Goal: Task Accomplishment & Management: Use online tool/utility

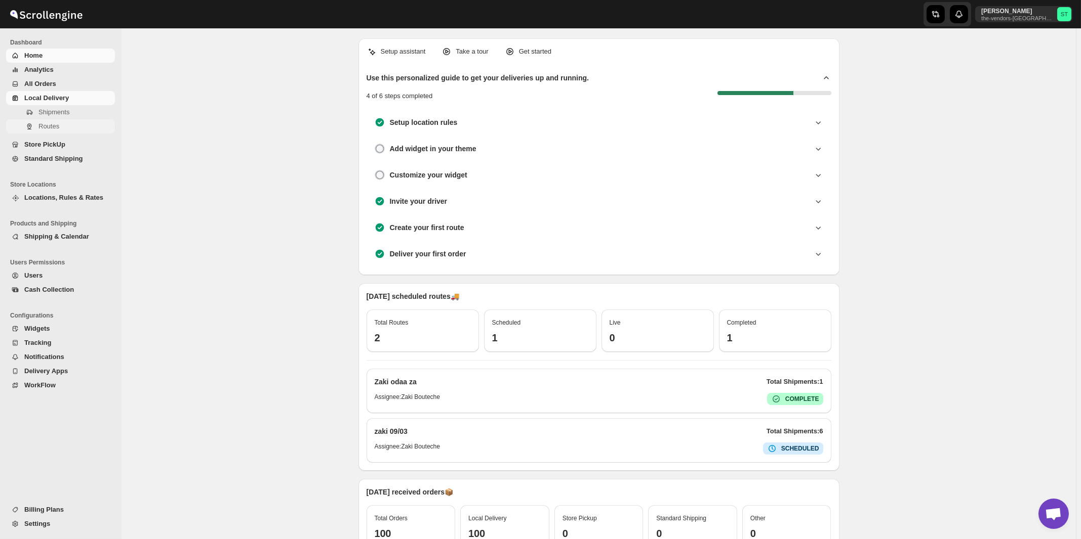
click at [53, 127] on span "Routes" at bounding box center [48, 126] width 21 height 8
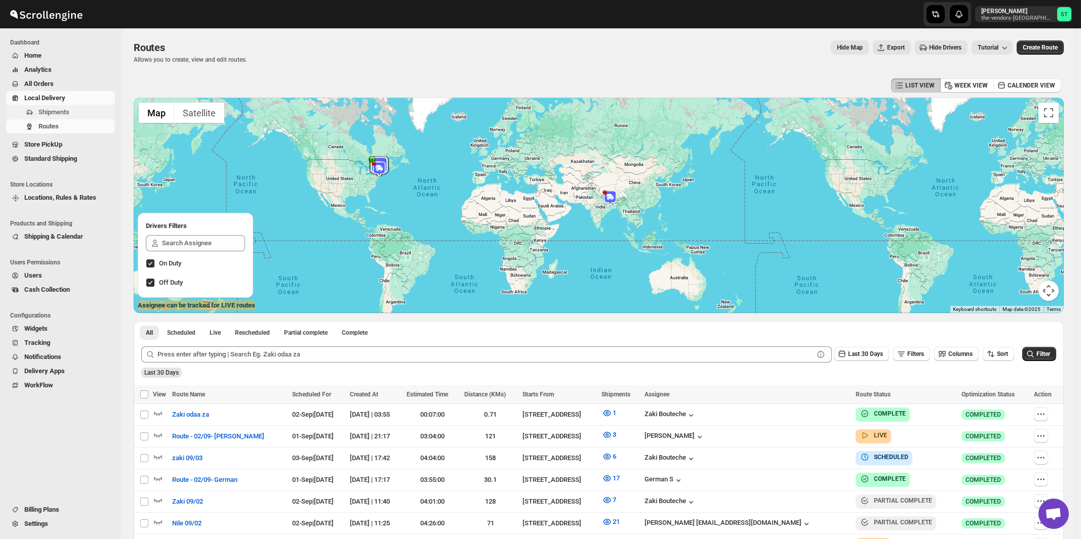
click at [50, 115] on span "Shipments" at bounding box center [53, 112] width 31 height 8
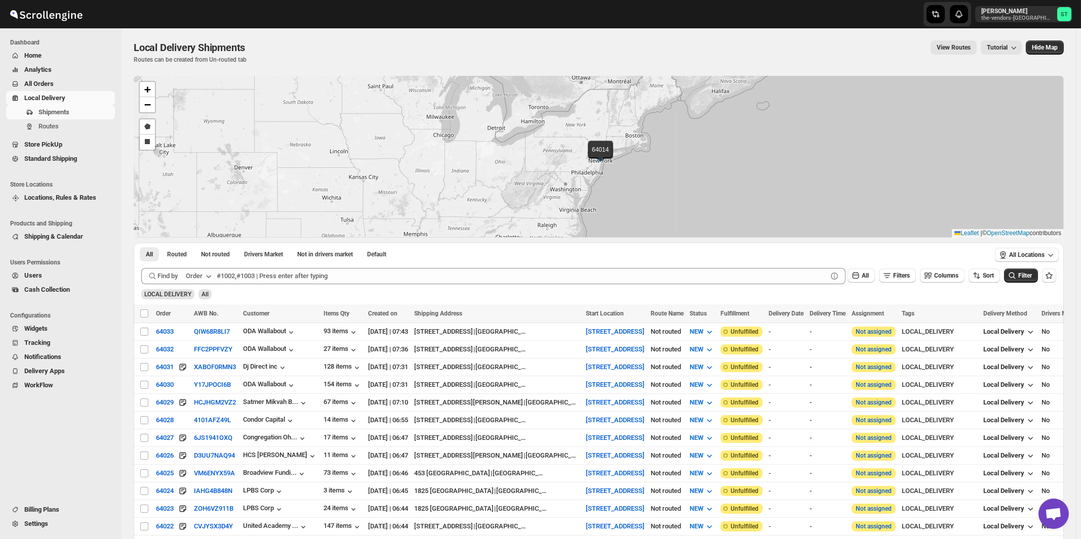
click at [202, 276] on div "Order" at bounding box center [194, 276] width 17 height 10
click at [200, 354] on div "Customer Name" at bounding box center [200, 352] width 47 height 10
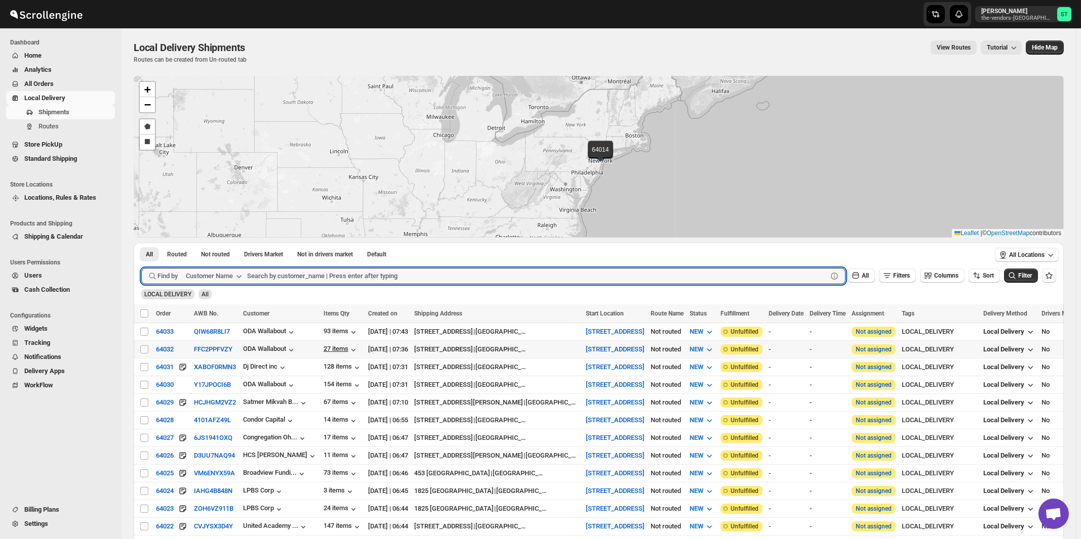
paste input "ODA Wallabout"
type input "ODA Wallabout"
click at [141, 243] on button "Submit" at bounding box center [155, 248] width 29 height 11
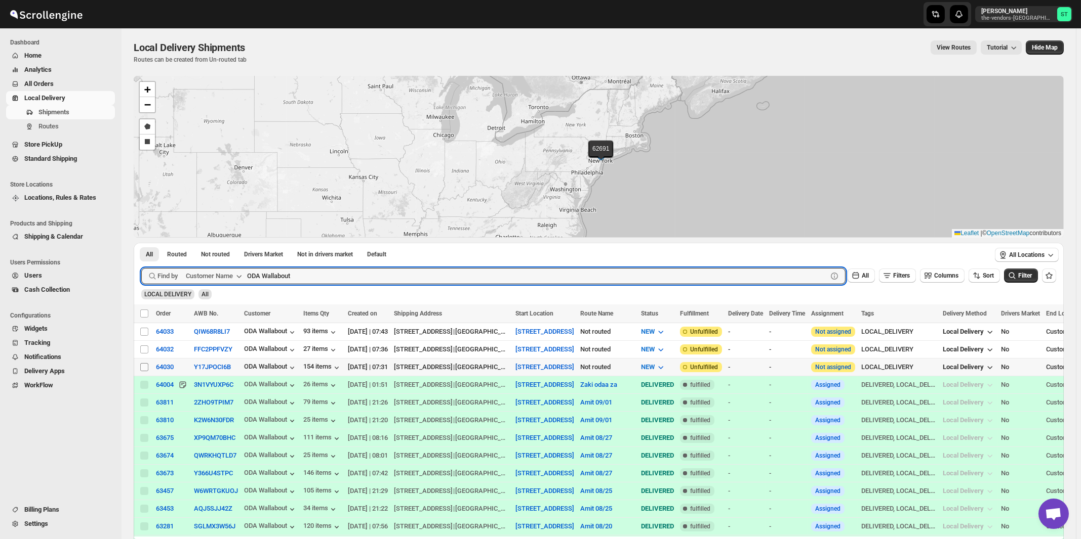
click at [145, 367] on input "Select shipment" at bounding box center [144, 367] width 8 height 8
checkbox input "true"
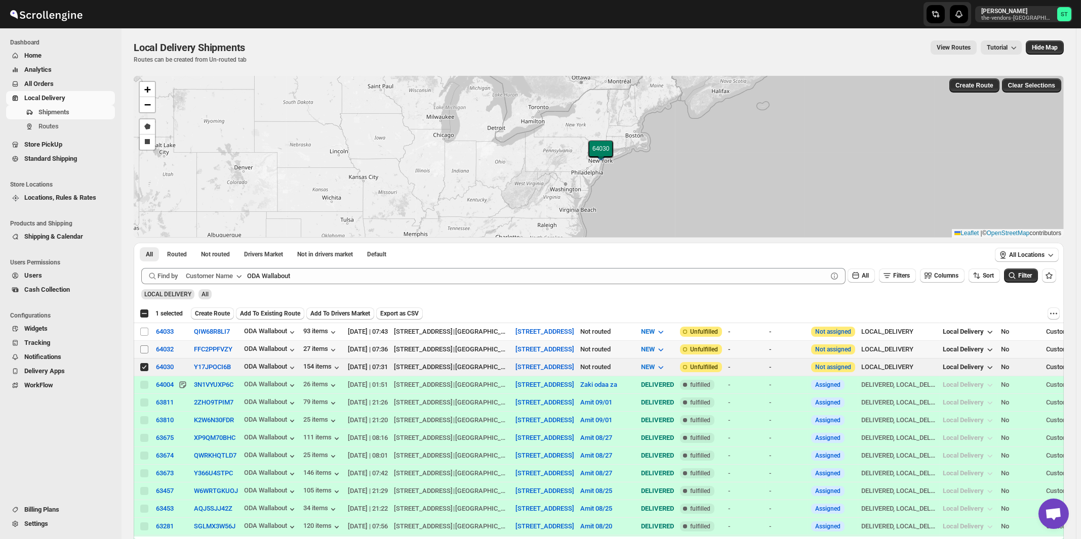
click at [145, 350] on input "Select shipment" at bounding box center [144, 350] width 8 height 8
checkbox input "true"
click at [145, 333] on input "Select shipment" at bounding box center [144, 332] width 8 height 8
checkbox input "true"
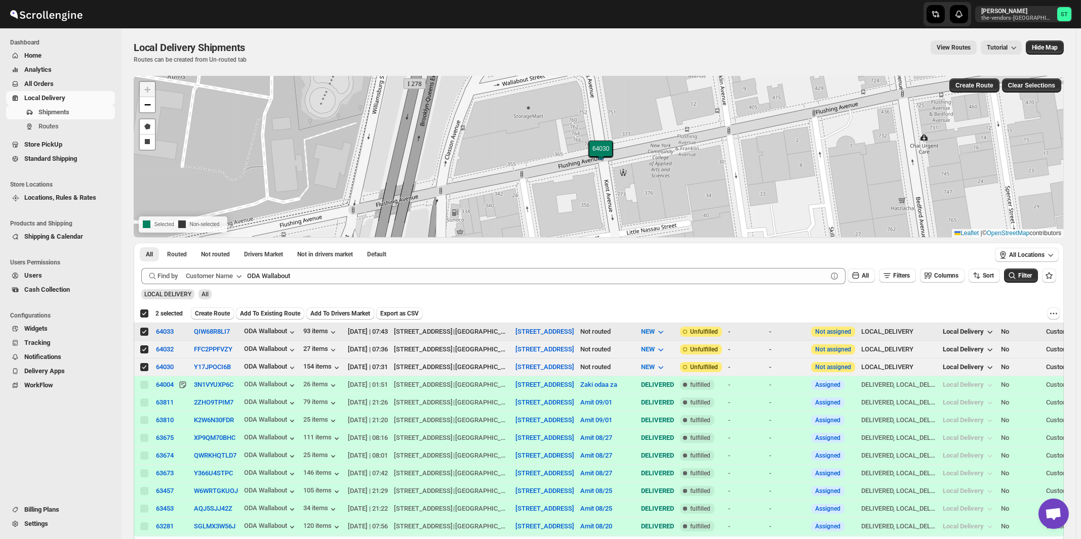
checkbox input "true"
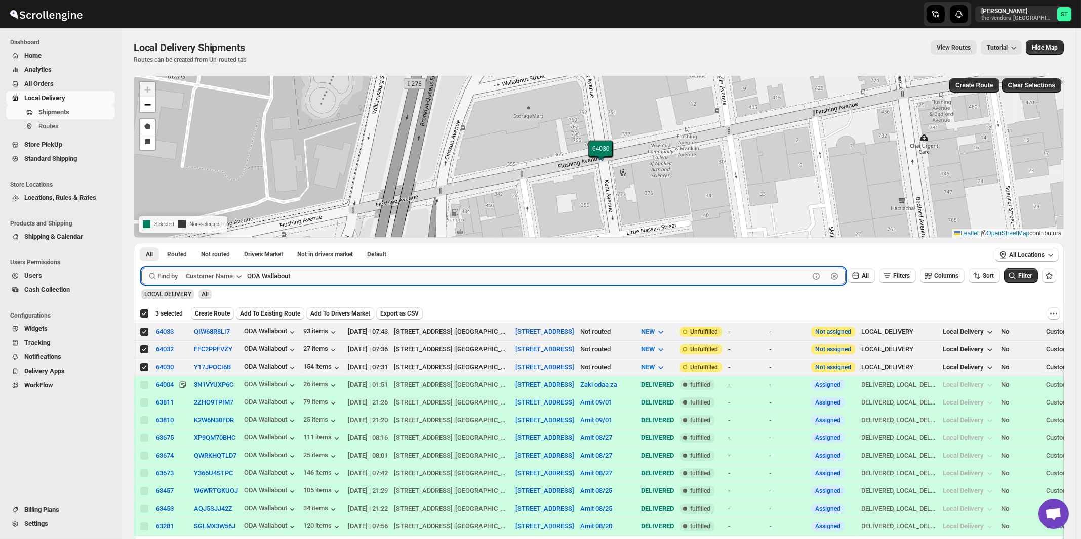
click at [321, 281] on input "ODA Wallabout" at bounding box center [528, 276] width 562 height 16
paste input "J [PERSON_NAME] Associates"
type input "J [PERSON_NAME] Associates"
click at [141, 243] on button "Submit" at bounding box center [155, 248] width 29 height 11
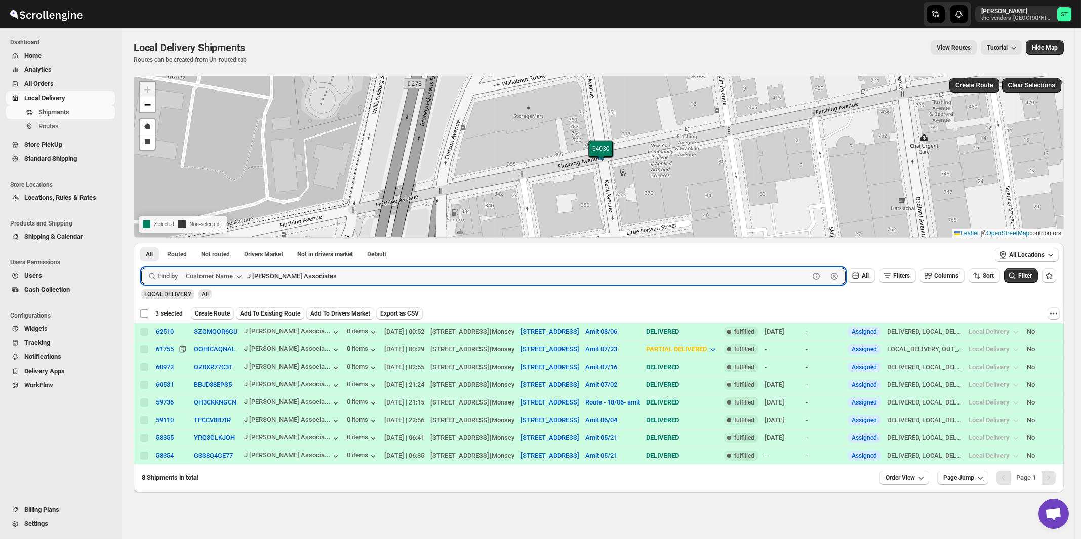
checkbox input "false"
paste input "Unlocal"
type input "Unlocal"
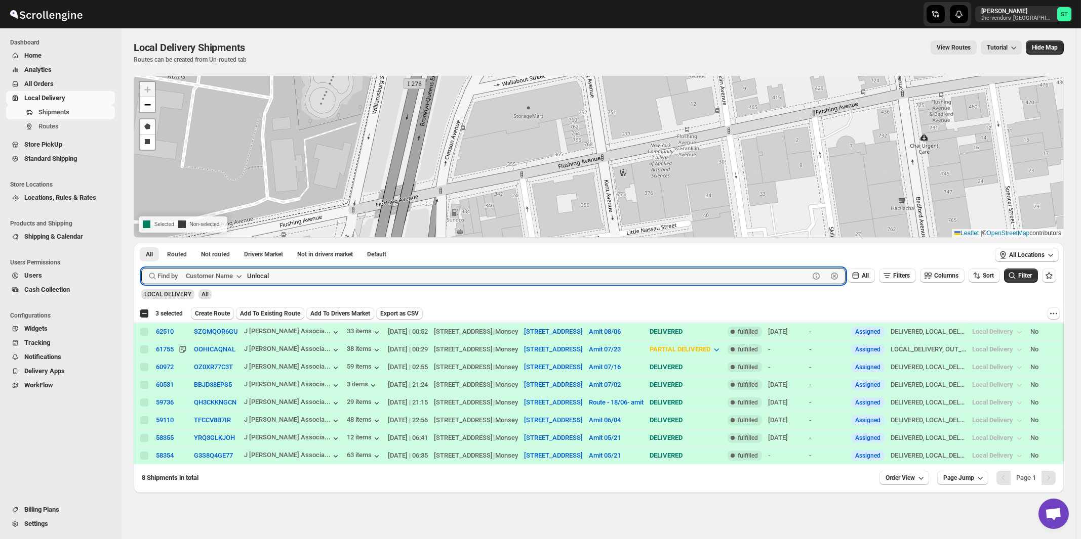
click at [141, 243] on button "Submit" at bounding box center [155, 248] width 29 height 11
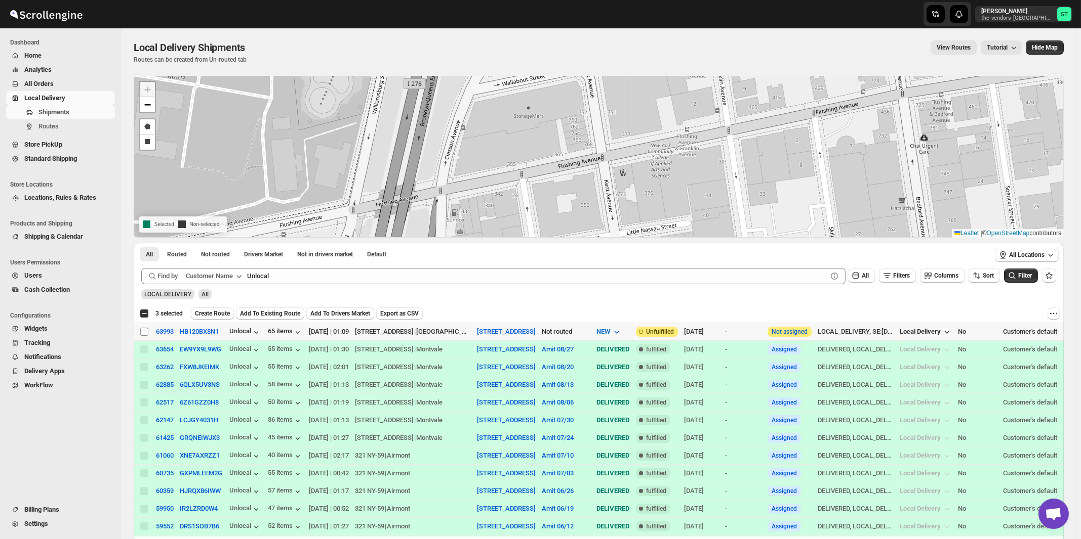
click at [145, 330] on input "Select shipment" at bounding box center [144, 332] width 8 height 8
checkbox input "true"
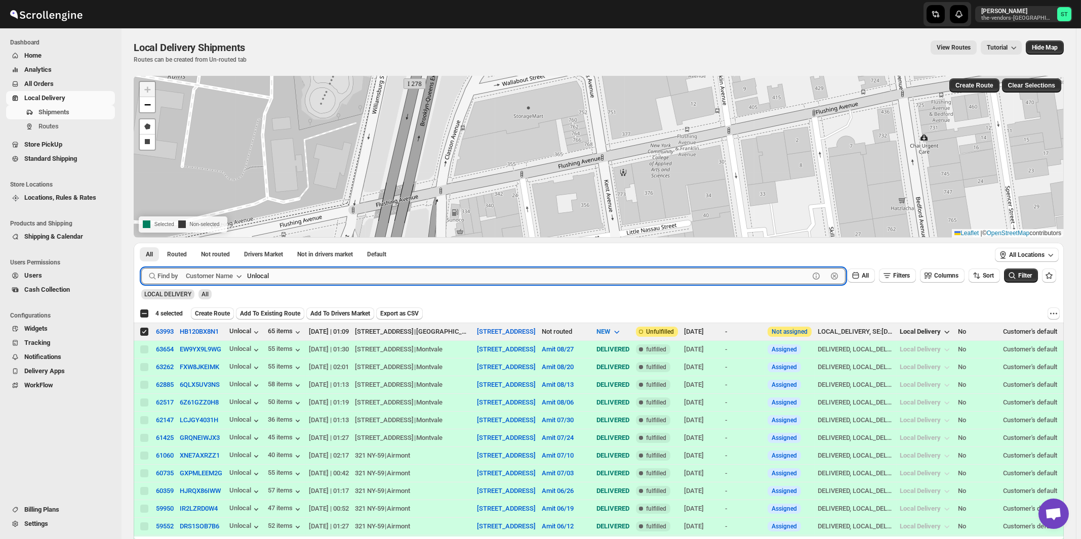
click at [355, 277] on input "Unlocal" at bounding box center [528, 276] width 562 height 16
paste input "Cease-fire"
type input "Cease-fire"
click at [141, 243] on button "Submit" at bounding box center [155, 248] width 29 height 11
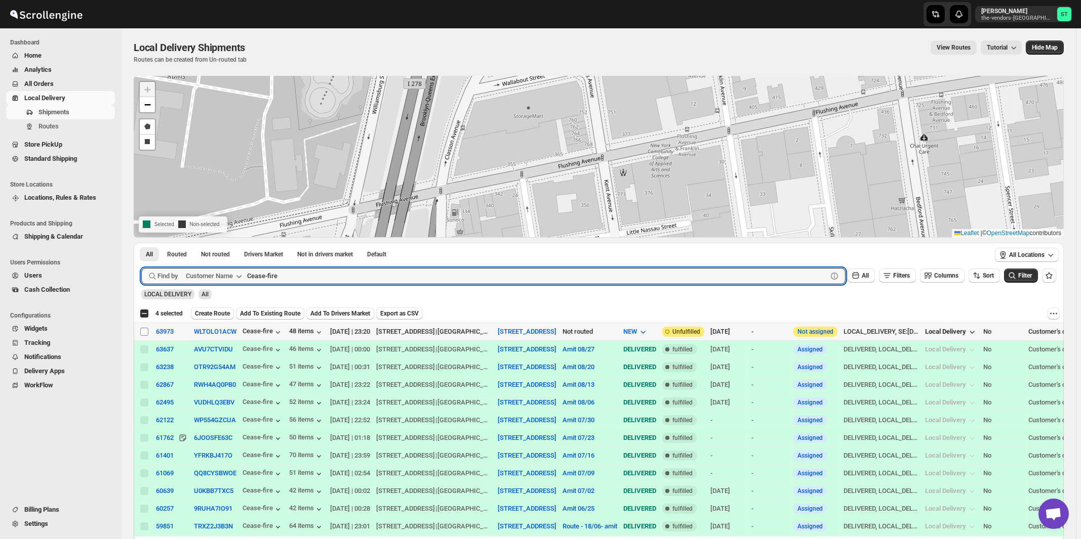
click at [145, 329] on input "Select shipment" at bounding box center [144, 332] width 8 height 8
checkbox input "true"
click at [294, 277] on input "Cease-fire" at bounding box center [528, 276] width 562 height 16
paste input "lover Consulting"
click at [141, 243] on button "Submit" at bounding box center [155, 248] width 29 height 11
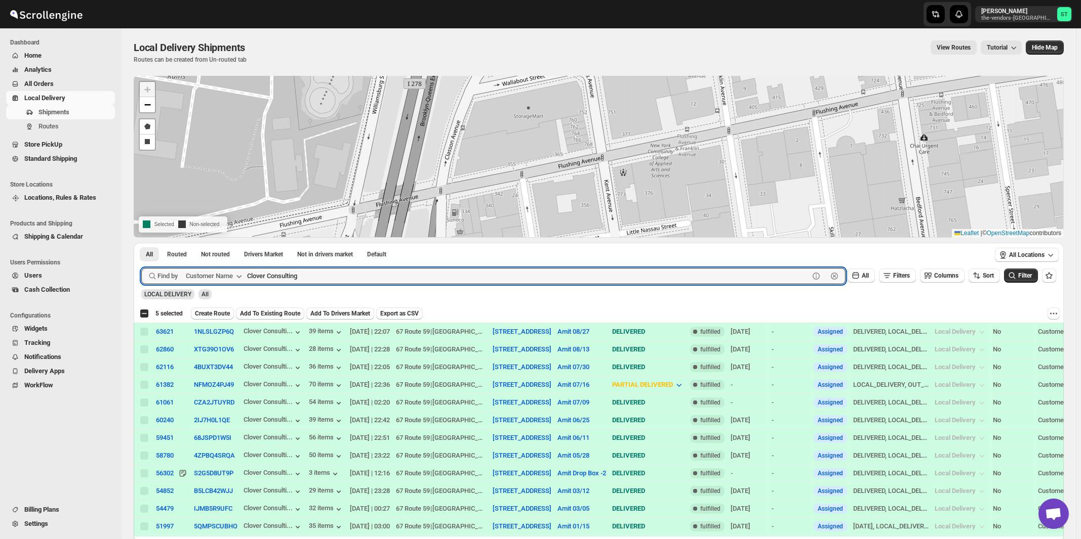
paste input "ubitac Corp"
click at [141, 243] on button "Submit" at bounding box center [155, 248] width 29 height 11
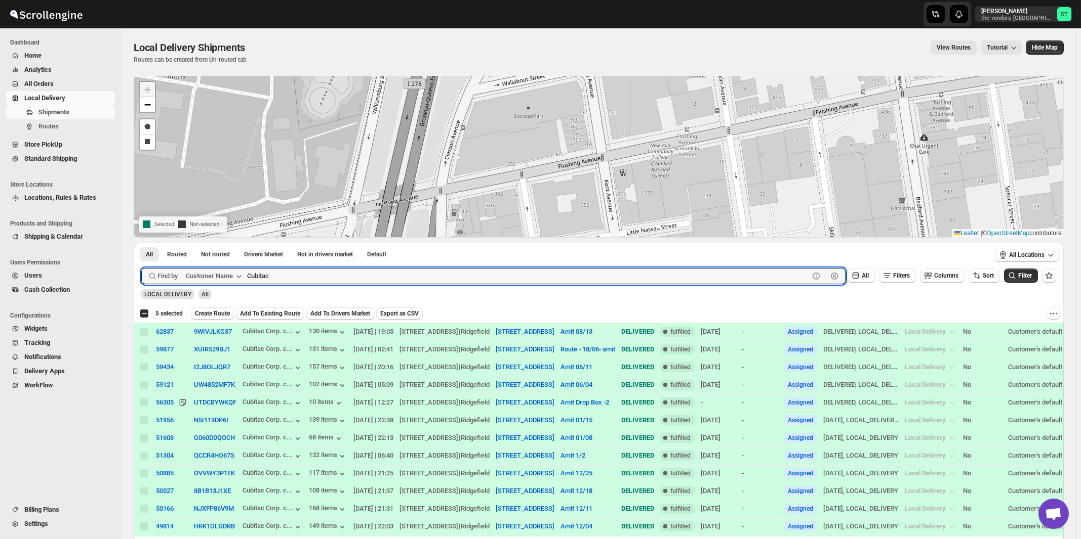
type input "Cubitac"
click at [141, 243] on button "Submit" at bounding box center [155, 248] width 29 height 11
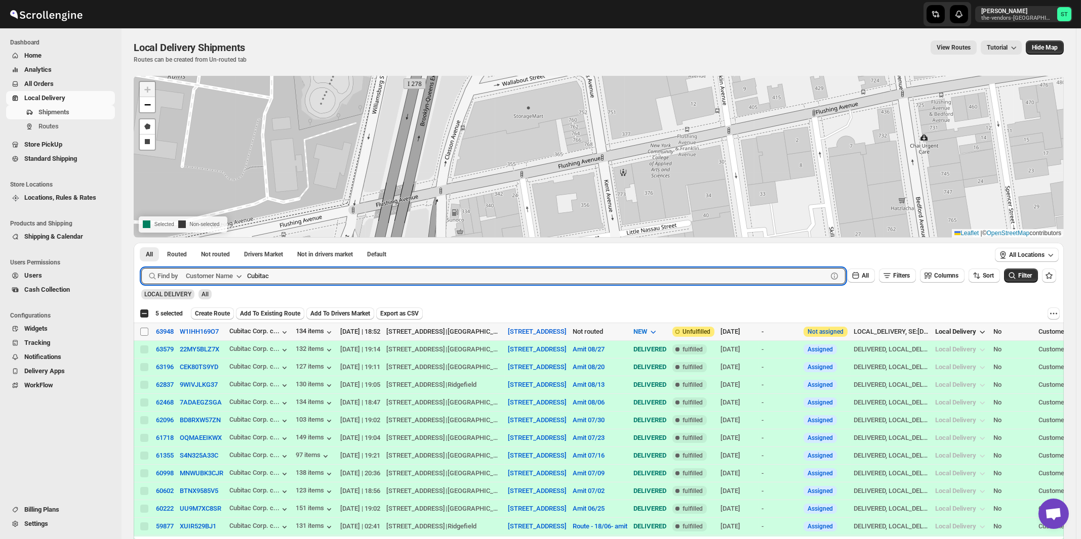
click at [146, 331] on input "Select shipment" at bounding box center [144, 332] width 8 height 8
checkbox input "true"
click at [371, 275] on input "Cubitac" at bounding box center [528, 276] width 562 height 16
paste input "HCS 308 Men"
type input "HCS 308 Men"
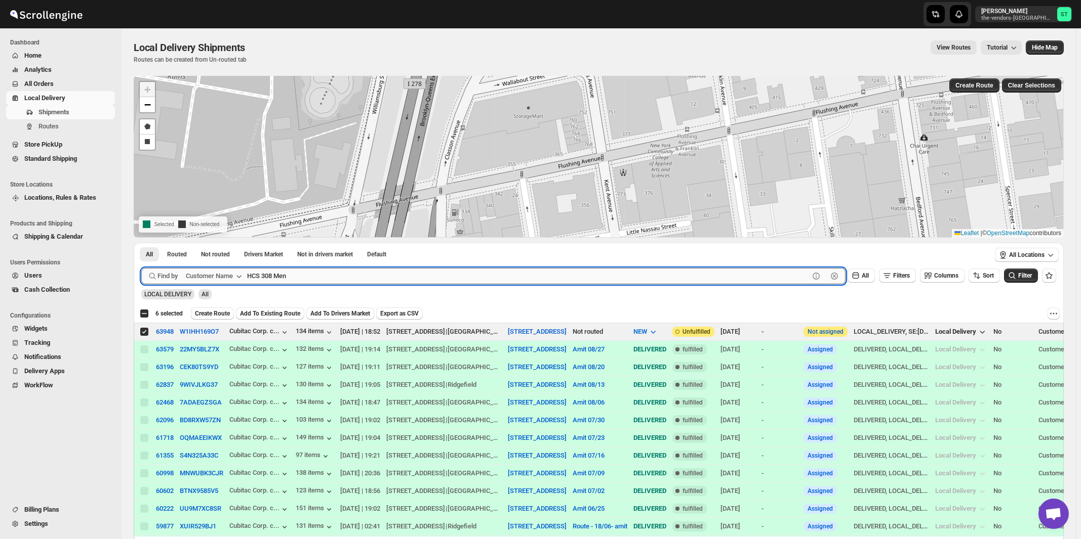
click at [141, 243] on button "Submit" at bounding box center [155, 248] width 29 height 11
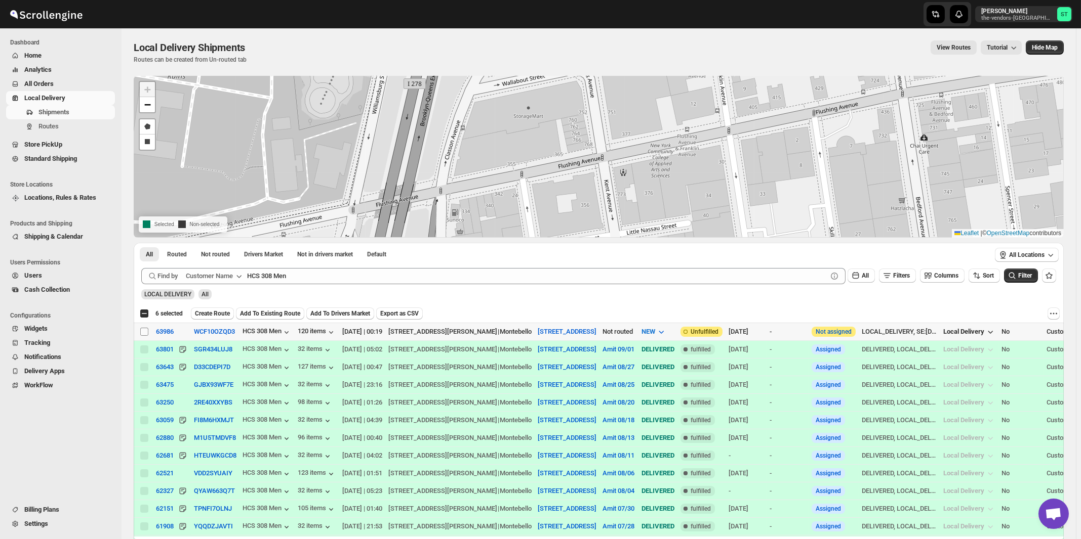
click at [143, 331] on input "Select shipment" at bounding box center [144, 332] width 8 height 8
checkbox input "true"
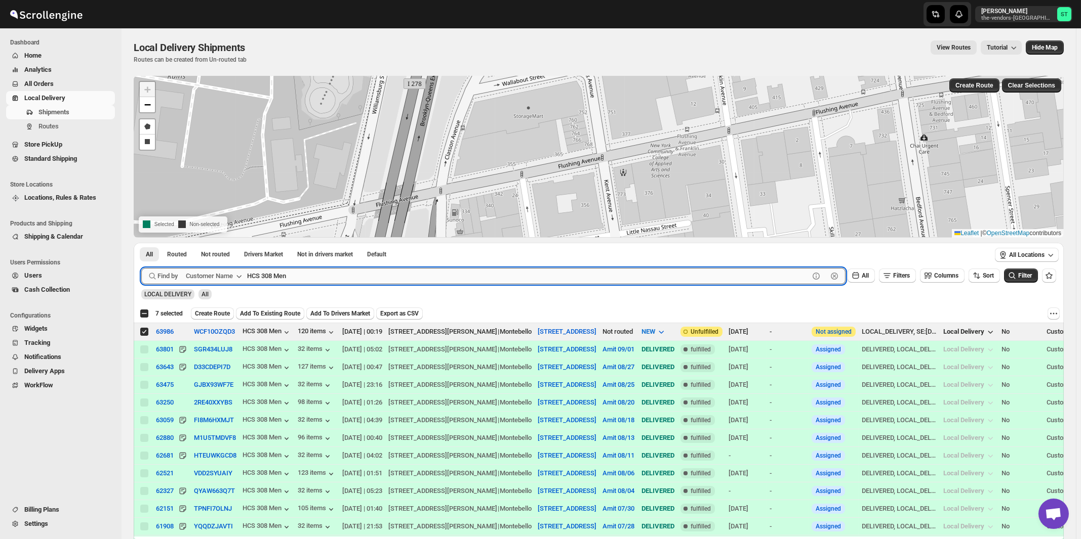
click at [352, 275] on input "HCS 308 Men" at bounding box center [528, 276] width 562 height 16
paste input "cs 160"
type input "Hcs 160"
click at [141, 243] on button "Submit" at bounding box center [155, 248] width 29 height 11
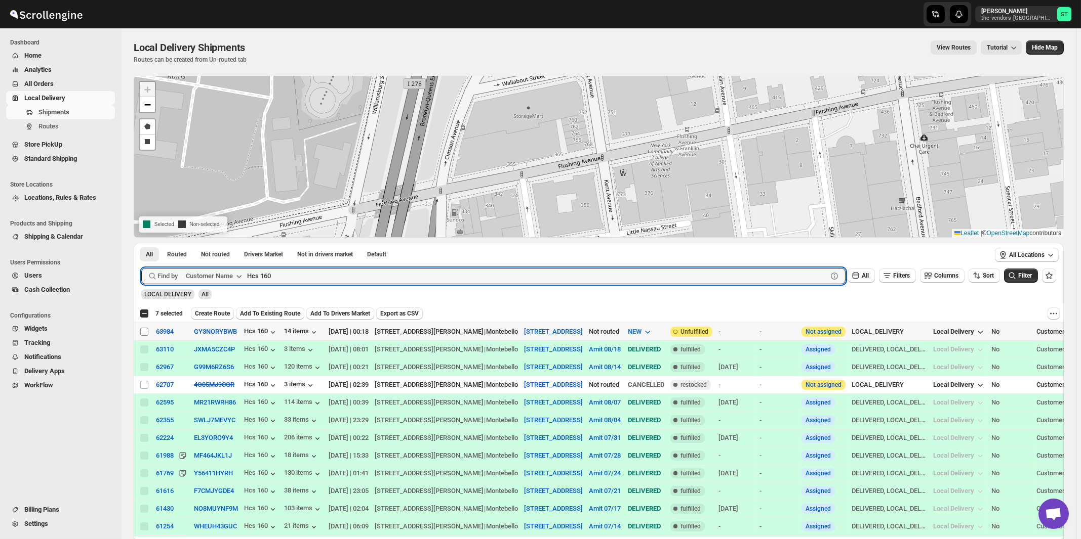
click at [144, 334] on input "Select shipment" at bounding box center [144, 332] width 8 height 8
checkbox input "true"
click at [341, 279] on input "Hcs 160" at bounding box center [528, 276] width 562 height 16
paste input "Style Edit"
type input "Style Edit"
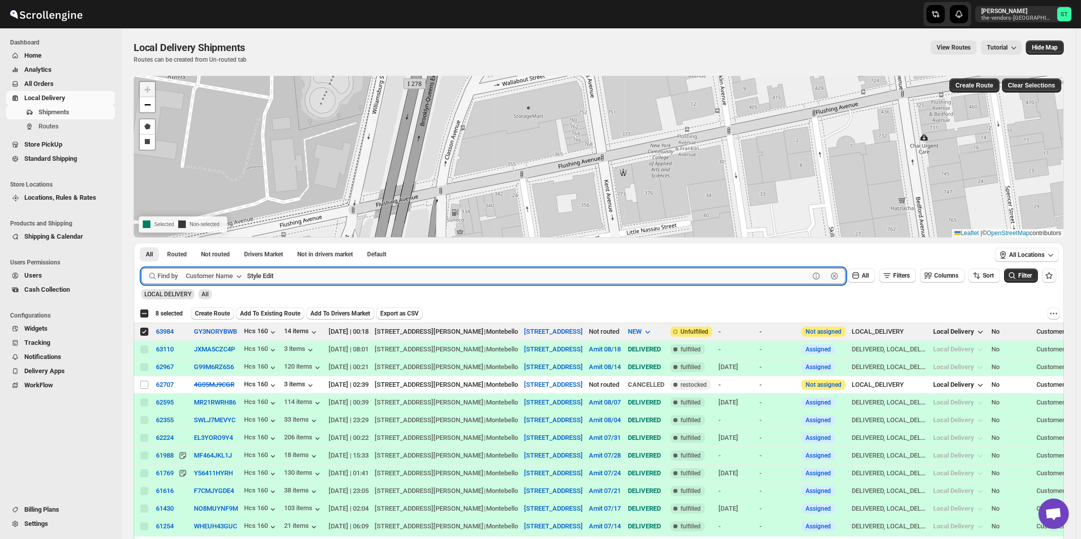
click at [141, 243] on button "Submit" at bounding box center [155, 248] width 29 height 11
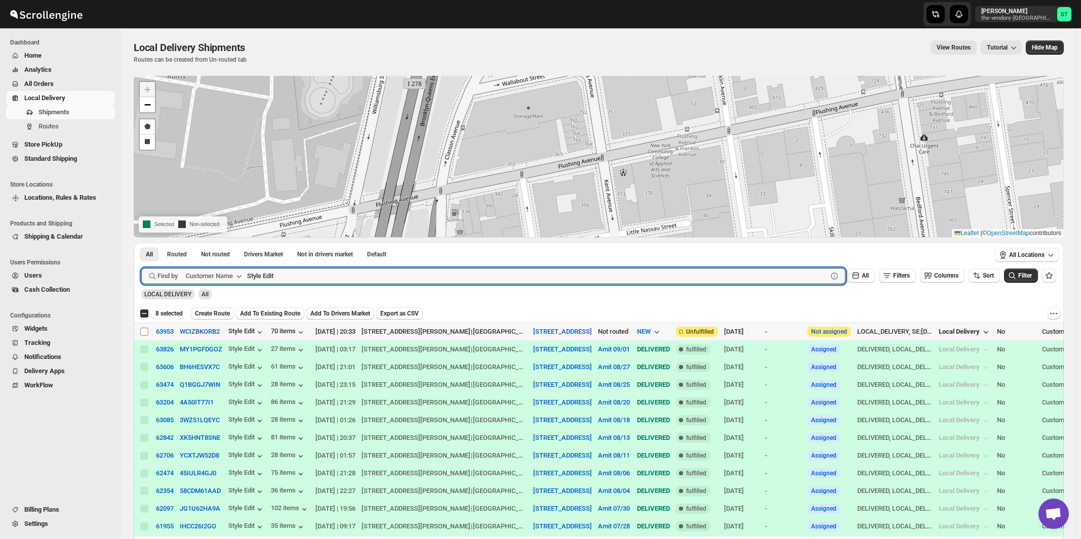
click at [142, 330] on input "Select shipment" at bounding box center [144, 332] width 8 height 8
checkbox input "true"
click at [358, 276] on input "Style Edit" at bounding box center [528, 276] width 562 height 16
paste input "Quality Air Heating and Cooling"
type input "Quality Air Heating and Cooling"
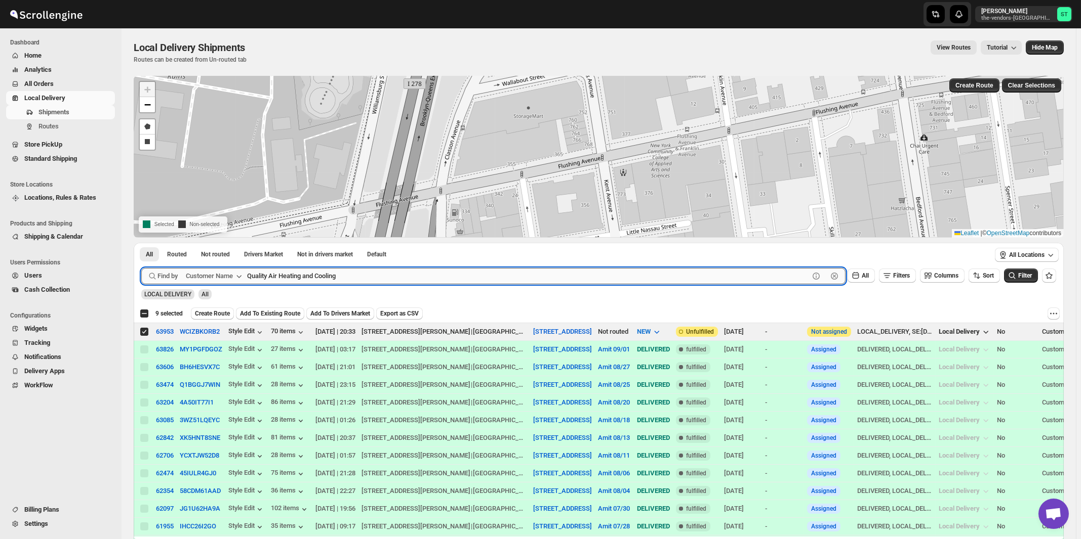
click at [141, 243] on button "Submit" at bounding box center [155, 248] width 29 height 11
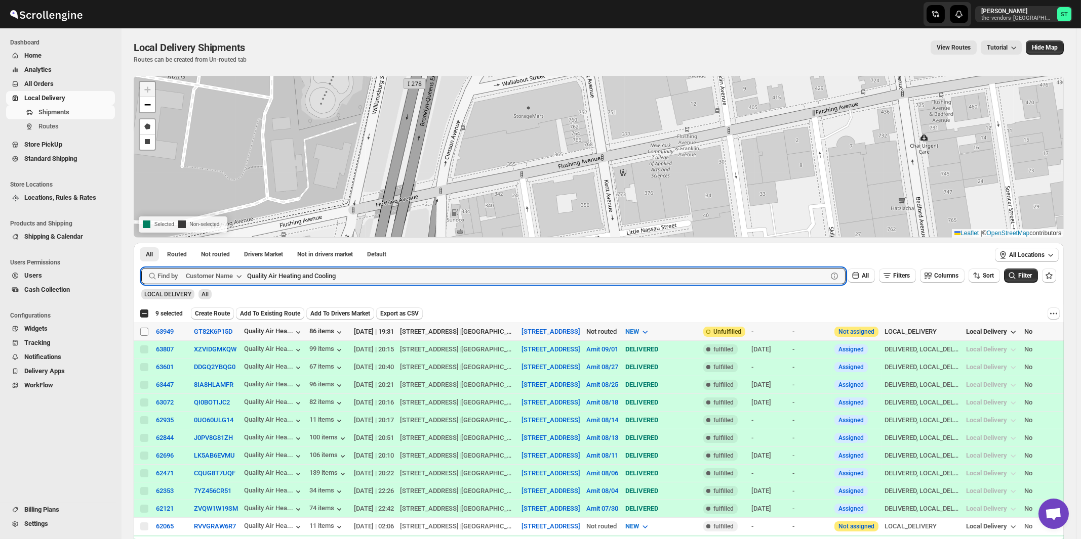
click at [144, 331] on input "Select shipment" at bounding box center [144, 332] width 8 height 8
checkbox input "true"
click at [350, 281] on input "Quality Air Heating and Cooling" at bounding box center [528, 276] width 562 height 16
paste input "Med Wiz"
click at [141, 243] on button "Submit" at bounding box center [155, 248] width 29 height 11
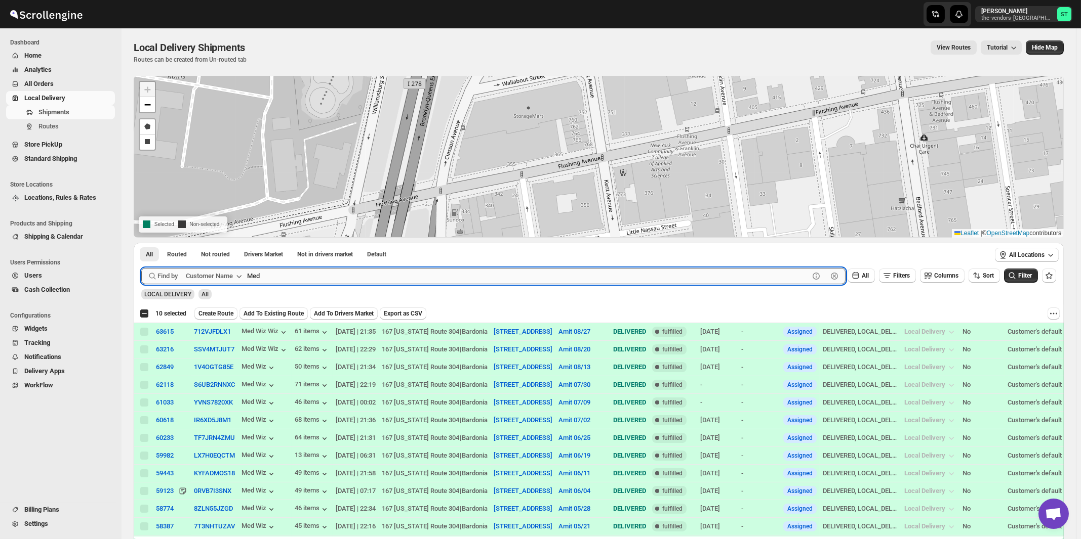
type input "Med"
click at [141, 243] on button "Submit" at bounding box center [155, 248] width 29 height 11
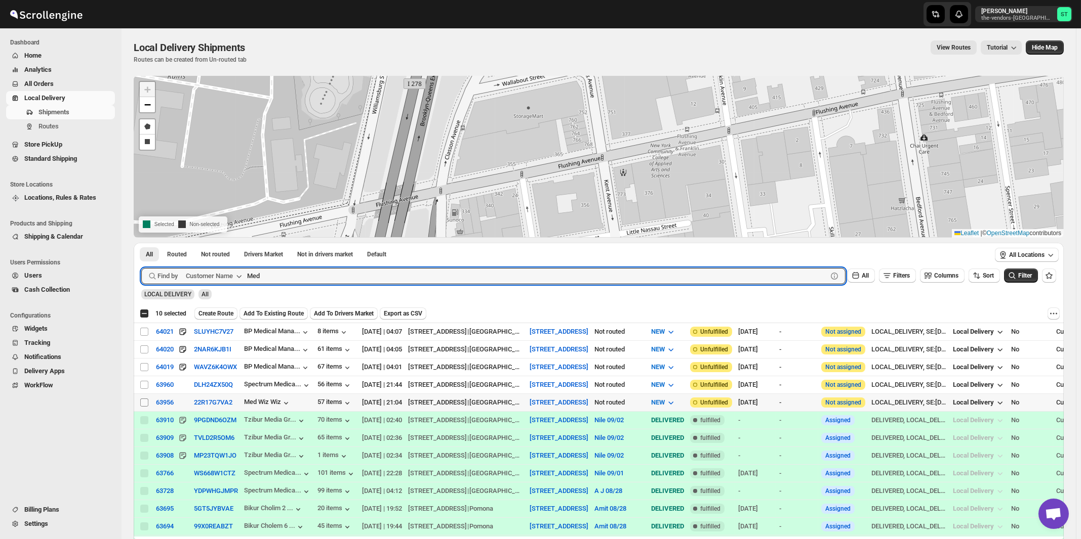
click at [143, 402] on input "Select shipment" at bounding box center [144, 403] width 8 height 8
checkbox input "true"
click at [407, 274] on input "Med" at bounding box center [528, 276] width 562 height 16
paste input "[PERSON_NAME] Cladding"
click at [141, 243] on button "Submit" at bounding box center [155, 248] width 29 height 11
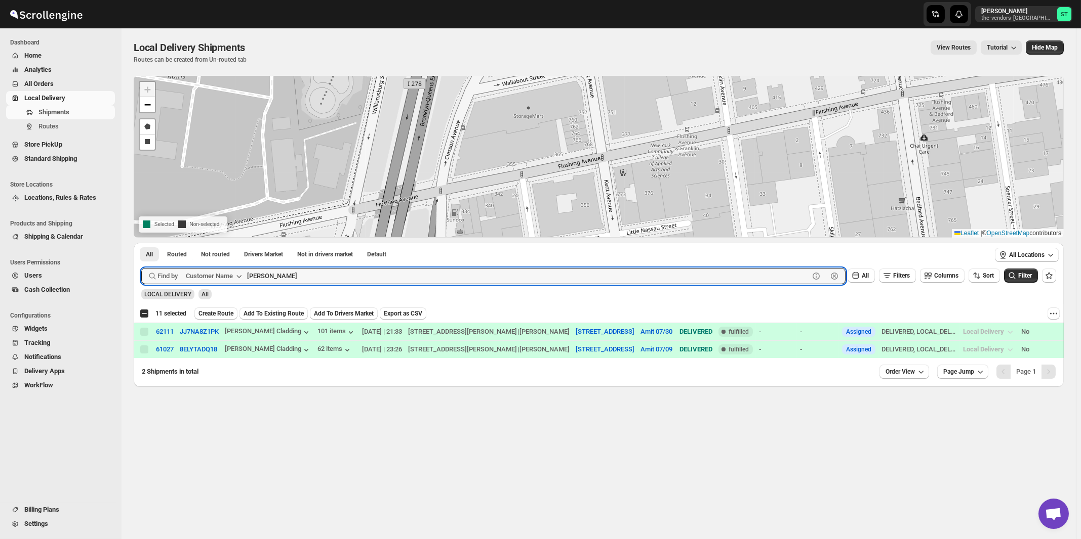
type input "[PERSON_NAME]"
click at [141, 243] on button "Submit" at bounding box center [155, 248] width 29 height 11
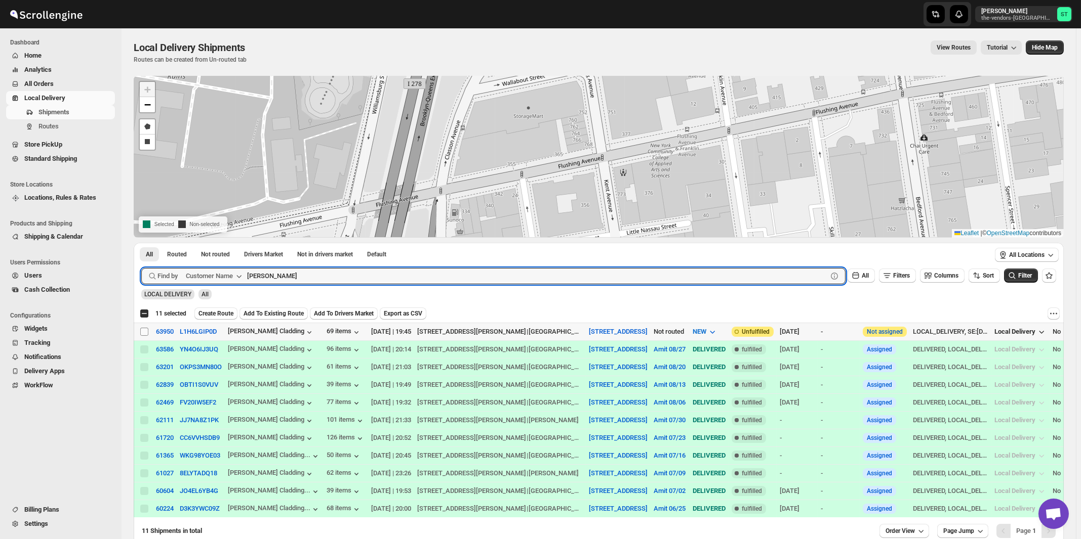
click at [145, 333] on input "Select shipment" at bounding box center [144, 332] width 8 height 8
checkbox input "true"
click at [387, 281] on input "[PERSON_NAME]" at bounding box center [528, 276] width 562 height 16
paste input "P&G Monsey"
type input "P&G Monsey"
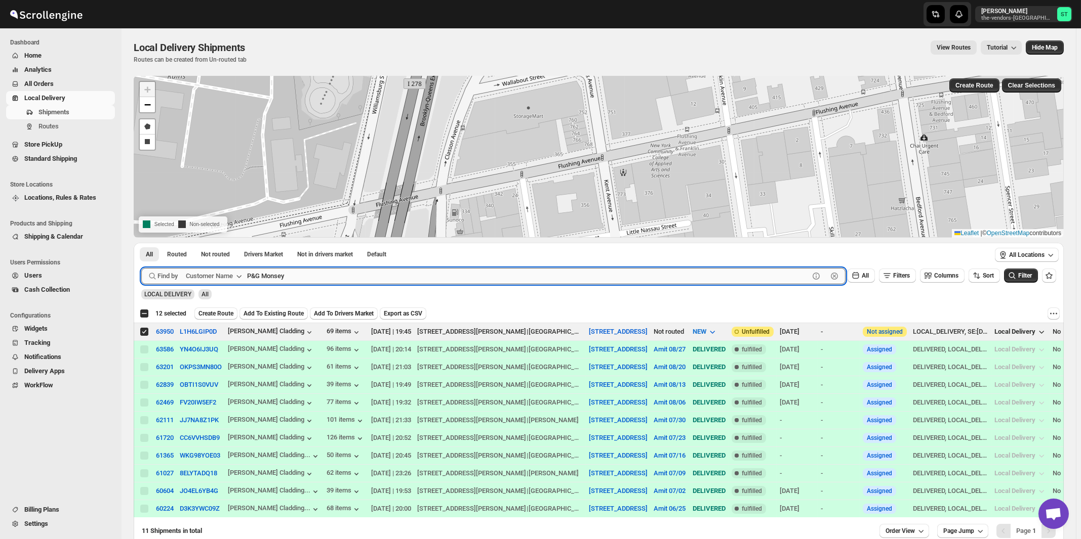
click at [141, 243] on button "Submit" at bounding box center [155, 248] width 29 height 11
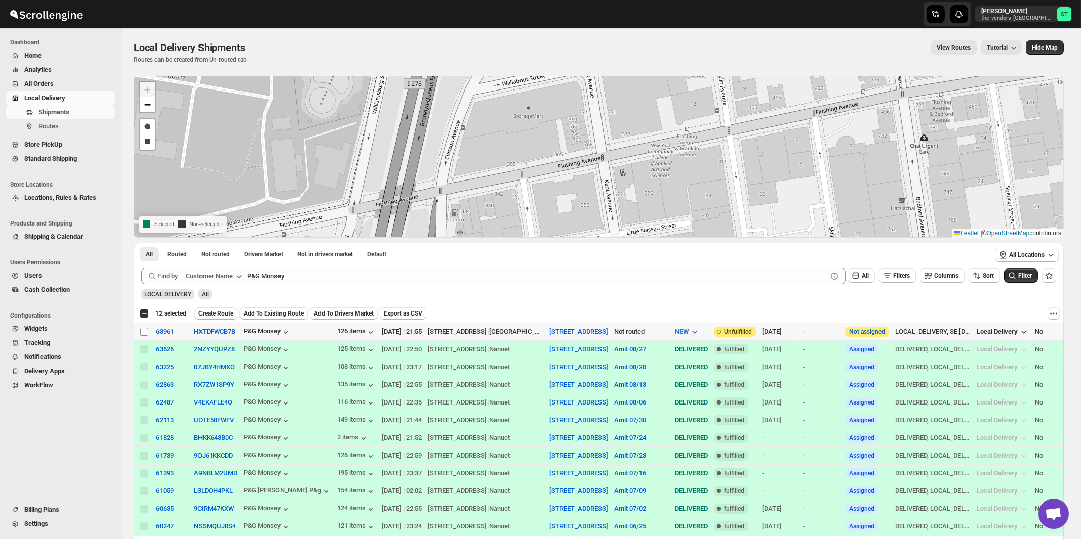
click at [146, 331] on input "Select shipment" at bounding box center [144, 332] width 8 height 8
checkbox input "true"
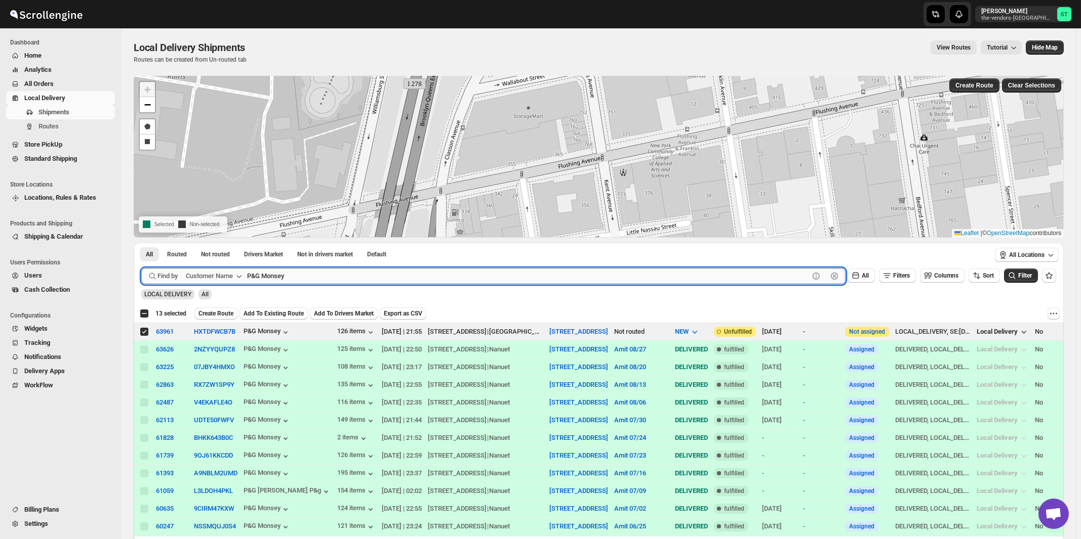
click at [312, 275] on input "P&G Monsey" at bounding box center [528, 276] width 562 height 16
paste input "Connect Books"
type input "Connect Books"
click at [141, 243] on button "Submit" at bounding box center [155, 248] width 29 height 11
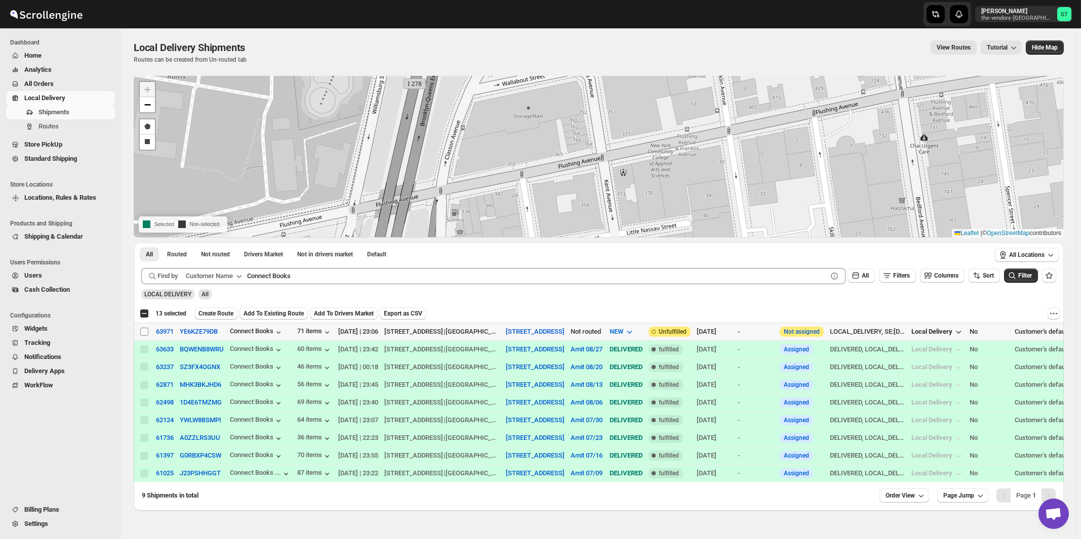
click at [144, 333] on input "Select shipment" at bounding box center [144, 332] width 8 height 8
checkbox input "true"
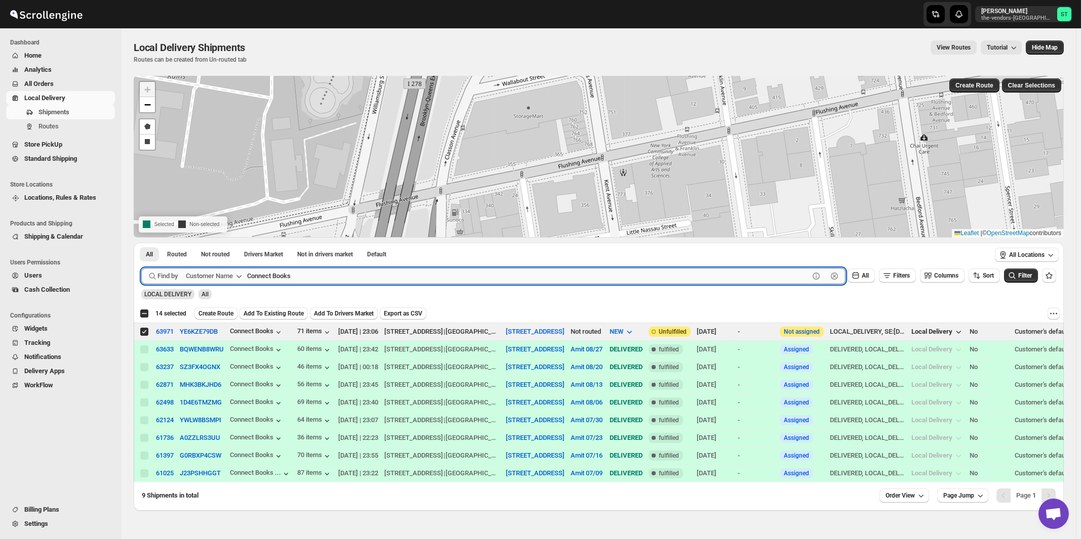
click at [295, 275] on input "Connect Books" at bounding box center [528, 276] width 562 height 16
paste input "Ziltch Office"
type input "Ziltch Office"
click at [141, 243] on button "Submit" at bounding box center [155, 248] width 29 height 11
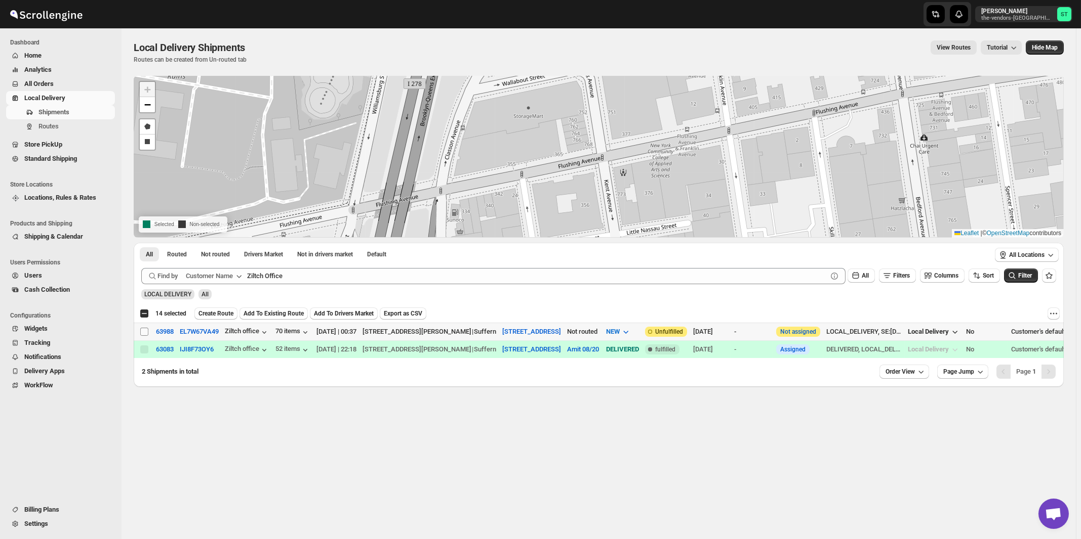
click at [146, 331] on input "Select shipment" at bounding box center [144, 332] width 8 height 8
checkbox input "true"
click at [226, 313] on span "Create Route" at bounding box center [215, 314] width 35 height 8
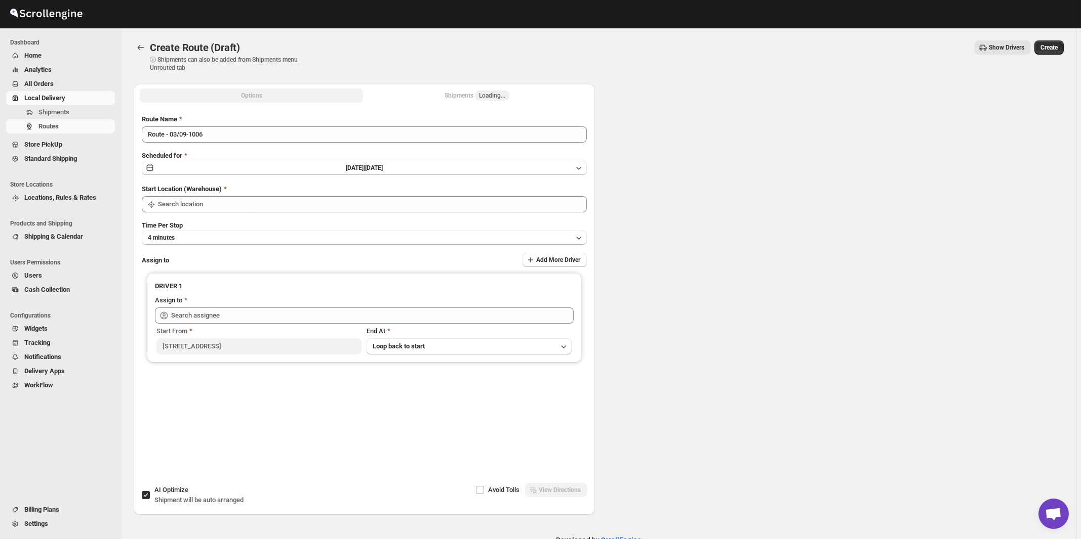
type input "[STREET_ADDRESS]"
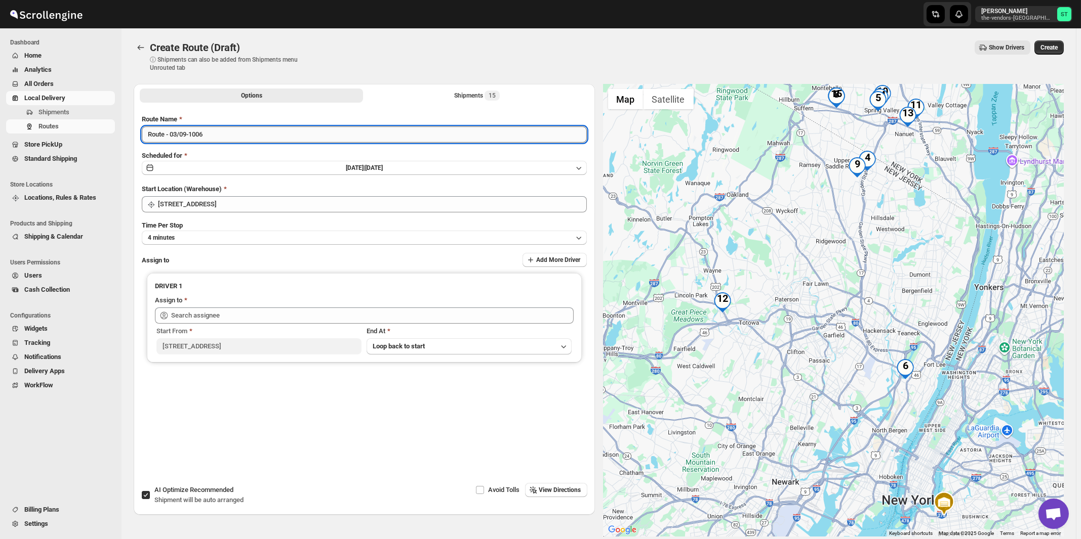
click at [252, 132] on input "Route - 03/09-1006" at bounding box center [364, 135] width 445 height 16
paste input "Amit"
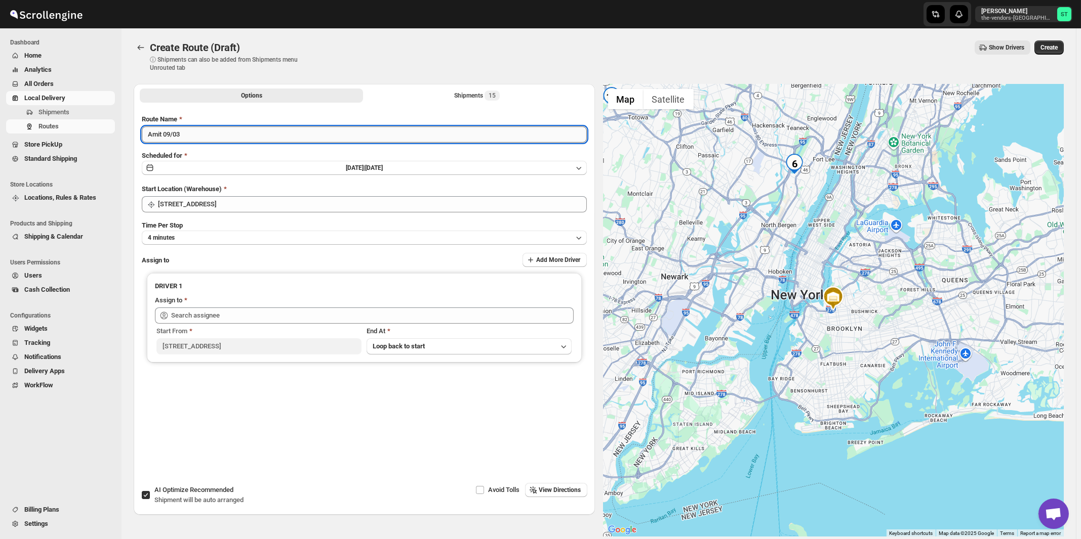
type input "Amit 09/03"
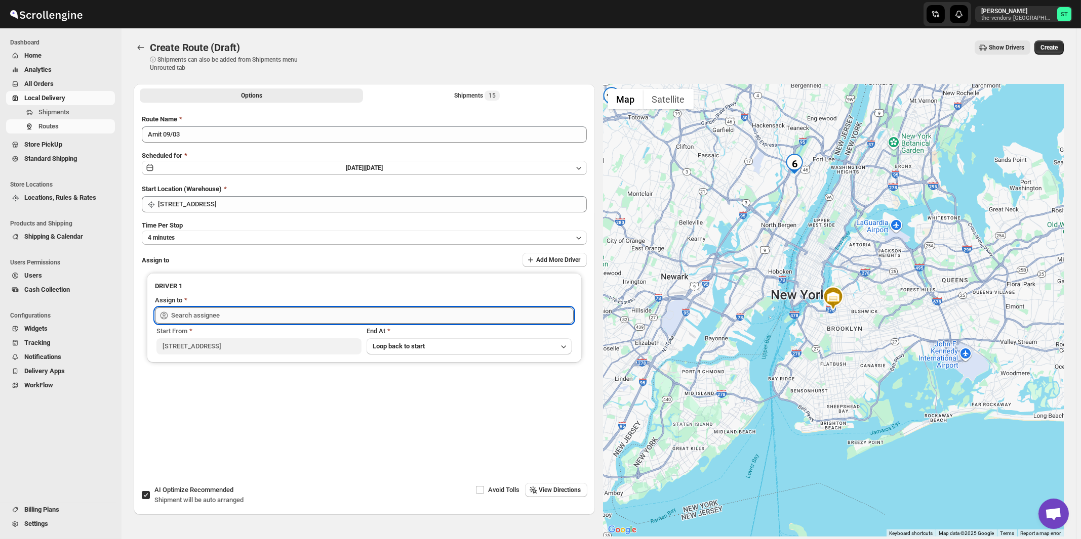
click at [205, 316] on input "text" at bounding box center [372, 316] width 402 height 16
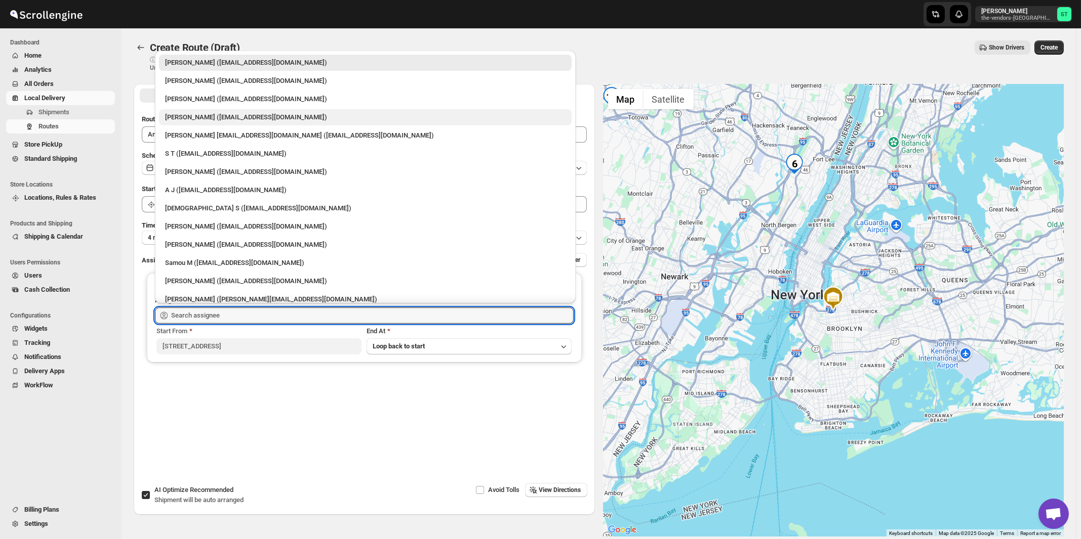
click at [189, 120] on div "[PERSON_NAME] ([EMAIL_ADDRESS][DOMAIN_NAME])" at bounding box center [365, 117] width 400 height 10
type input "[PERSON_NAME] ([EMAIL_ADDRESS][DOMAIN_NAME])"
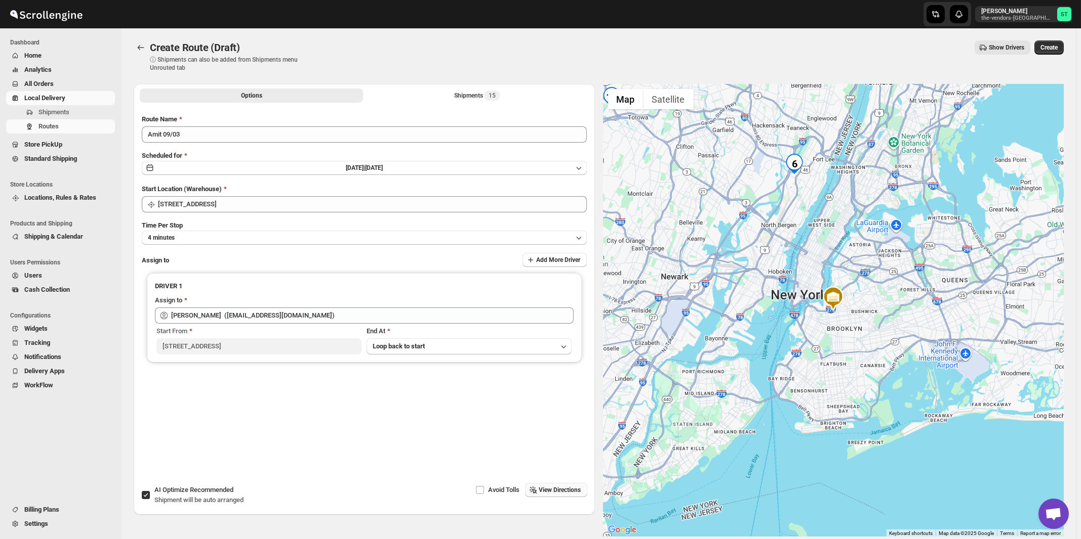
click at [578, 490] on span "View Directions" at bounding box center [560, 490] width 42 height 8
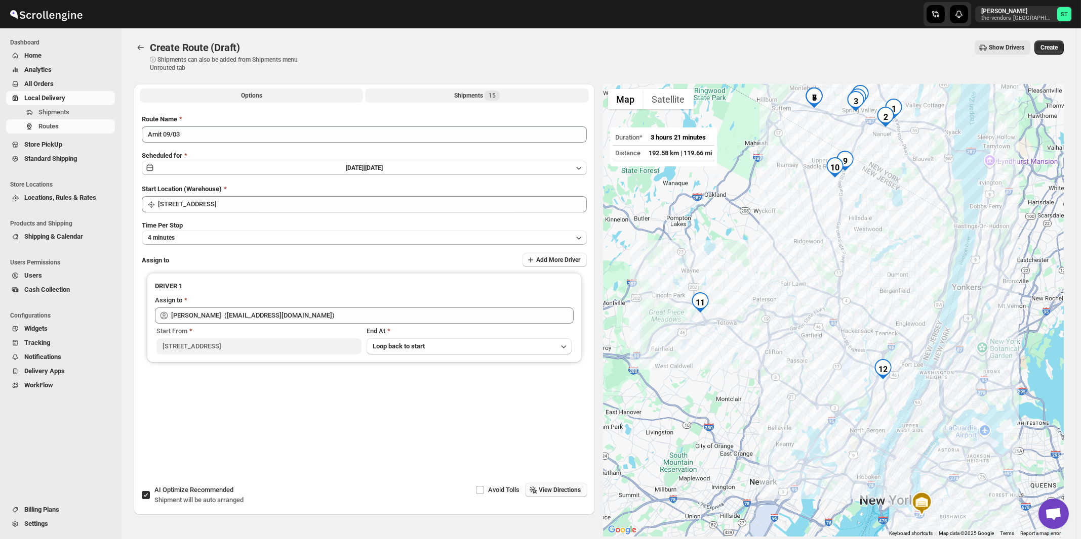
click at [484, 94] on div "Shipments 15" at bounding box center [477, 96] width 46 height 10
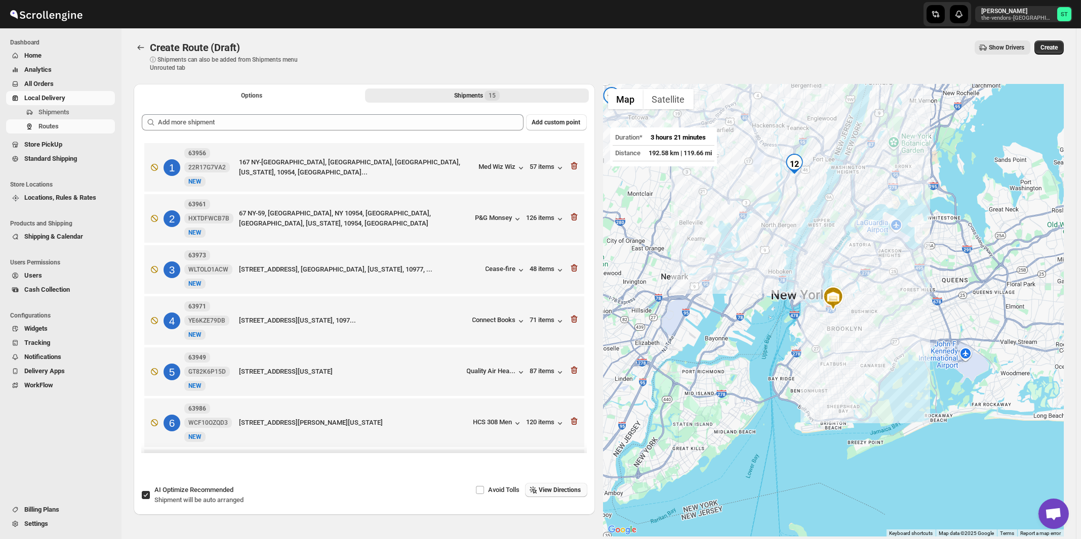
click at [164, 493] on span "AI Optimize Recommended" at bounding box center [193, 490] width 79 height 8
click at [150, 493] on input "AI Optimize Recommended Shipment will be auto arranged" at bounding box center [146, 495] width 8 height 8
checkbox input "false"
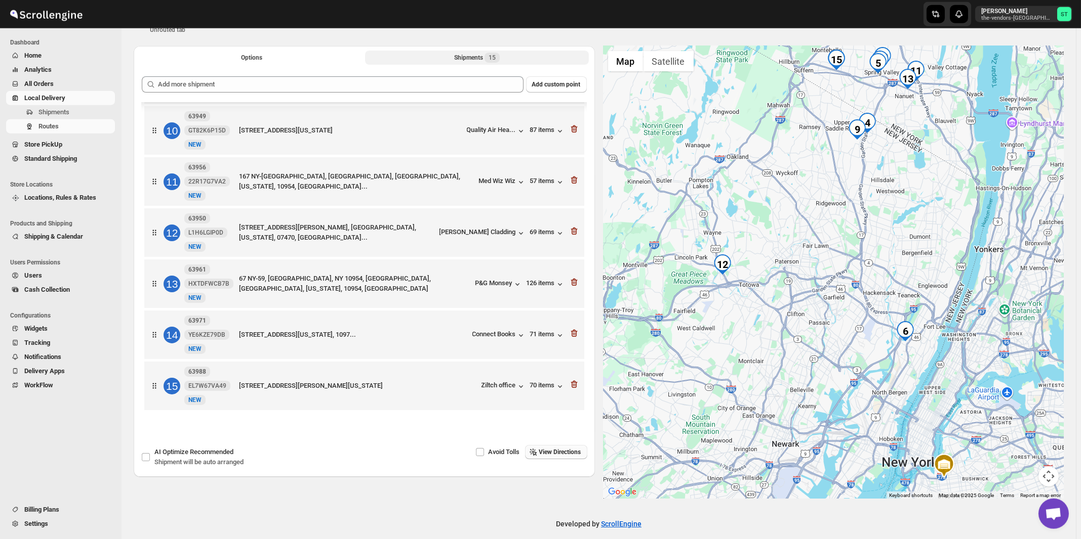
scroll to position [48, 0]
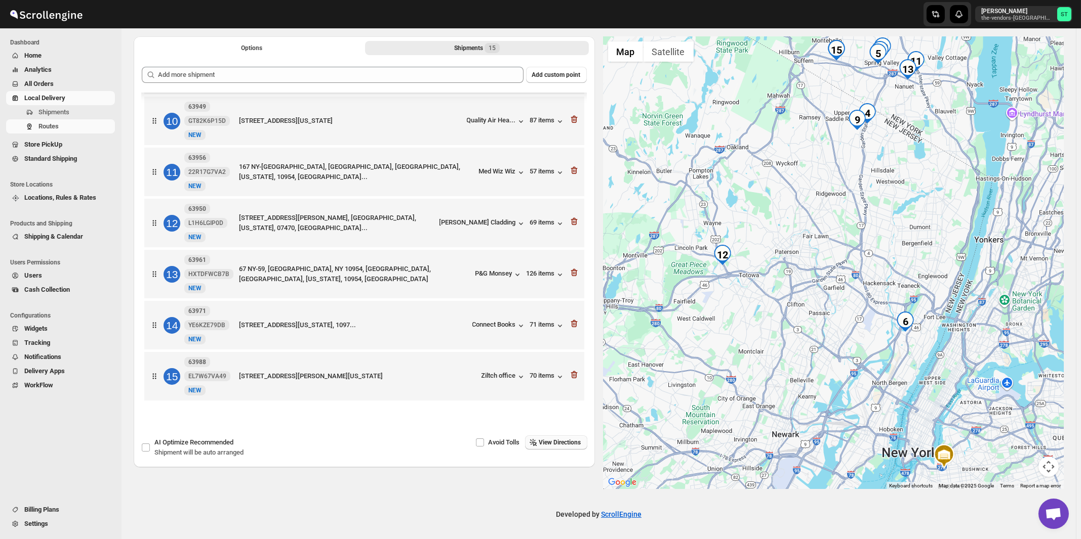
click at [563, 447] on button "View Directions" at bounding box center [556, 443] width 62 height 14
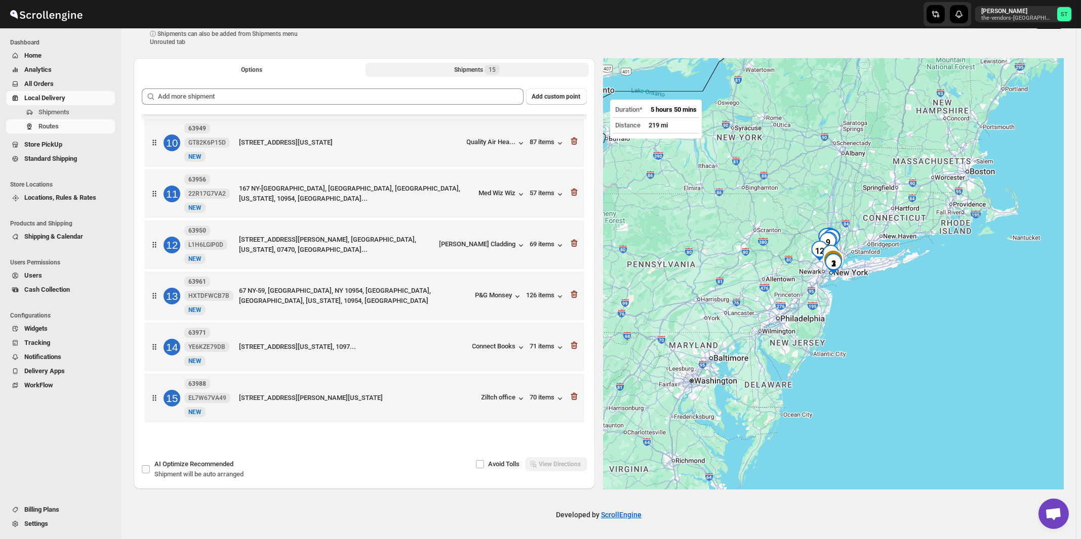
scroll to position [0, 0]
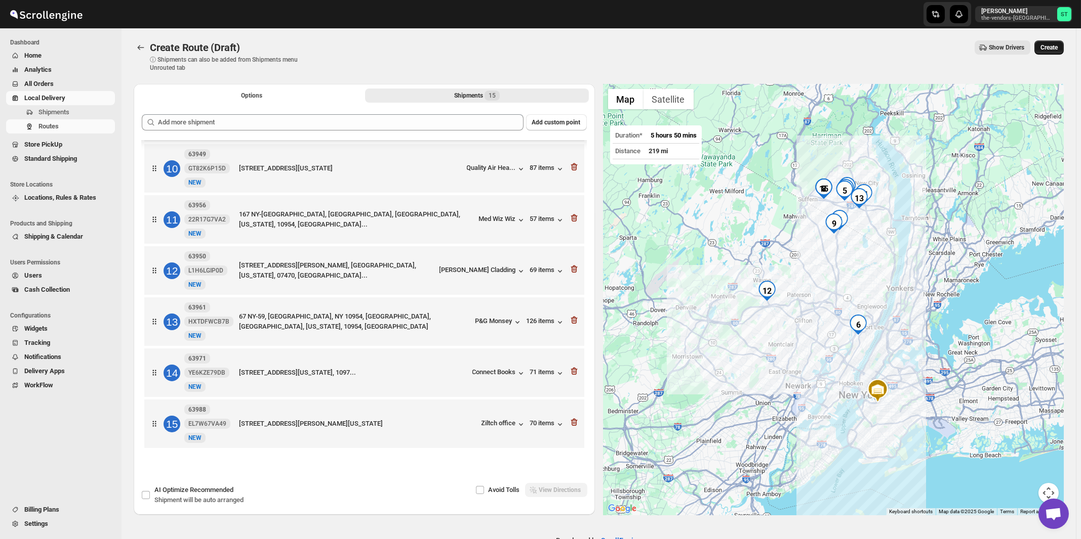
click at [1054, 50] on span "Create" at bounding box center [1048, 48] width 17 height 8
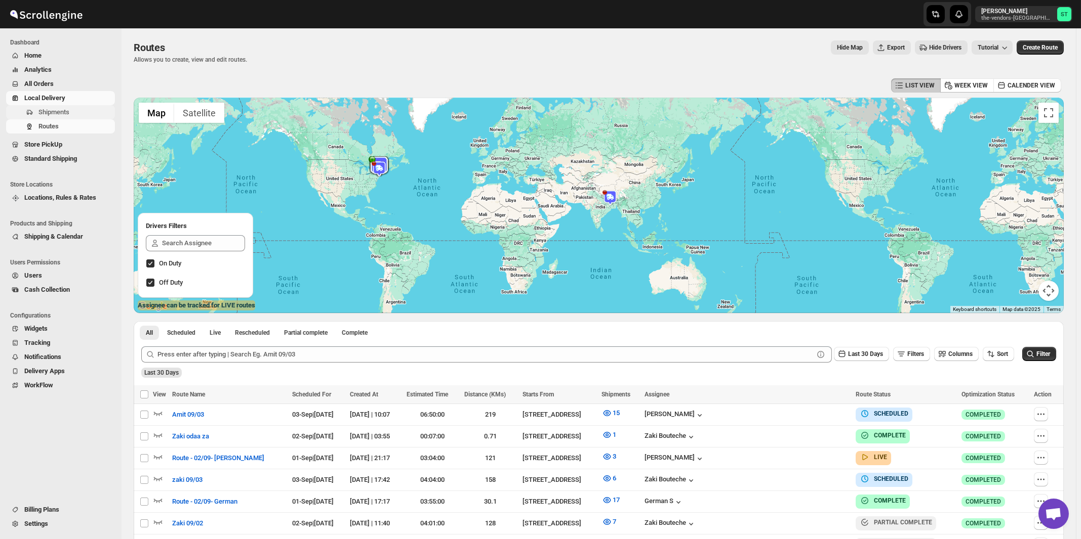
click at [57, 113] on span "Shipments" at bounding box center [53, 112] width 31 height 8
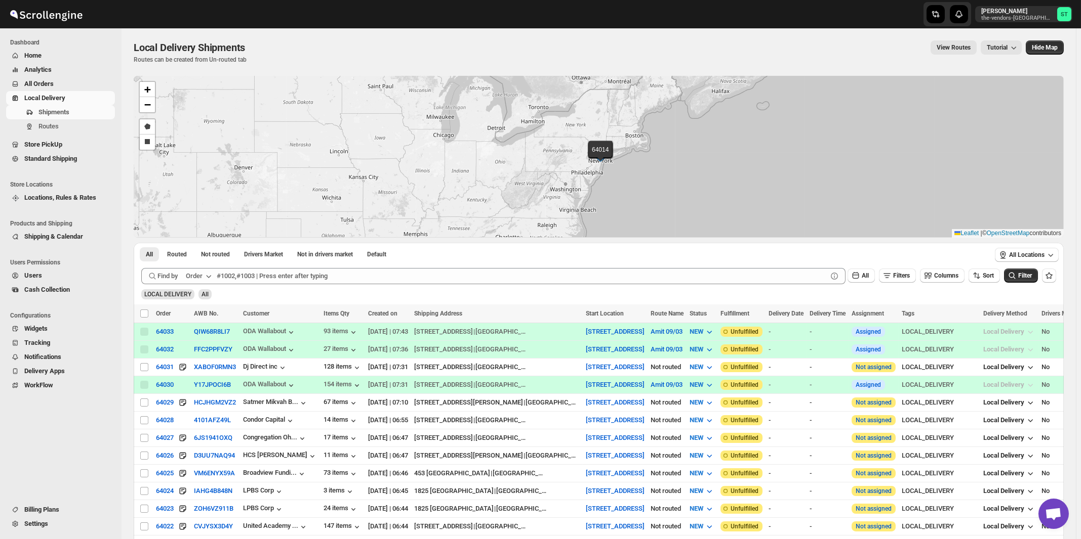
click at [198, 276] on div "Order" at bounding box center [194, 276] width 17 height 10
click at [201, 349] on div "Customer Name" at bounding box center [200, 352] width 47 height 10
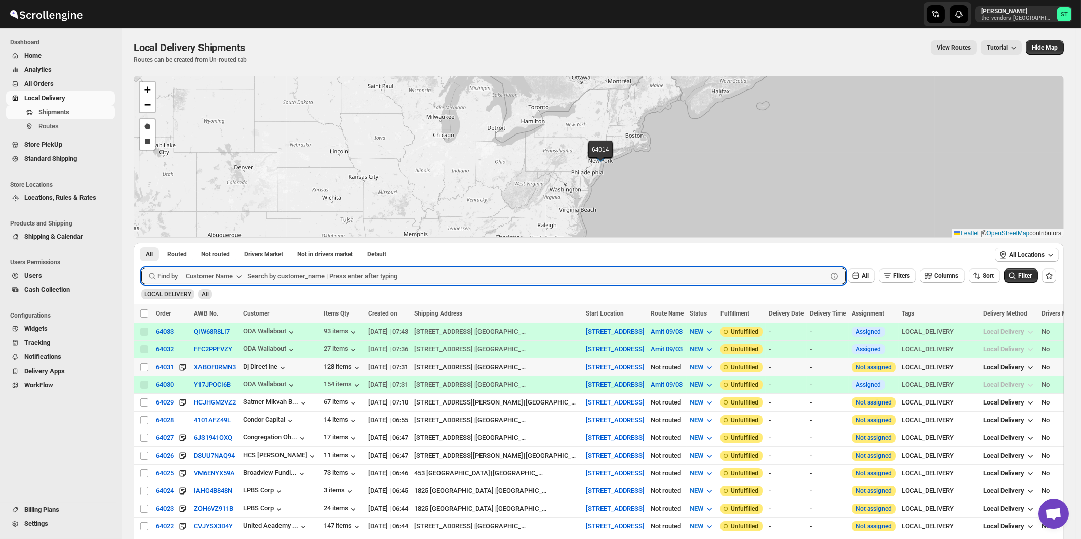
paste input "Oda Primary Health Care"
type input "Oda Primary Health Care"
click at [141, 243] on button "Submit" at bounding box center [155, 248] width 29 height 11
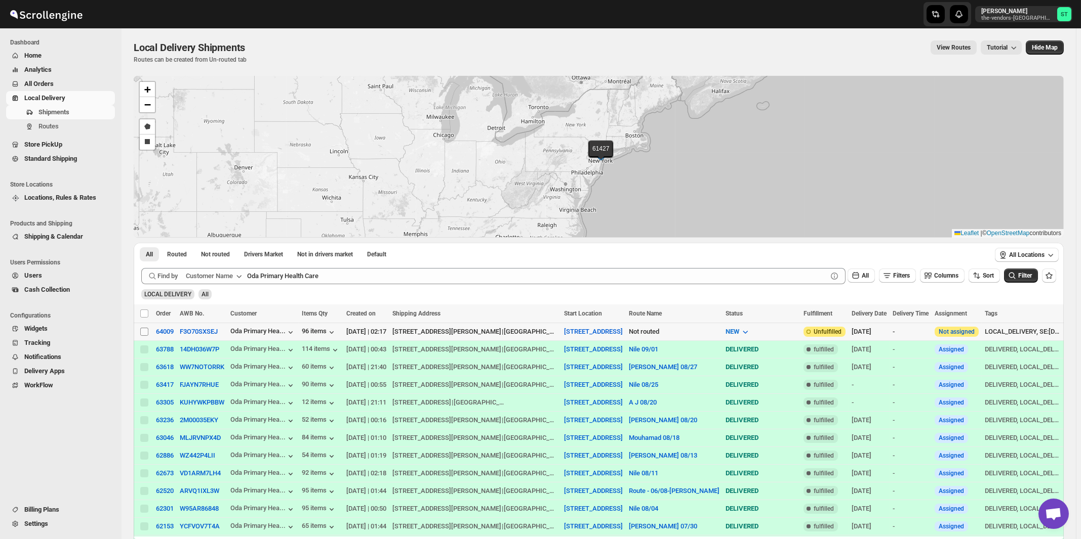
click at [144, 331] on input "Select shipment" at bounding box center [144, 332] width 8 height 8
checkbox input "true"
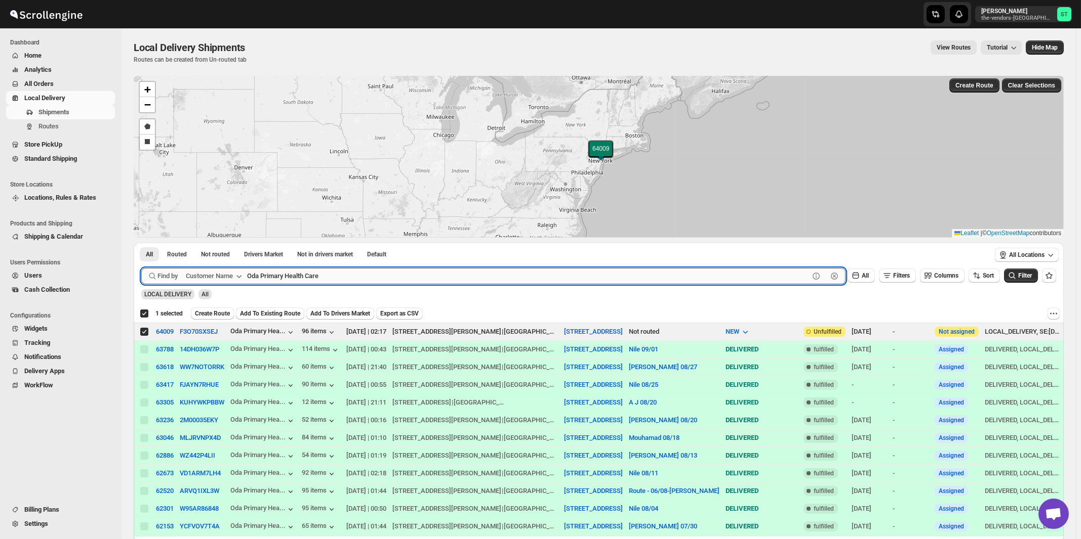
click at [349, 274] on input "Oda Primary Health Care" at bounding box center [528, 276] width 562 height 16
paste input "Allure Care Management LLC"
type input "Allure Care Management LLC"
click at [141, 243] on button "Submit" at bounding box center [155, 248] width 29 height 11
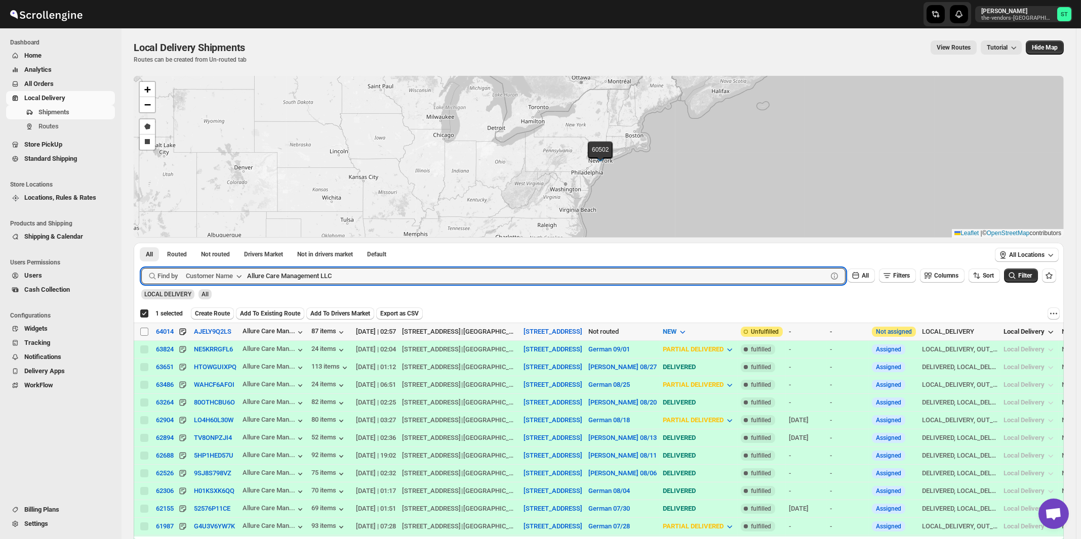
click at [145, 333] on input "Select shipment" at bounding box center [144, 332] width 8 height 8
checkbox input "true"
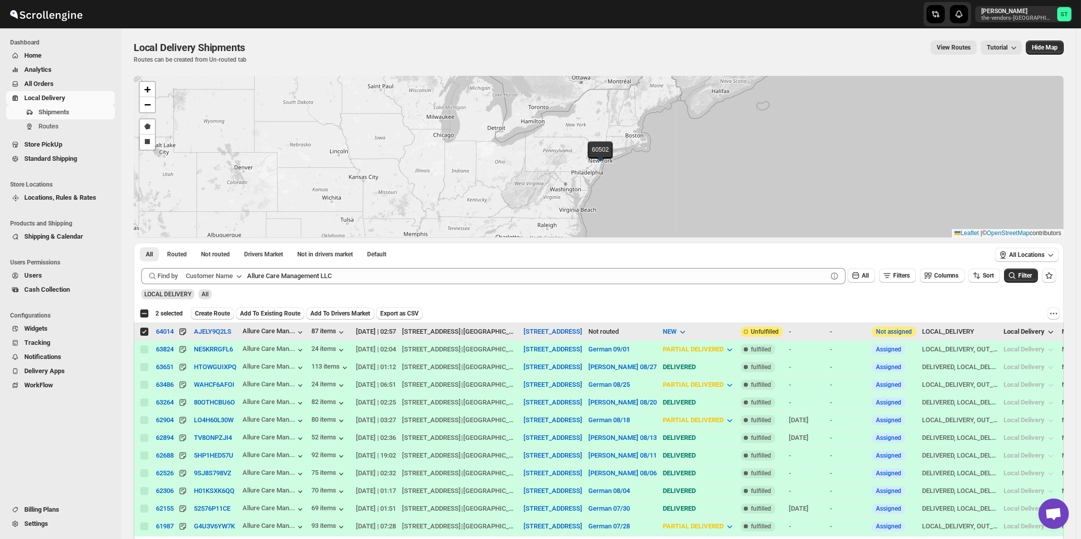
checkbox input "false"
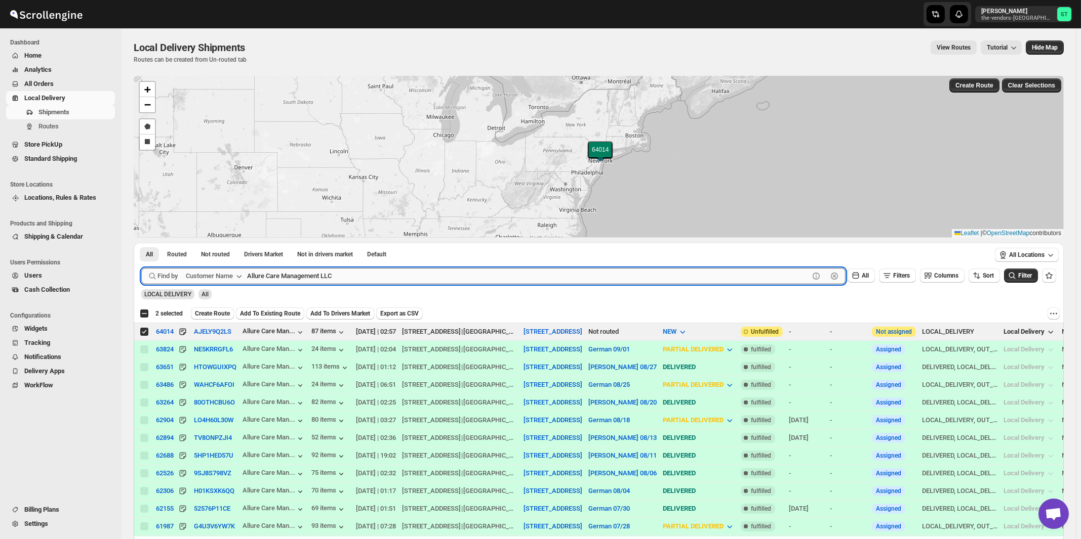
click at [412, 273] on input "Allure Care Management LLC" at bounding box center [528, 276] width 562 height 16
paste input "Beitel"
type input "Beitel"
click at [141, 243] on button "Submit" at bounding box center [155, 248] width 29 height 11
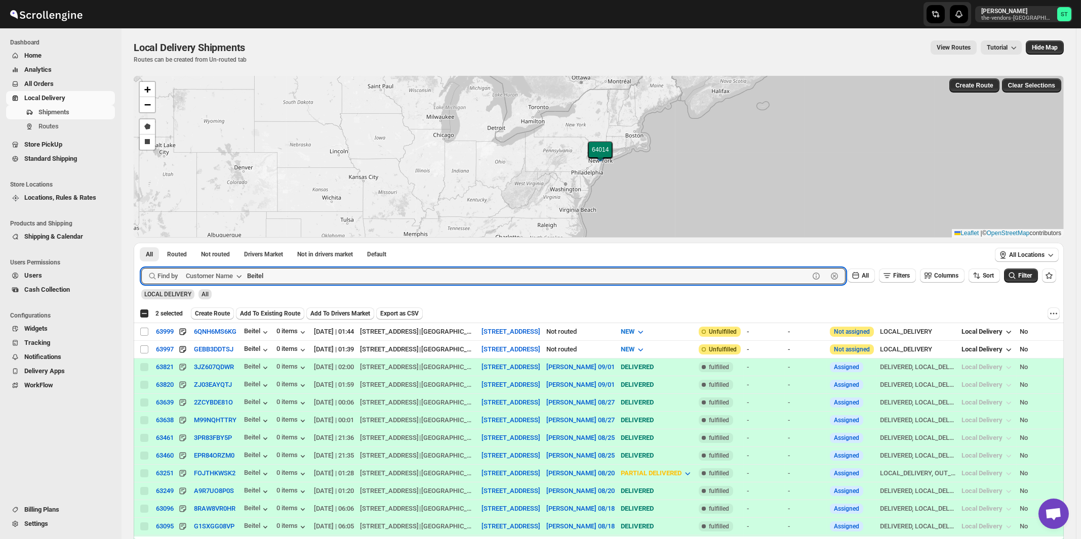
checkbox input "true"
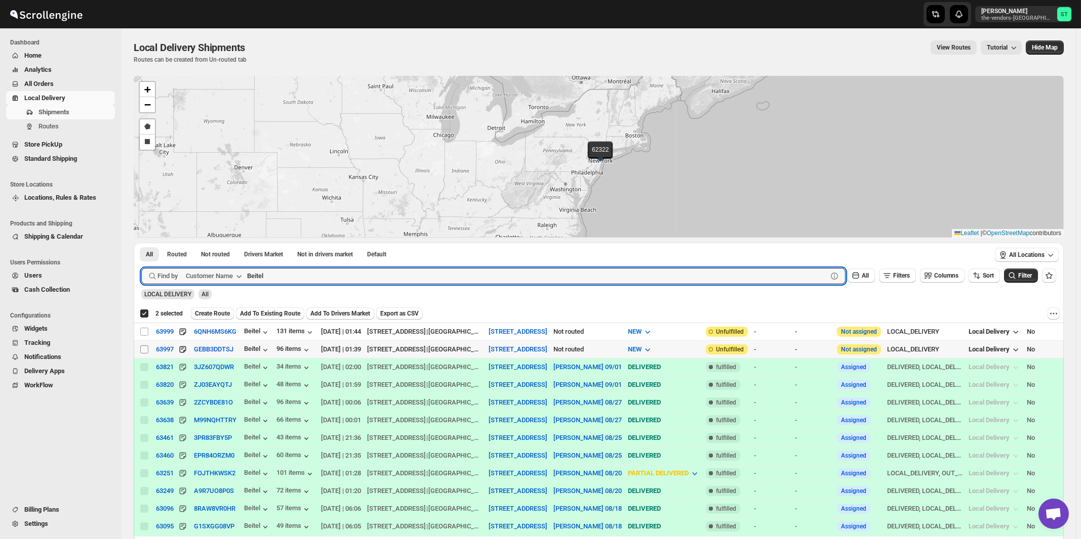
click at [143, 346] on input "Select shipment" at bounding box center [144, 350] width 8 height 8
checkbox input "true"
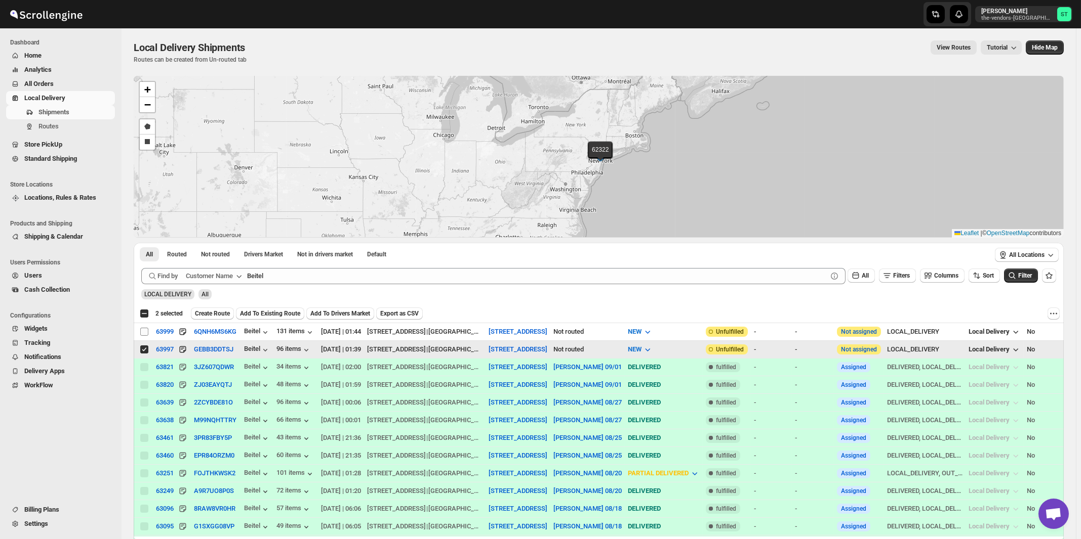
checkbox input "false"
click at [144, 330] on input "Select shipment" at bounding box center [144, 332] width 8 height 8
checkbox input "true"
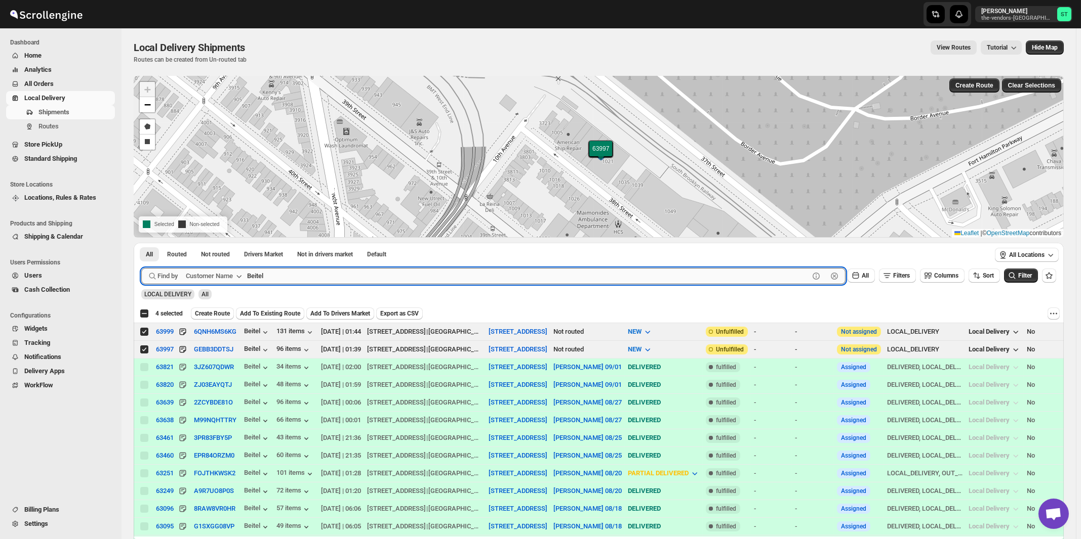
click at [331, 276] on input "Beitel" at bounding box center [528, 276] width 562 height 16
paste input "unker & Co. CPA"
type input "Bunker & Co. CPA"
click at [141, 243] on button "Submit" at bounding box center [155, 248] width 29 height 11
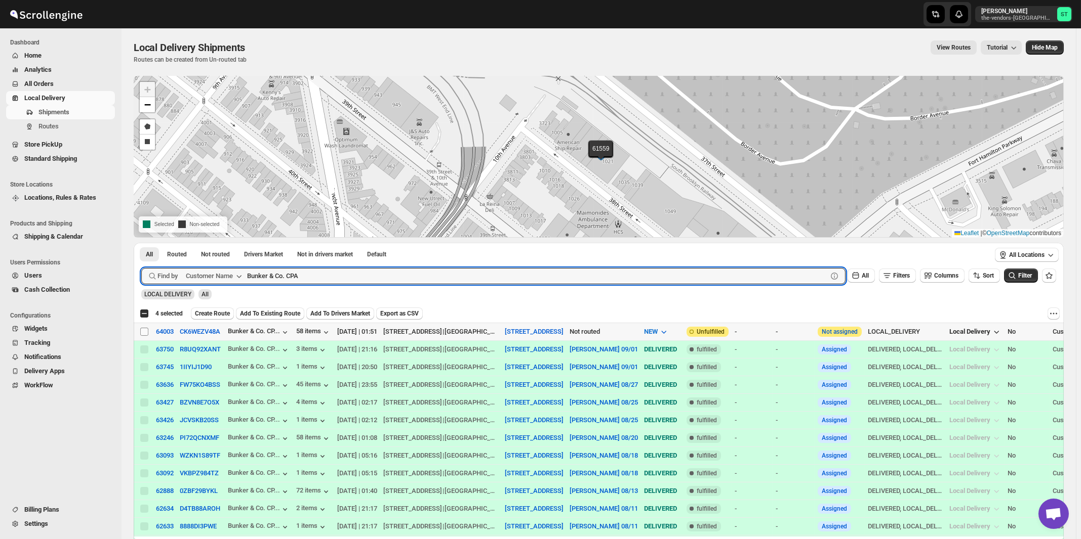
click at [142, 330] on input "Select shipment" at bounding box center [144, 332] width 8 height 8
checkbox input "true"
click at [450, 273] on input "Bunker & Co. CPA" at bounding box center [528, 276] width 562 height 16
paste input "HCS [GEOGRAPHIC_DATA]"
type input "HCS [GEOGRAPHIC_DATA]"
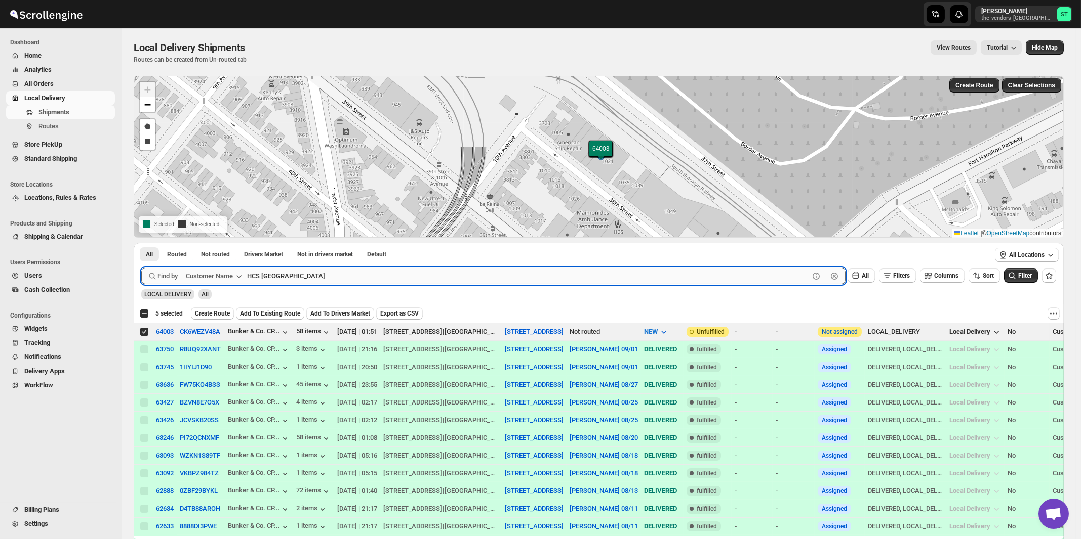
click at [141, 243] on button "Submit" at bounding box center [155, 248] width 29 height 11
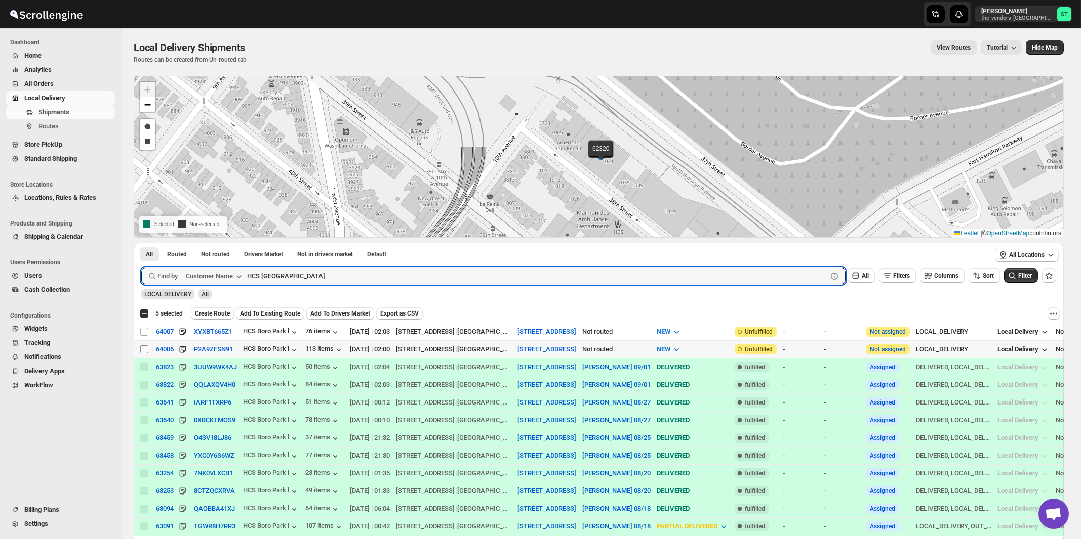
click at [144, 350] on input "Select shipment" at bounding box center [144, 350] width 8 height 8
checkbox input "true"
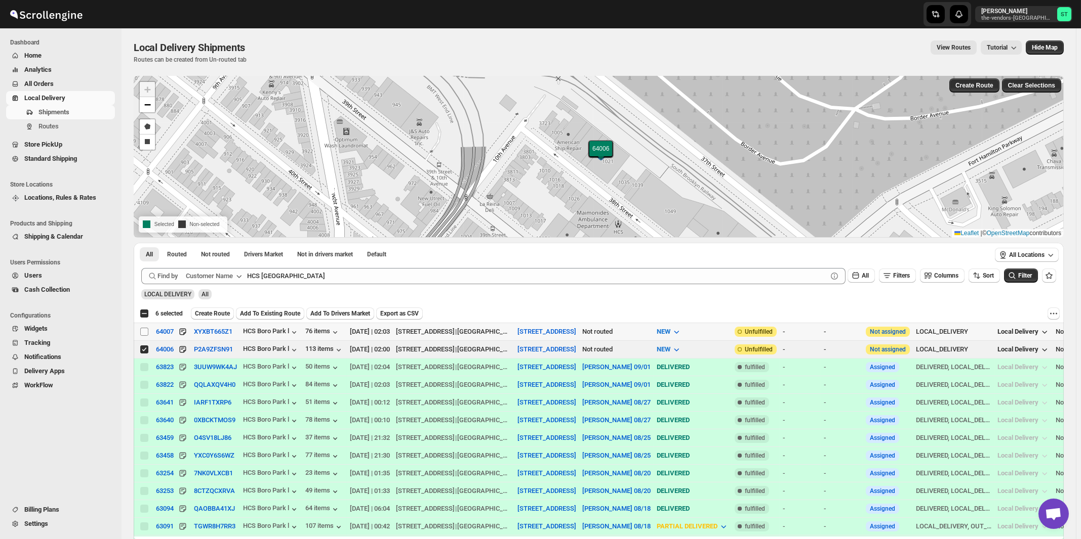
click at [144, 333] on input "Select shipment" at bounding box center [144, 332] width 8 height 8
checkbox input "true"
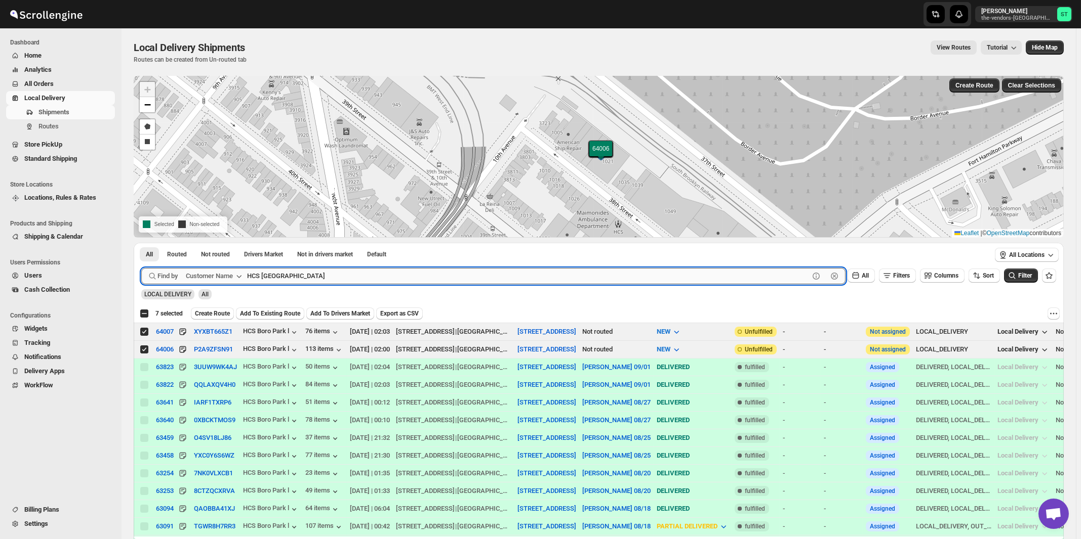
click at [328, 281] on input "HCS [GEOGRAPHIC_DATA]" at bounding box center [528, 276] width 562 height 16
paste input "King management"
type input "King management"
click at [141, 243] on button "Submit" at bounding box center [155, 248] width 29 height 11
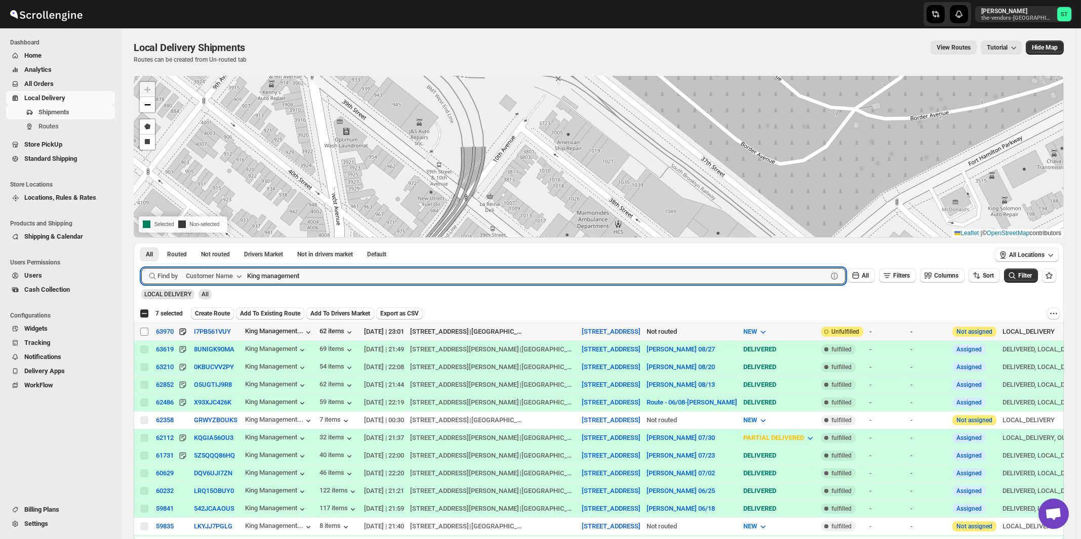
click at [144, 331] on input "Select shipment" at bounding box center [144, 332] width 8 height 8
checkbox input "true"
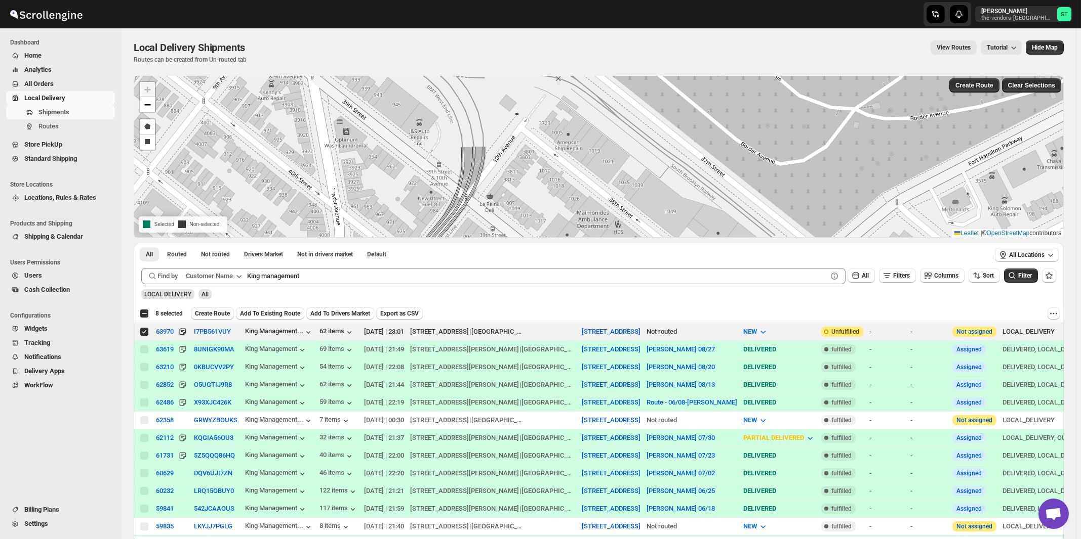
click at [205, 313] on span "Create Route" at bounding box center [212, 314] width 35 height 8
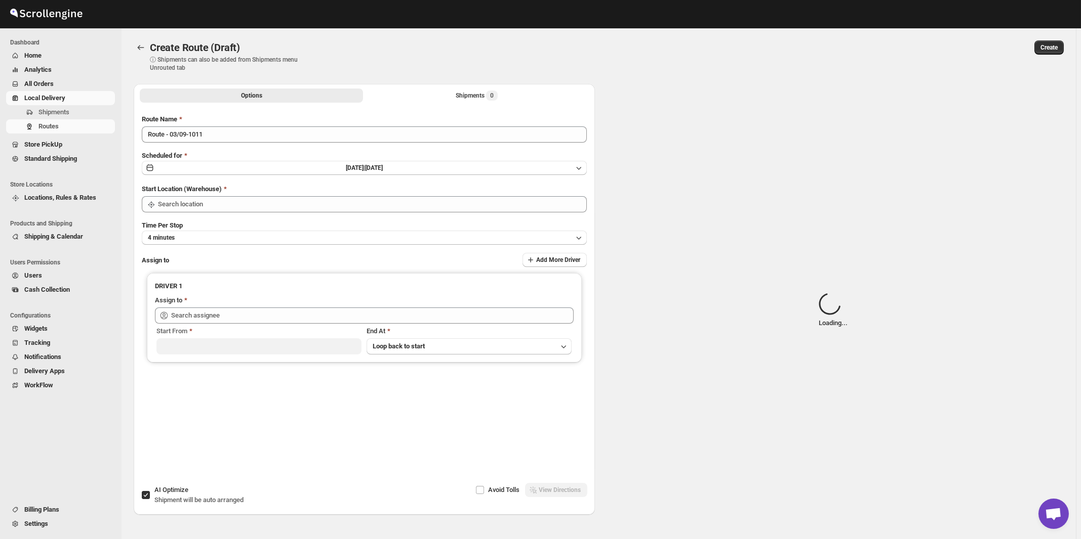
type input "[STREET_ADDRESS]"
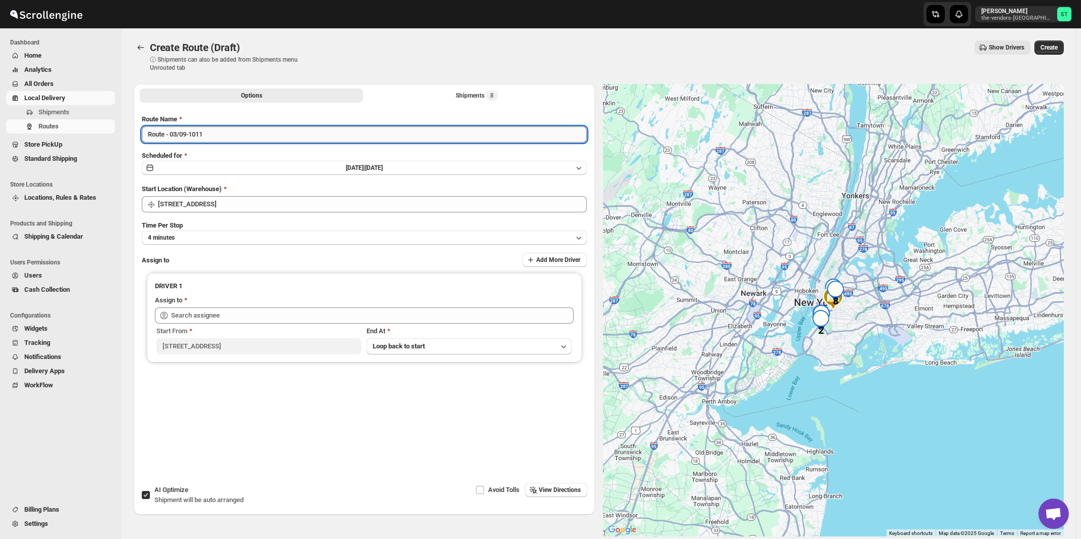
click at [280, 137] on input "Route - 03/09-1011" at bounding box center [364, 135] width 445 height 16
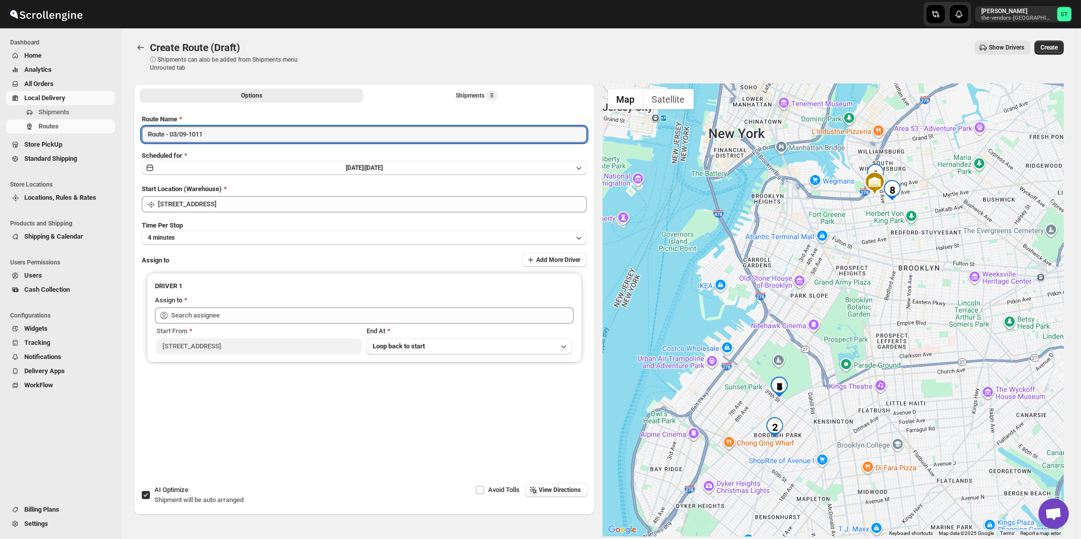
paste input "[PERSON_NAME]"
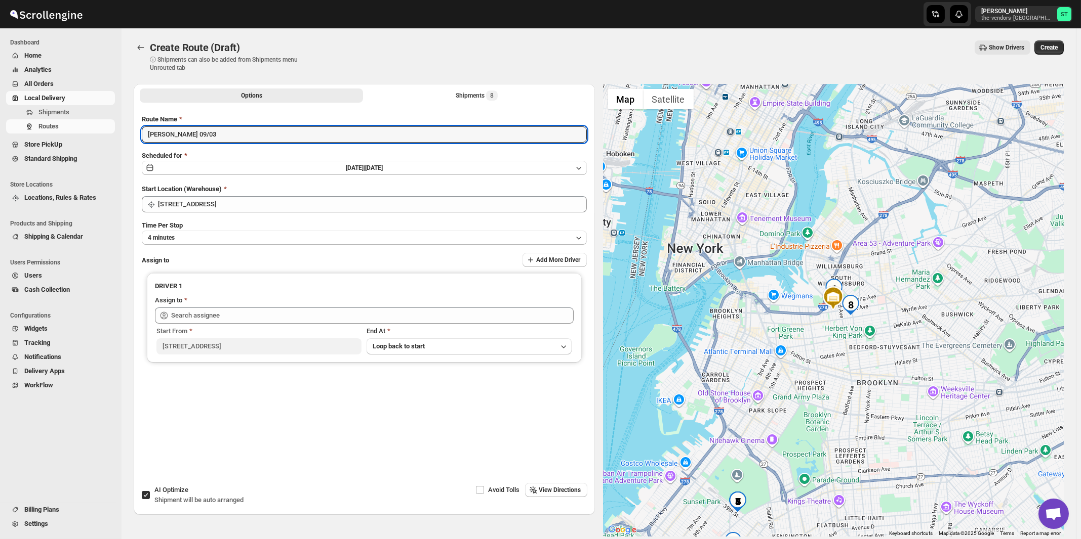
type input "[PERSON_NAME] 09/03"
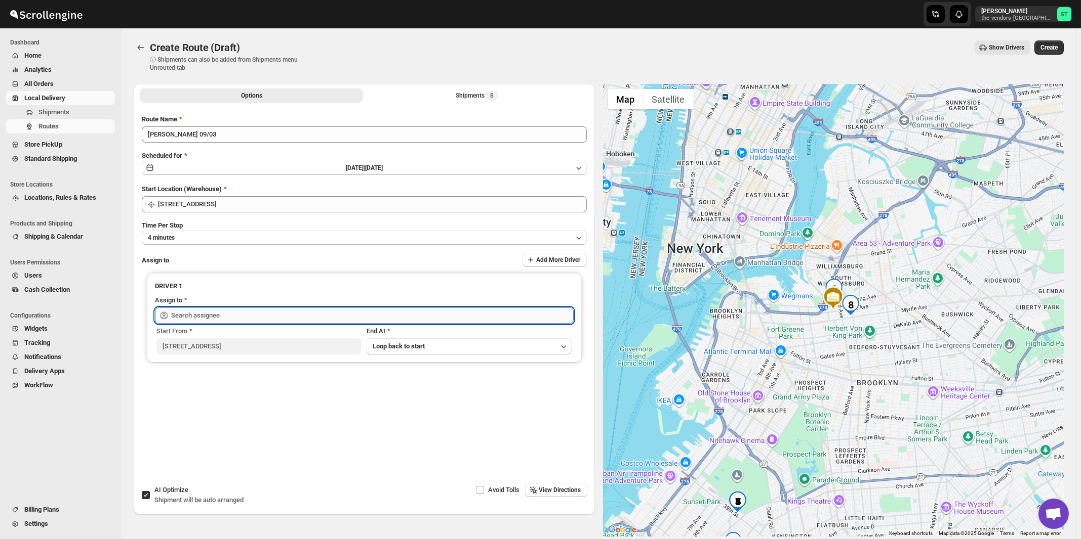
click at [180, 314] on input "text" at bounding box center [372, 316] width 402 height 16
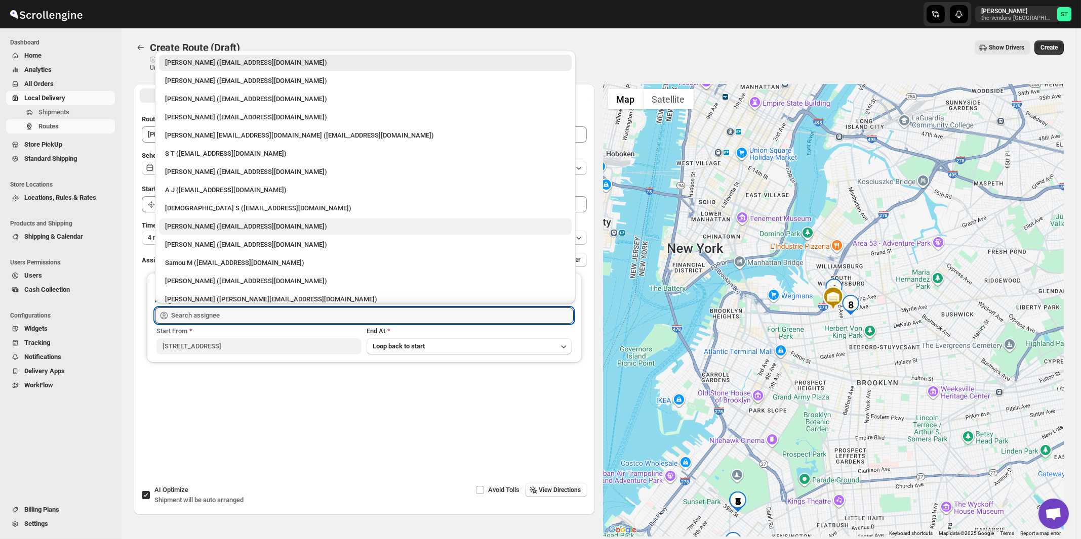
click at [202, 223] on div "[PERSON_NAME] ([EMAIL_ADDRESS][DOMAIN_NAME])" at bounding box center [365, 227] width 400 height 10
type input "[PERSON_NAME] ([EMAIL_ADDRESS][DOMAIN_NAME])"
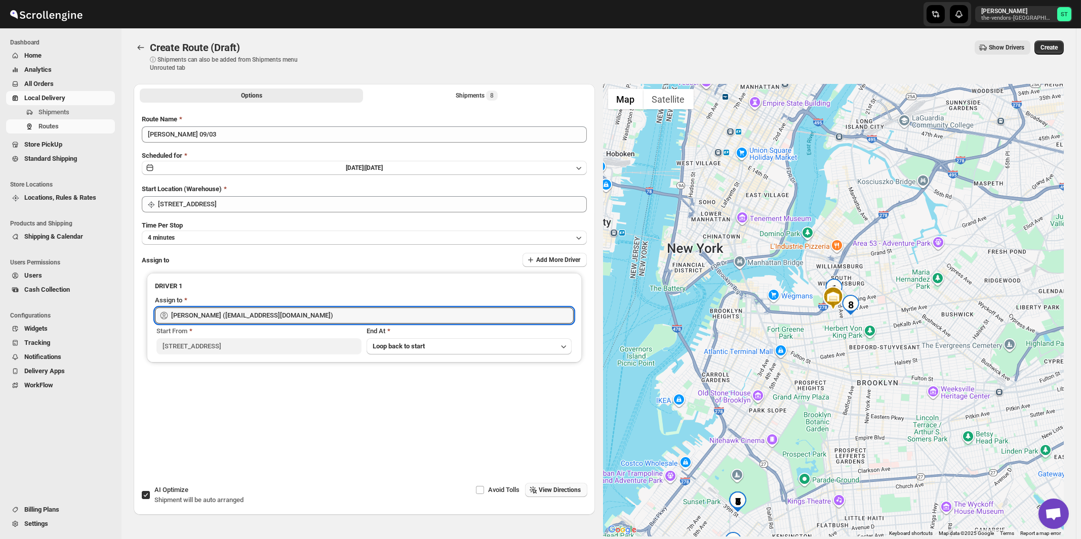
click at [565, 493] on span "View Directions" at bounding box center [560, 490] width 42 height 8
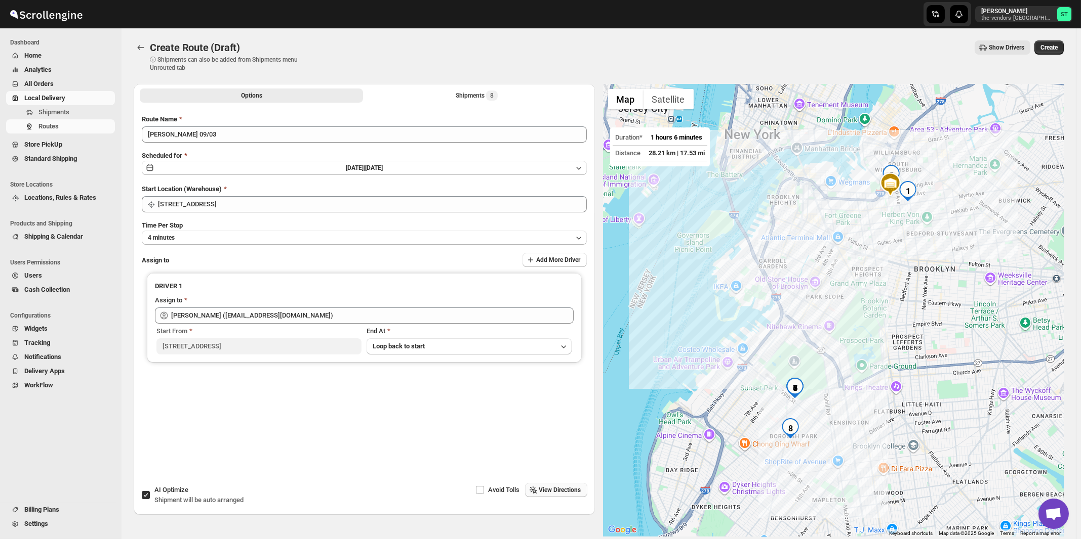
click at [480, 88] on li "Shipments 8" at bounding box center [476, 95] width 223 height 14
click at [481, 105] on div "Options Shipments 8 More views Options Shipments 8 More views" at bounding box center [364, 95] width 461 height 22
click at [481, 97] on div "Shipments 8" at bounding box center [476, 96] width 42 height 10
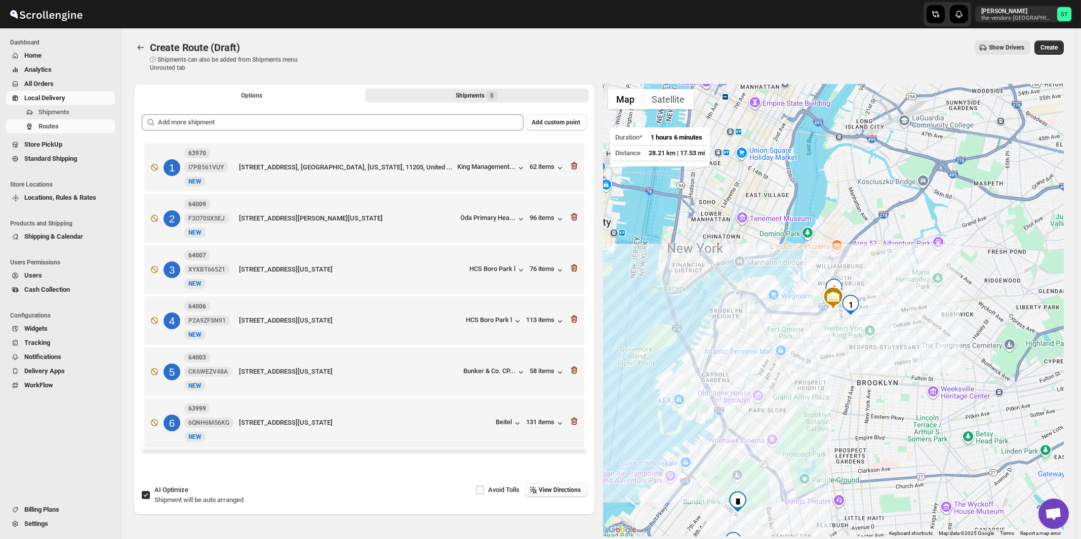
click at [199, 498] on span "Shipment will be auto arranged" at bounding box center [198, 500] width 89 height 8
click at [150, 498] on input "AI Optimize Shipment will be auto arranged" at bounding box center [146, 495] width 8 height 8
checkbox input "false"
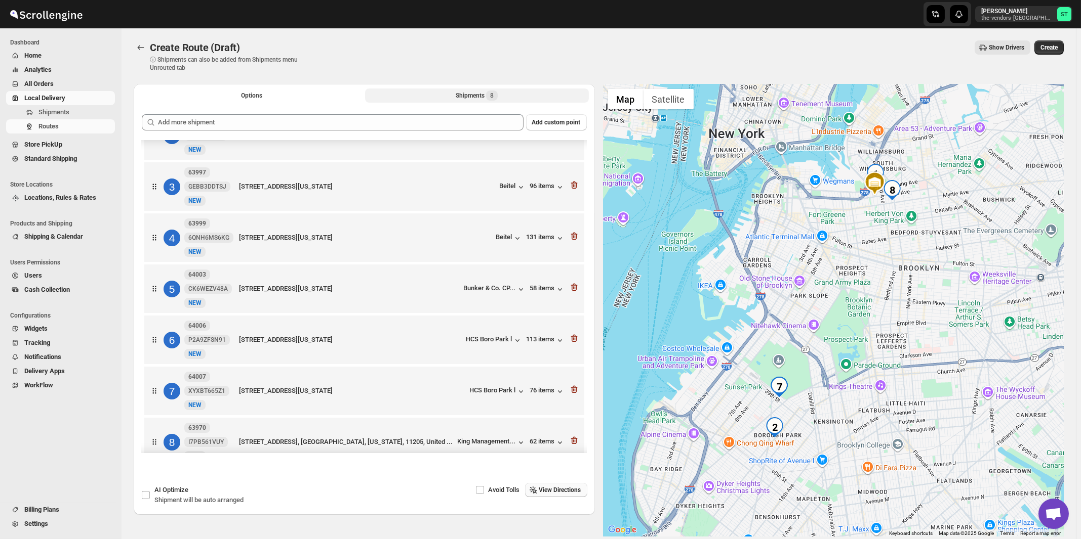
scroll to position [107, 0]
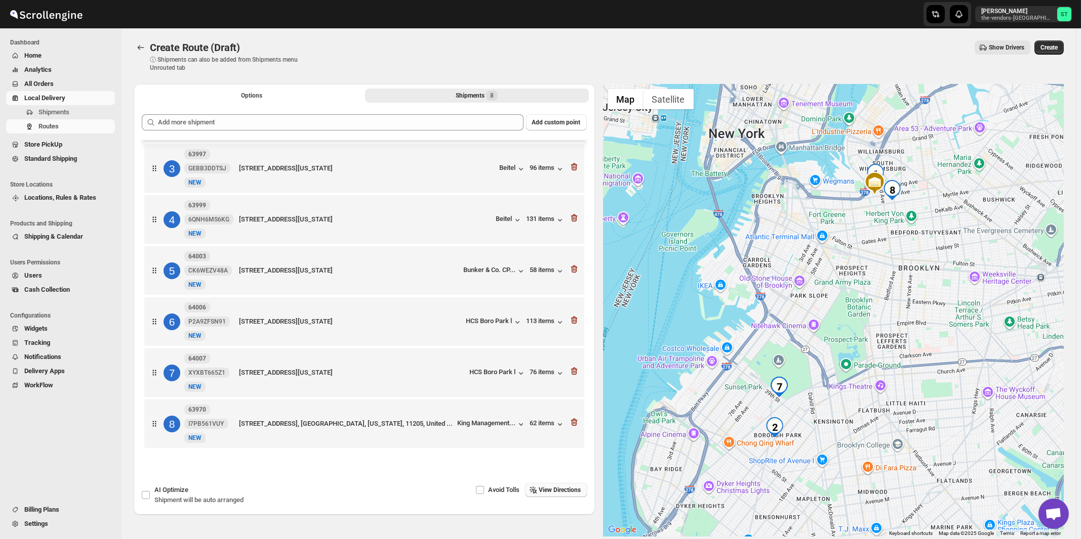
drag, startPoint x: 563, startPoint y: 486, endPoint x: 585, endPoint y: 475, distance: 24.9
click at [563, 486] on button "View Directions" at bounding box center [556, 490] width 62 height 14
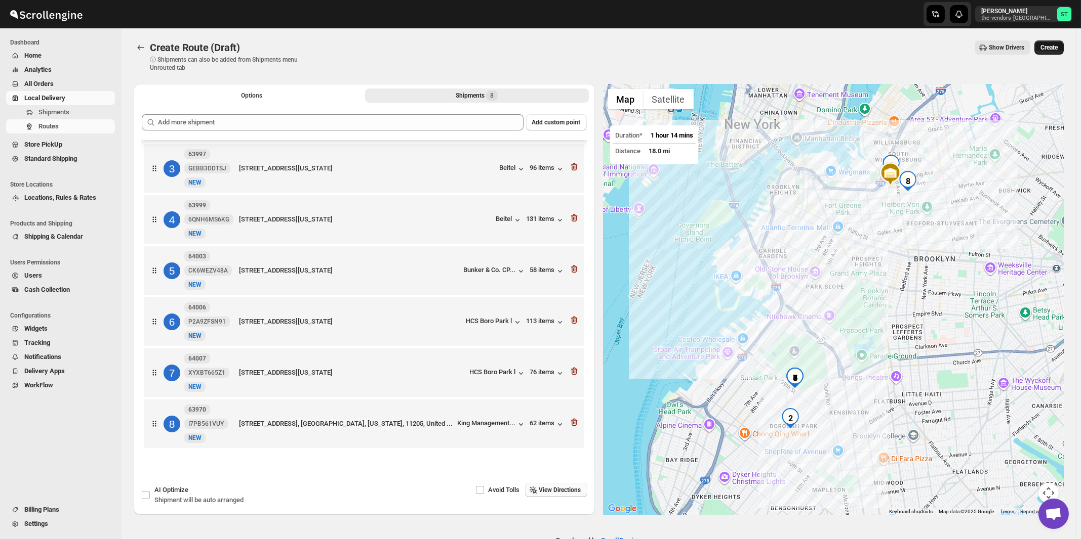
click at [1051, 47] on span "Create" at bounding box center [1048, 48] width 17 height 8
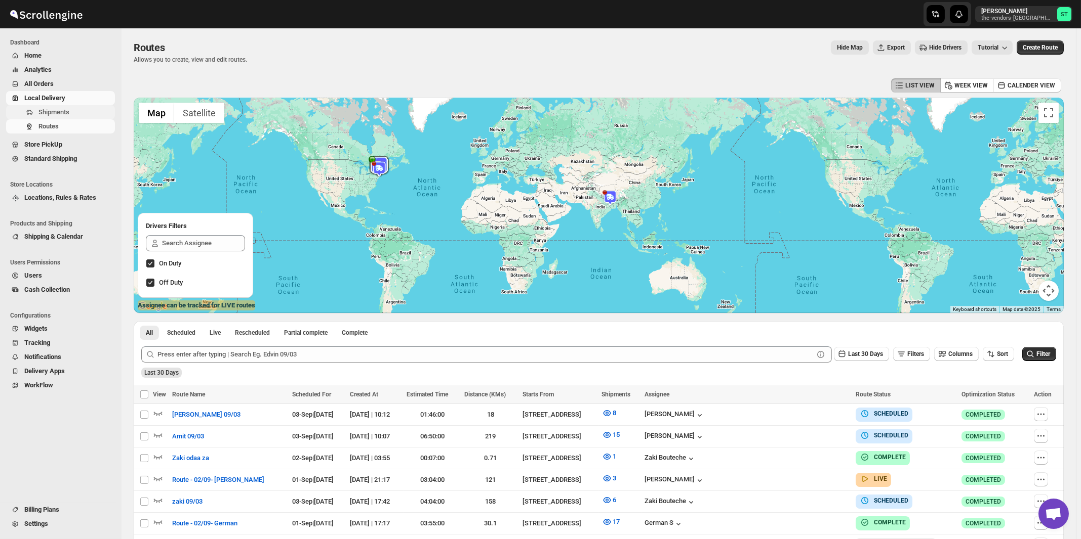
click at [51, 112] on span "Shipments" at bounding box center [53, 112] width 31 height 8
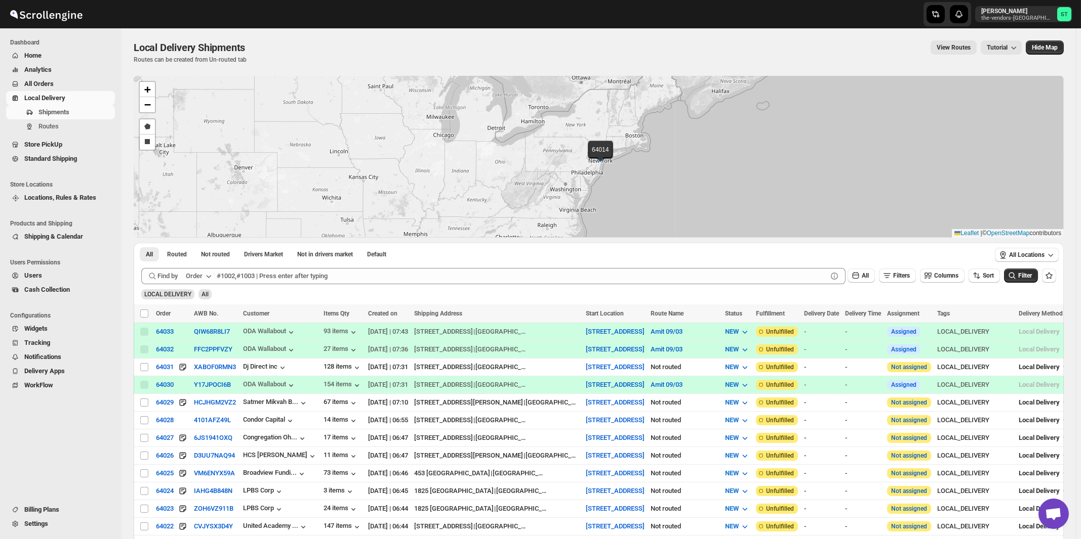
click at [209, 277] on icon "button" at bounding box center [208, 276] width 10 height 10
click at [201, 352] on div "Customer Name" at bounding box center [200, 352] width 47 height 10
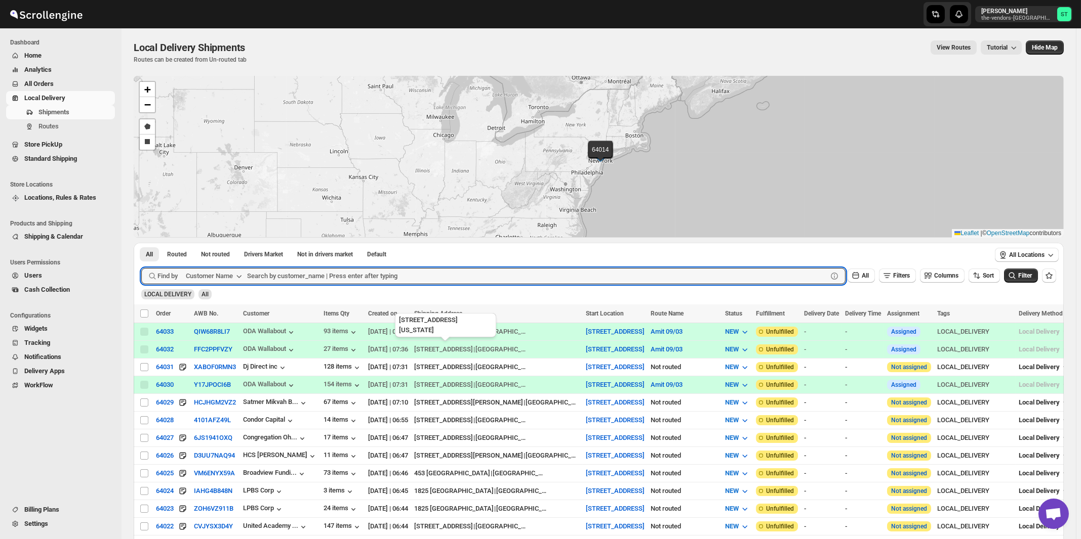
paste input "LPBS Corp"
type input "LPBS Corp"
click at [141, 243] on button "Submit" at bounding box center [155, 248] width 29 height 11
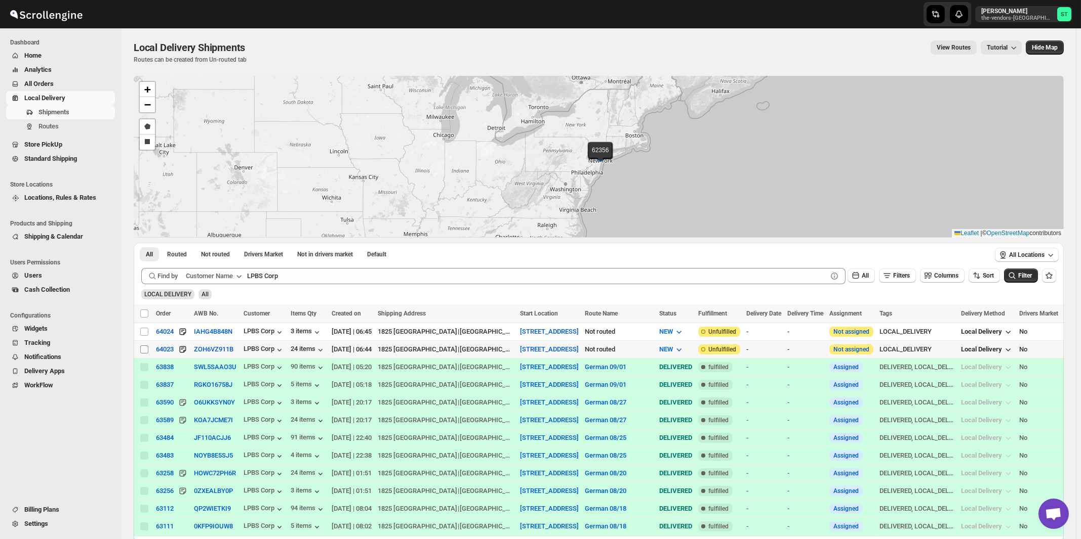
click at [145, 349] on input "Select shipment" at bounding box center [144, 350] width 8 height 8
checkbox input "true"
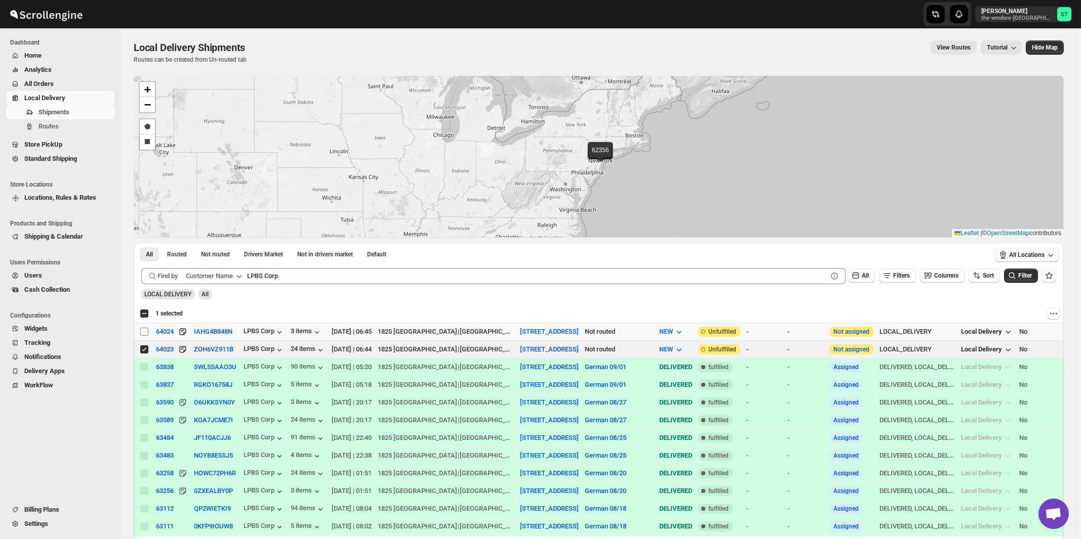
click at [142, 330] on input "Select shipment" at bounding box center [144, 332] width 8 height 8
checkbox input "true"
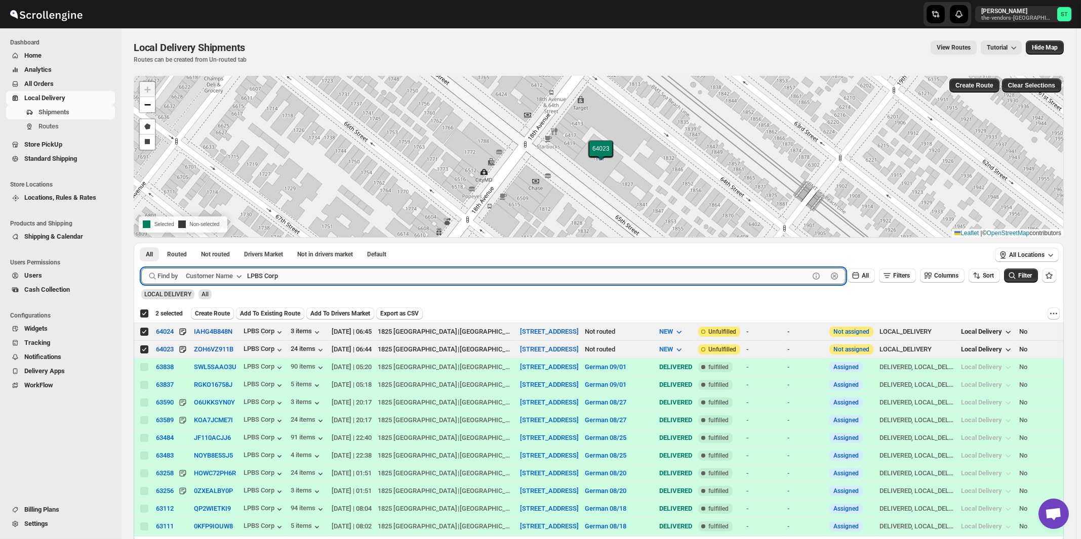
click at [329, 277] on input "LPBS Corp" at bounding box center [528, 276] width 562 height 16
paste input "Met Council"
type input "Met Council"
click at [141, 243] on button "Submit" at bounding box center [155, 248] width 29 height 11
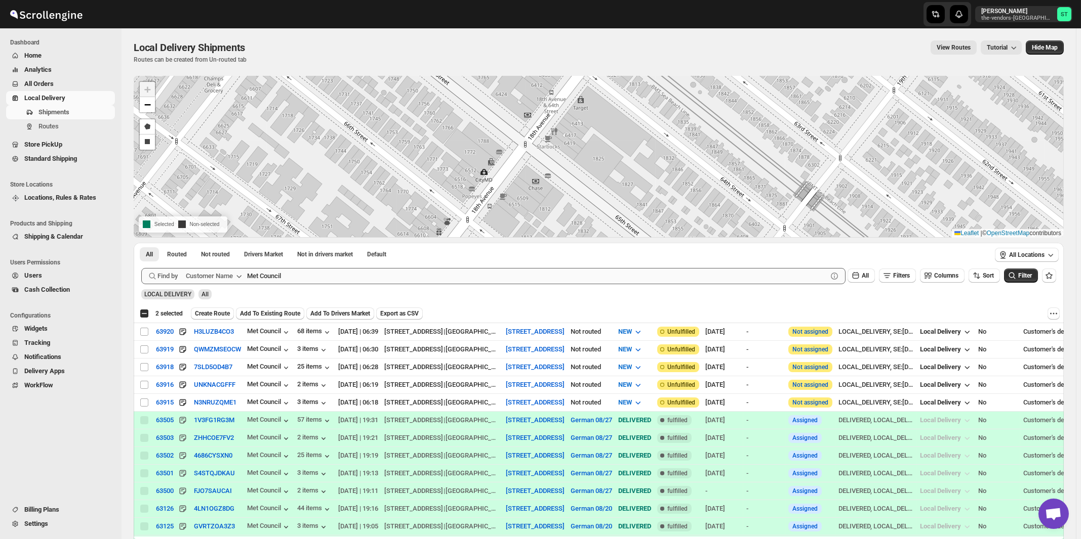
checkbox input "false"
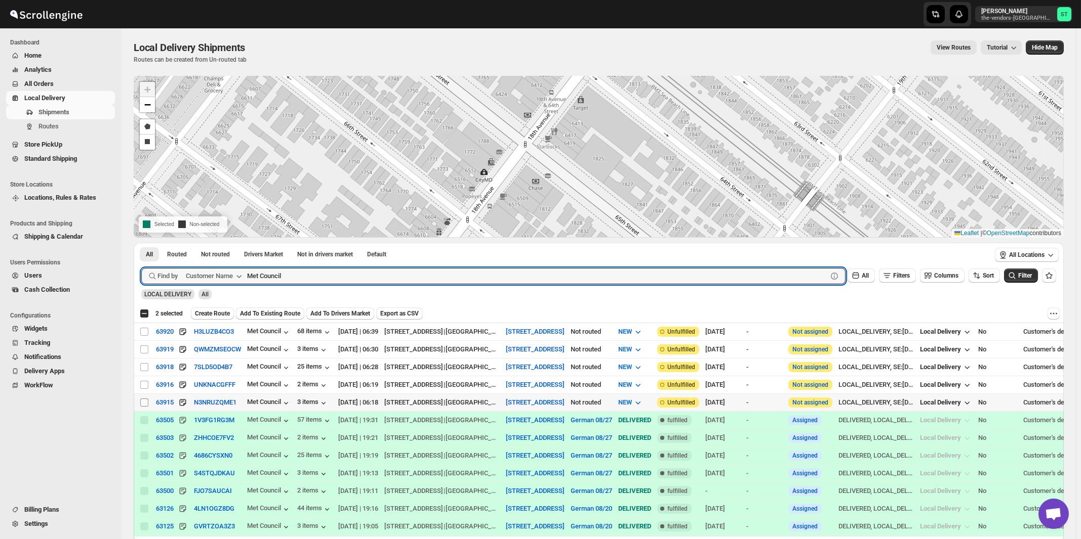
click at [144, 401] on input "Select shipment" at bounding box center [144, 403] width 8 height 8
checkbox input "true"
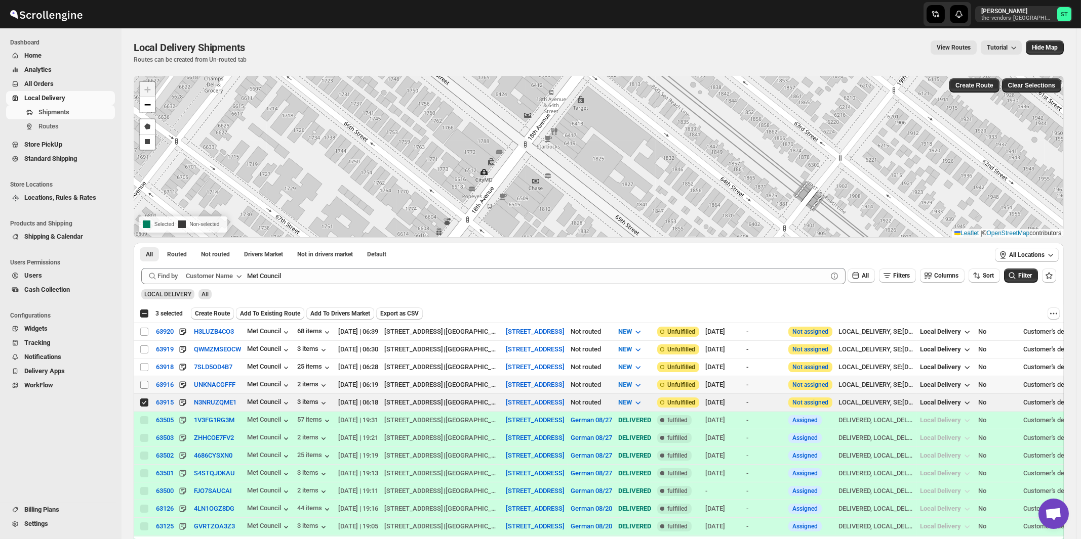
click at [143, 384] on input "Select shipment" at bounding box center [144, 385] width 8 height 8
checkbox input "true"
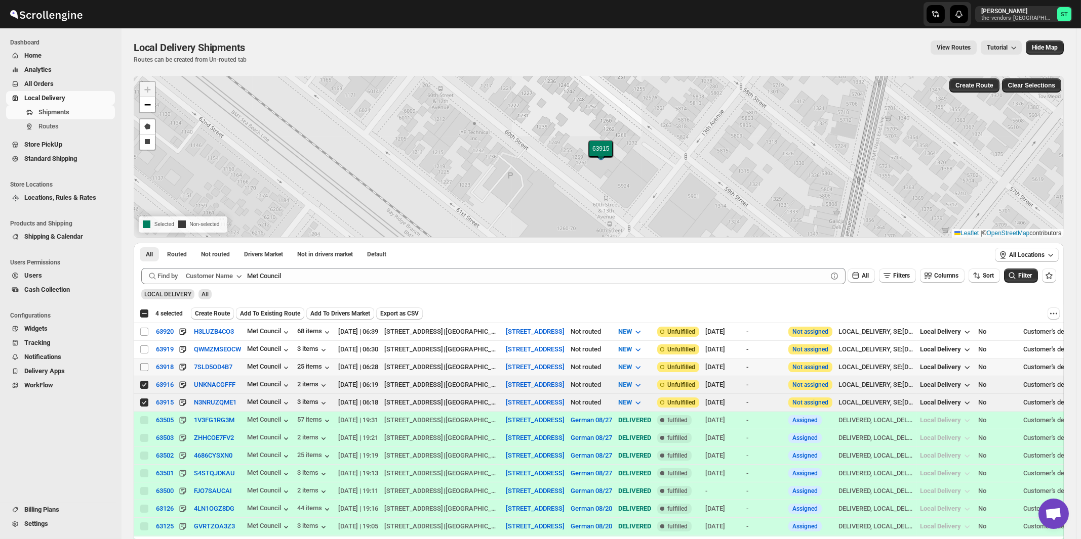
click at [144, 367] on input "Select shipment" at bounding box center [144, 367] width 8 height 8
checkbox input "true"
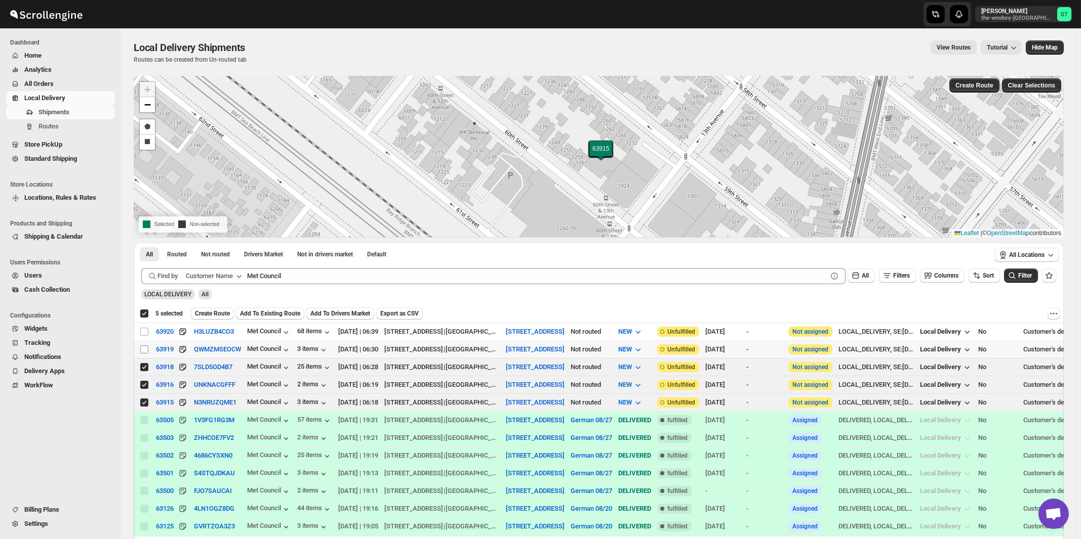
click at [146, 349] on input "Select shipment" at bounding box center [144, 350] width 8 height 8
checkbox input "true"
checkbox input "false"
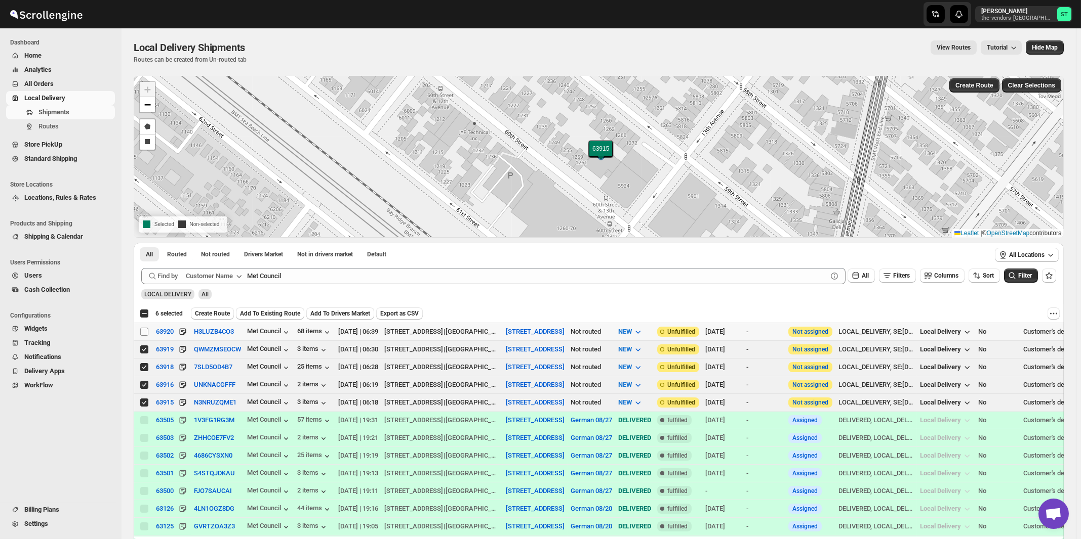
click at [144, 330] on input "Select shipment" at bounding box center [144, 332] width 8 height 8
checkbox input "true"
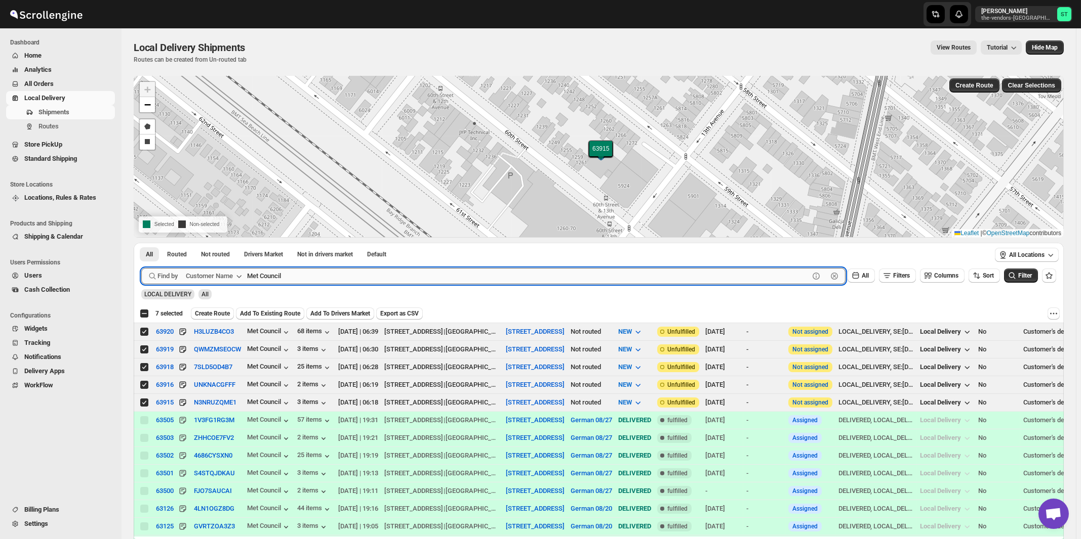
click at [299, 281] on input "Met Council" at bounding box center [528, 276] width 562 height 16
paste input "Satmer Mikvah BP"
type input "Satmer Mikvah BP"
click at [141, 243] on button "Submit" at bounding box center [155, 248] width 29 height 11
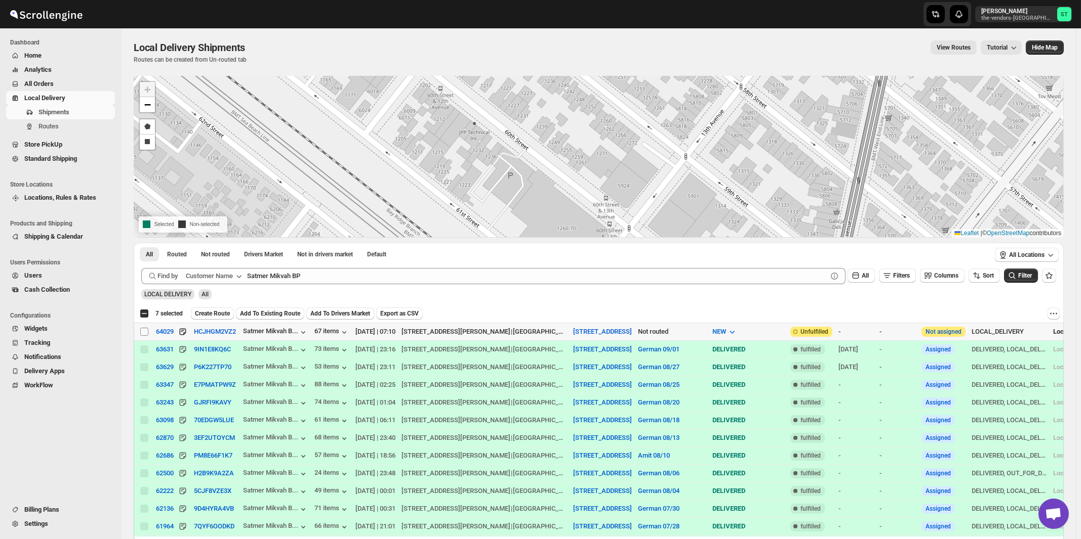
click at [144, 330] on input "Select shipment" at bounding box center [144, 332] width 8 height 8
checkbox input "true"
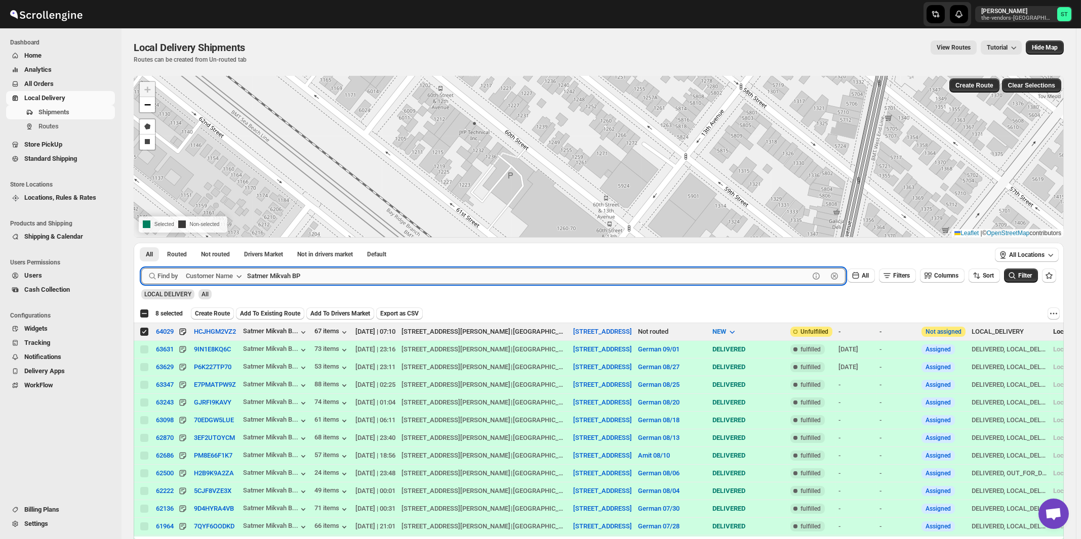
click at [338, 278] on input "Satmer Mikvah BP" at bounding box center [528, 276] width 562 height 16
paste input "Chesed 24 6"
click at [141, 243] on button "Submit" at bounding box center [155, 248] width 29 height 11
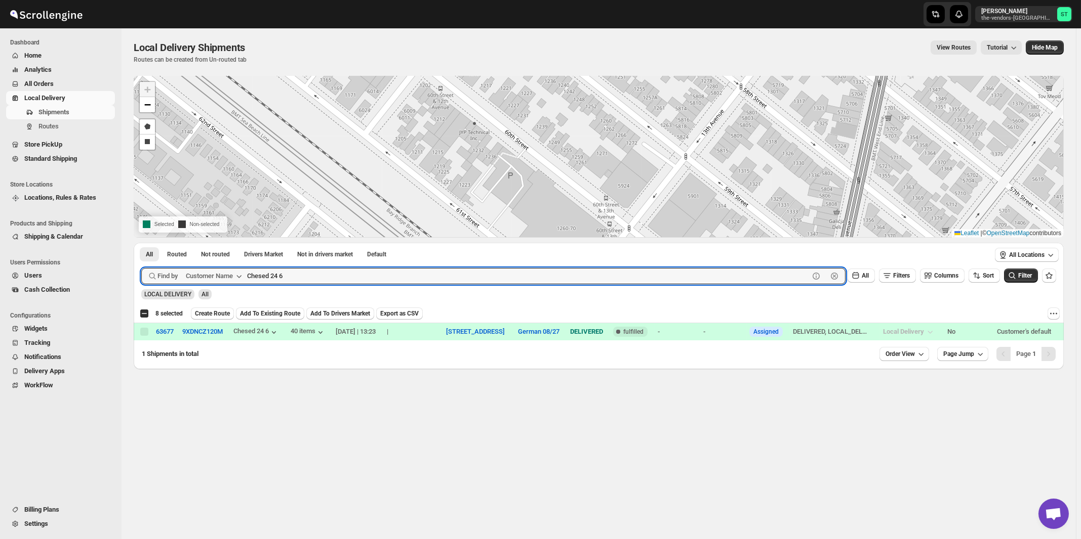
paste input "ondor Capital"
type input "Condor Capital"
click at [141, 243] on button "Submit" at bounding box center [155, 248] width 29 height 11
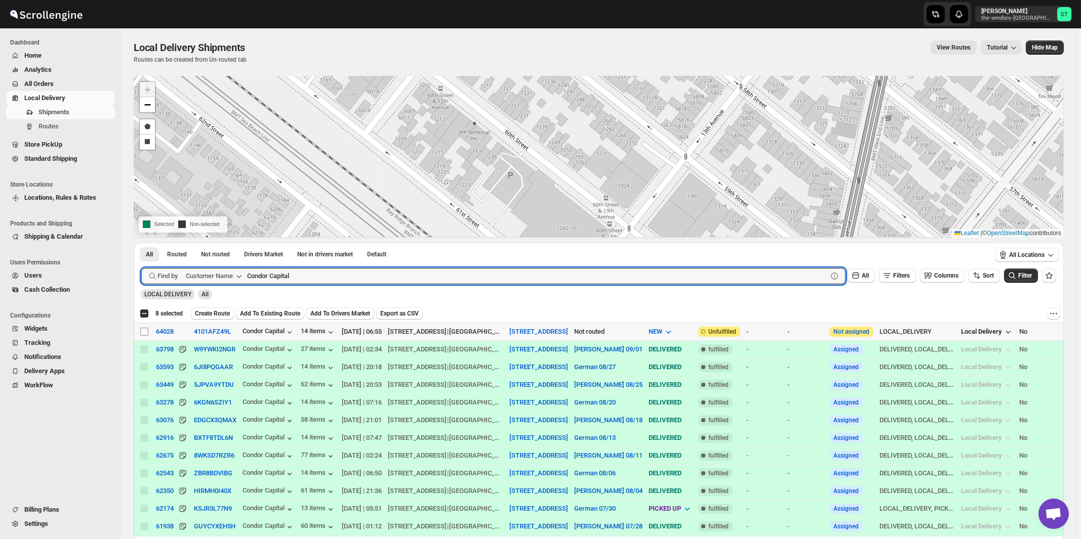
click at [142, 333] on input "Select shipment" at bounding box center [144, 332] width 8 height 8
checkbox input "true"
click at [375, 276] on input "Condor Capital" at bounding box center [528, 276] width 562 height 16
paste input "Five Star Nursing"
type input "Five Star Nursing"
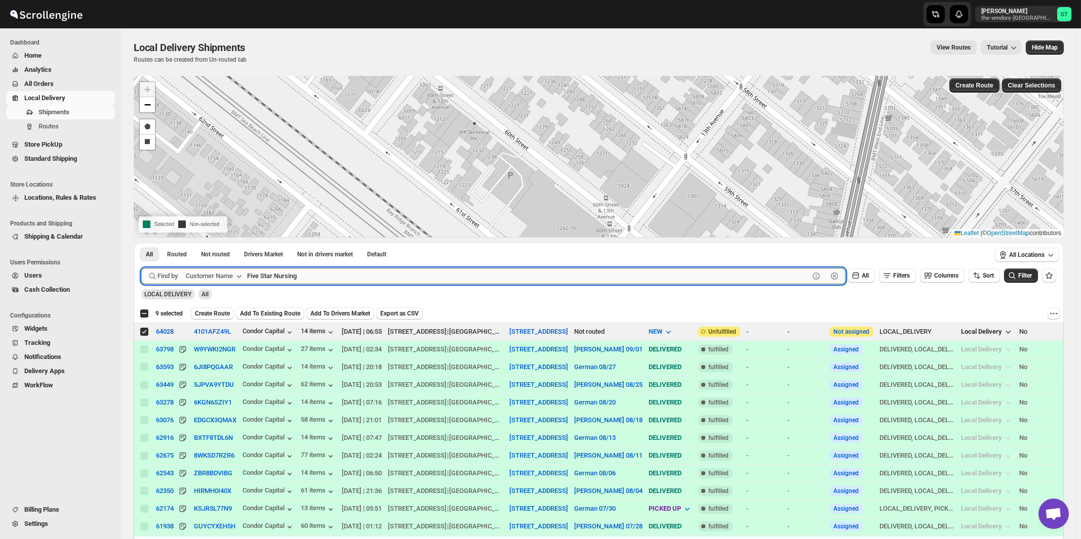
click at [141, 243] on button "Submit" at bounding box center [155, 248] width 29 height 11
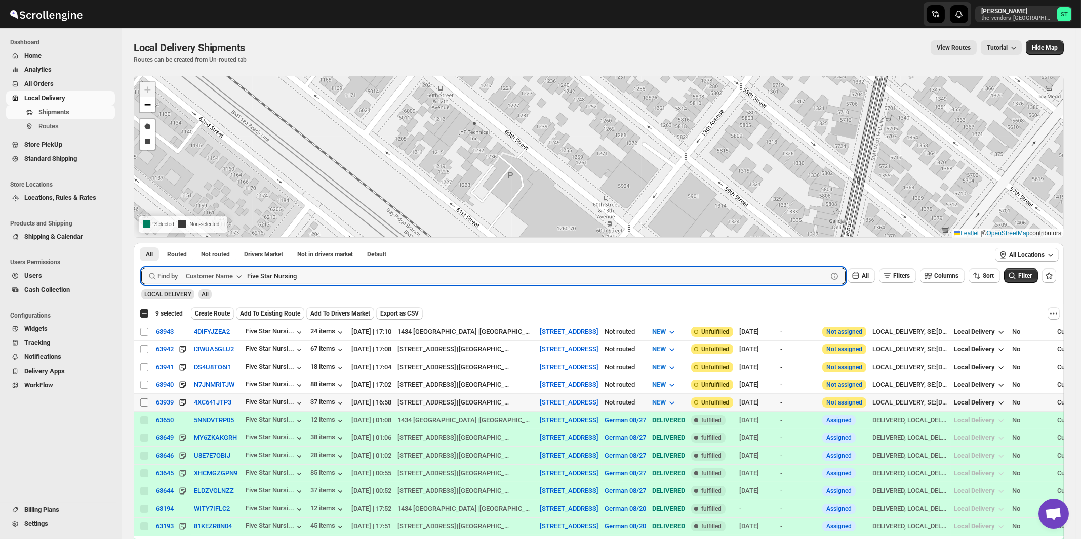
click at [144, 402] on input "Select shipment" at bounding box center [144, 403] width 8 height 8
checkbox input "true"
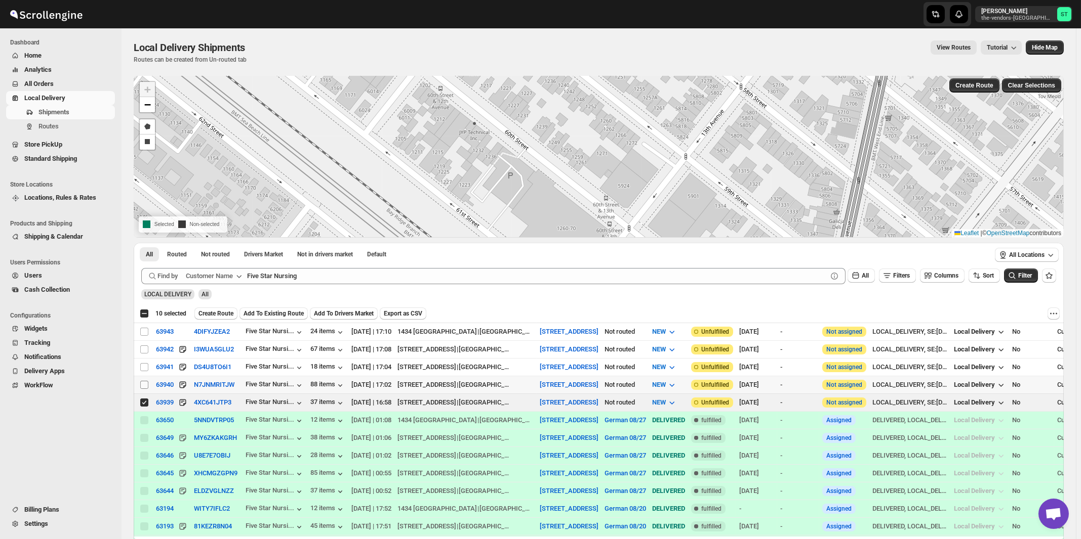
click at [146, 384] on input "Select shipment" at bounding box center [144, 385] width 8 height 8
checkbox input "true"
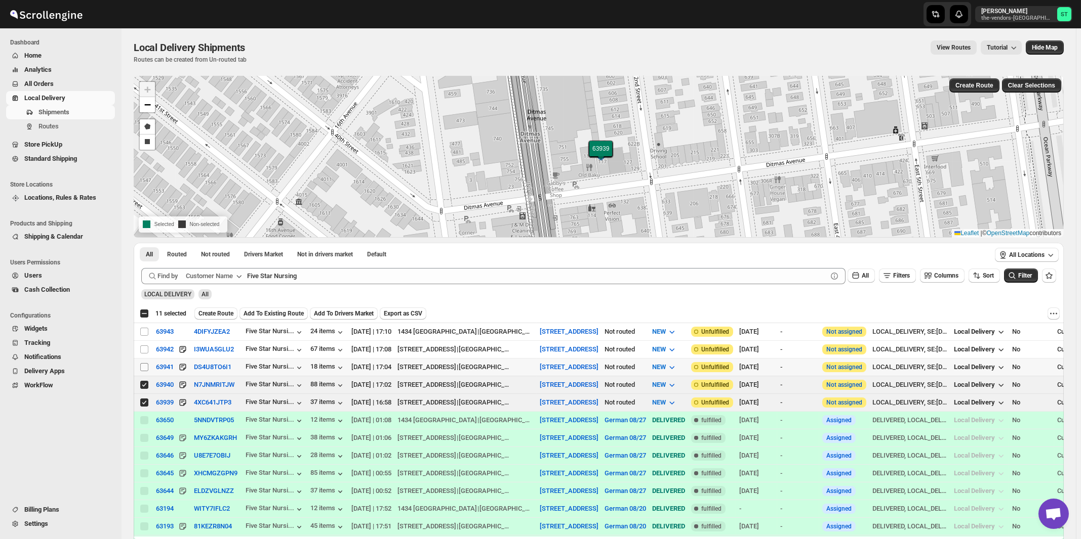
click at [143, 364] on input "Select shipment" at bounding box center [144, 367] width 8 height 8
checkbox input "true"
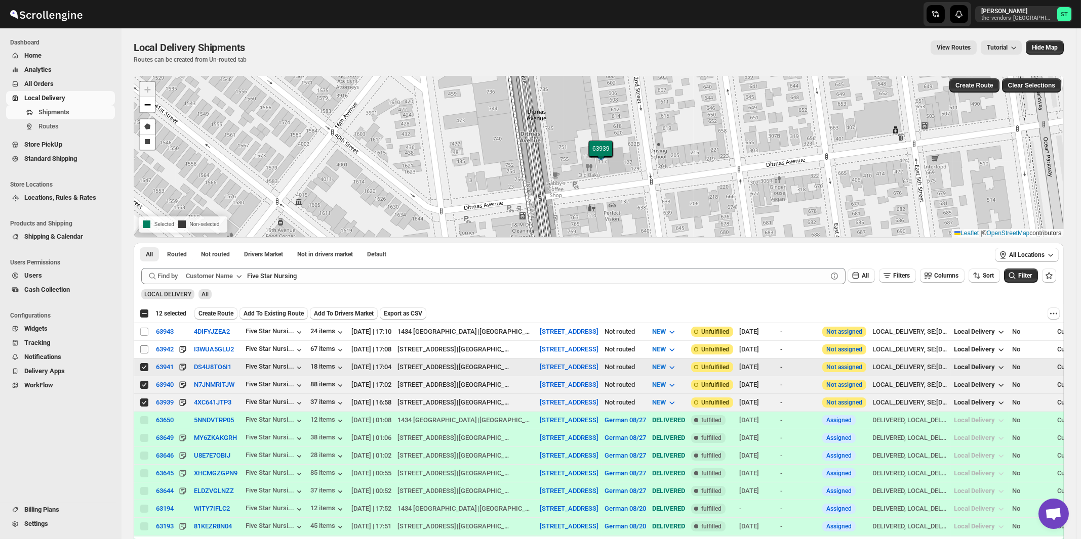
click at [144, 352] on input "Select shipment" at bounding box center [144, 350] width 8 height 8
checkbox input "true"
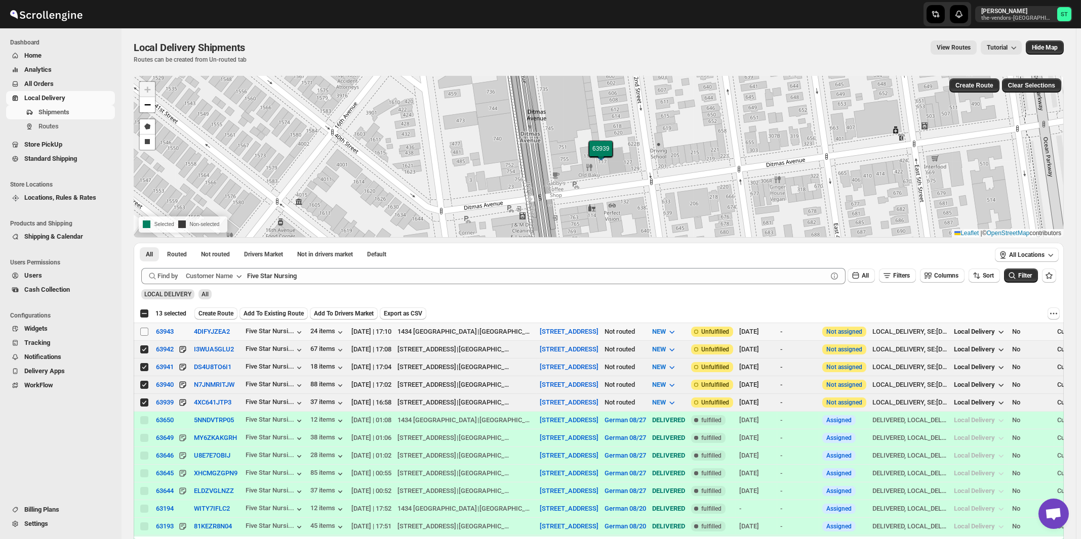
click at [144, 331] on input "Select shipment" at bounding box center [144, 332] width 8 height 8
checkbox input "true"
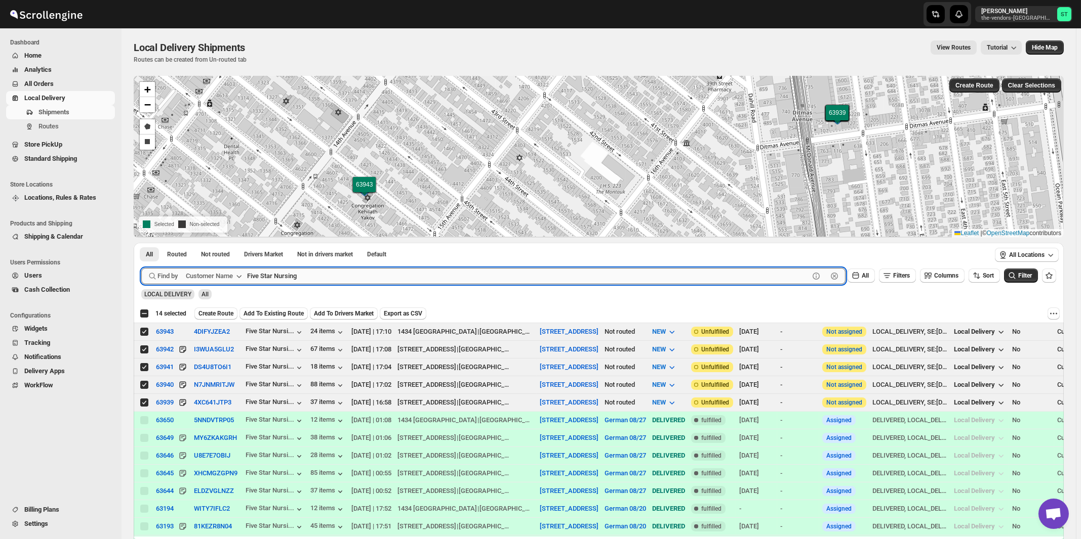
click at [343, 276] on input "Five Star Nursing" at bounding box center [528, 276] width 562 height 16
paste input "Hamaspik of Orange County, Inc."
type input "Hamaspik of Orange County, Inc."
click at [141, 243] on button "Submit" at bounding box center [155, 248] width 29 height 11
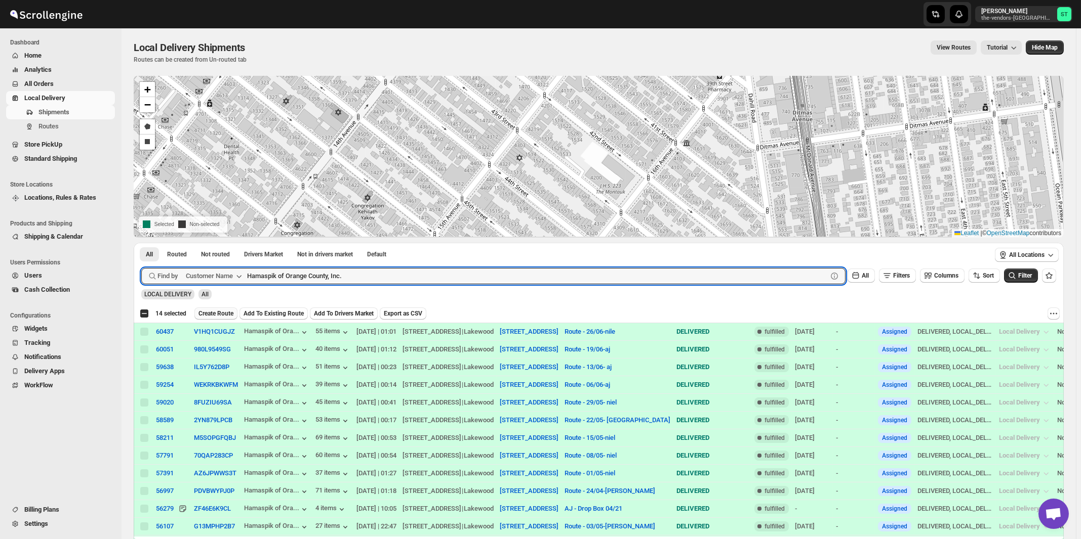
click at [221, 311] on span "Create Route" at bounding box center [215, 314] width 35 height 8
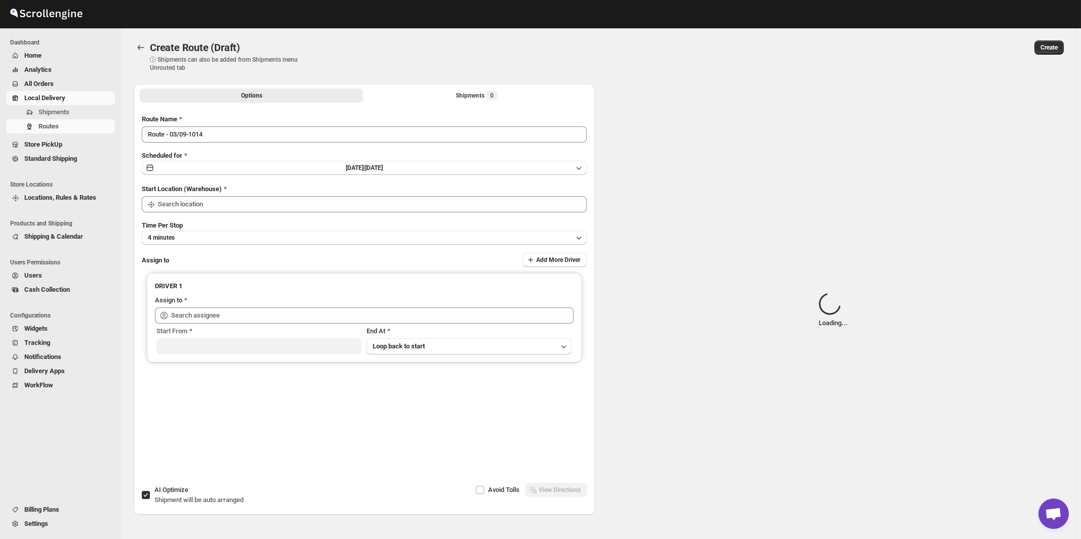
type input "[STREET_ADDRESS]"
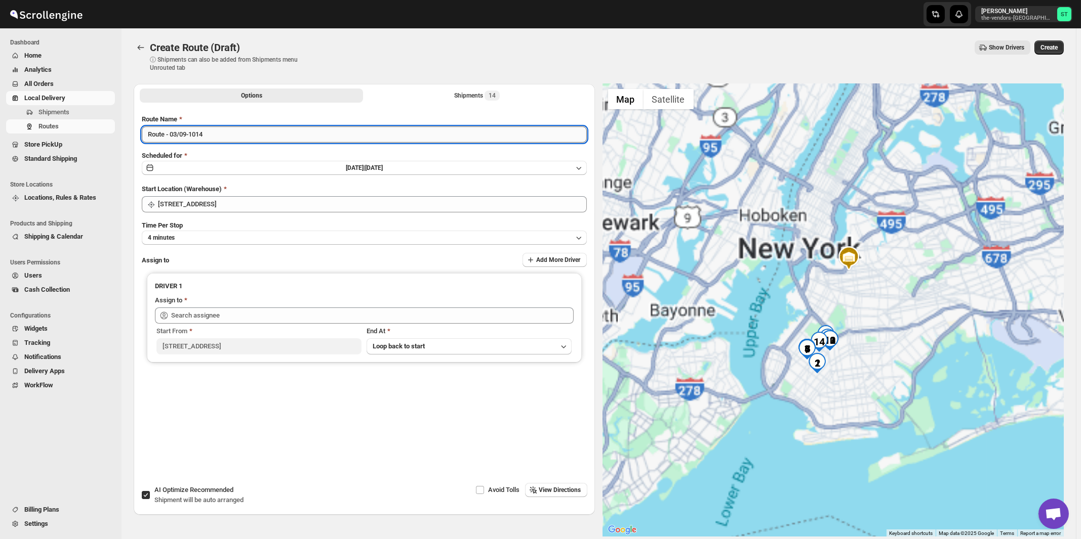
click at [300, 131] on input "Route - 03/09-1014" at bounding box center [364, 135] width 445 height 16
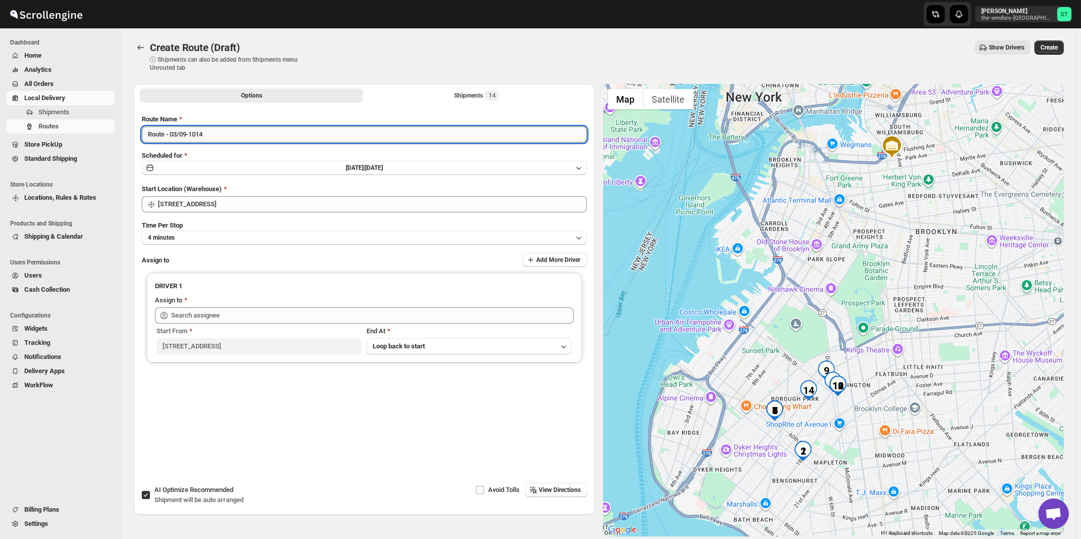
paste input "German"
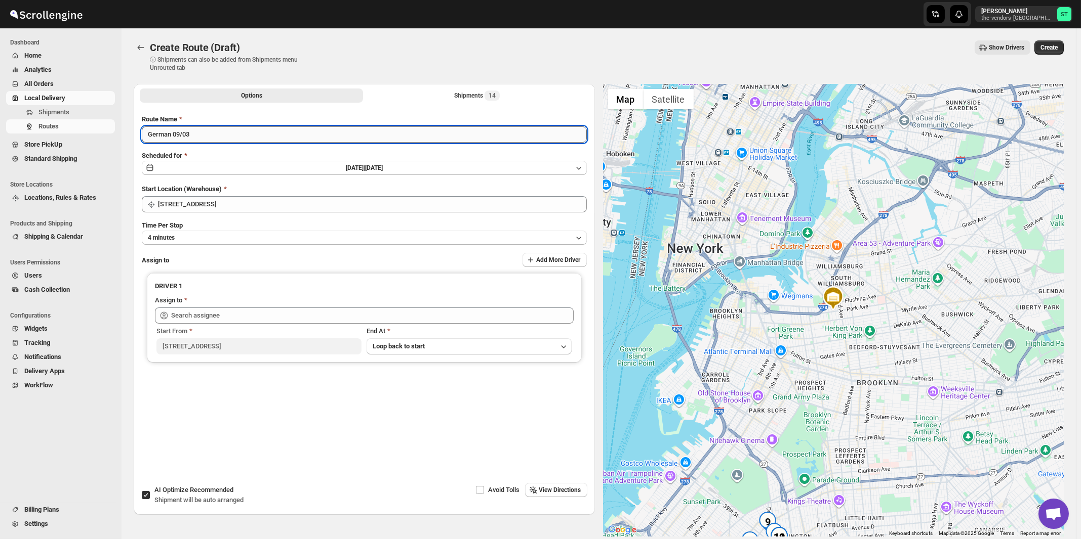
type input "German 09/03"
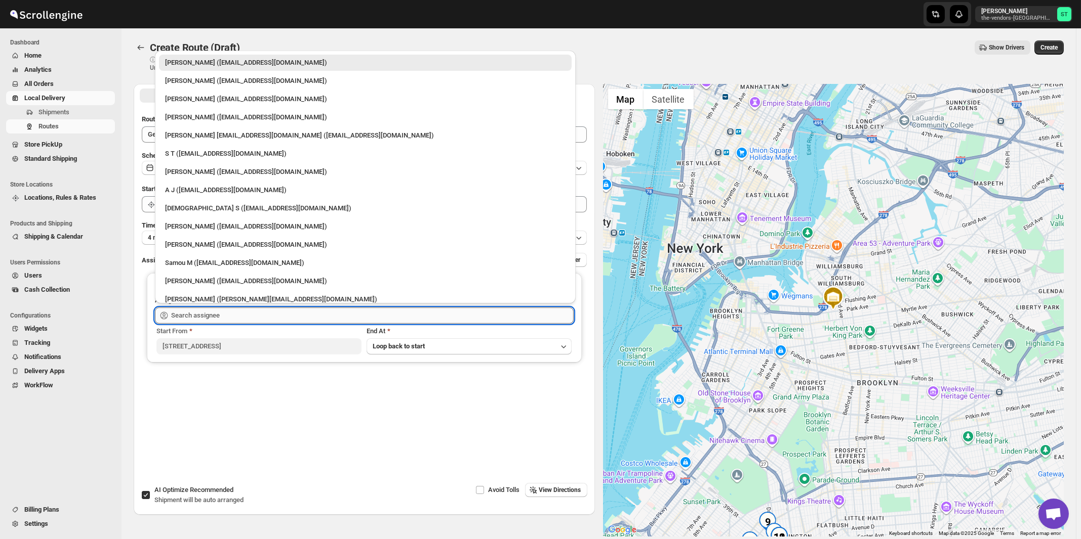
click at [253, 313] on input "text" at bounding box center [372, 316] width 402 height 16
click at [194, 213] on div "[DEMOGRAPHIC_DATA] S ([EMAIL_ADDRESS][DOMAIN_NAME])" at bounding box center [365, 208] width 400 height 10
type input "[DEMOGRAPHIC_DATA] S ([EMAIL_ADDRESS][DOMAIN_NAME])"
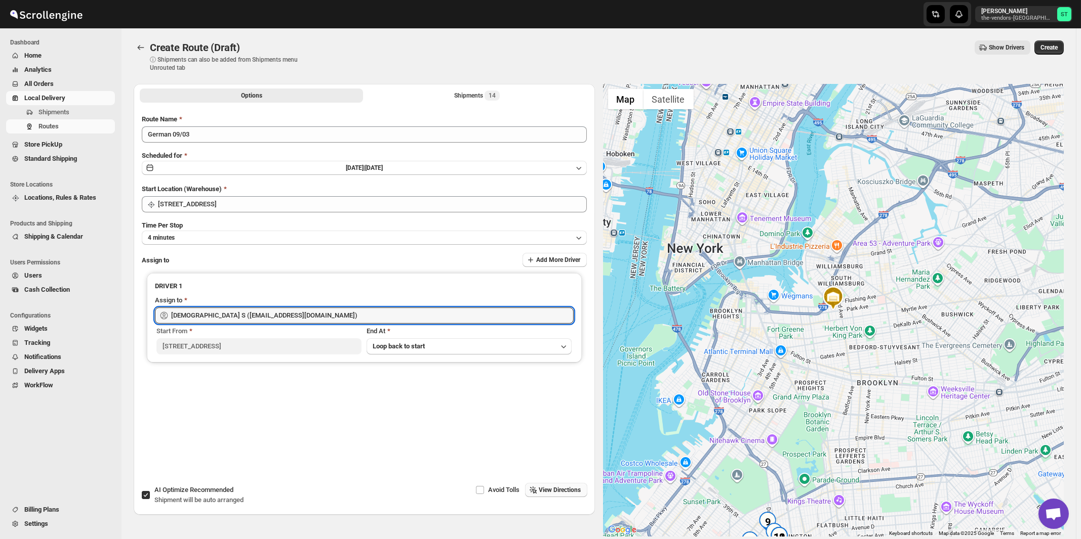
click at [553, 488] on span "View Directions" at bounding box center [560, 490] width 42 height 8
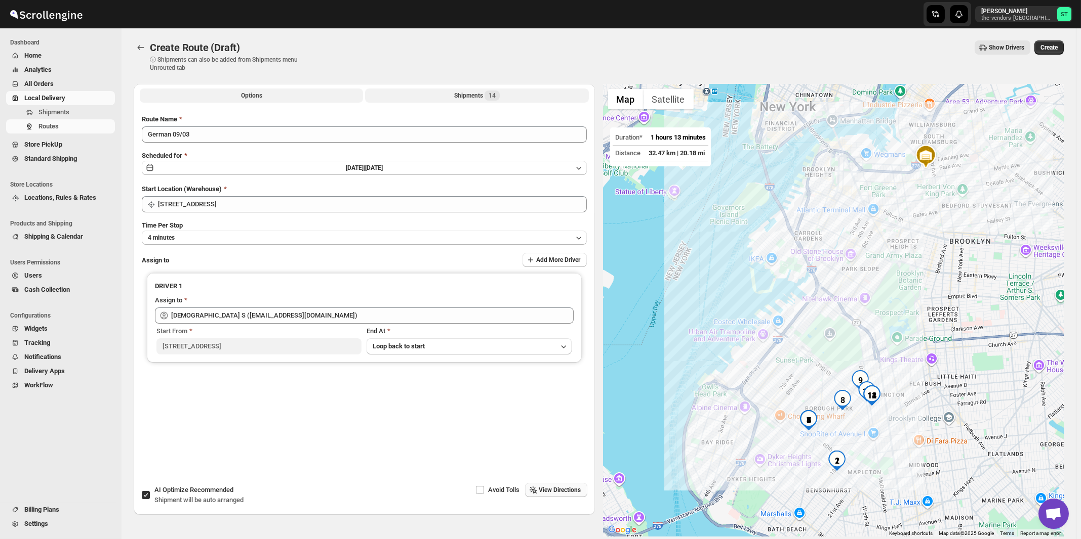
click at [475, 100] on div "Shipments 14" at bounding box center [477, 96] width 46 height 10
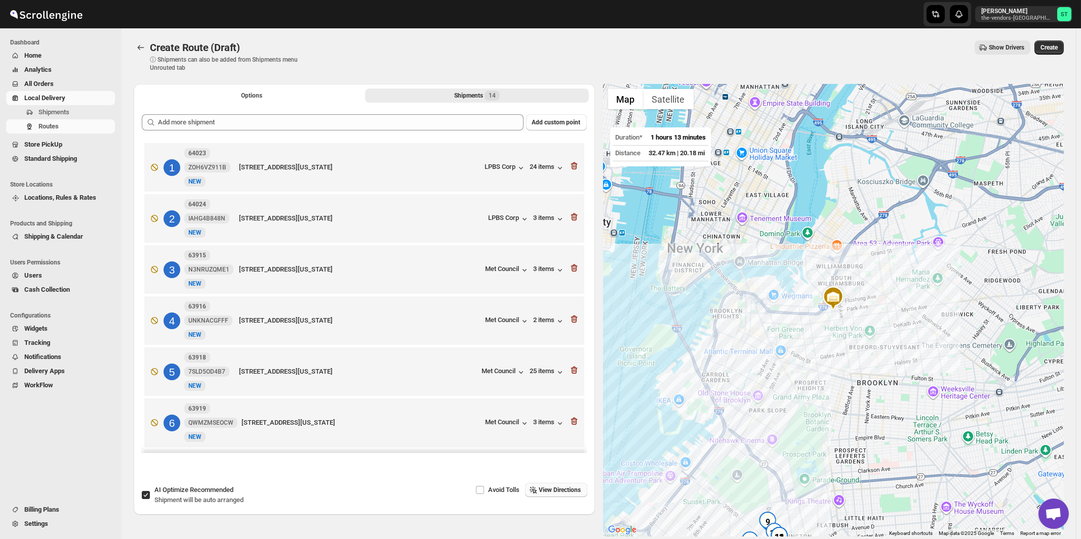
click at [177, 494] on span "AI Optimize Recommended" at bounding box center [193, 490] width 79 height 8
click at [150, 494] on input "AI Optimize Recommended Shipment will be auto arranged" at bounding box center [146, 495] width 8 height 8
checkbox input "false"
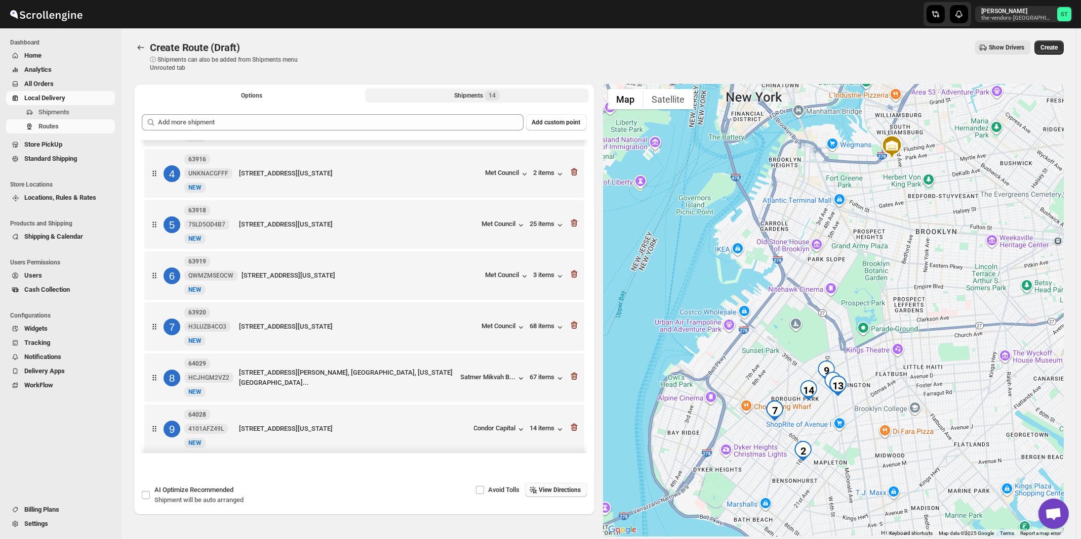
scroll to position [162, 0]
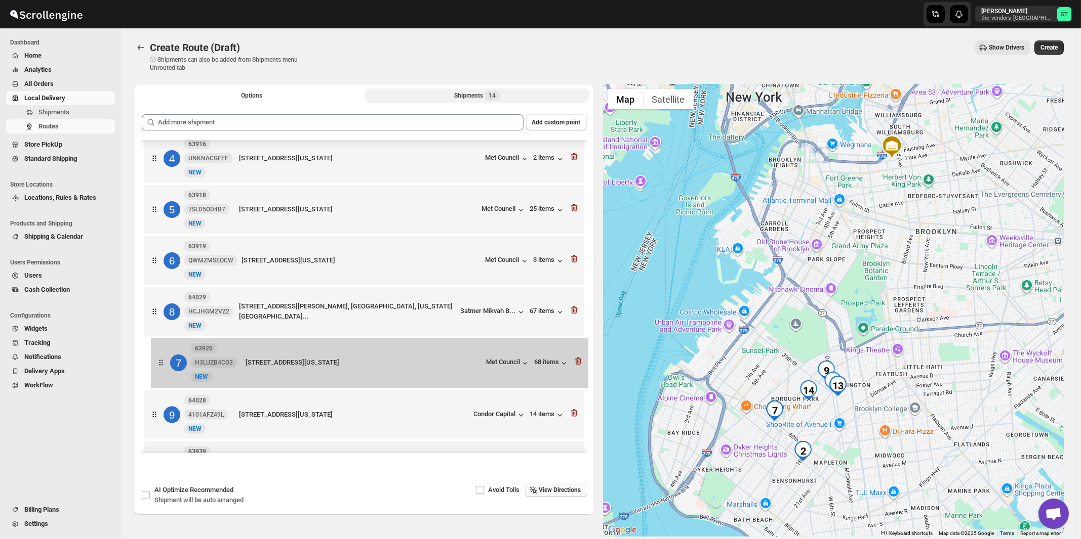
drag, startPoint x: 461, startPoint y: 318, endPoint x: 468, endPoint y: 369, distance: 51.7
click at [468, 369] on div "1 64023 ZOH6VZ911B New NEW [STREET_ADDRESS][US_STATE] LPBS Corp 24 items 2 6402…" at bounding box center [364, 339] width 445 height 722
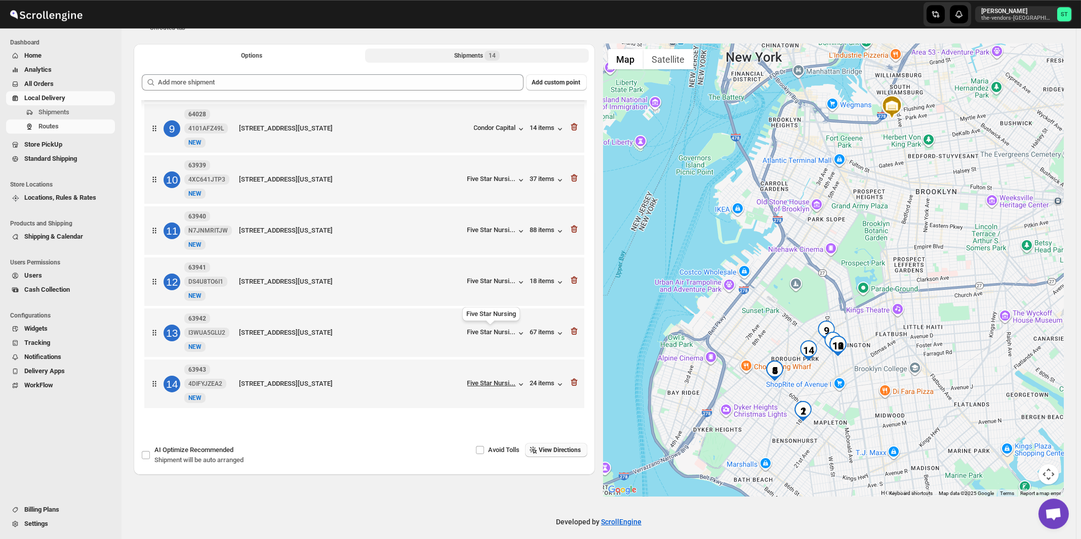
scroll to position [48, 0]
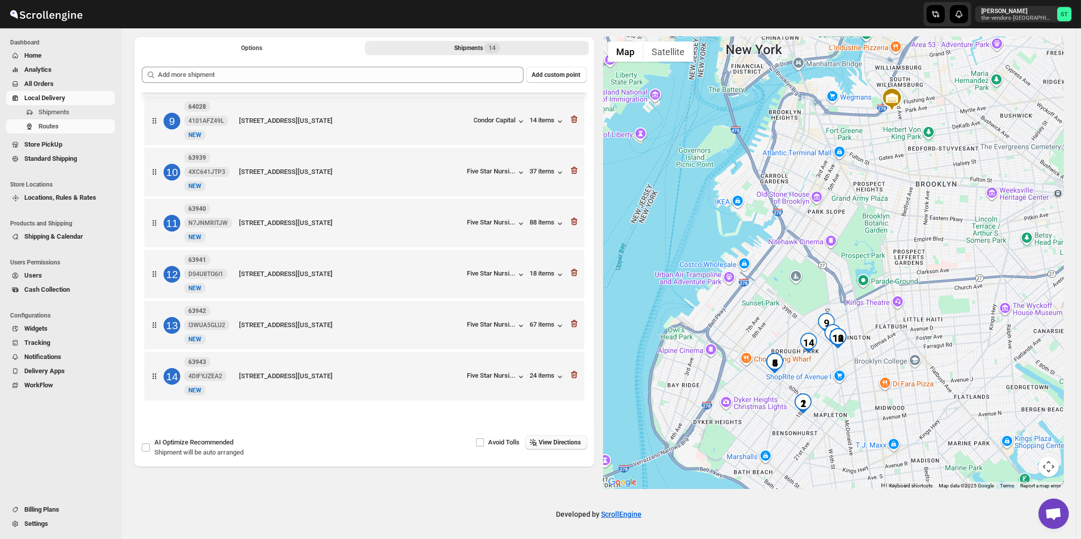
click at [567, 443] on span "View Directions" at bounding box center [560, 443] width 42 height 8
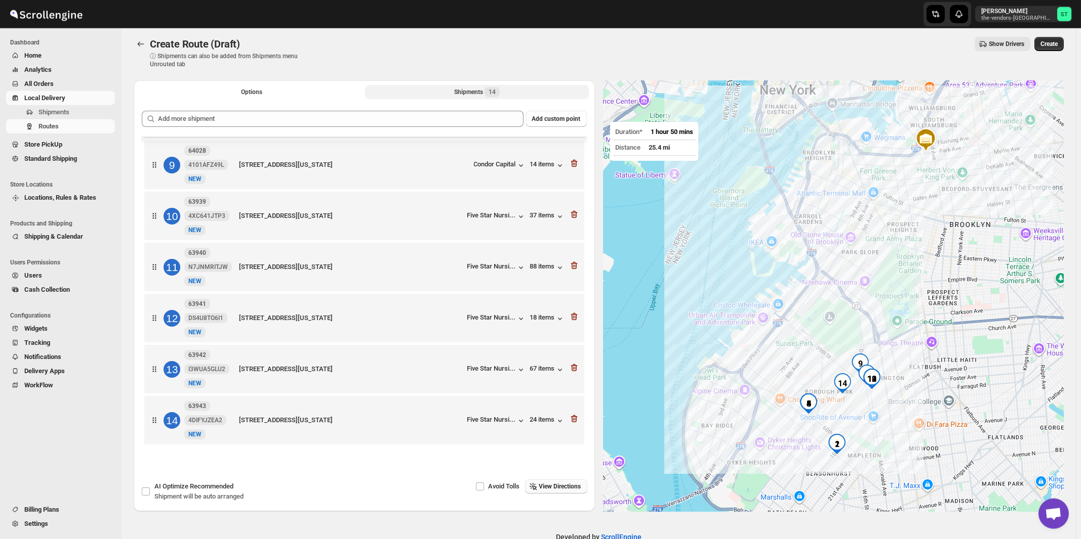
scroll to position [0, 0]
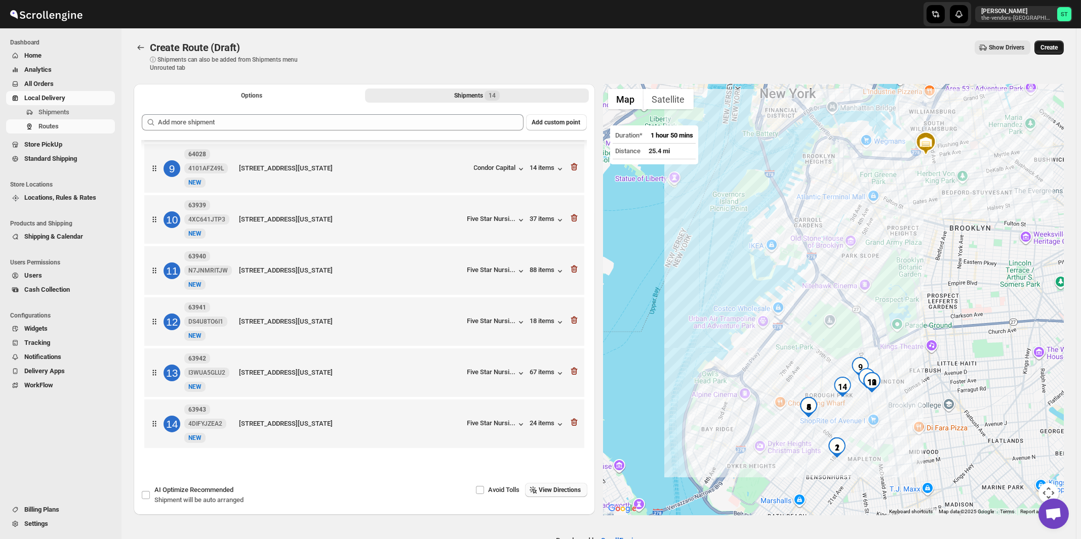
click at [1052, 49] on span "Create" at bounding box center [1048, 48] width 17 height 8
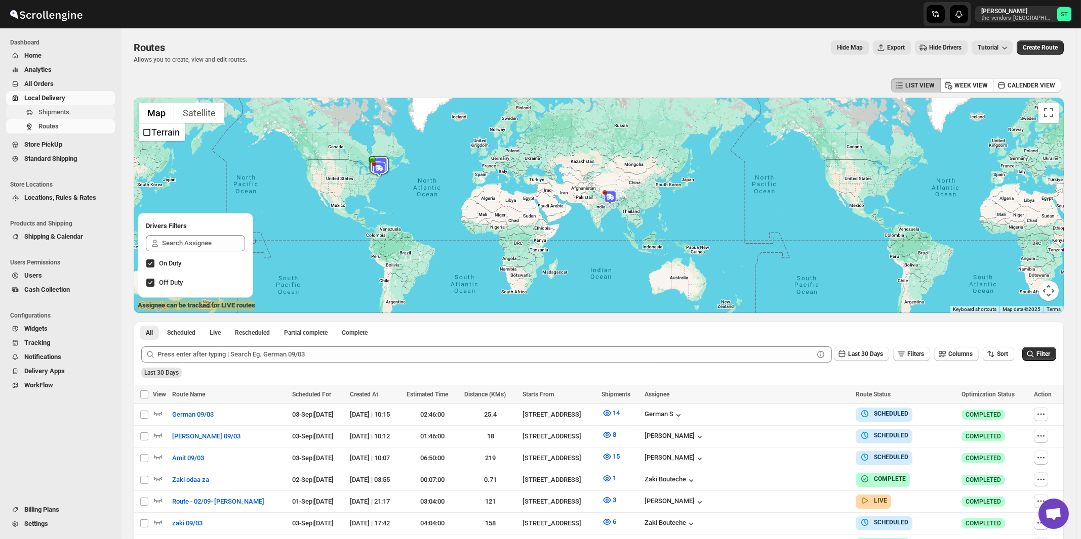
click at [47, 115] on span "Shipments" at bounding box center [53, 112] width 31 height 8
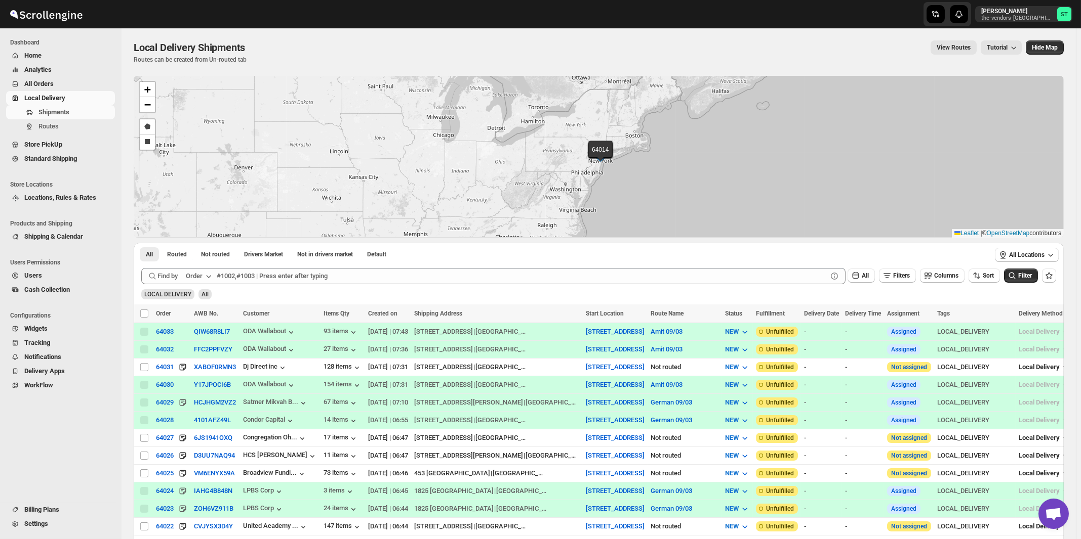
click at [198, 280] on div "Order" at bounding box center [194, 276] width 17 height 10
click at [198, 353] on div "Customer Name" at bounding box center [200, 352] width 47 height 10
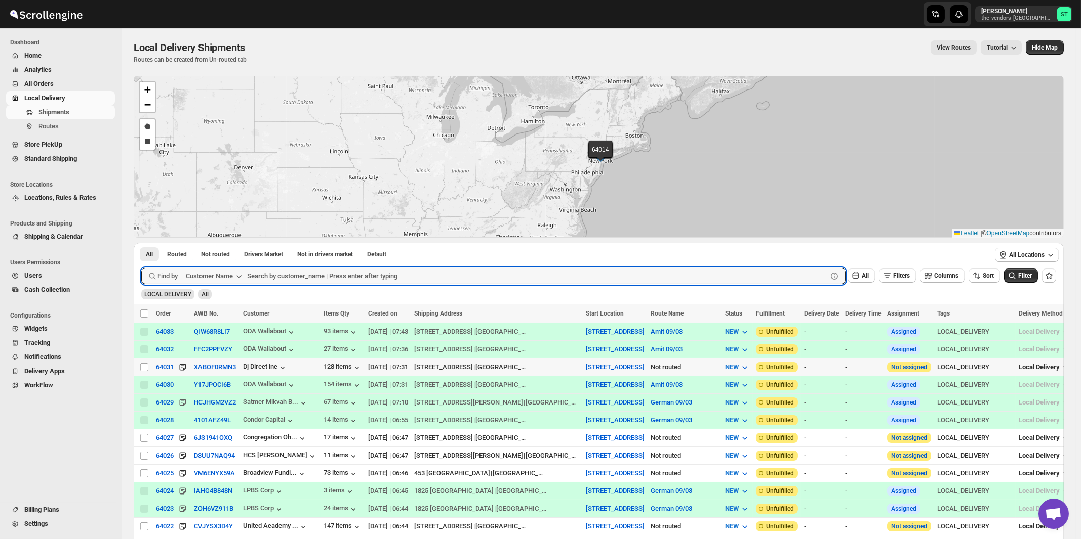
paste input "The Vendors - [PERSON_NAME]"
click at [141, 243] on button "Submit" at bounding box center [155, 248] width 29 height 11
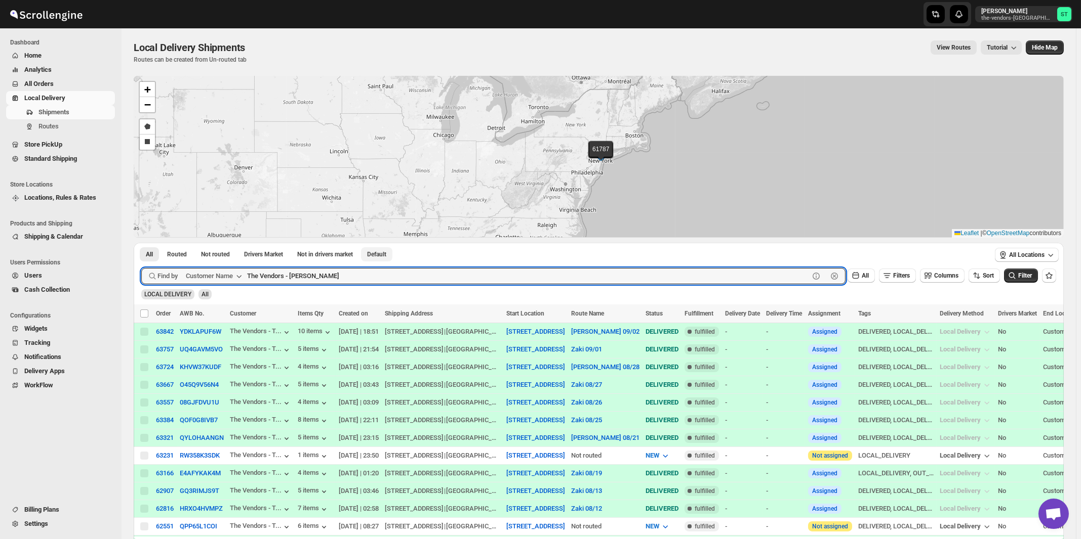
paste input "[PERSON_NAME] Suite 205"
click at [141, 243] on button "Submit" at bounding box center [155, 248] width 29 height 11
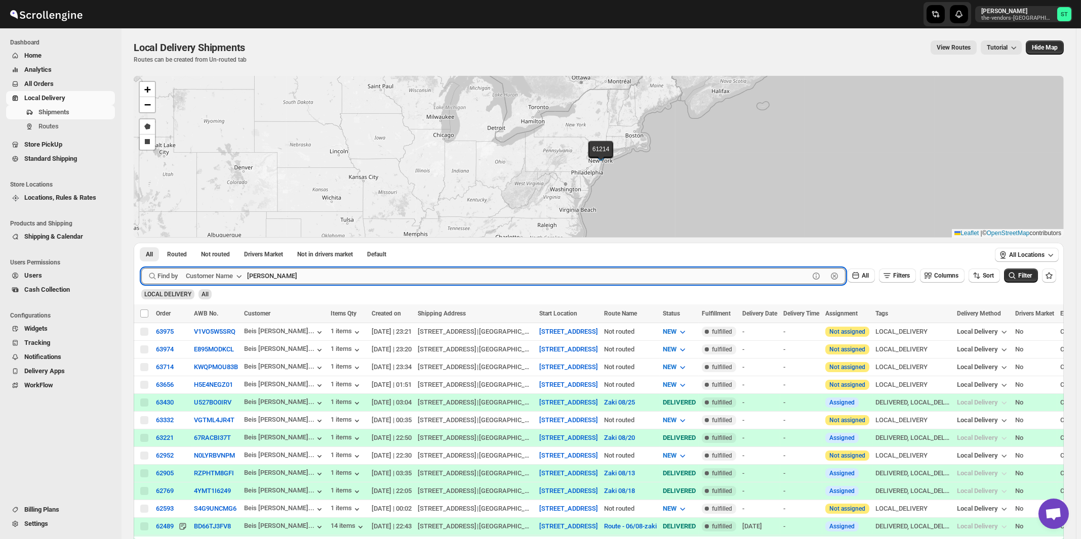
paste input "Citadel Consulting Group"
type input "Citadel Consulting Group"
click at [141, 243] on button "Submit" at bounding box center [155, 248] width 29 height 11
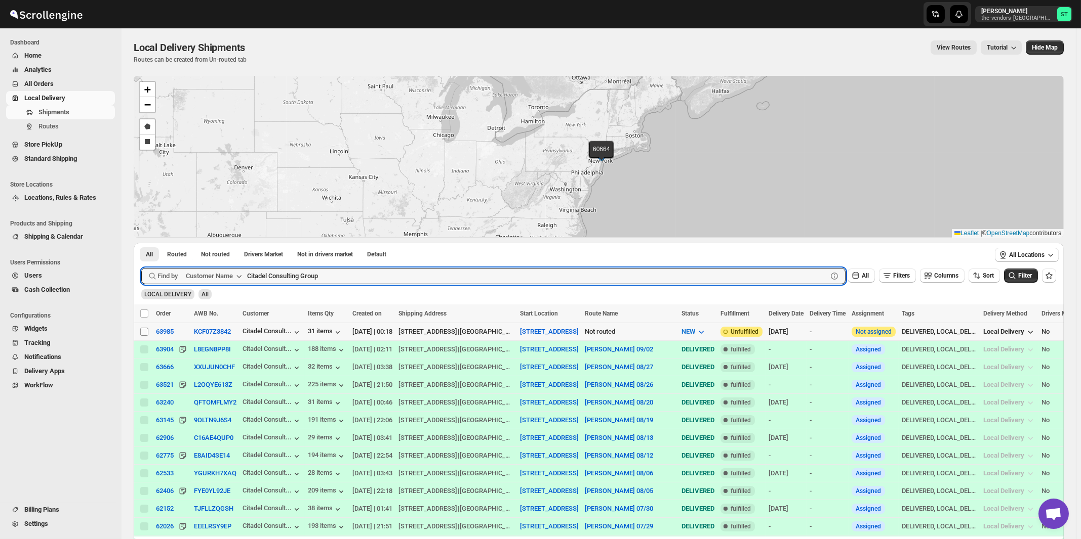
click at [144, 331] on input "Select shipment" at bounding box center [144, 332] width 8 height 8
checkbox input "true"
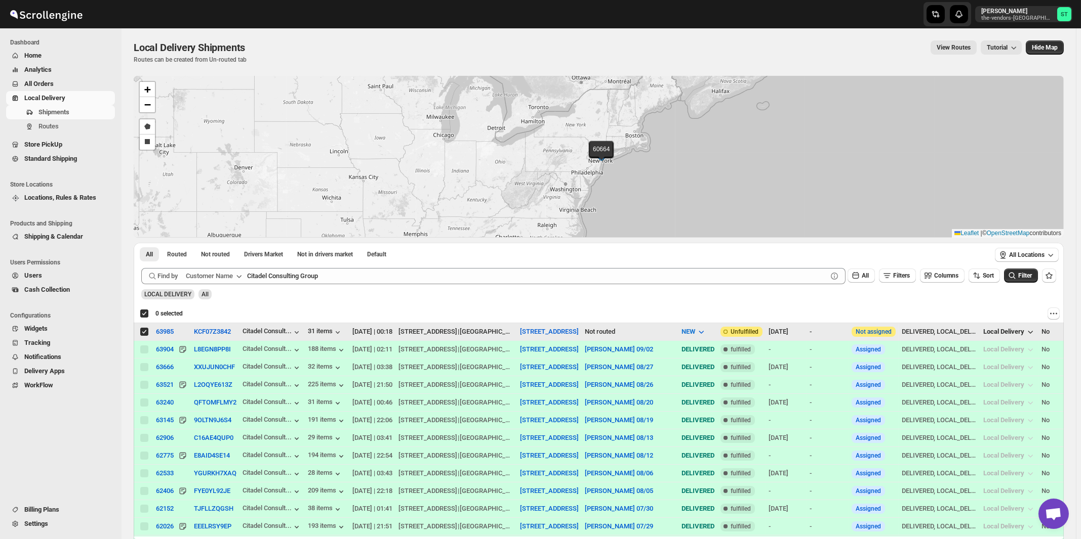
checkbox input "true"
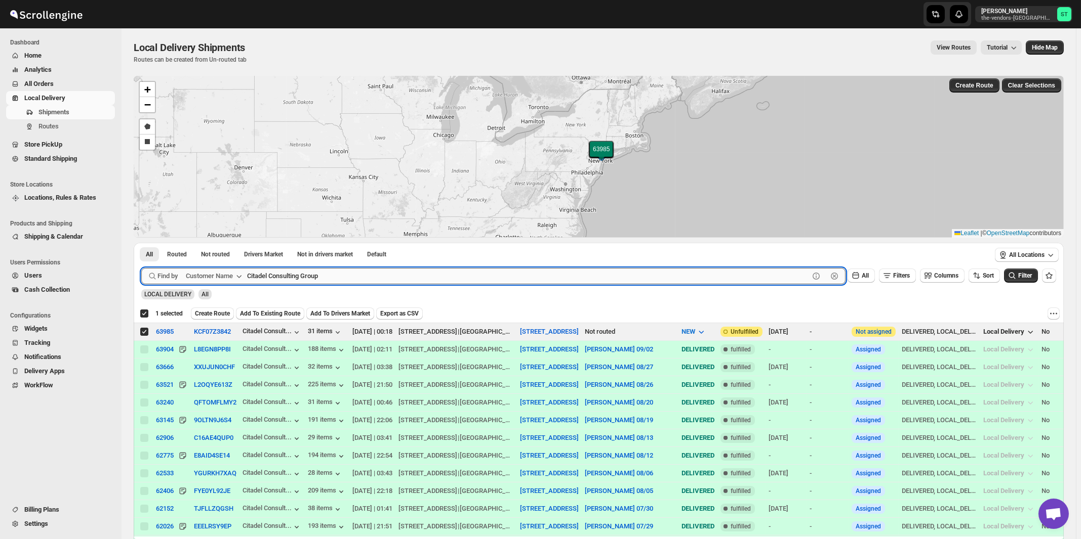
click at [358, 274] on input "Citadel Consulting Group" at bounding box center [528, 276] width 562 height 16
paste input "ertified Lumber"
type input "Certified Lumber"
click at [141, 243] on button "Submit" at bounding box center [155, 248] width 29 height 11
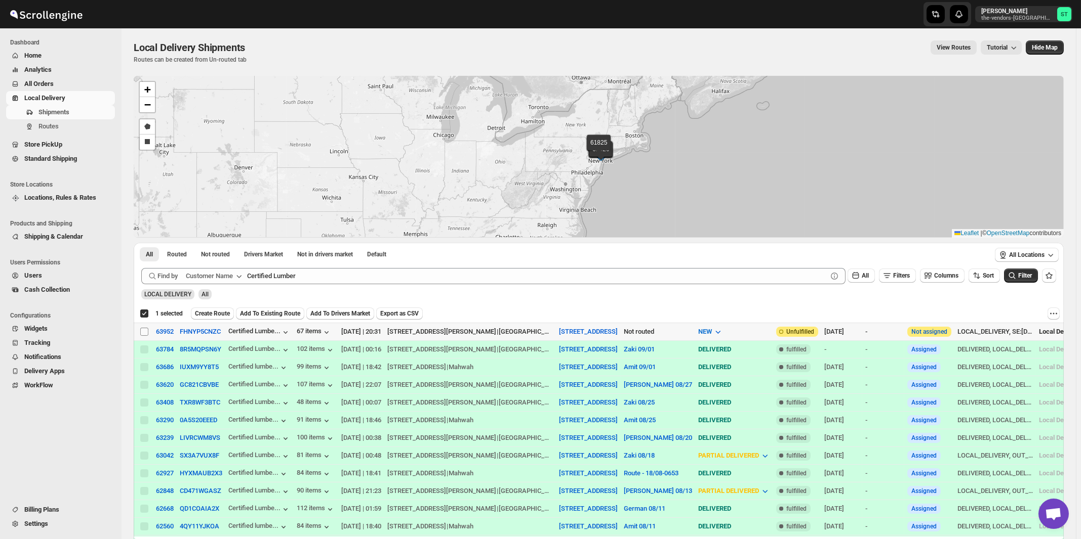
click at [144, 331] on input "Select shipment" at bounding box center [144, 332] width 8 height 8
checkbox input "true"
checkbox input "false"
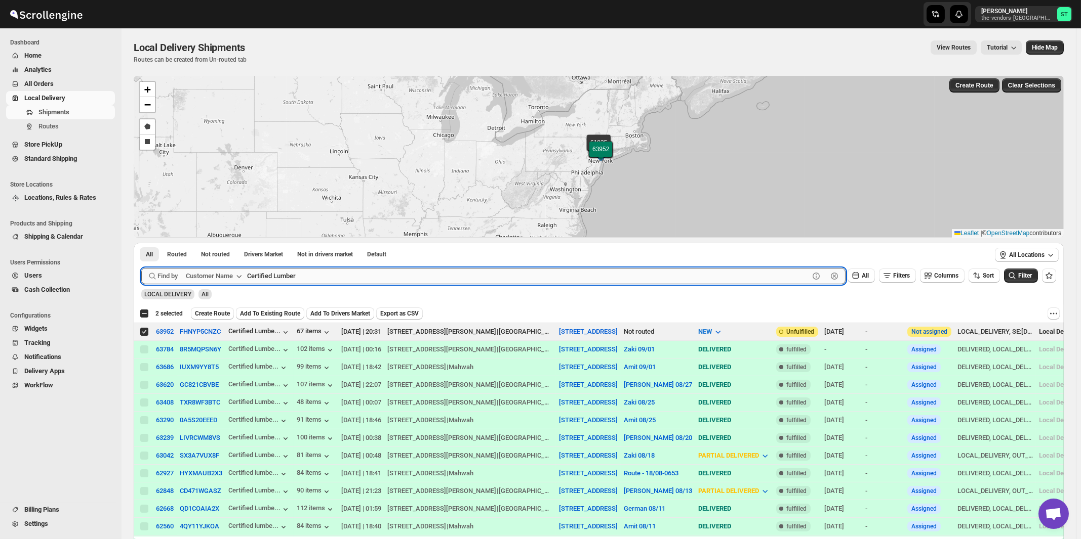
click at [305, 273] on input "Certified Lumber" at bounding box center [528, 276] width 562 height 16
paste input "ongregation [PERSON_NAME]"
type input "Congregation [PERSON_NAME]"
click at [141, 243] on button "Submit" at bounding box center [155, 248] width 29 height 11
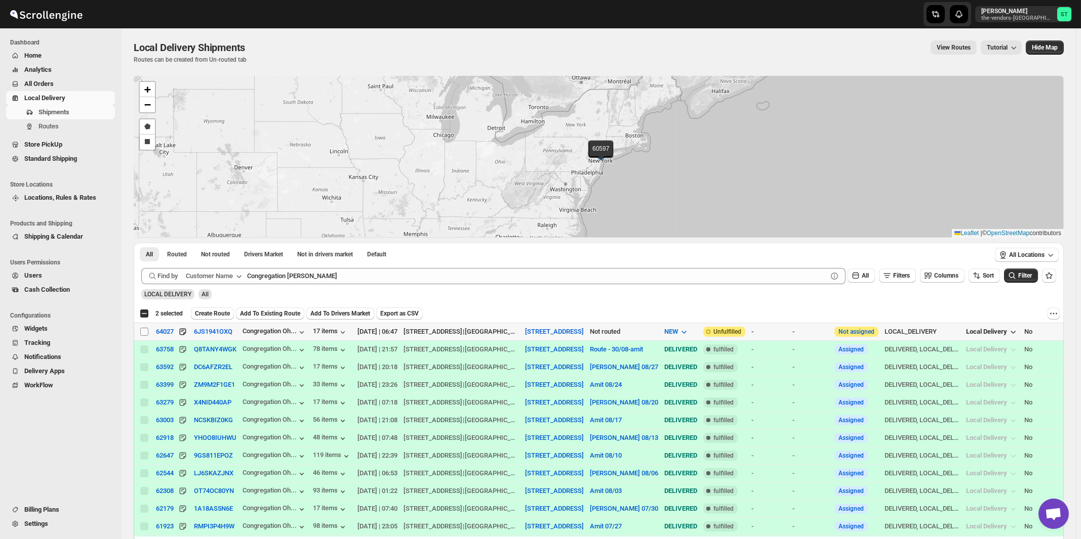
click at [145, 333] on input "Select shipment" at bounding box center [144, 332] width 8 height 8
checkbox input "true"
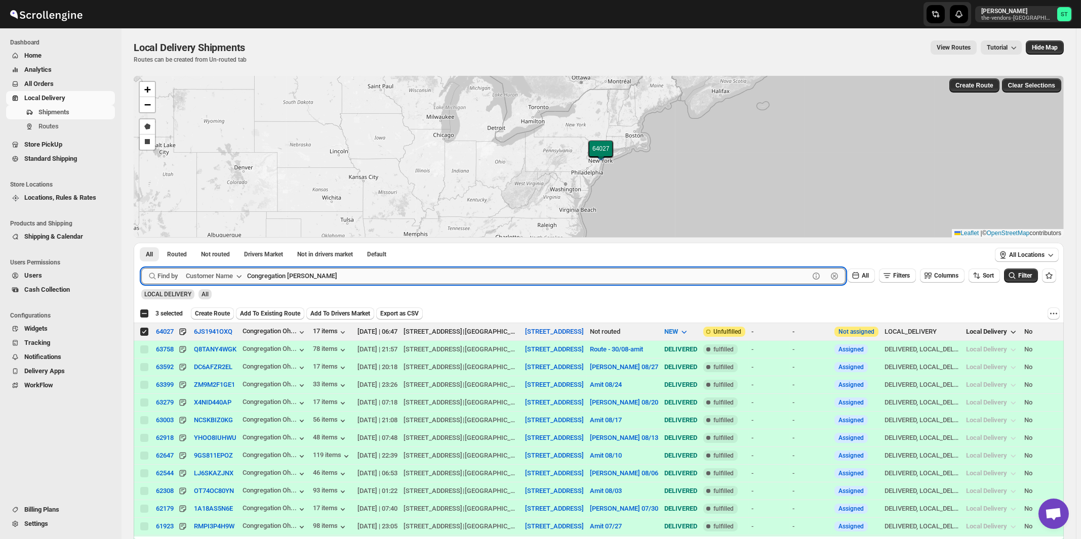
click at [448, 271] on input "Congregation [PERSON_NAME]" at bounding box center [528, 276] width 562 height 16
paste input "HCS [PERSON_NAME]"
type input "HCS [PERSON_NAME]"
click at [141, 243] on button "Submit" at bounding box center [155, 248] width 29 height 11
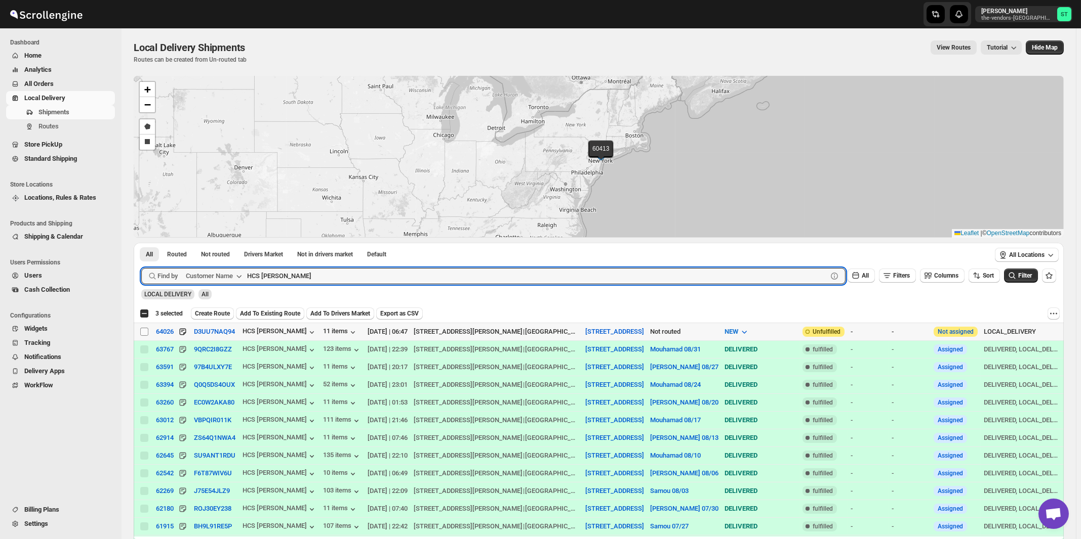
click at [144, 330] on input "Select shipment" at bounding box center [144, 332] width 8 height 8
checkbox input "true"
click at [318, 274] on input "HCS [PERSON_NAME]" at bounding box center [528, 276] width 562 height 16
paste input "Rock Brokerage"
click at [141, 243] on button "Submit" at bounding box center [155, 248] width 29 height 11
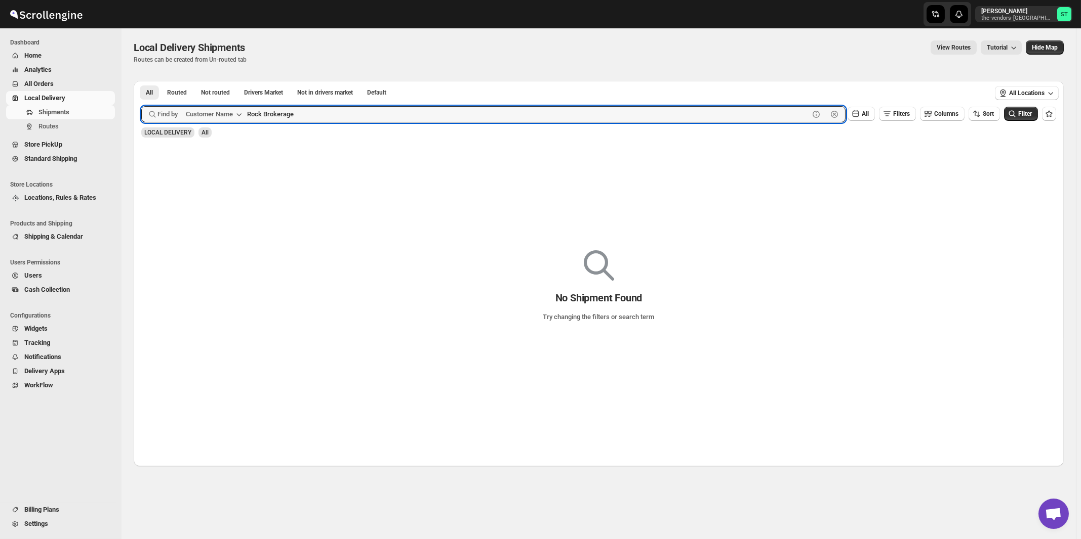
click at [141, 81] on button "Submit" at bounding box center [155, 86] width 29 height 11
click at [325, 117] on input "Rock Brokerage" at bounding box center [528, 114] width 562 height 16
type input "Brokerage"
click at [141, 81] on button "Submit" at bounding box center [155, 86] width 29 height 11
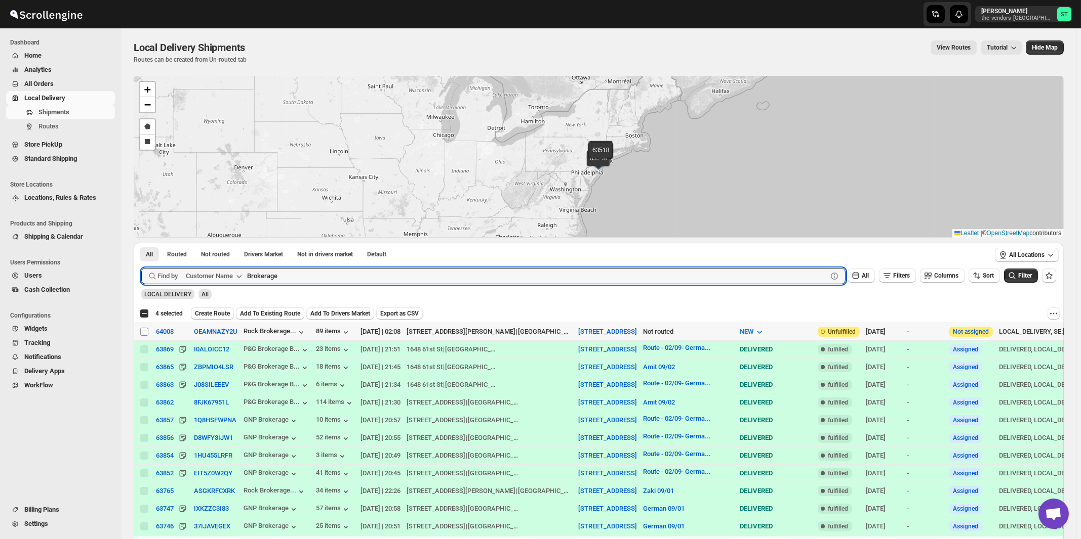
click at [144, 333] on input "Select shipment" at bounding box center [144, 332] width 8 height 8
checkbox input "true"
click at [558, 270] on input "Brokerage" at bounding box center [528, 276] width 562 height 16
paste input "White Glov"
click at [141, 243] on button "Submit" at bounding box center [155, 248] width 29 height 11
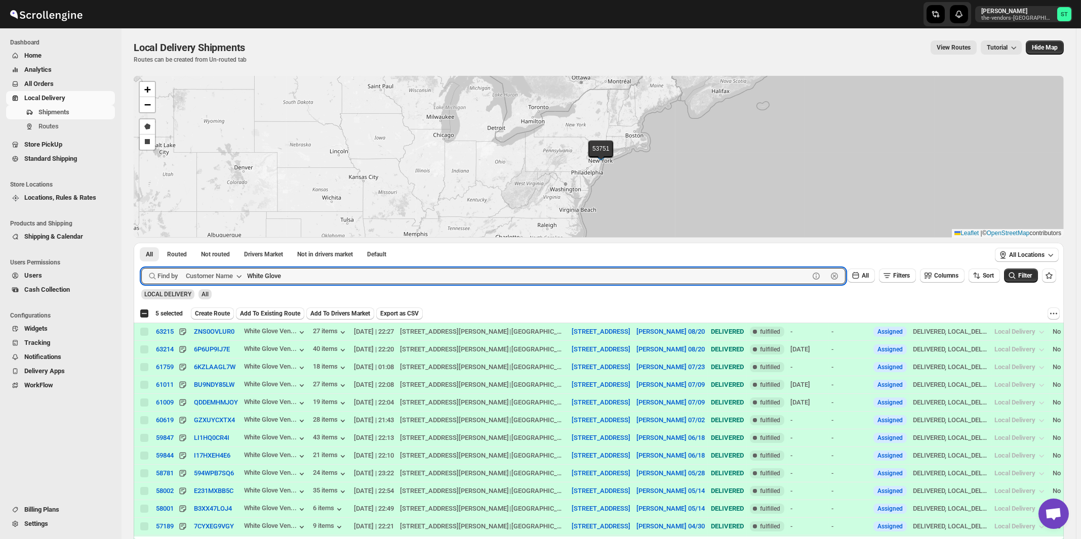
paste input "Loom Capital"
type input "Loom Capital"
click at [141, 243] on button "Submit" at bounding box center [155, 248] width 29 height 11
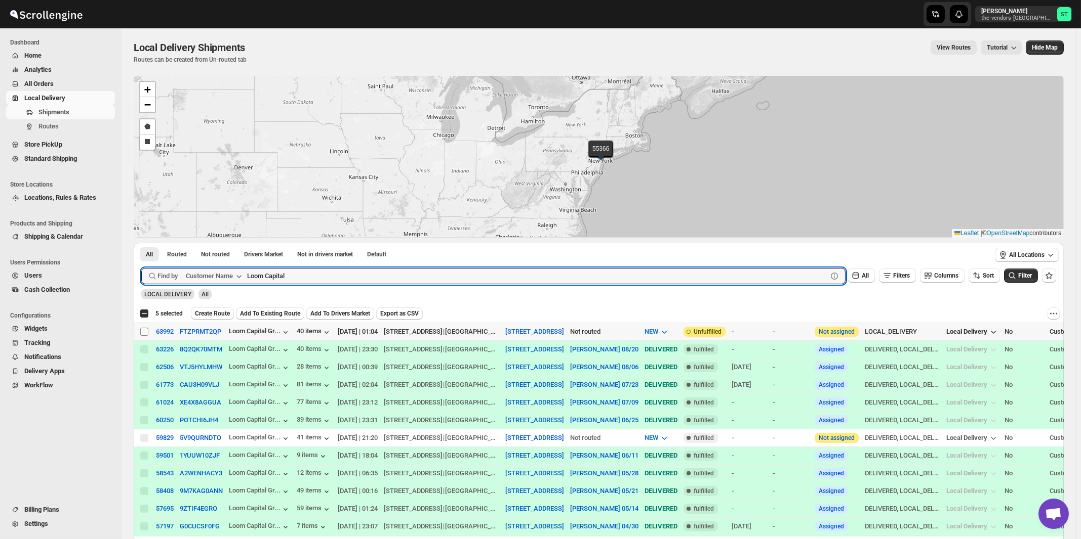
click at [143, 329] on input "Select shipment" at bounding box center [144, 332] width 8 height 8
checkbox input "true"
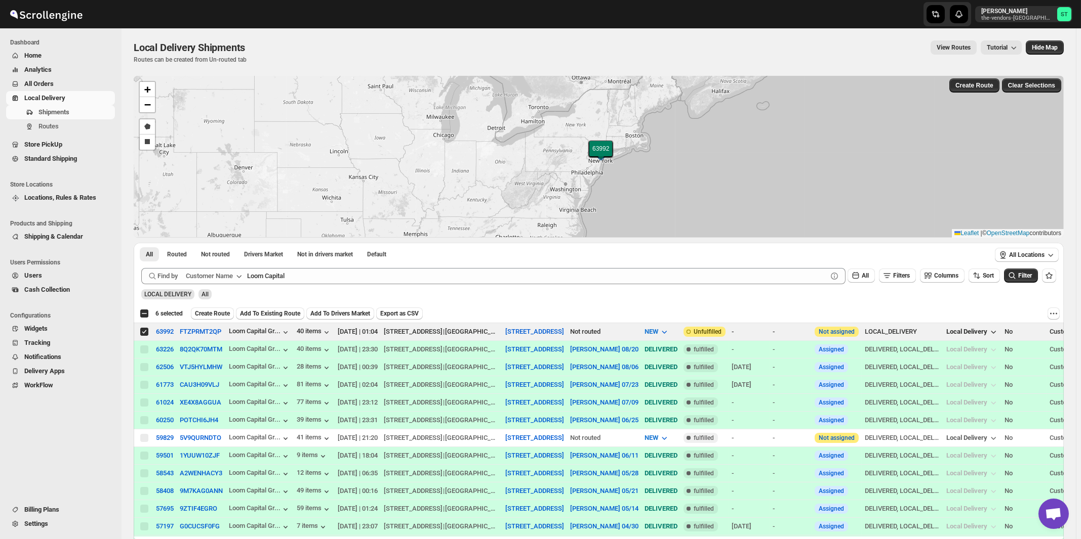
click at [310, 284] on div "LOCAL DELIVERY All" at bounding box center [596, 289] width 919 height 19
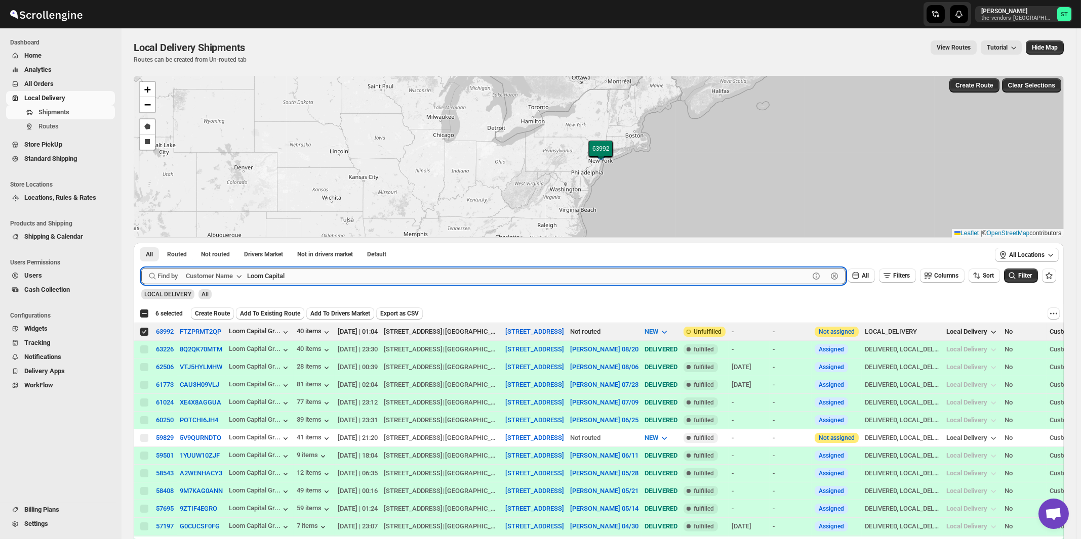
click at [307, 274] on input "Loom Capital" at bounding box center [528, 276] width 562 height 16
paste input "Anchor Health Homecare Services Inc."
click at [141, 243] on button "Submit" at bounding box center [155, 248] width 29 height 11
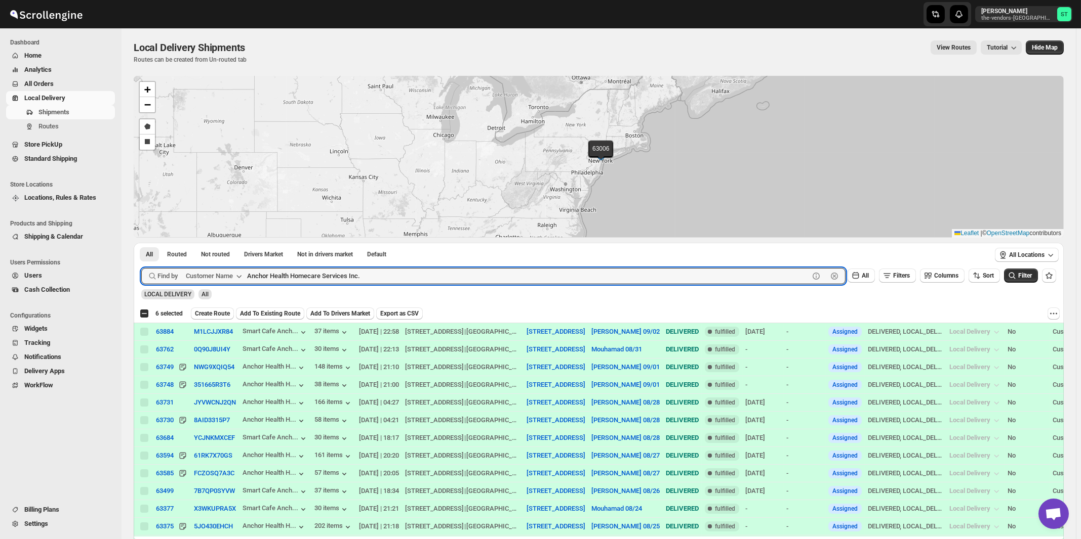
paste input "United Academy"
type input "United Academy"
click at [141, 243] on button "Submit" at bounding box center [155, 248] width 29 height 11
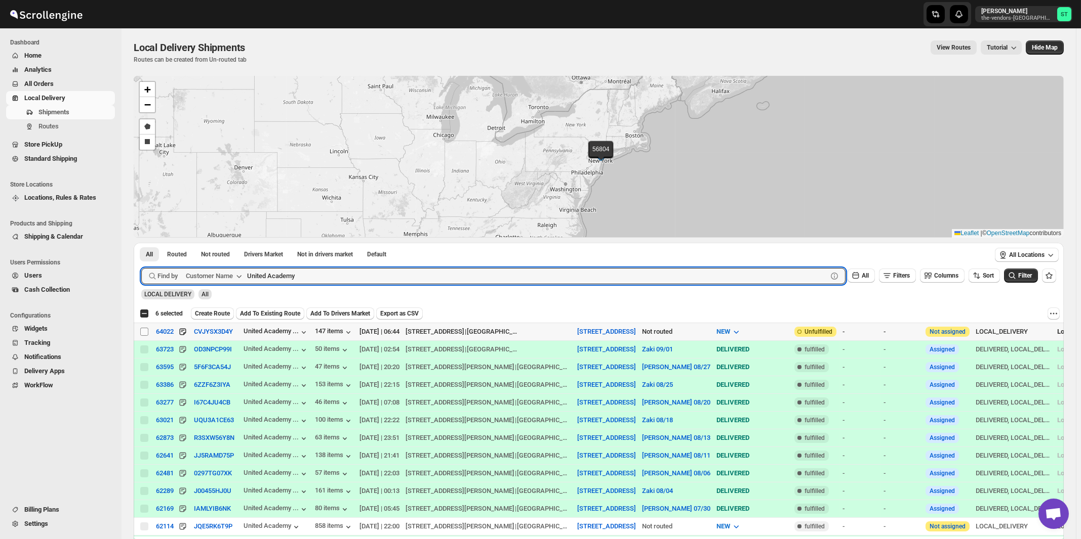
click at [142, 330] on input "Select shipment" at bounding box center [144, 332] width 8 height 8
checkbox input "true"
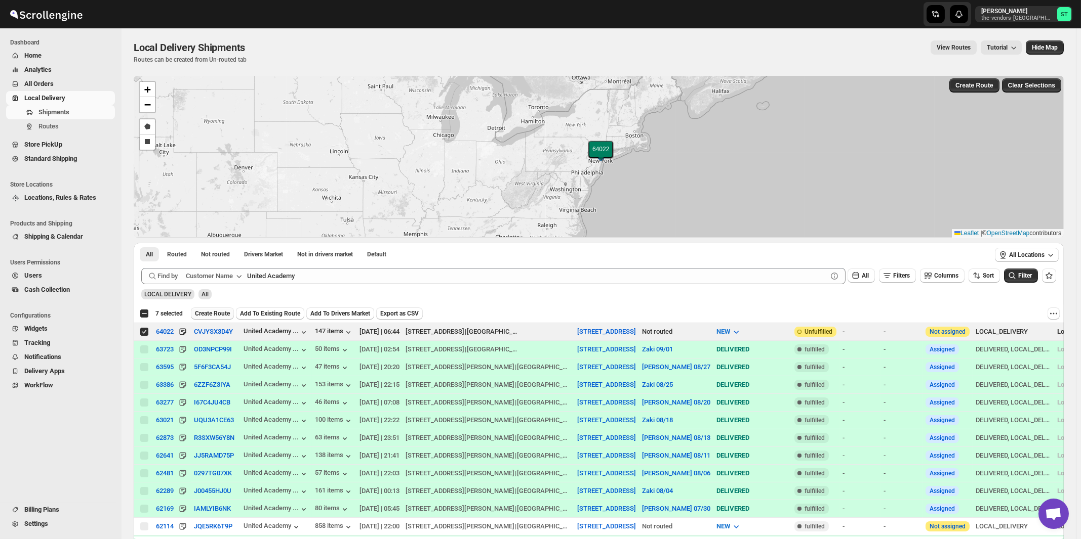
click at [212, 313] on span "Create Route" at bounding box center [212, 314] width 35 height 8
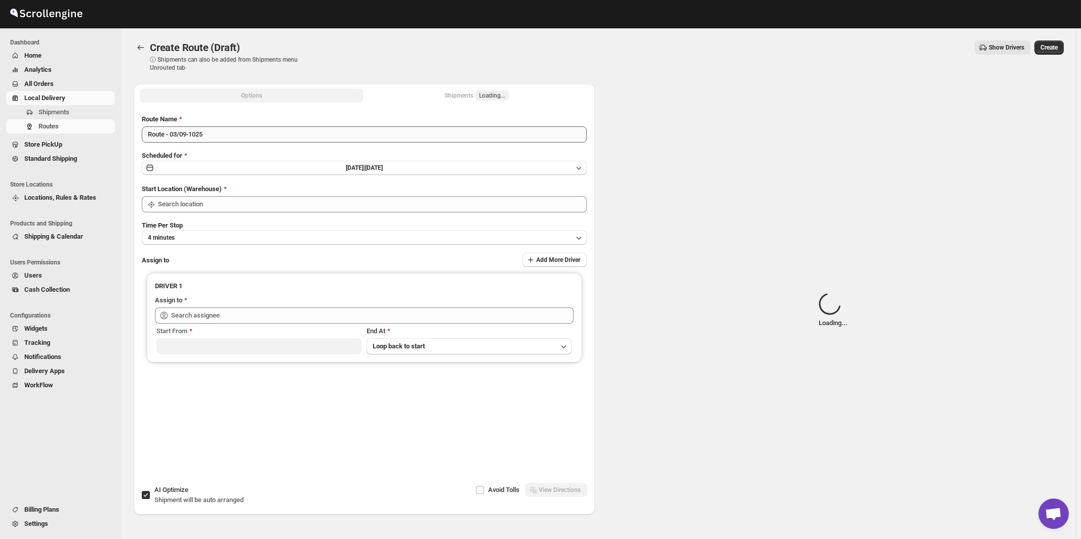
type input "[STREET_ADDRESS]"
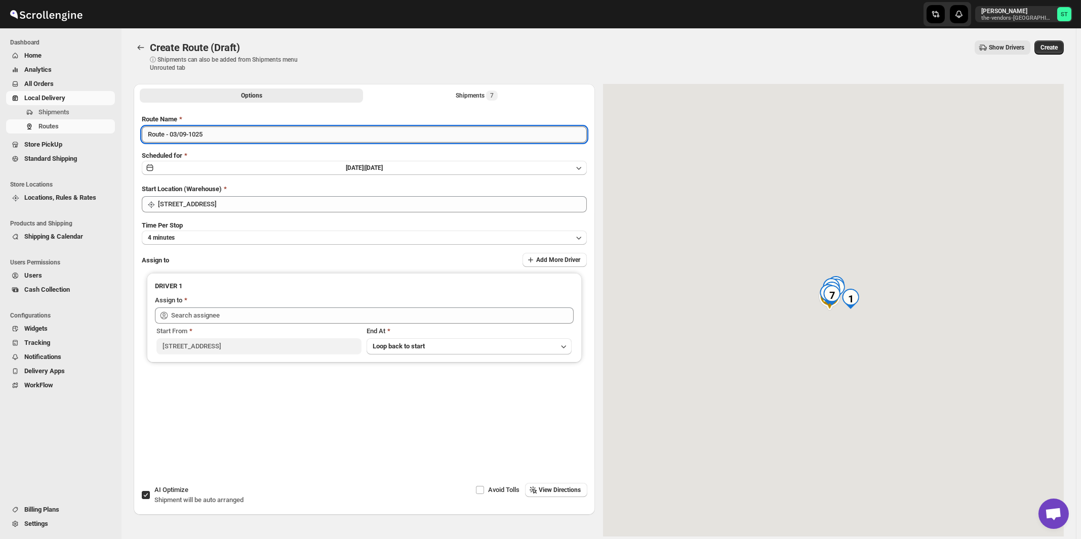
click at [287, 140] on input "Route - 03/09-1025" at bounding box center [364, 135] width 445 height 16
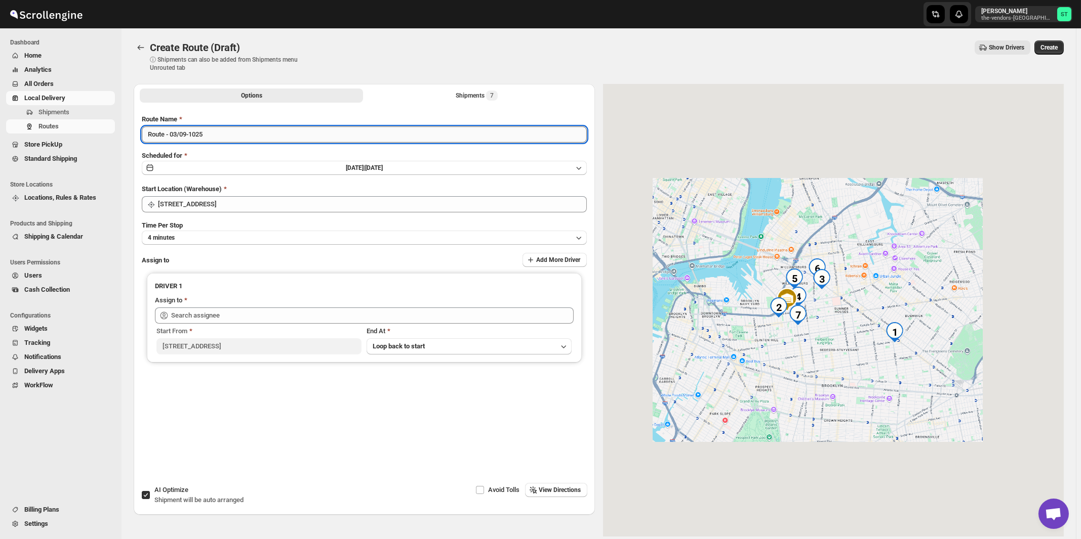
paste input "[PERSON_NAME]"
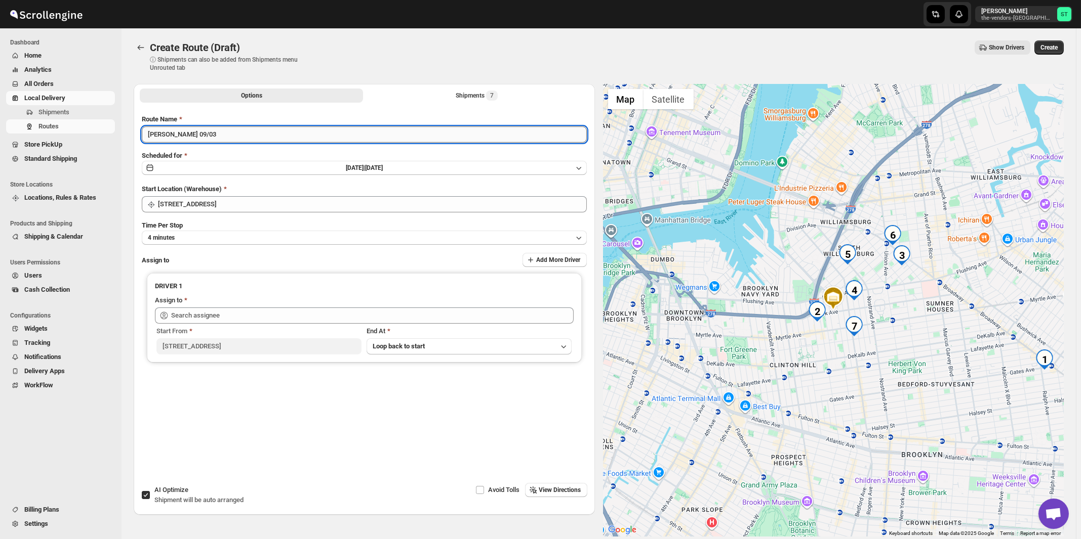
type input "[PERSON_NAME] 09/03"
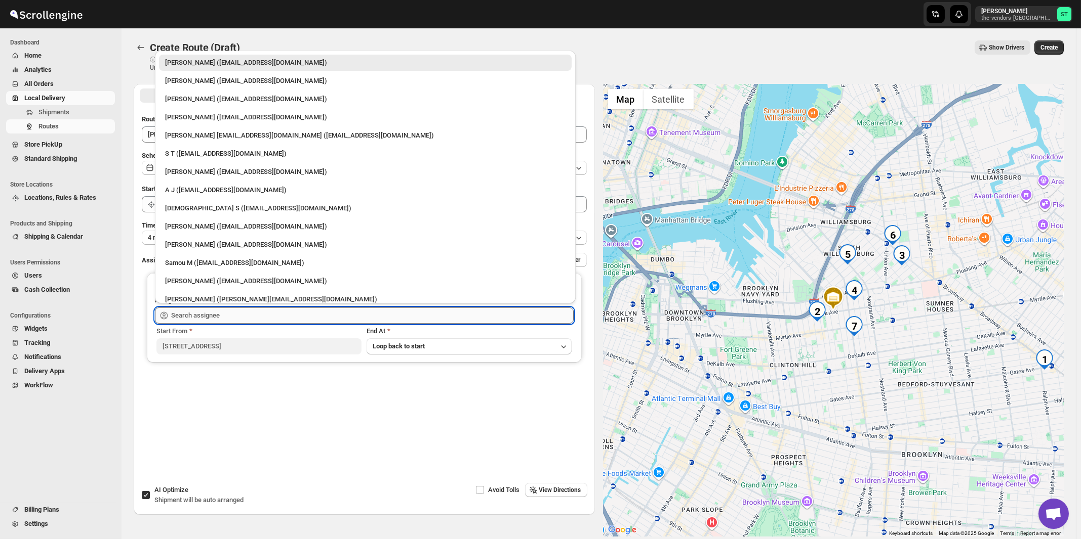
click at [280, 314] on input "text" at bounding box center [372, 316] width 402 height 16
click at [206, 82] on div "[PERSON_NAME] ([EMAIL_ADDRESS][DOMAIN_NAME])" at bounding box center [365, 81] width 400 height 10
type input "[PERSON_NAME] ([EMAIL_ADDRESS][DOMAIN_NAME])"
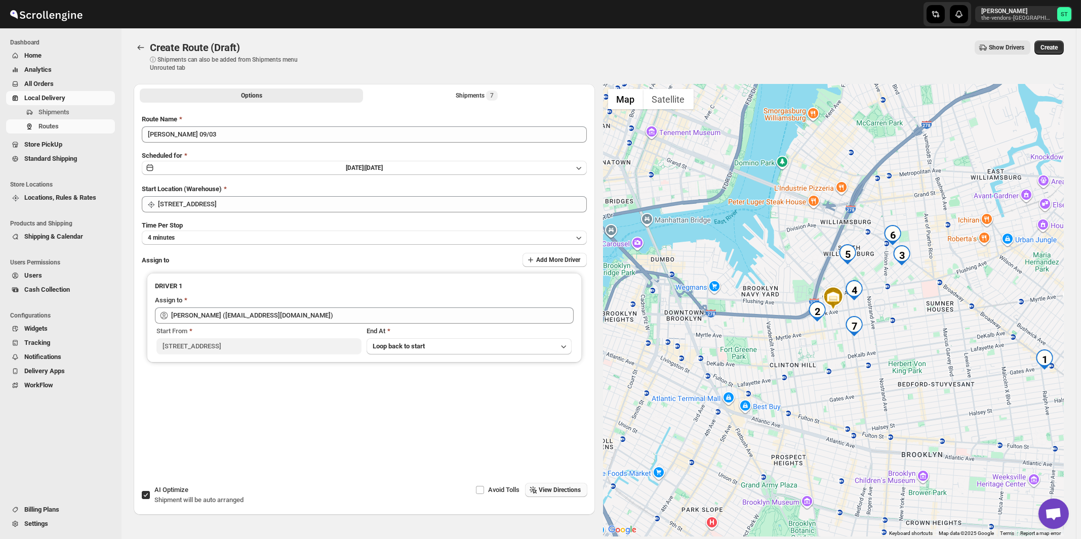
click at [566, 494] on span "View Directions" at bounding box center [560, 490] width 42 height 8
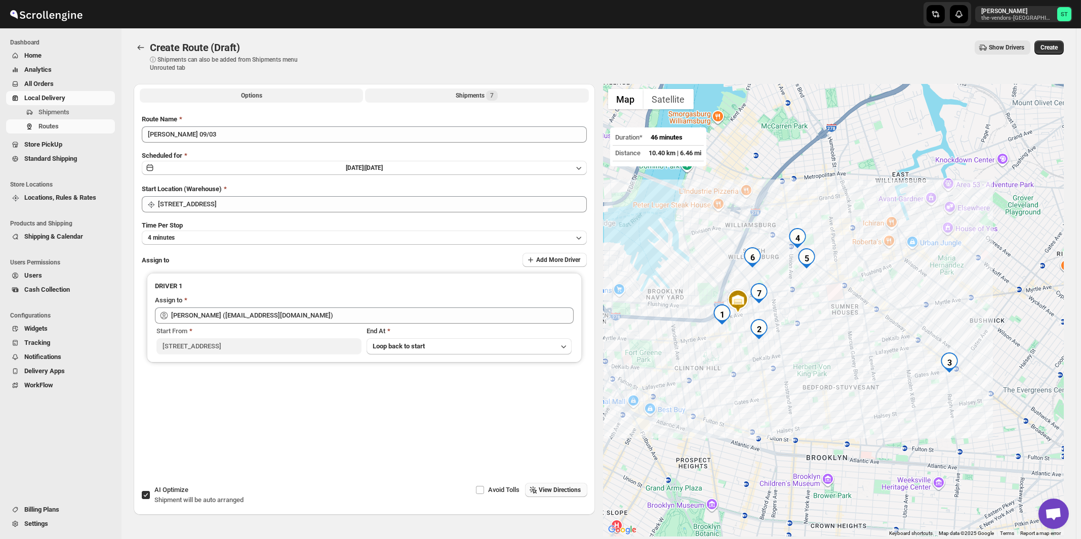
click at [478, 92] on div "Shipments 7" at bounding box center [476, 96] width 42 height 10
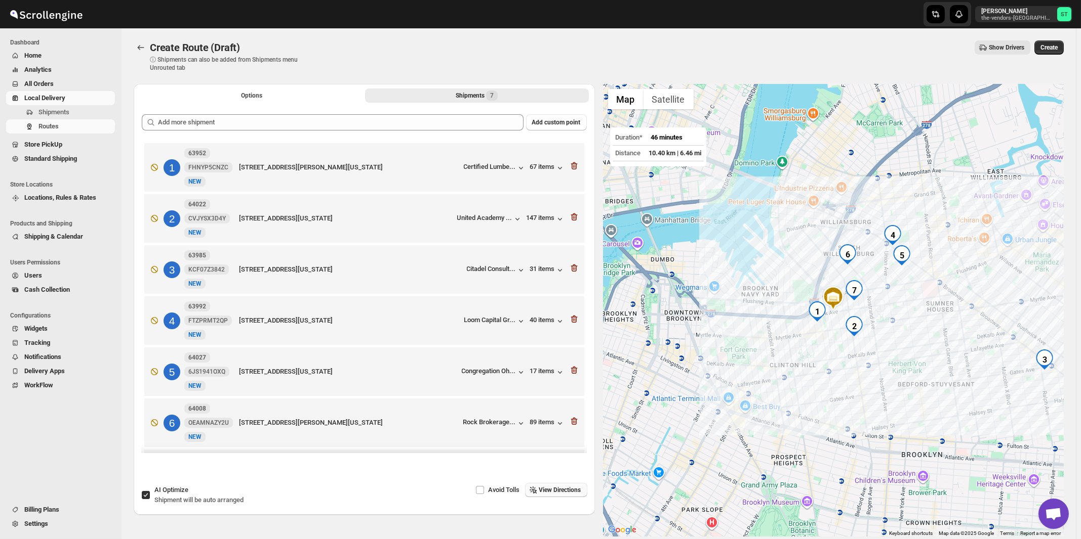
click at [217, 499] on span "Shipment will be auto arranged" at bounding box center [198, 500] width 89 height 8
click at [150, 499] on input "AI Optimize Shipment will be auto arranged" at bounding box center [146, 495] width 8 height 8
checkbox input "false"
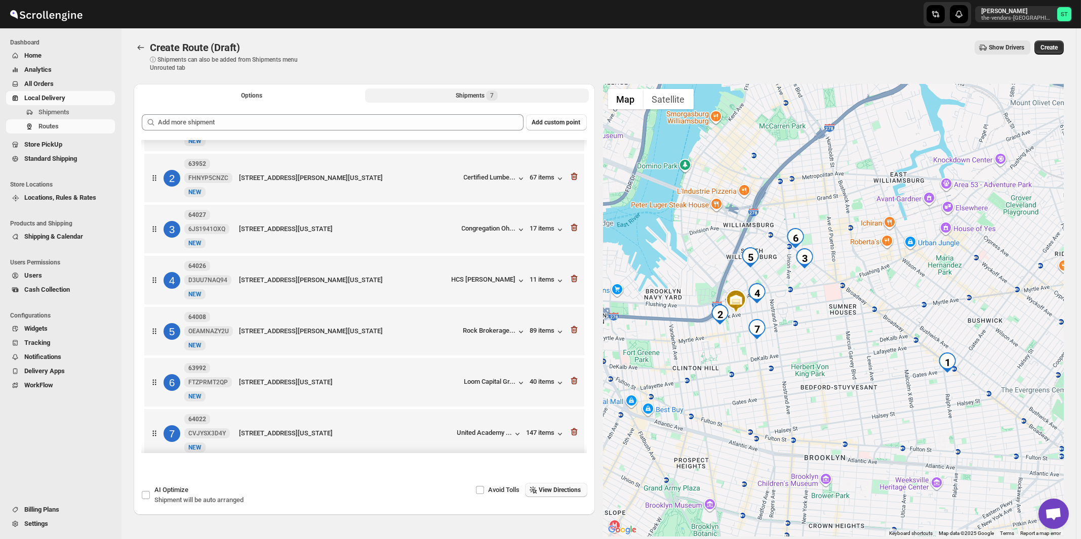
scroll to position [55, 0]
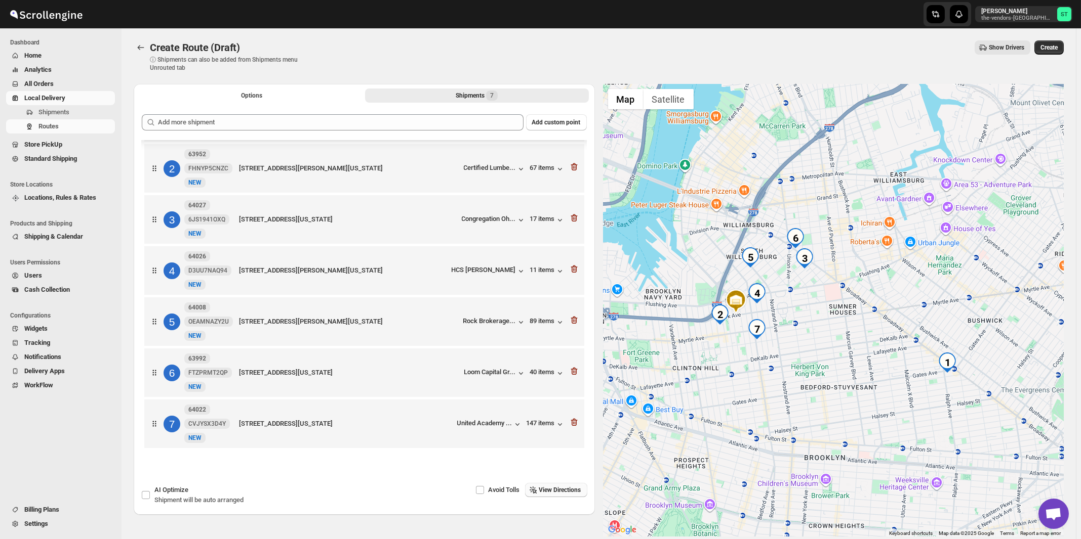
click at [554, 490] on span "View Directions" at bounding box center [560, 490] width 42 height 8
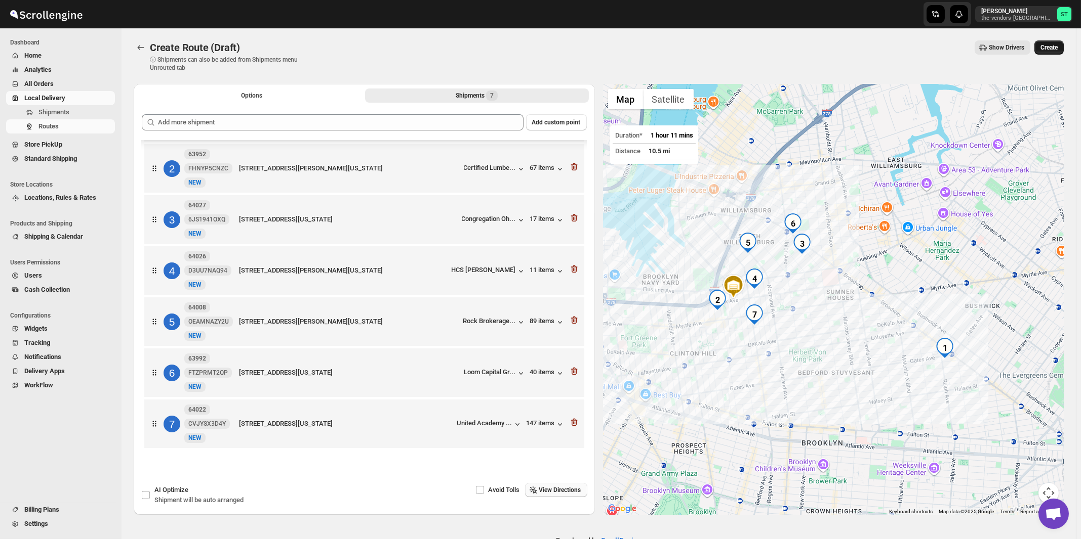
click at [1053, 49] on span "Create" at bounding box center [1048, 48] width 17 height 8
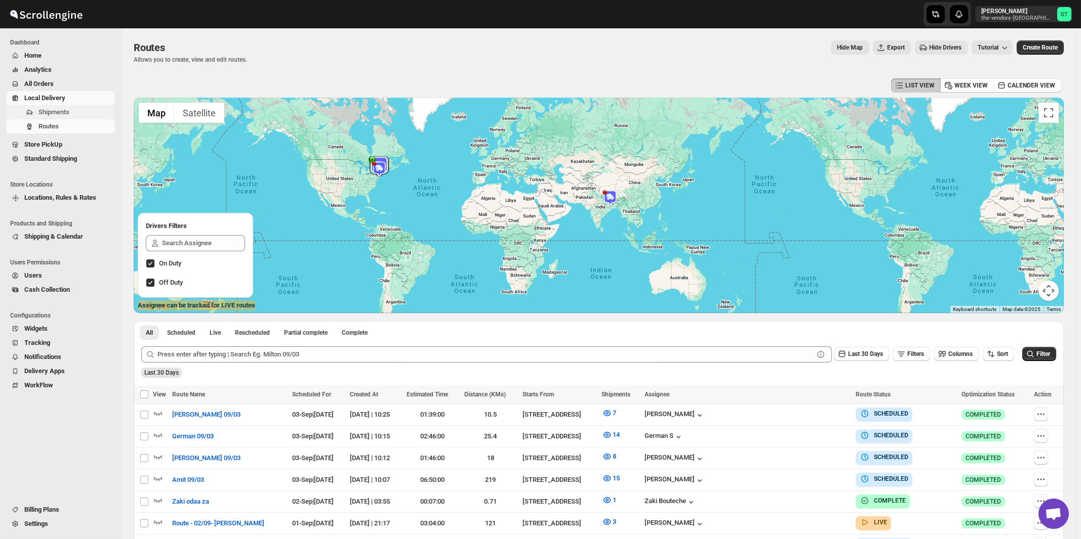
click at [47, 111] on span "Shipments" at bounding box center [53, 112] width 31 height 8
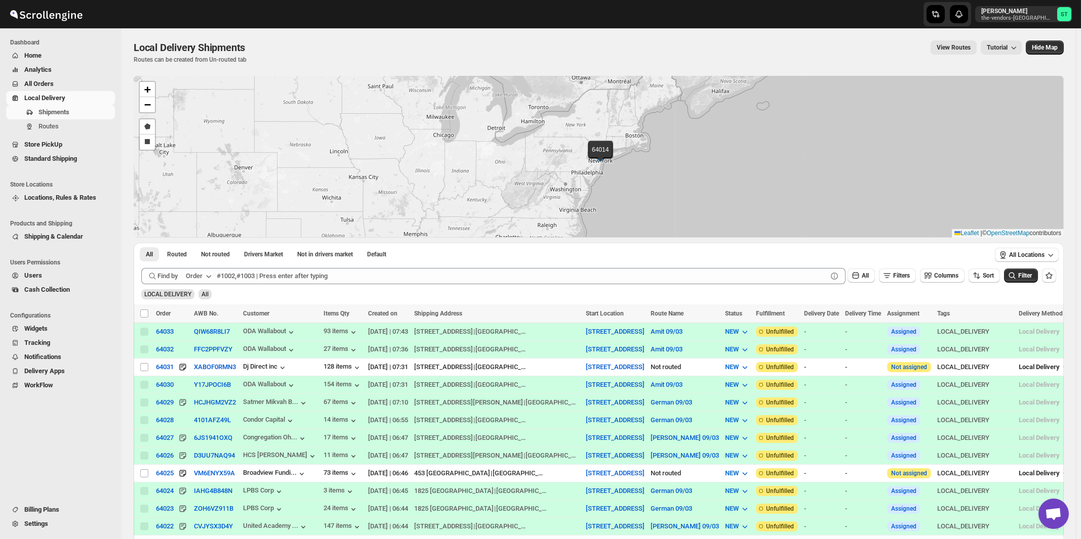
click at [202, 274] on div "Order" at bounding box center [194, 276] width 17 height 10
drag, startPoint x: 200, startPoint y: 349, endPoint x: 372, endPoint y: 338, distance: 172.9
click at [200, 349] on div "Customer Name" at bounding box center [200, 352] width 47 height 10
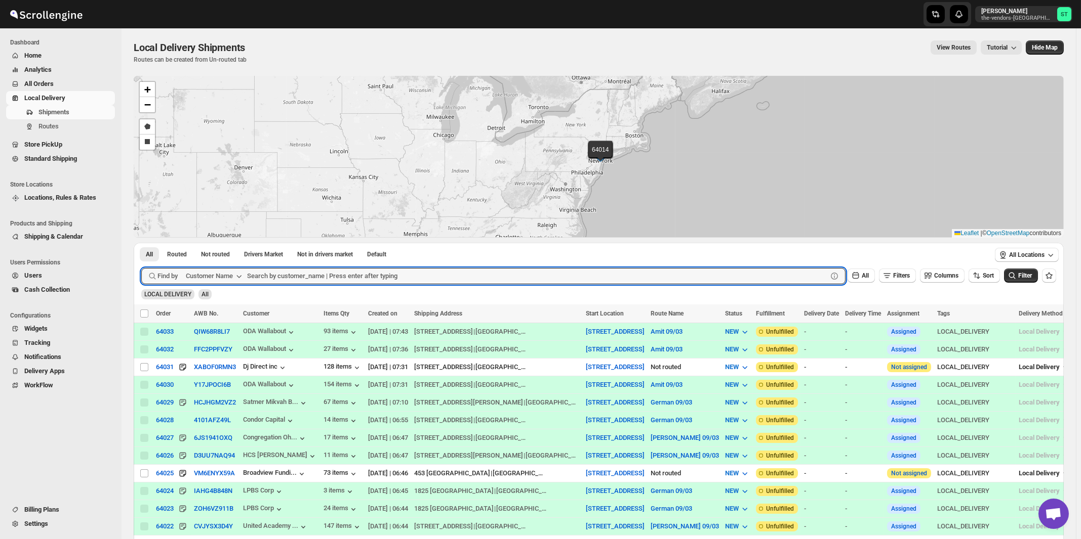
paste input "Apex Group"
type input "Apex Group"
click at [141, 243] on button "Submit" at bounding box center [155, 248] width 29 height 11
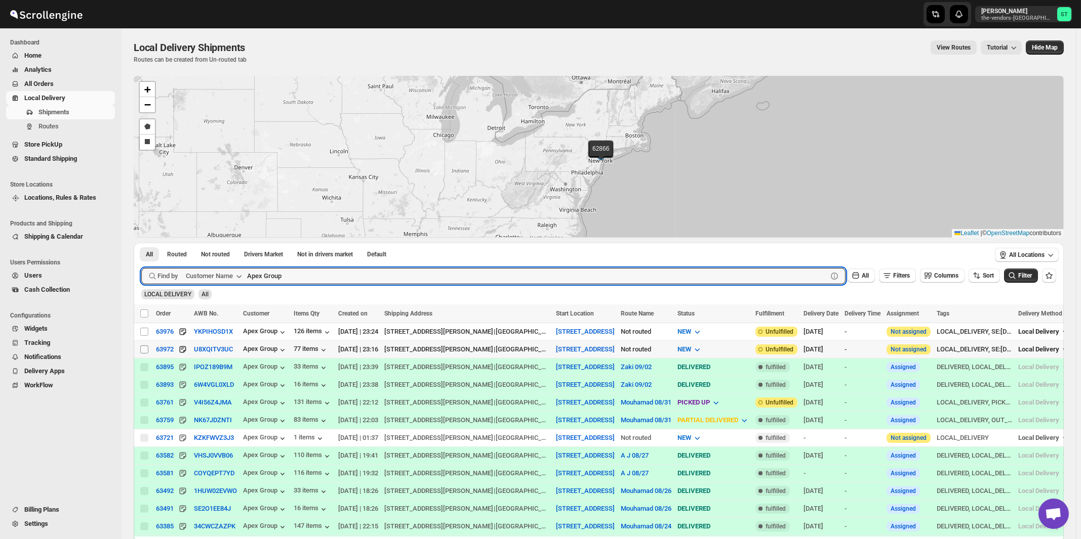
click at [146, 348] on input "Select shipment" at bounding box center [144, 350] width 8 height 8
checkbox input "true"
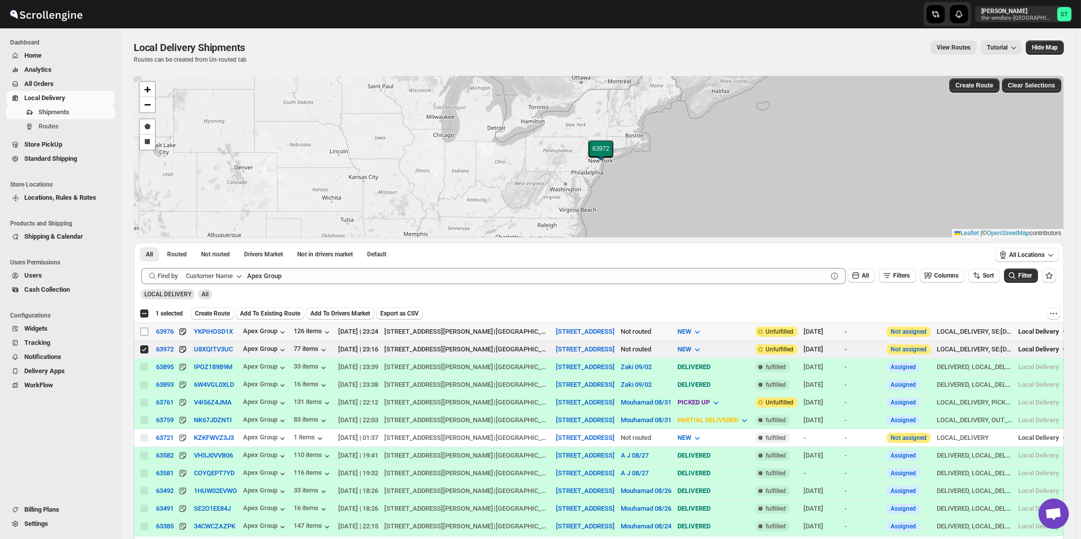
click at [146, 333] on input "Select shipment" at bounding box center [144, 332] width 8 height 8
checkbox input "true"
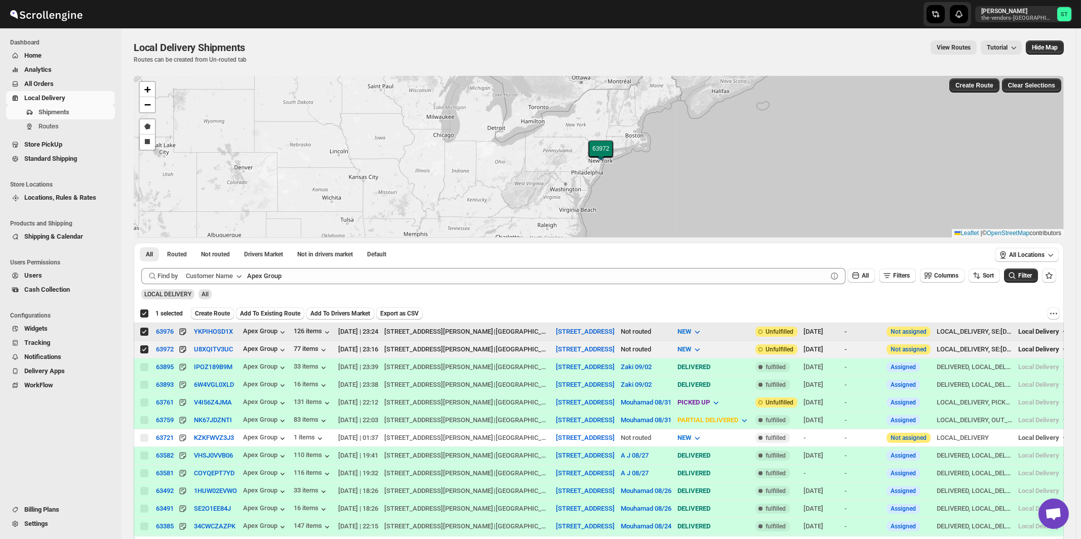
checkbox input "true"
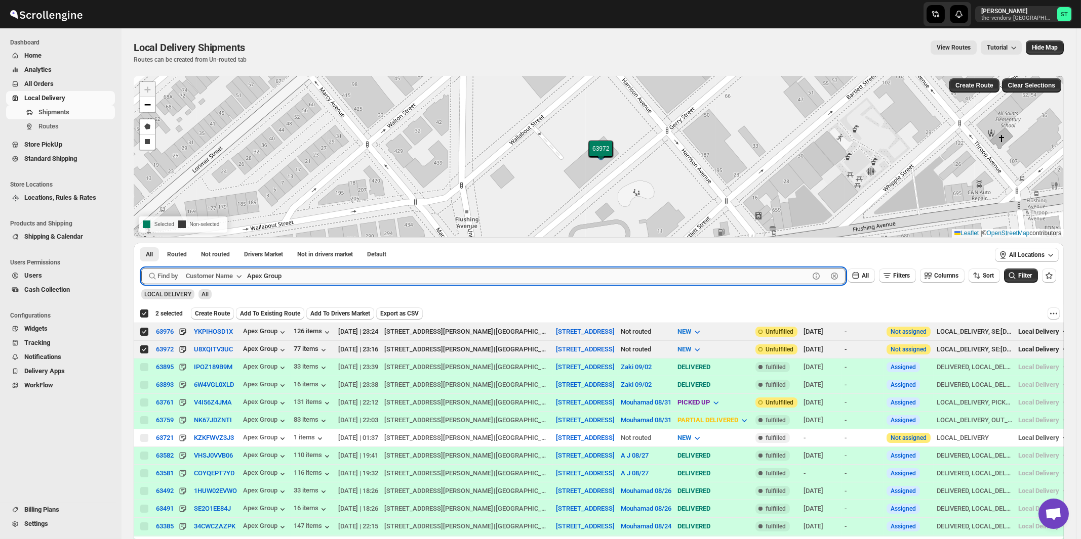
click at [331, 271] on input "Apex Group" at bounding box center [528, 276] width 562 height 16
paste input "Broadview Funding"
type input "Broadview Funding"
click at [141, 243] on button "Submit" at bounding box center [155, 248] width 29 height 11
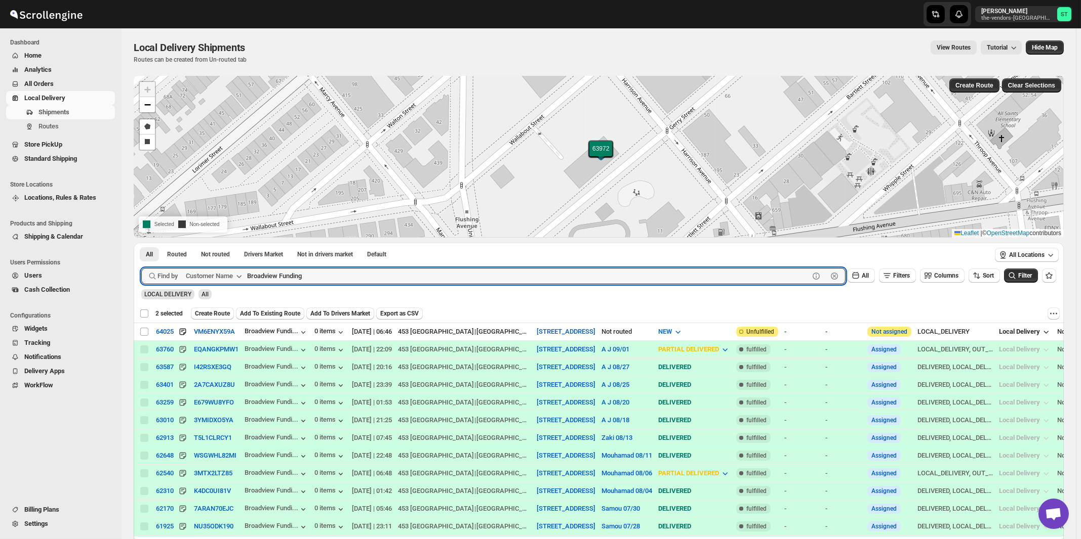
checkbox input "false"
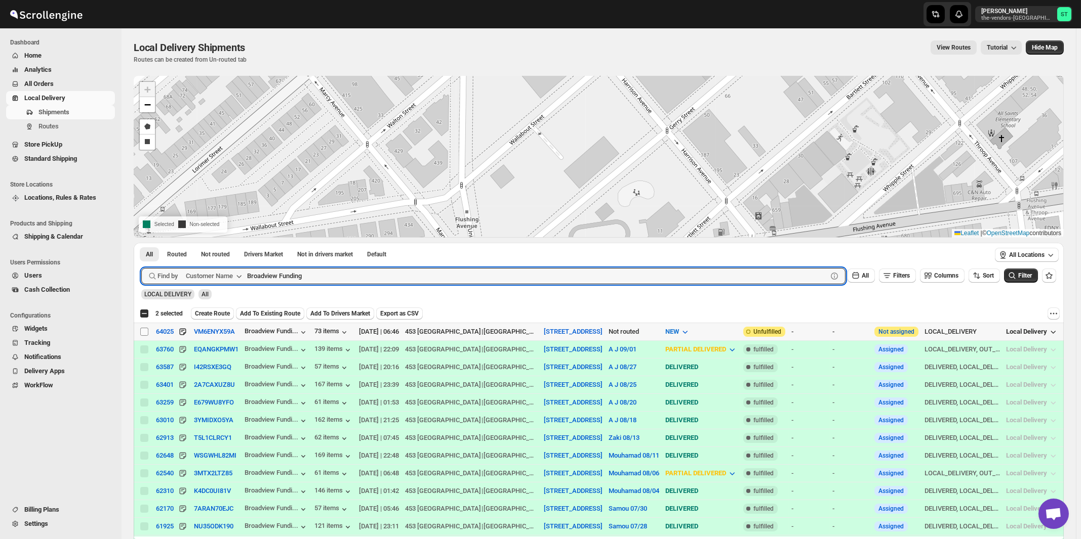
click at [144, 331] on input "Select shipment" at bounding box center [144, 332] width 8 height 8
checkbox input "true"
click at [328, 271] on input "Broadview Funding" at bounding box center [528, 276] width 562 height 16
paste input "Elite Concrete [GEOGRAPHIC_DATA]"
type input "Elite Concrete [GEOGRAPHIC_DATA]"
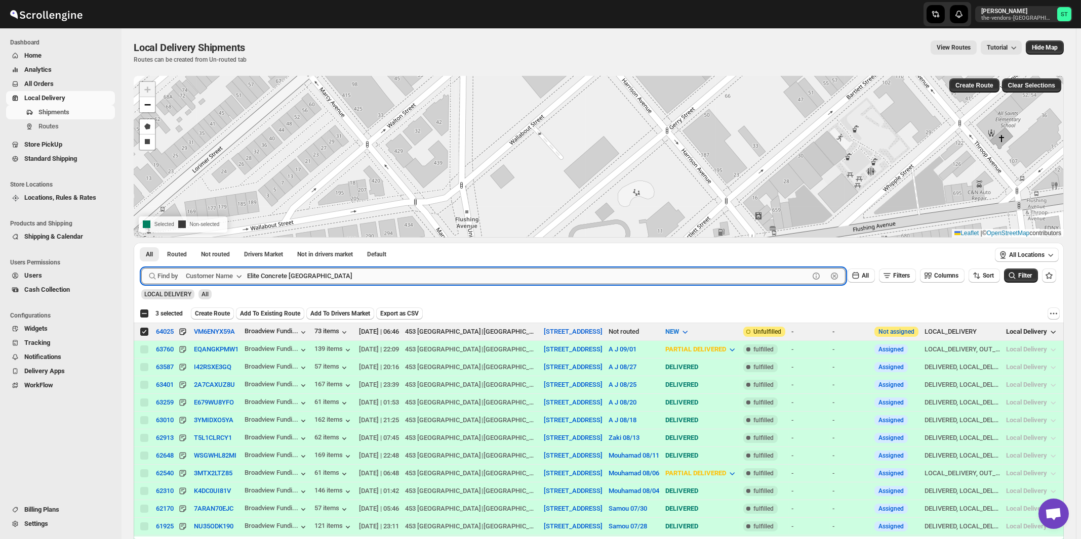
click at [141, 243] on button "Submit" at bounding box center [155, 248] width 29 height 11
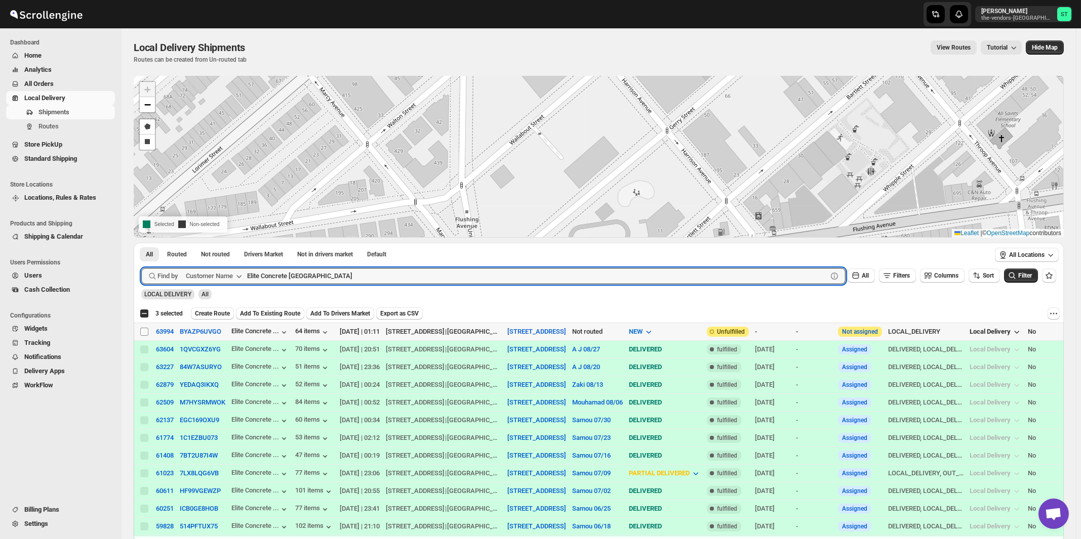
click at [145, 331] on input "Select shipment" at bounding box center [144, 332] width 8 height 8
checkbox input "true"
click at [330, 276] on input "Elite Concrete [GEOGRAPHIC_DATA]" at bounding box center [528, 276] width 562 height 16
paste input "Sock Shoppe"
type input "Sock Shoppe"
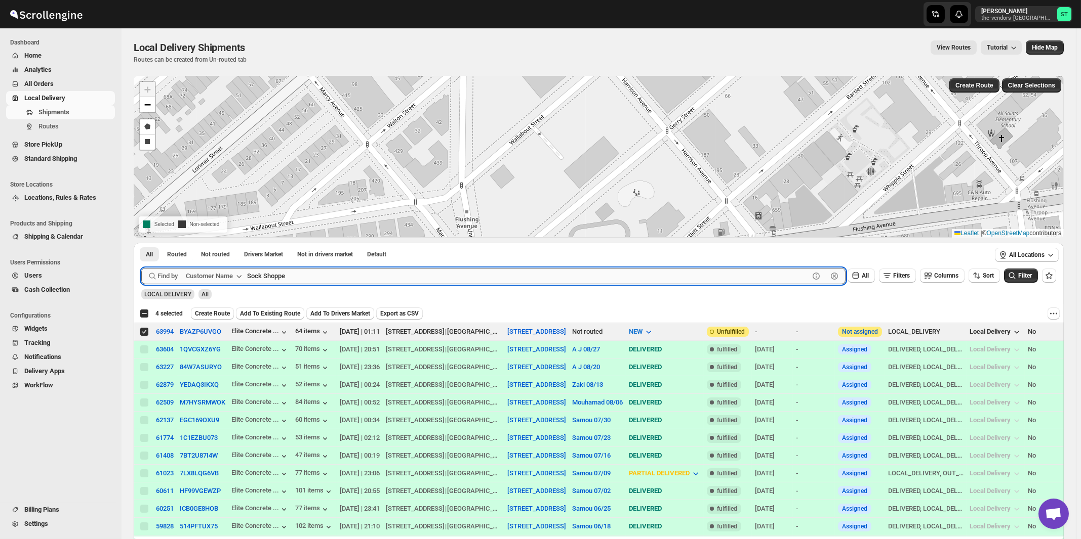
click at [141, 243] on button "Submit" at bounding box center [155, 248] width 29 height 11
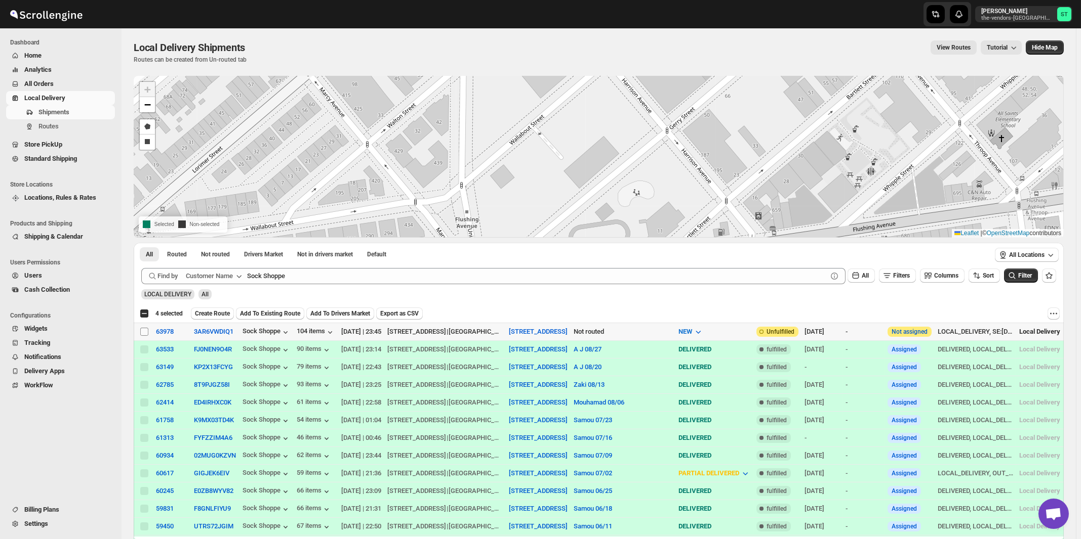
click at [144, 331] on input "Select shipment" at bounding box center [144, 332] width 8 height 8
checkbox input "true"
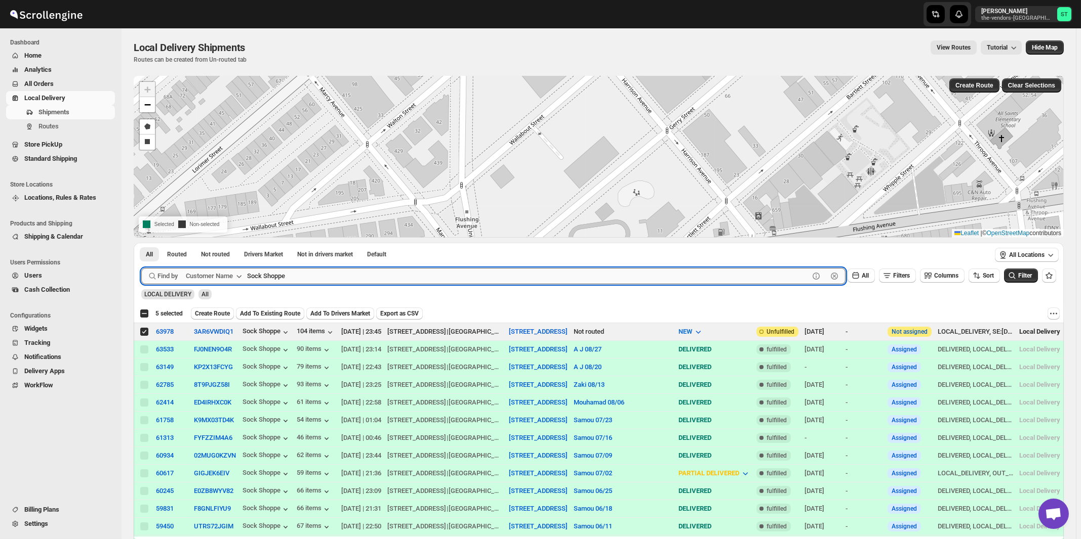
click at [380, 270] on input "Sock Shoppe" at bounding box center [528, 276] width 562 height 16
paste input "Velocity management"
click at [141, 243] on button "Submit" at bounding box center [155, 248] width 29 height 11
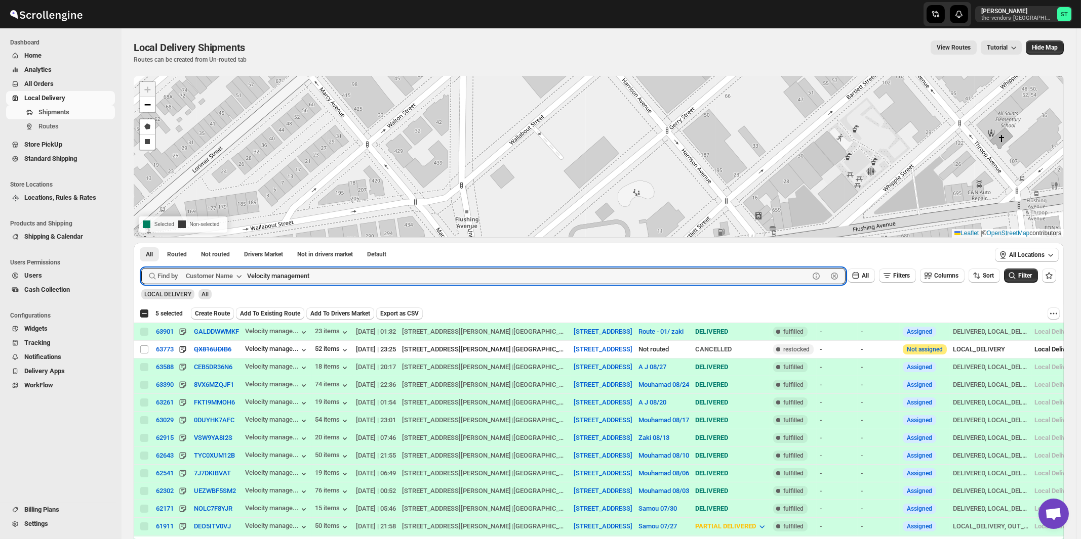
paste input "MJH Construction Corp."
click at [141, 243] on button "Submit" at bounding box center [155, 248] width 29 height 11
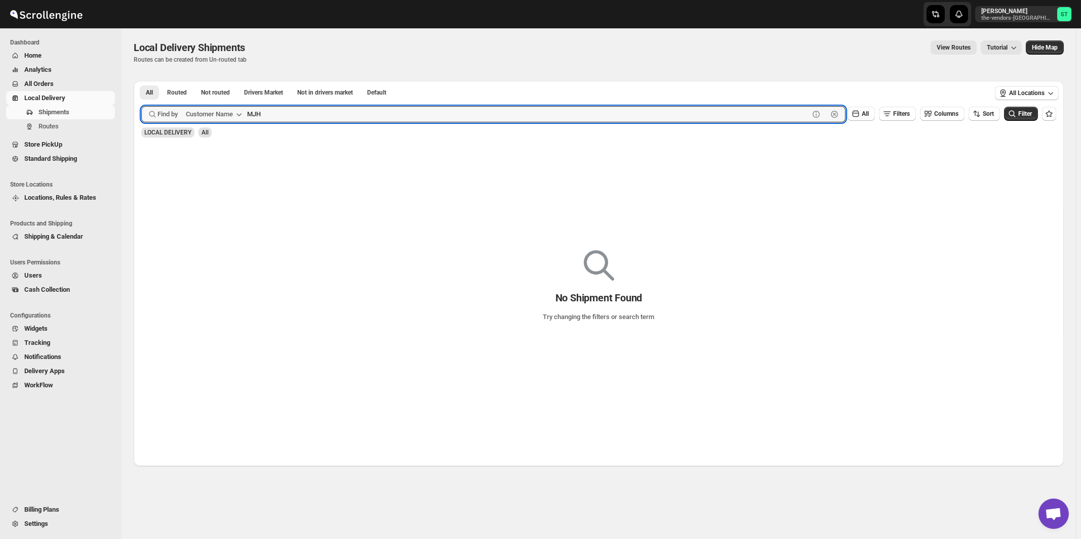
type input "MJH"
click at [141, 81] on button "Submit" at bounding box center [155, 86] width 29 height 11
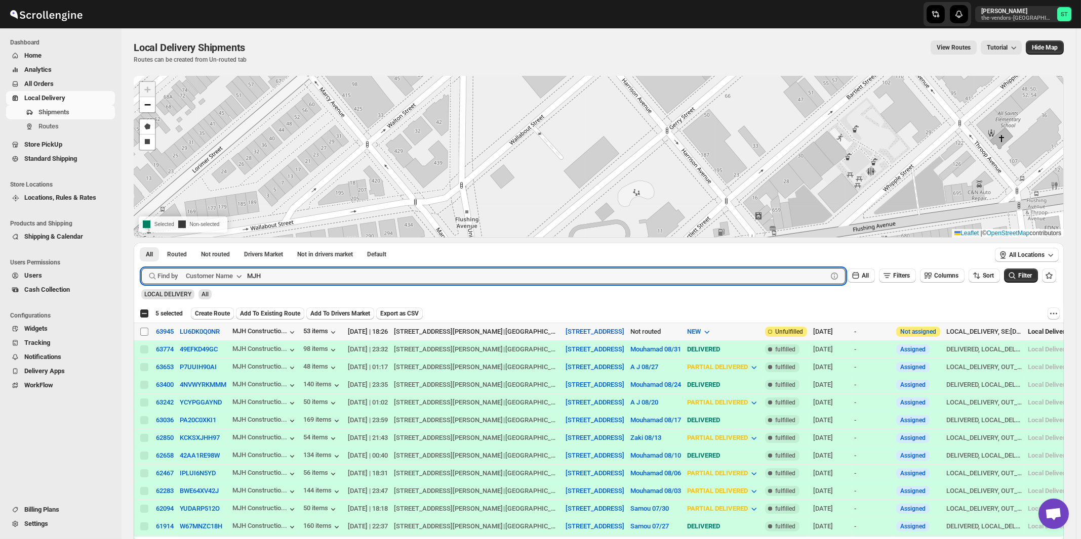
click at [143, 329] on input "Select shipment" at bounding box center [144, 332] width 8 height 8
checkbox input "true"
click at [329, 277] on input "MJH" at bounding box center [528, 276] width 562 height 16
paste input "P&G Williamsburg"
type input "P&G Williamsburg"
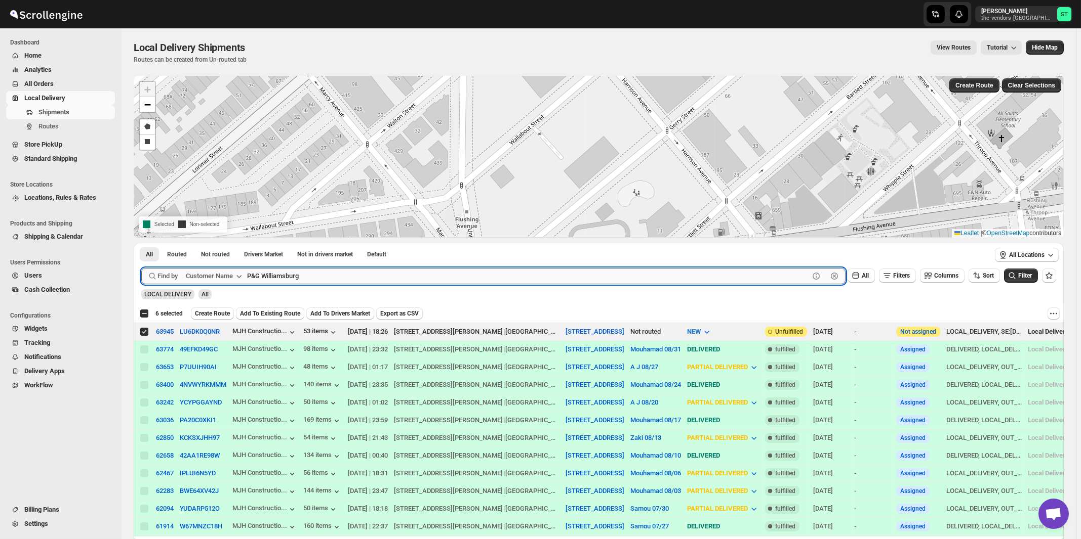
click at [141, 243] on button "Submit" at bounding box center [155, 248] width 29 height 11
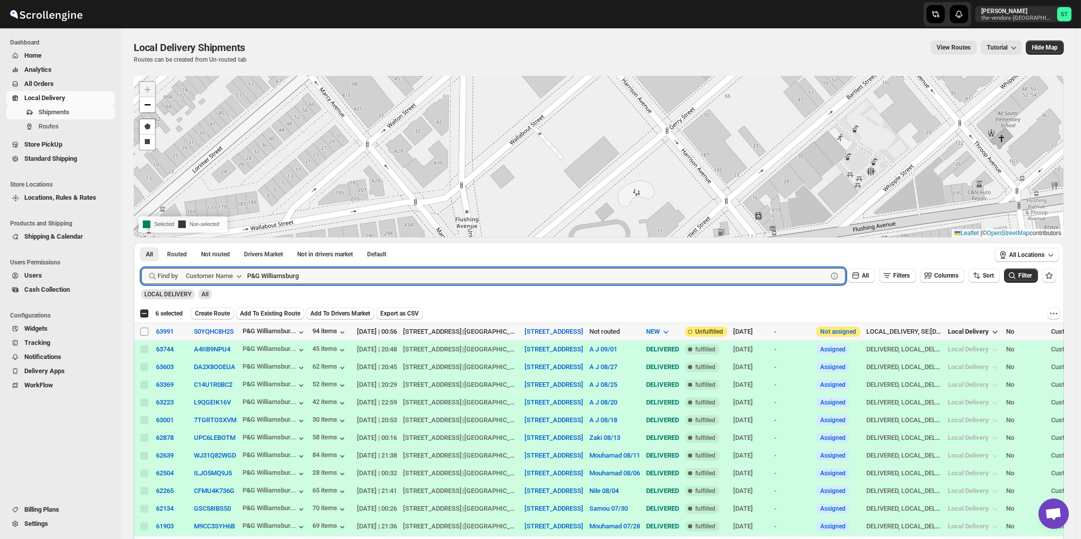
click at [142, 333] on input "Select shipment" at bounding box center [144, 332] width 8 height 8
checkbox input "true"
click at [461, 271] on input "P&G Williamsburg" at bounding box center [528, 276] width 562 height 16
paste input "Glassify NY"
type input "Glassify NY"
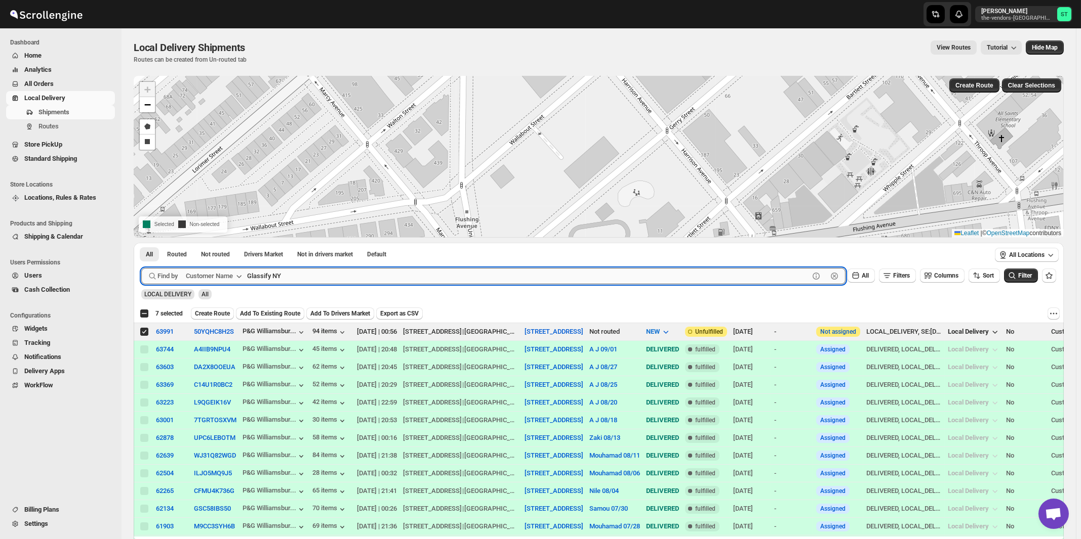
click at [141, 243] on button "Submit" at bounding box center [155, 248] width 29 height 11
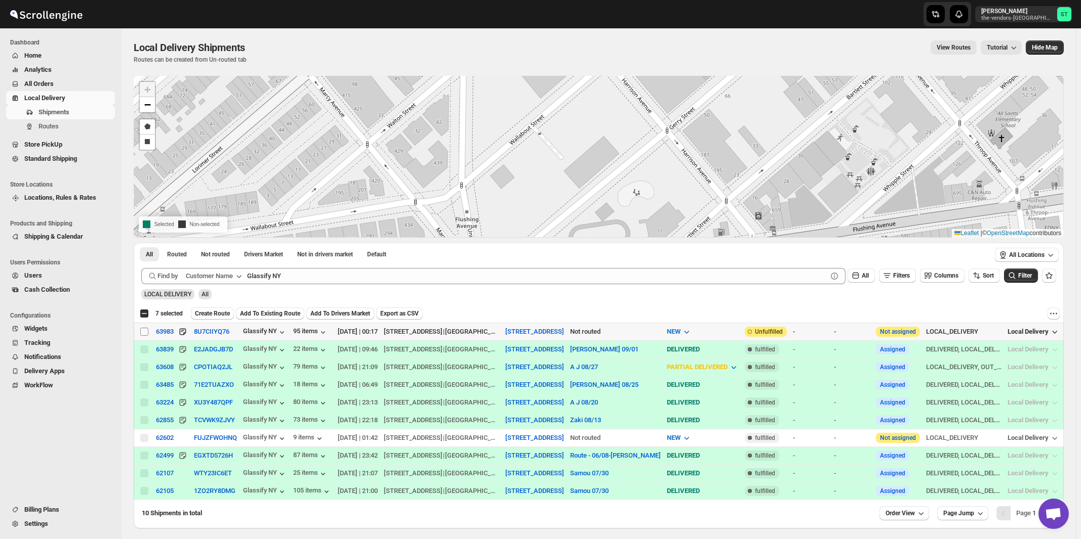
click at [143, 333] on input "Select shipment" at bounding box center [144, 332] width 8 height 8
checkbox input "true"
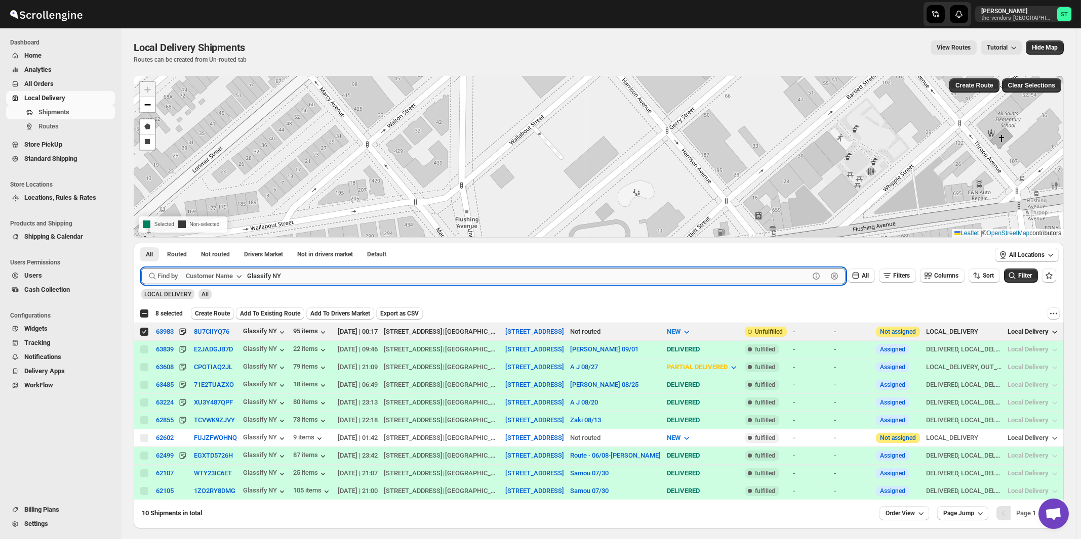
click at [368, 279] on input "Glassify NY" at bounding box center [528, 276] width 562 height 16
paste input "Revamp"
type input "Revamp [GEOGRAPHIC_DATA]"
click at [141, 243] on button "Submit" at bounding box center [155, 248] width 29 height 11
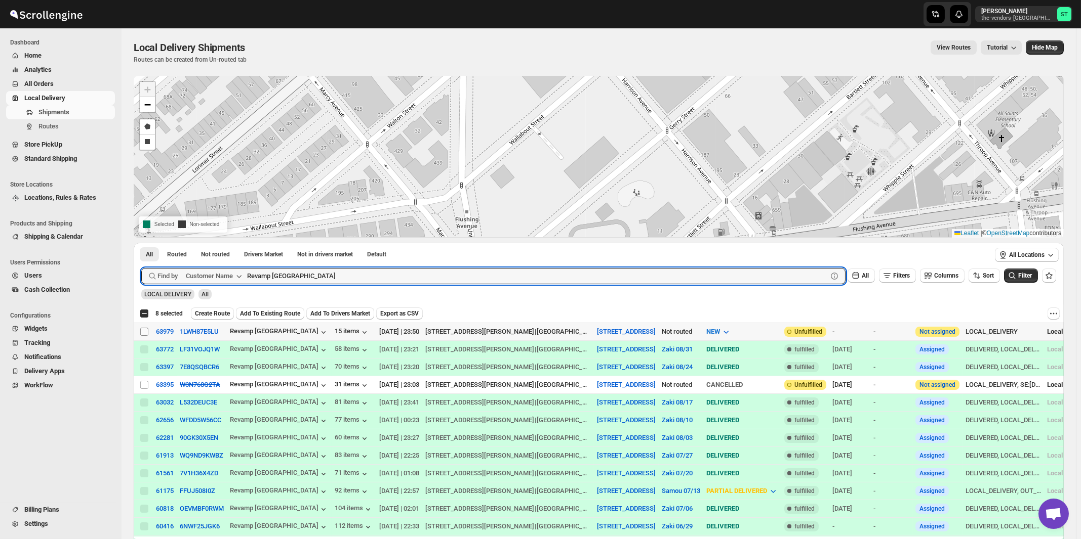
click at [144, 330] on input "Select shipment" at bounding box center [144, 332] width 8 height 8
checkbox input "true"
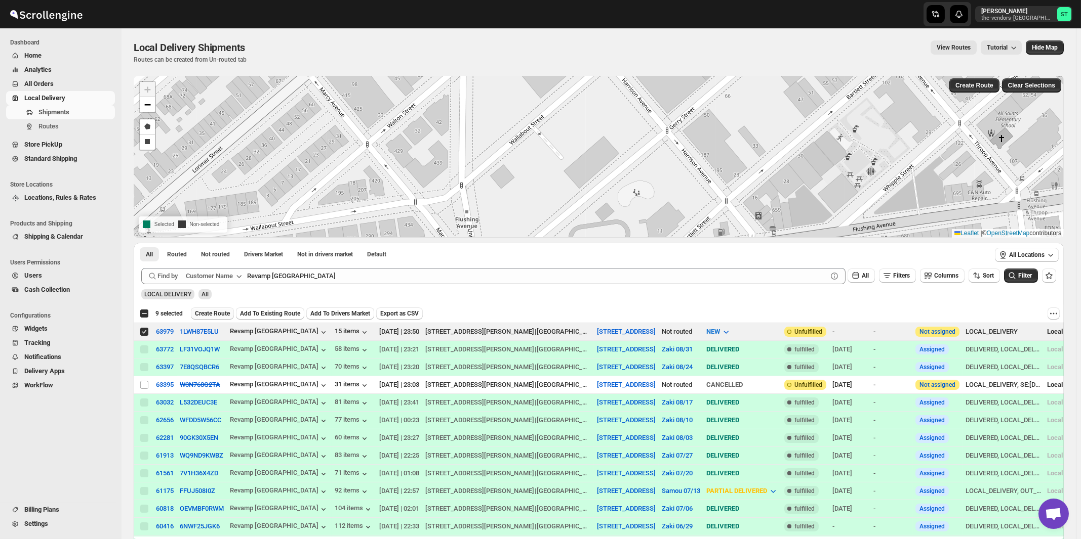
click at [214, 312] on span "Create Route" at bounding box center [212, 314] width 35 height 8
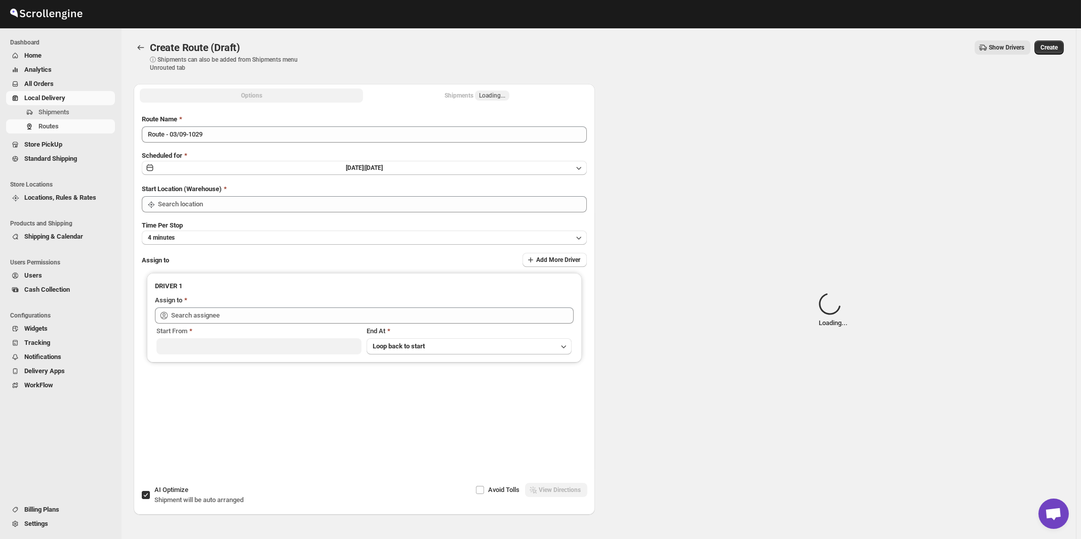
type input "[STREET_ADDRESS]"
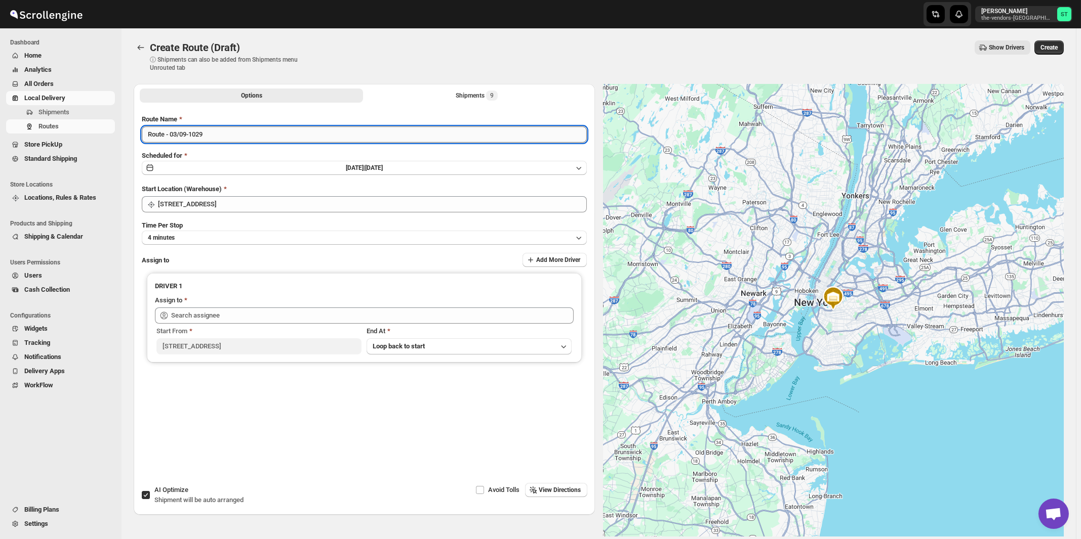
click at [286, 138] on input "Route - 03/09-1029" at bounding box center [364, 135] width 445 height 16
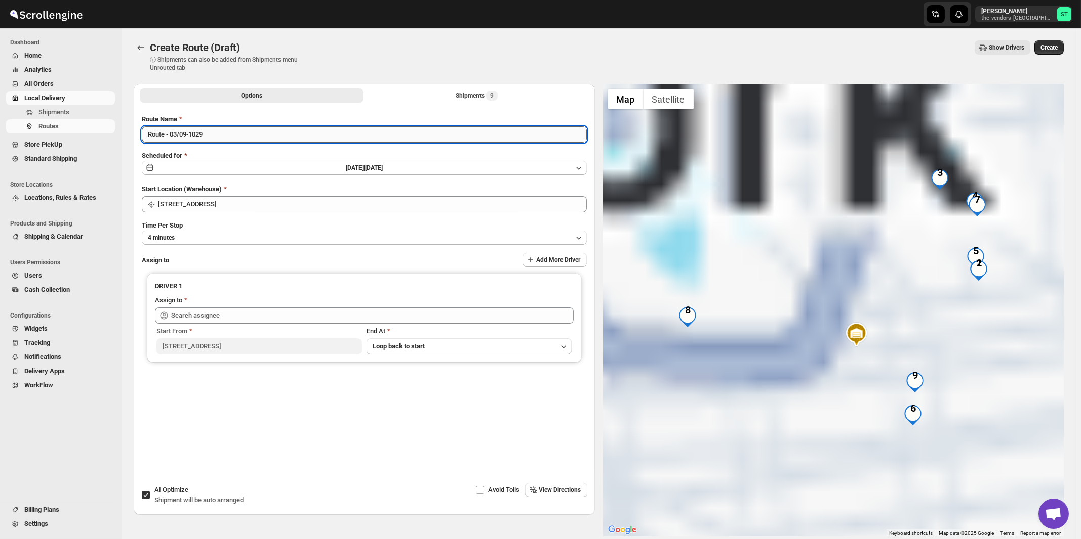
paste input "Mouhamad"
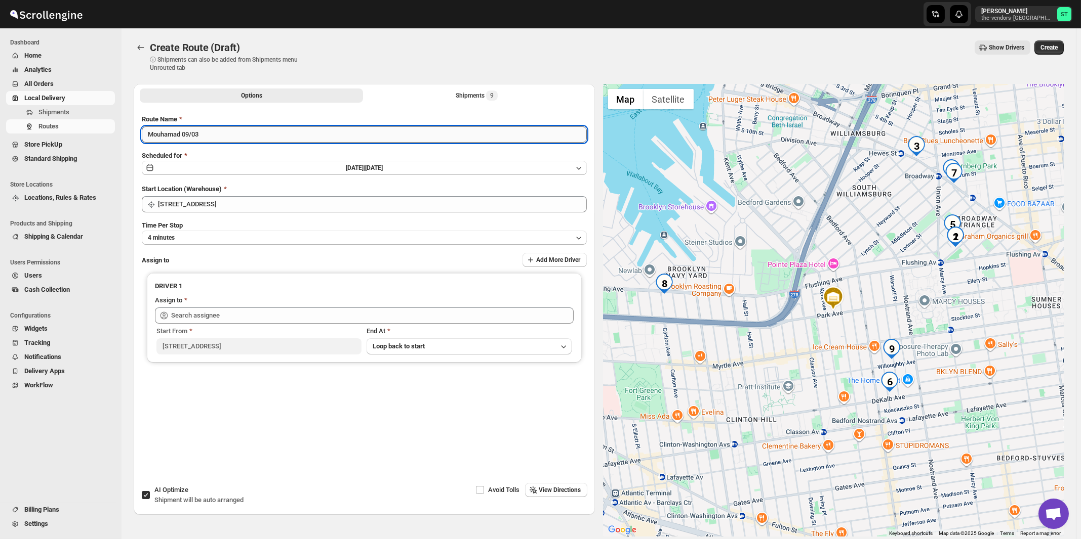
type input "Mouhamad 09/03"
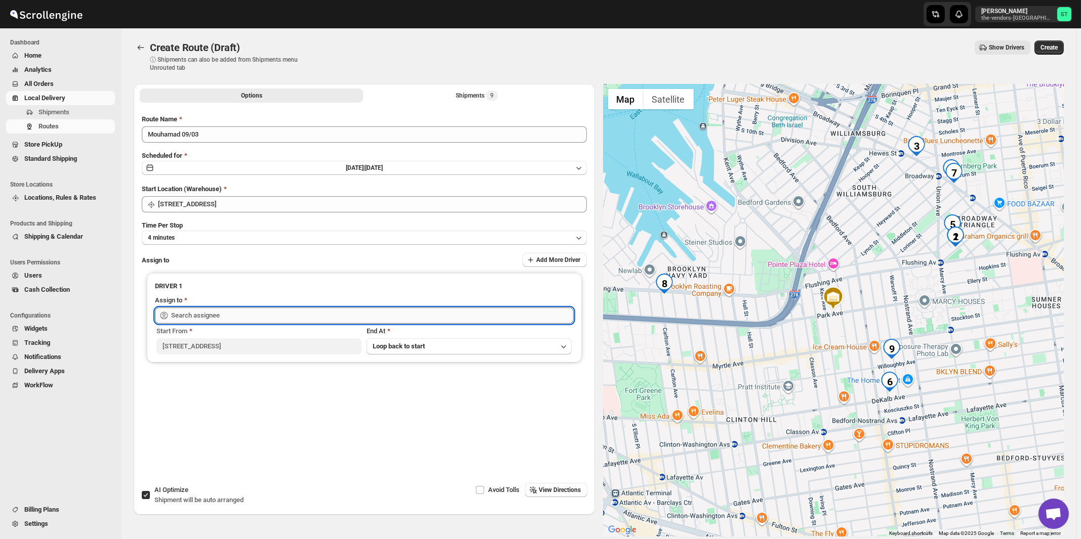
click at [239, 312] on input "text" at bounding box center [372, 316] width 402 height 16
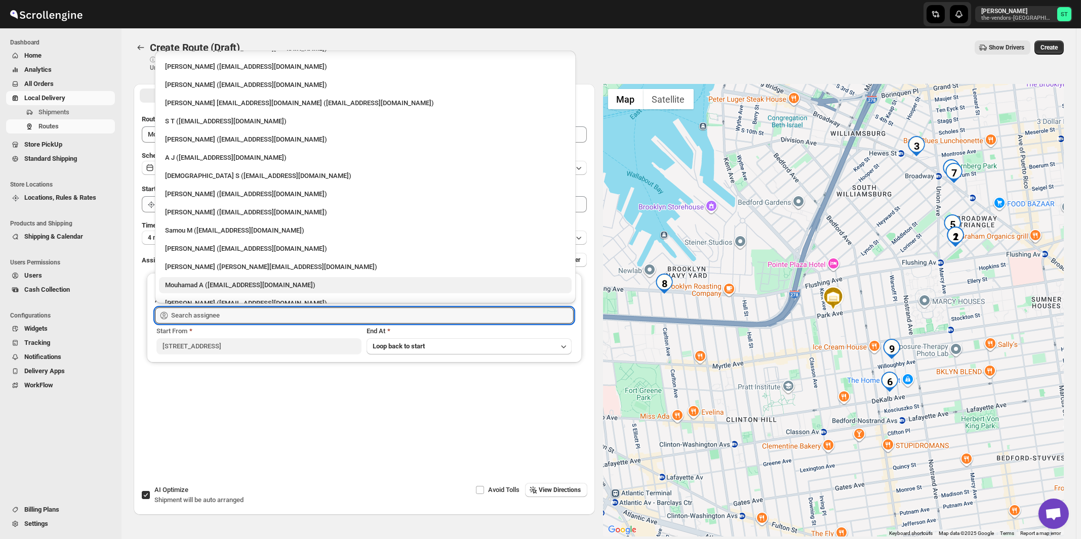
scroll to position [45, 0]
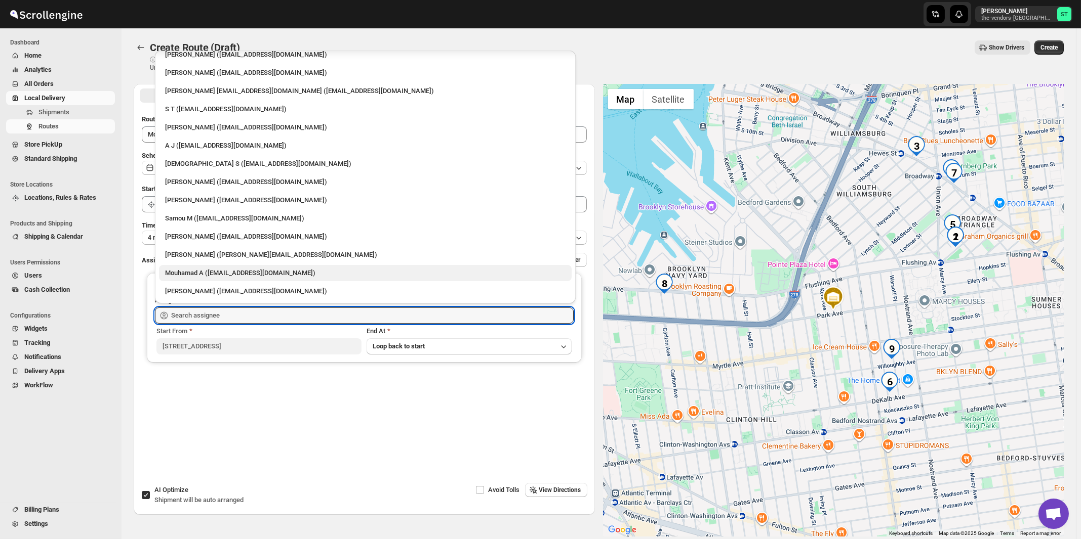
click at [211, 271] on div "Mouhamad A ([EMAIL_ADDRESS][DOMAIN_NAME])" at bounding box center [365, 273] width 400 height 10
type input "Mouhamad A ([EMAIL_ADDRESS][DOMAIN_NAME])"
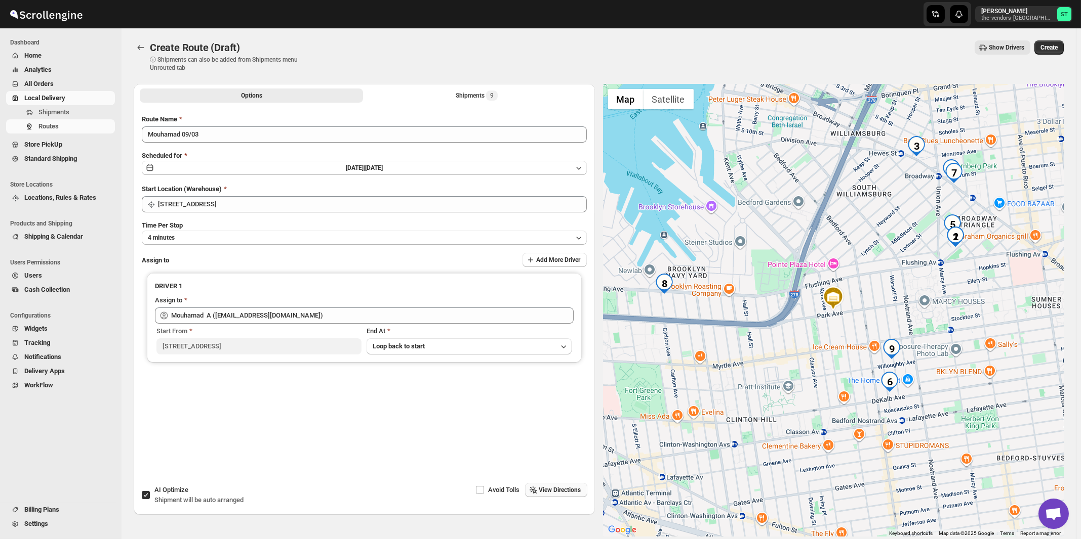
click at [553, 490] on span "View Directions" at bounding box center [560, 490] width 42 height 8
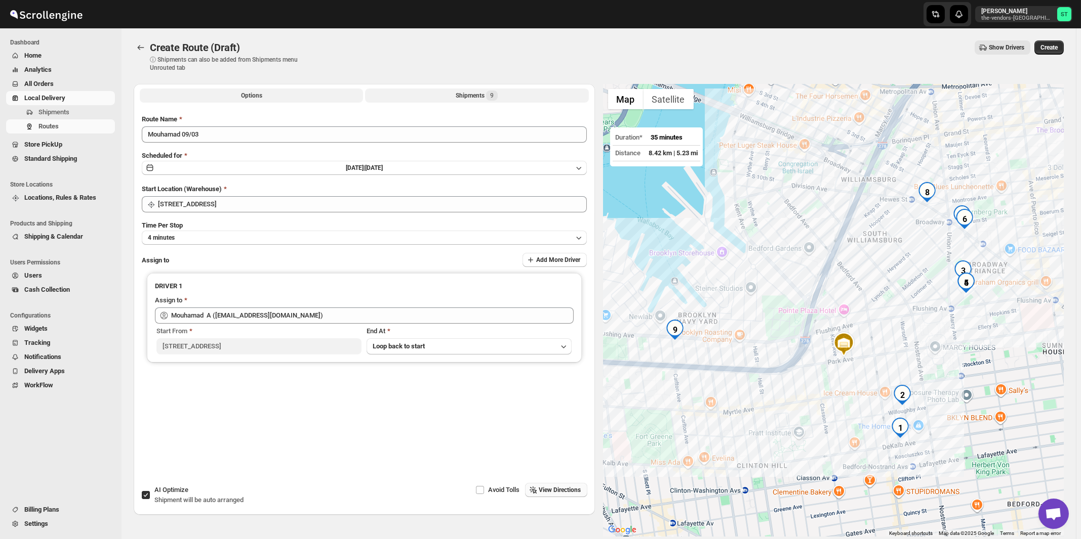
click at [478, 95] on div "Shipments 9" at bounding box center [476, 96] width 42 height 10
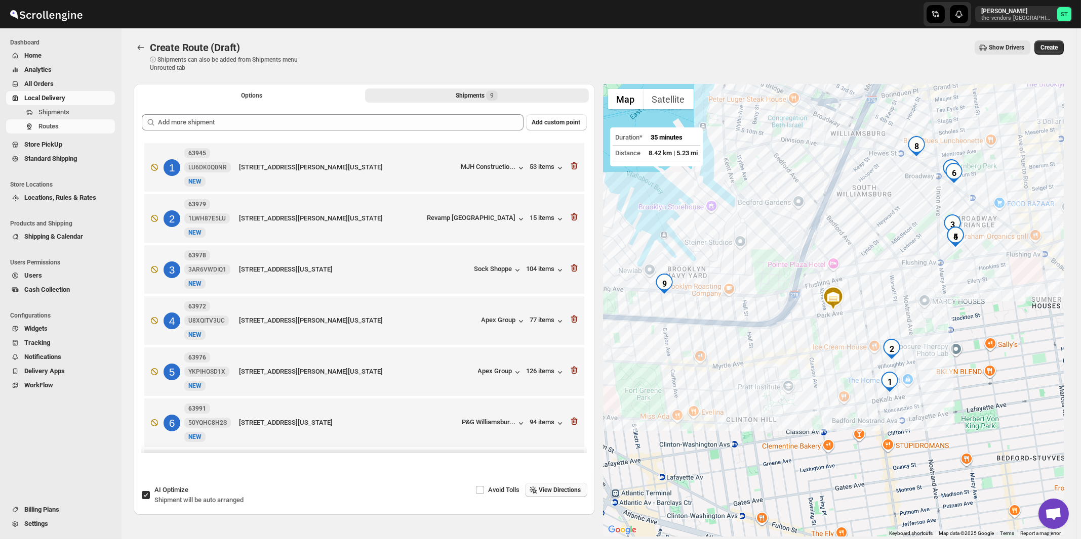
click at [202, 497] on span "Shipment will be auto arranged" at bounding box center [198, 500] width 89 height 8
click at [150, 497] on input "AI Optimize Shipment will be auto arranged" at bounding box center [146, 495] width 8 height 8
checkbox input "false"
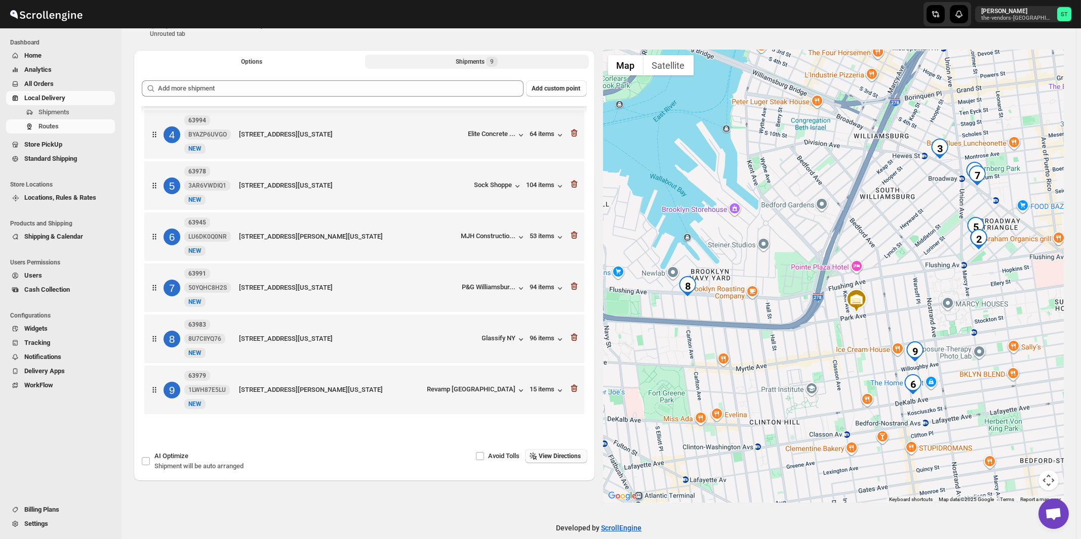
scroll to position [48, 0]
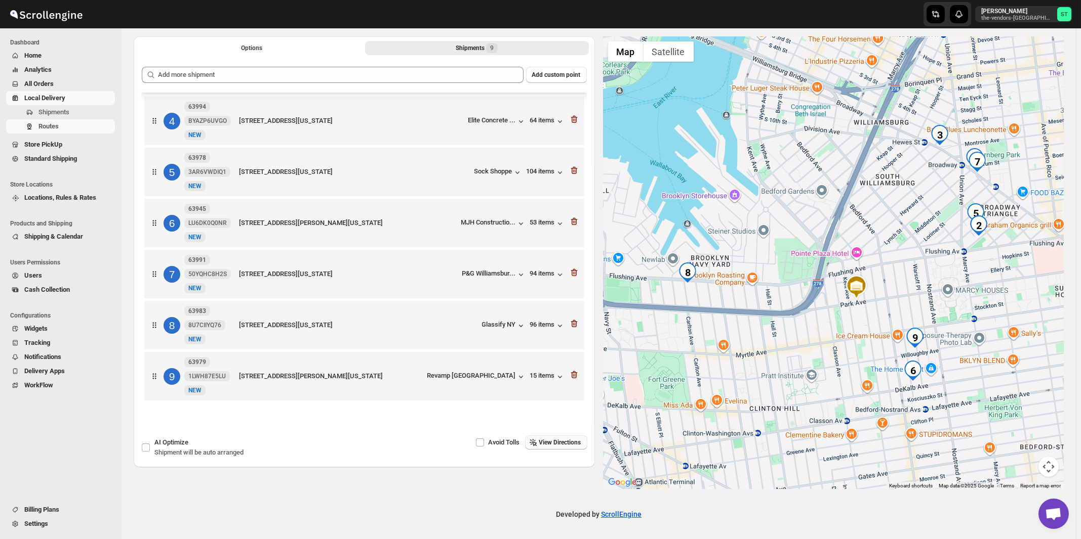
click at [568, 442] on span "View Directions" at bounding box center [560, 443] width 42 height 8
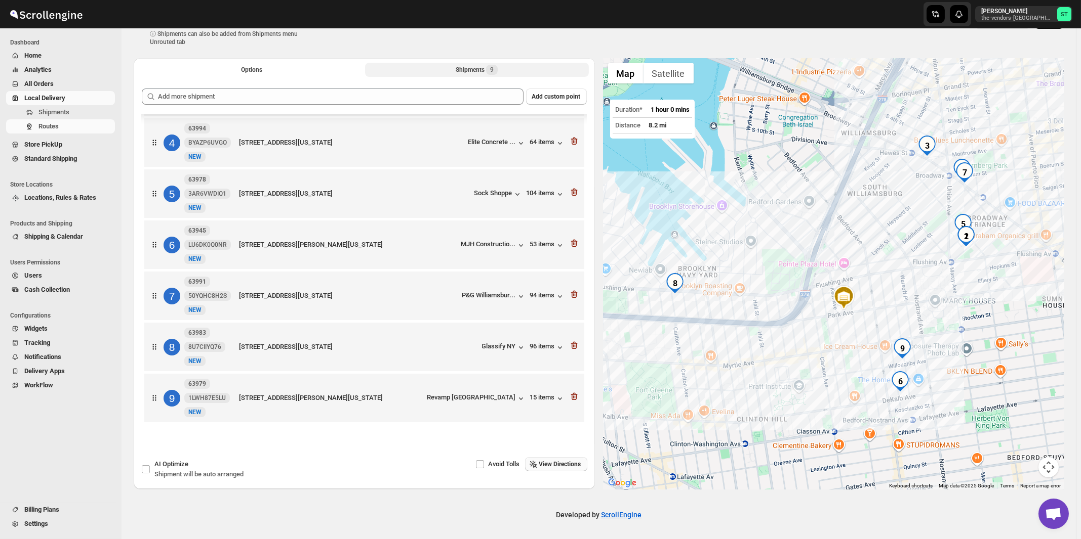
scroll to position [0, 0]
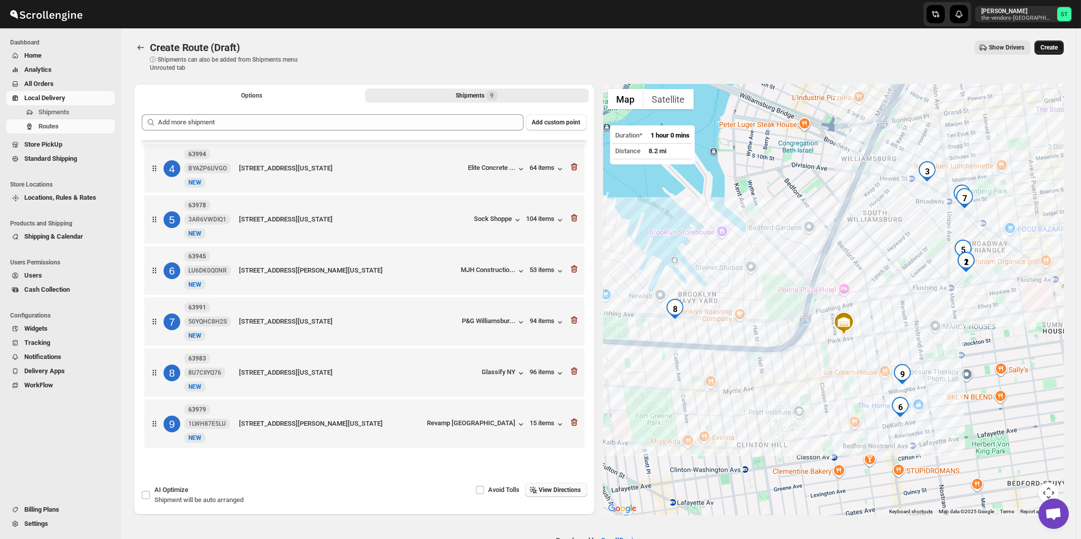
click at [1055, 49] on span "Create" at bounding box center [1048, 48] width 17 height 8
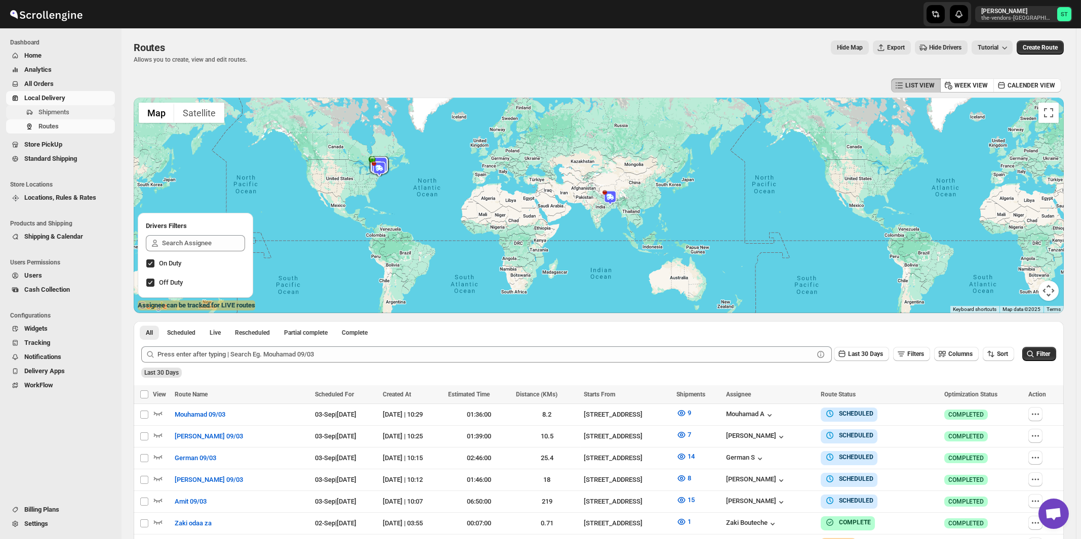
click at [57, 116] on span "Shipments" at bounding box center [53, 112] width 31 height 8
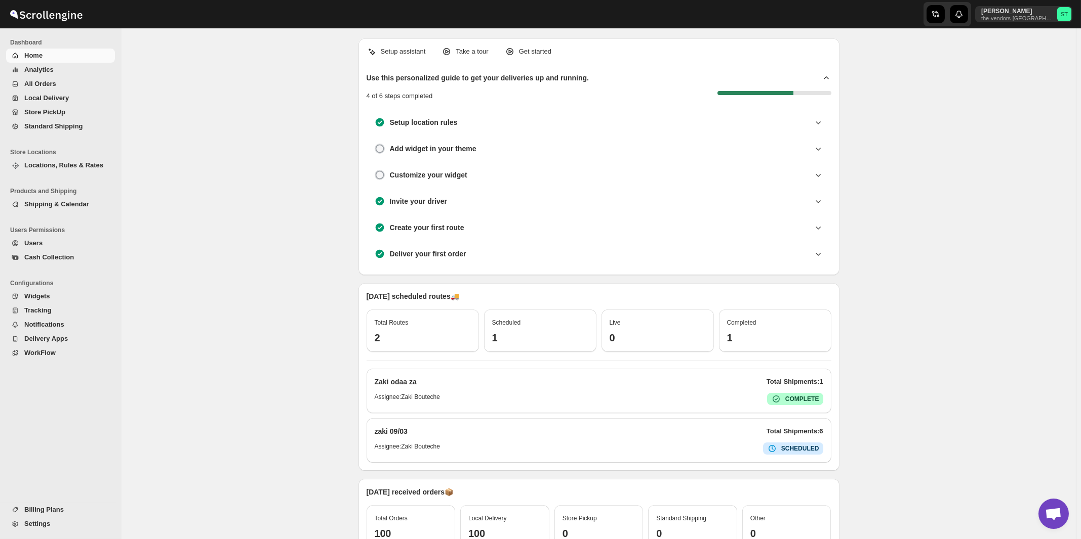
click at [26, 86] on span "All Orders" at bounding box center [40, 84] width 32 height 8
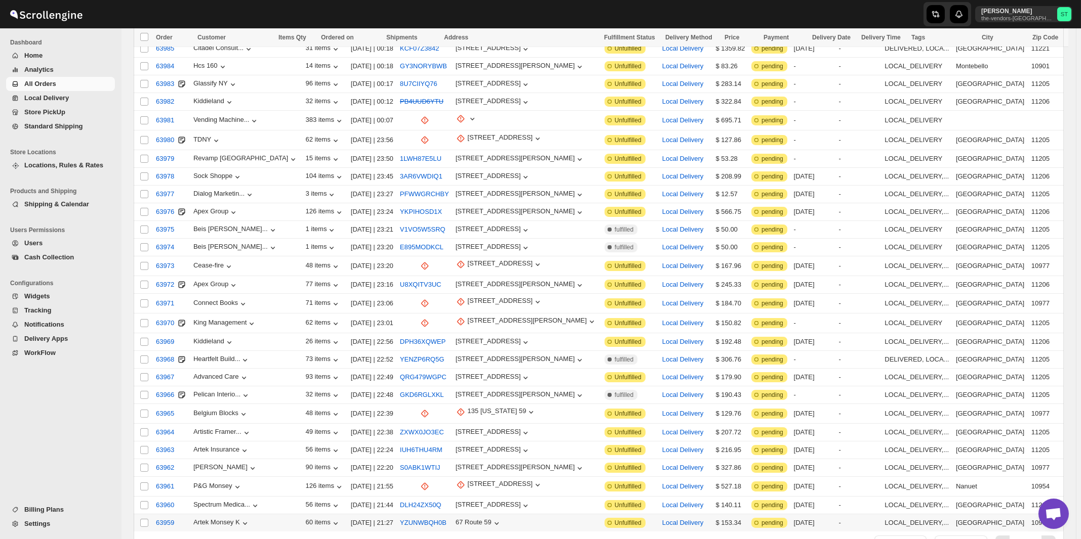
scroll to position [1010, 0]
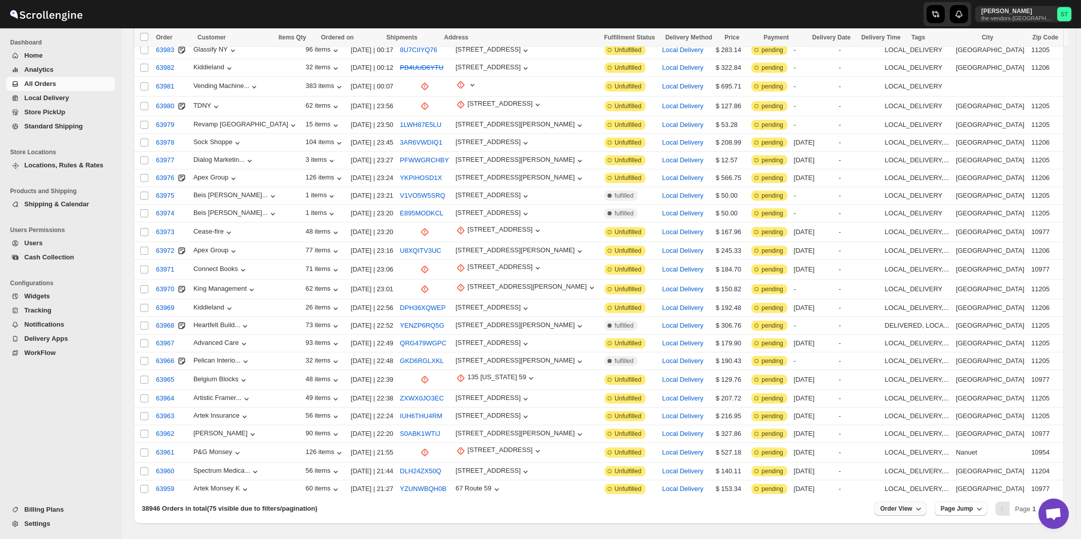
click at [905, 505] on span "Order View" at bounding box center [896, 509] width 32 height 8
click at [899, 436] on input "75" at bounding box center [900, 437] width 35 height 16
click at [907, 450] on div "Set" at bounding box center [908, 452] width 51 height 11
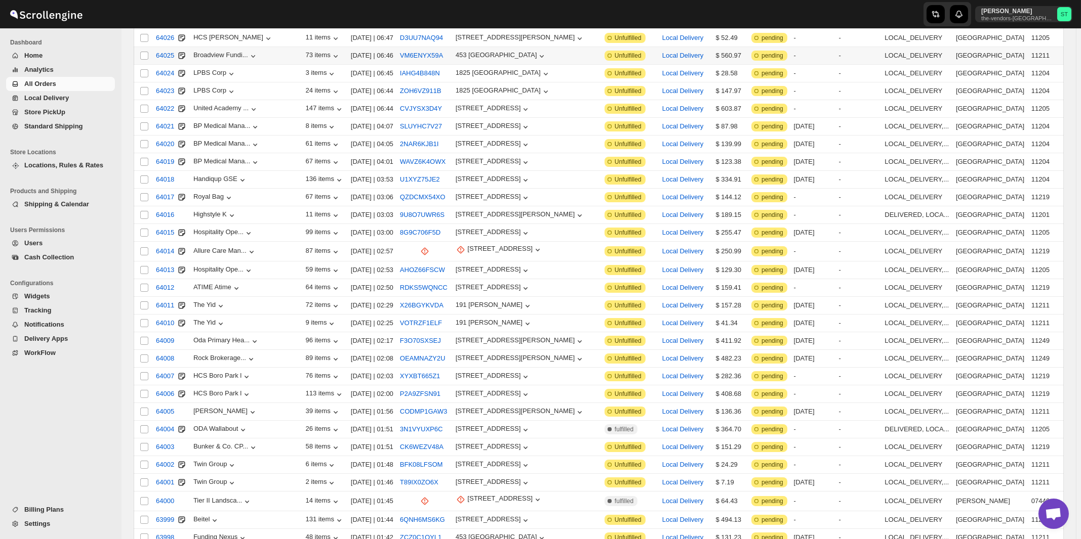
scroll to position [0, 0]
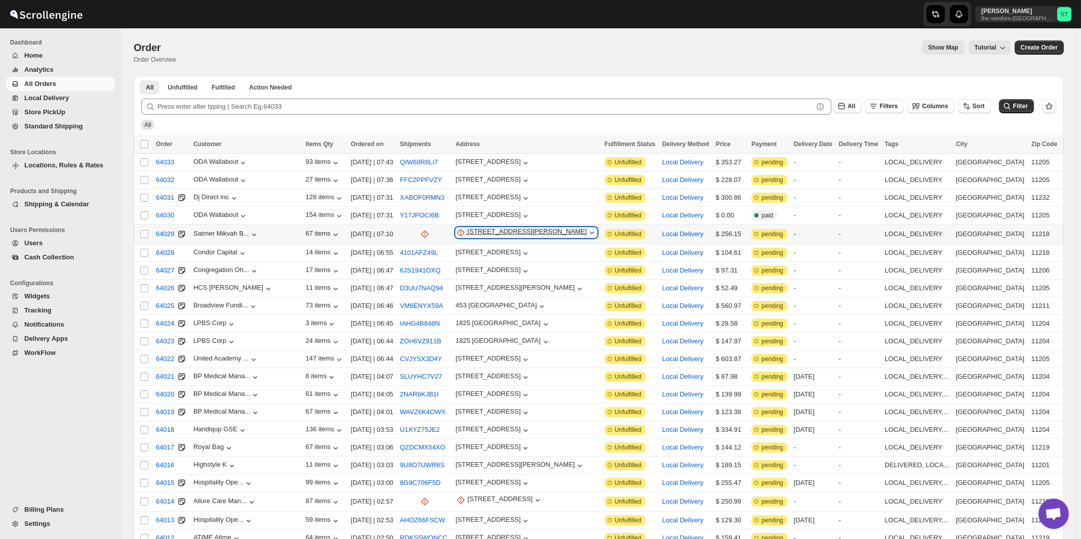
click at [479, 232] on div "[STREET_ADDRESS][PERSON_NAME]" at bounding box center [526, 233] width 119 height 10
click at [482, 283] on span "Update manually" at bounding box center [485, 286] width 50 height 8
select select "US"
select select "New York"
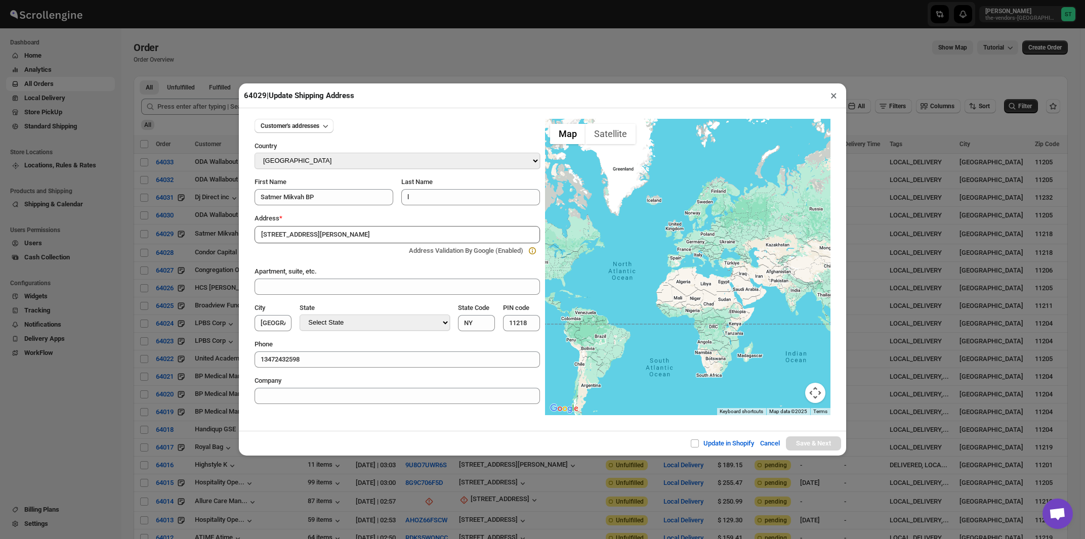
type input "437 Dahill Rd, Brooklyn, NY, USA"
type input "[GEOGRAPHIC_DATA]"
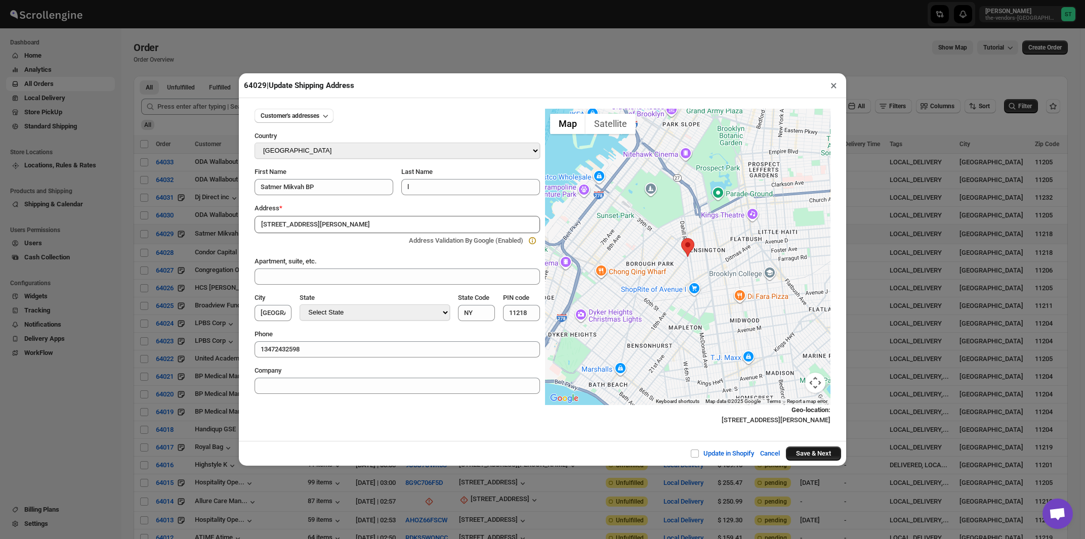
click at [803, 454] on button "Save & Next" at bounding box center [813, 454] width 55 height 14
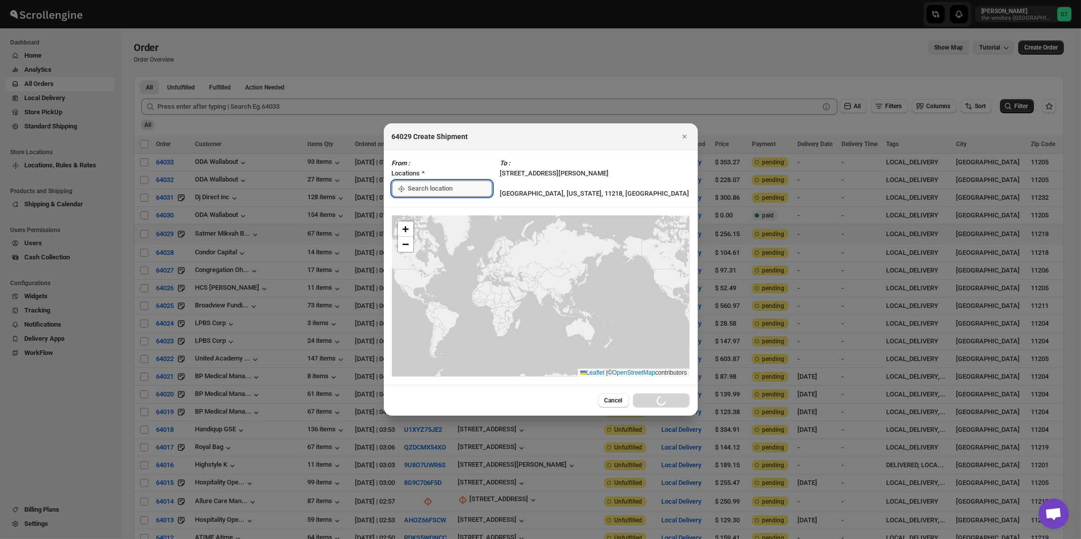
click at [418, 187] on input ":r5n:" at bounding box center [450, 189] width 84 height 16
click at [418, 205] on div "[STREET_ADDRESS]" at bounding box center [464, 211] width 137 height 16
type input "[STREET_ADDRESS]"
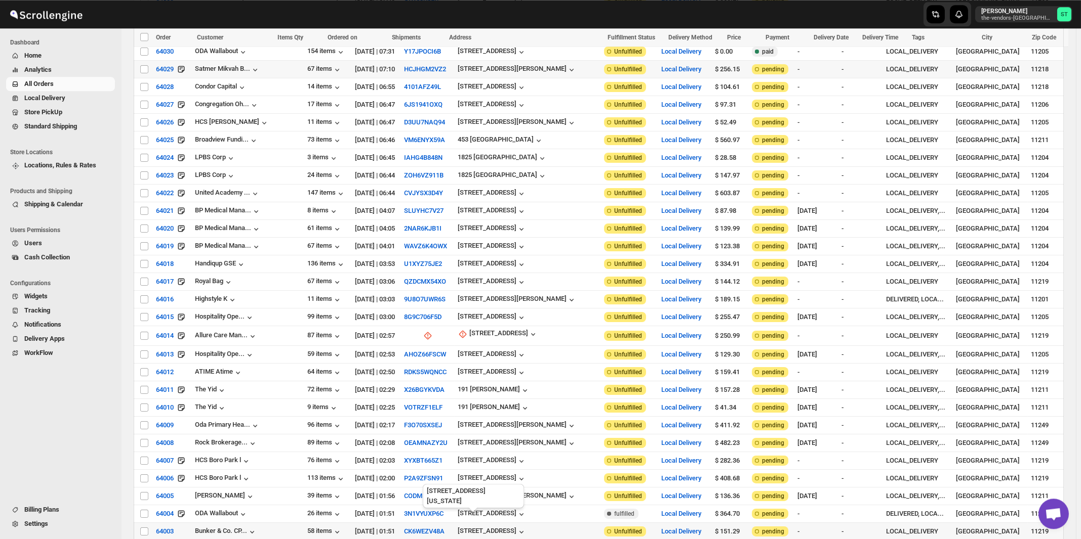
scroll to position [271, 0]
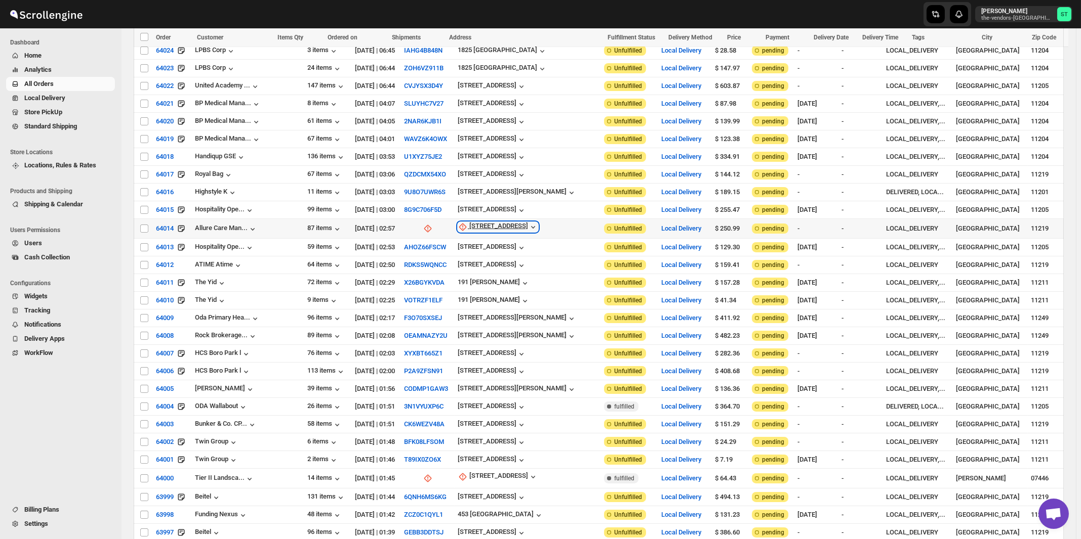
click at [481, 222] on div "[STREET_ADDRESS]" at bounding box center [498, 227] width 59 height 10
click at [478, 273] on span "Update manually" at bounding box center [489, 274] width 48 height 8
select select "US"
select select "New York"
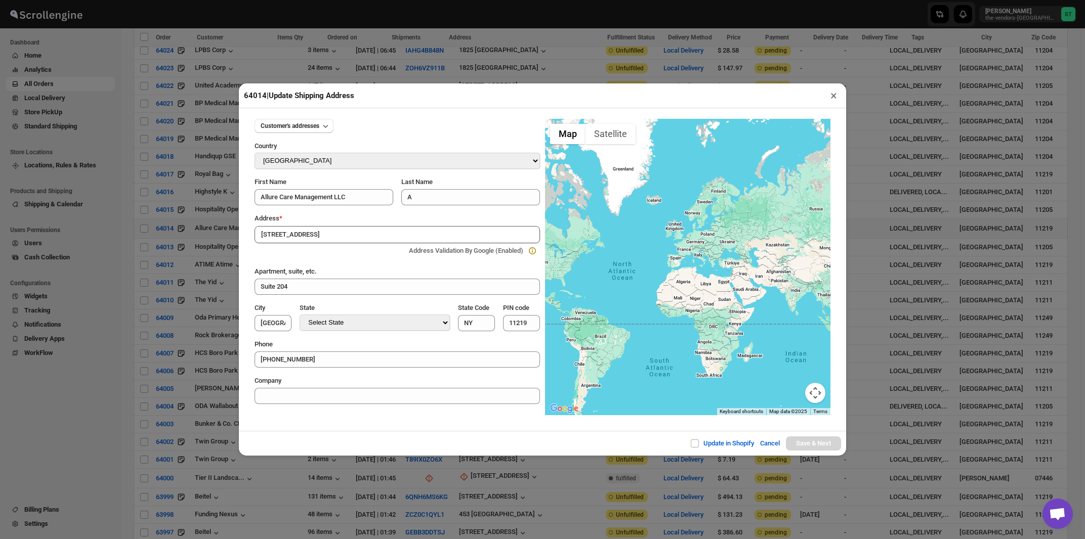
click at [353, 219] on div "Address *" at bounding box center [397, 219] width 285 height 10
click at [344, 236] on input "[STREET_ADDRESS]" at bounding box center [397, 234] width 285 height 17
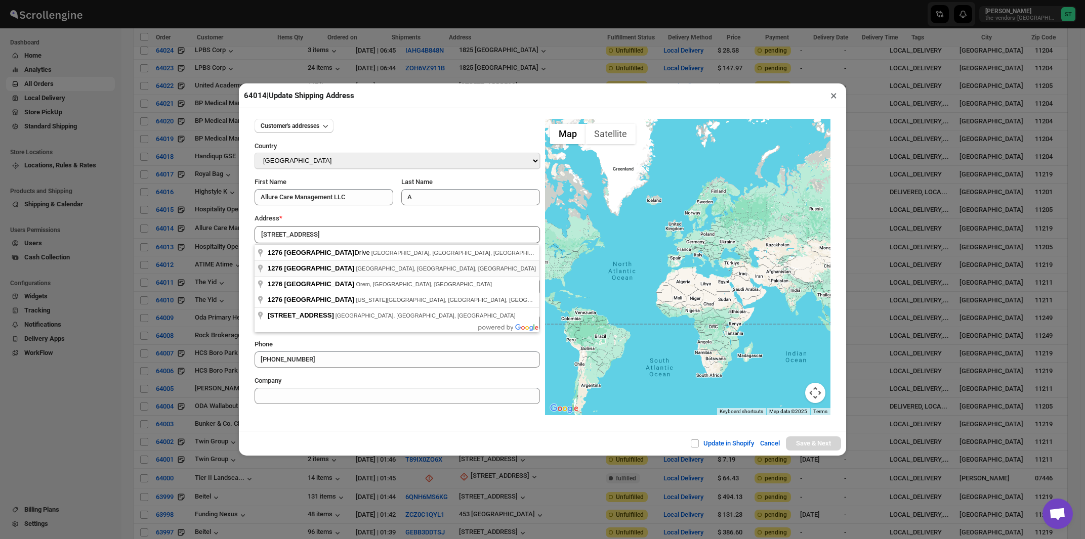
type input "1276 50th Street, Brooklyn, NY, USA"
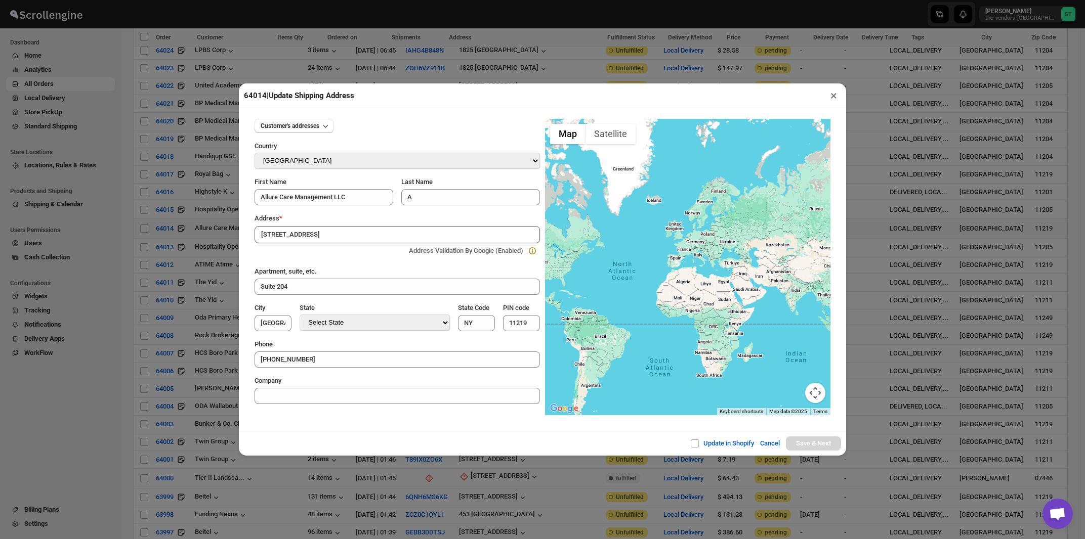
type input "[GEOGRAPHIC_DATA]"
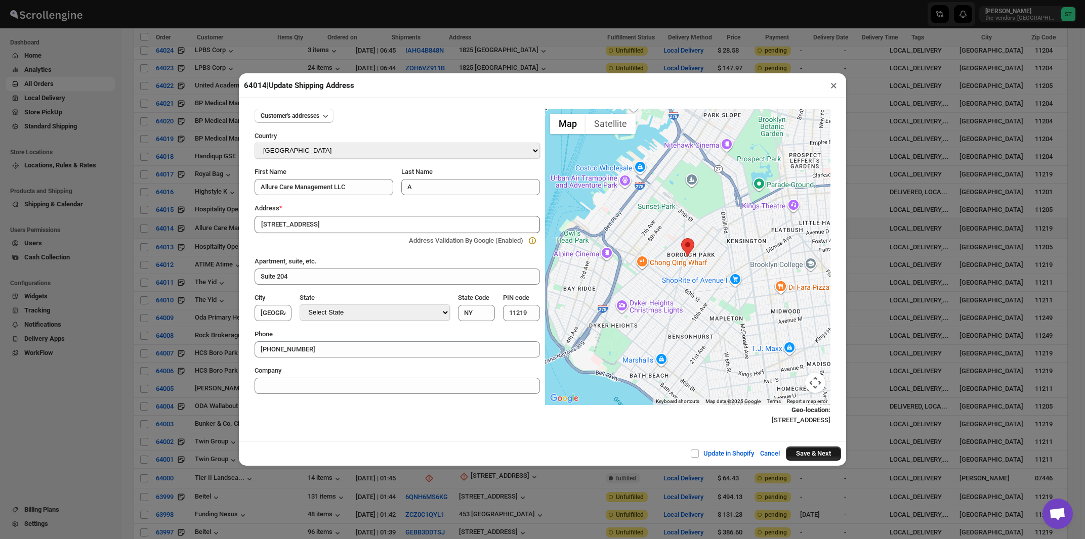
click at [815, 460] on button "Save & Next" at bounding box center [813, 454] width 55 height 14
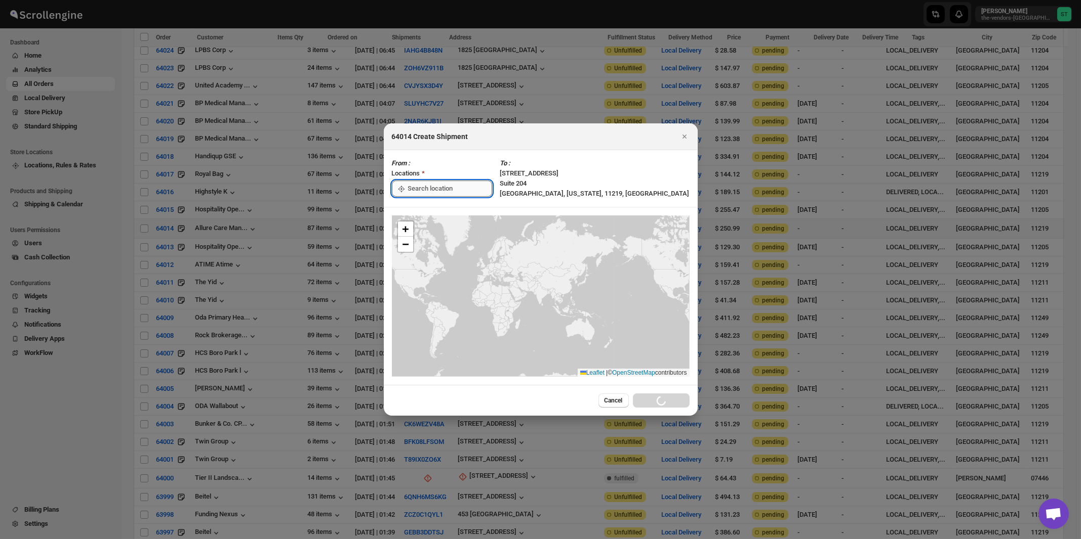
click at [454, 188] on input ":rb7:" at bounding box center [450, 189] width 84 height 16
click at [447, 209] on div "[STREET_ADDRESS]" at bounding box center [464, 211] width 124 height 10
type input "[STREET_ADDRESS]"
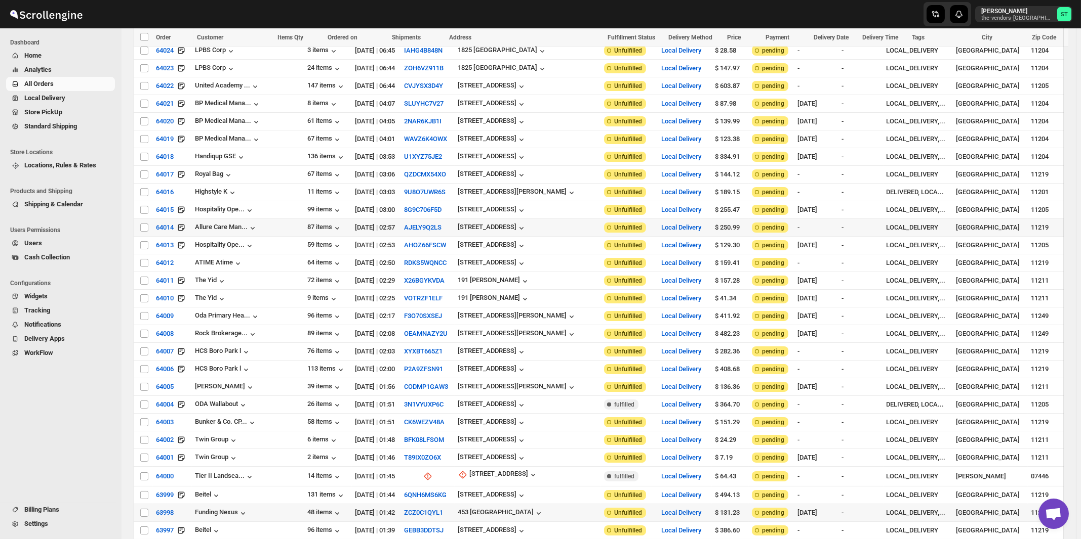
scroll to position [488, 0]
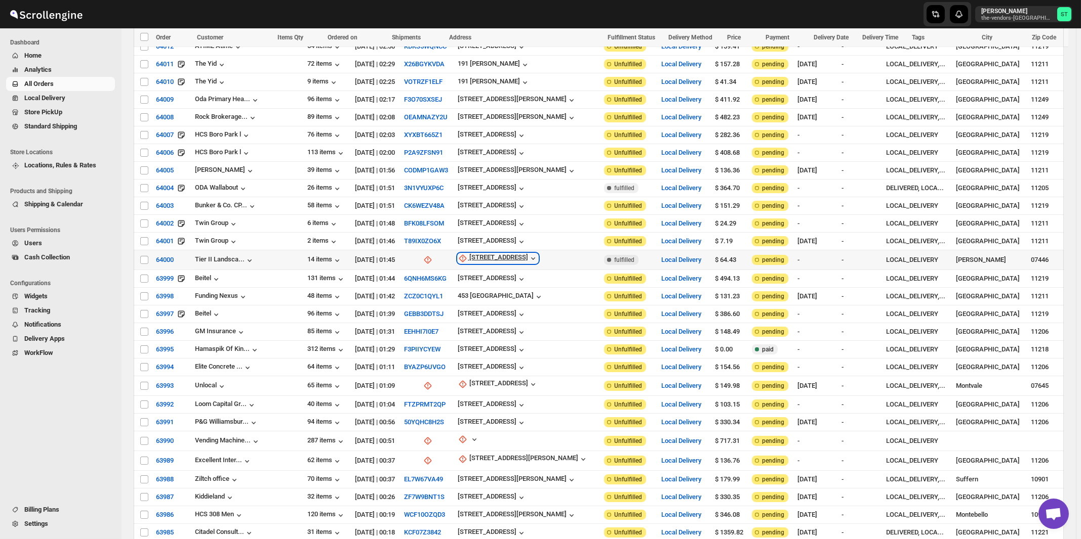
click at [480, 254] on div "19 Spear Road" at bounding box center [498, 259] width 59 height 10
click at [480, 301] on span "Update manually" at bounding box center [486, 300] width 48 height 8
select select "US"
select select "New Jersey"
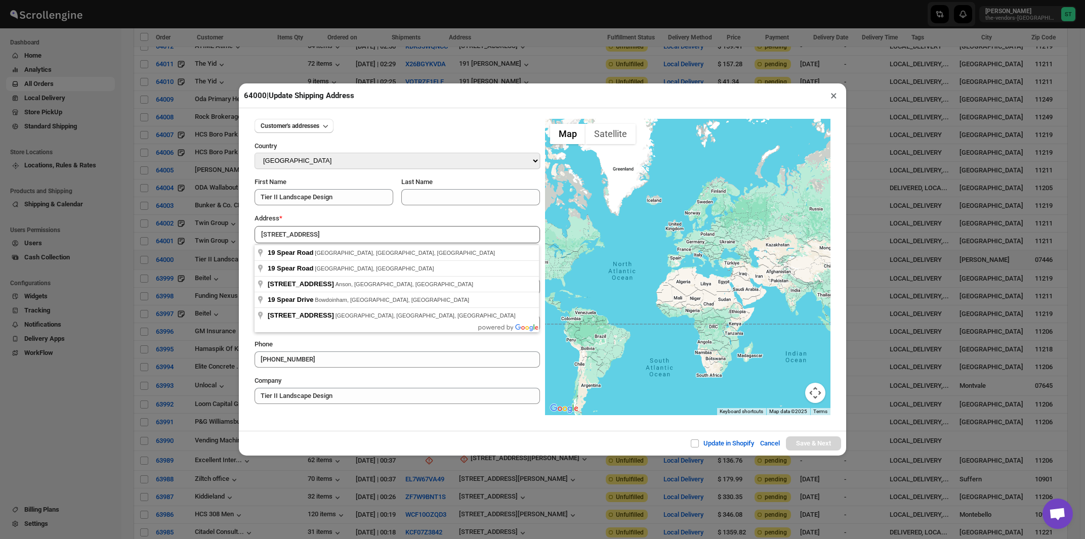
click at [335, 220] on div "Address *" at bounding box center [397, 219] width 285 height 10
click at [333, 236] on input "19 Spear Road" at bounding box center [397, 234] width 285 height 17
type input "19 Spear Road, Ramsey, NJ, USA"
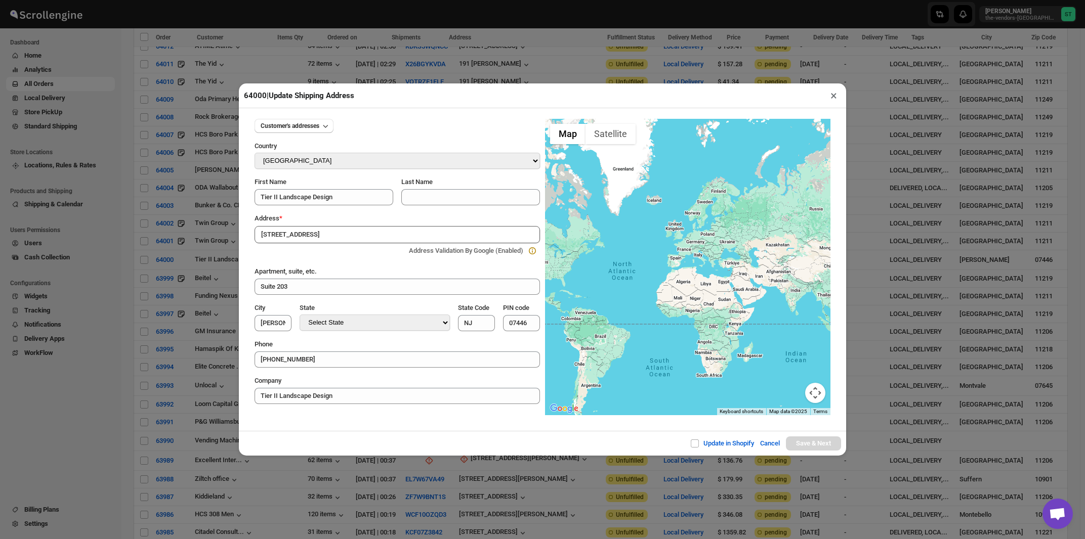
type input "[GEOGRAPHIC_DATA]"
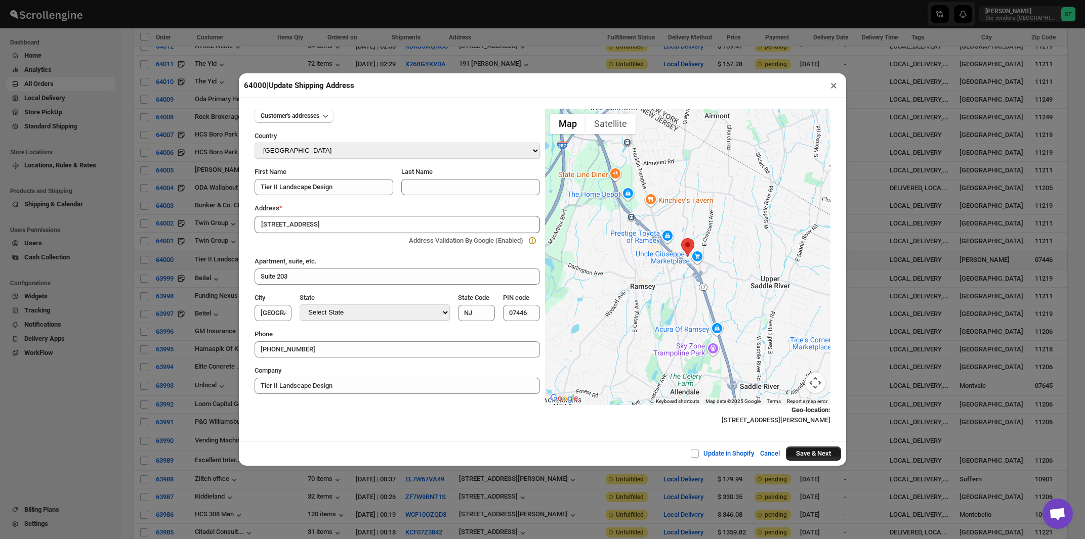
click at [805, 455] on button "Save & Next" at bounding box center [813, 454] width 55 height 14
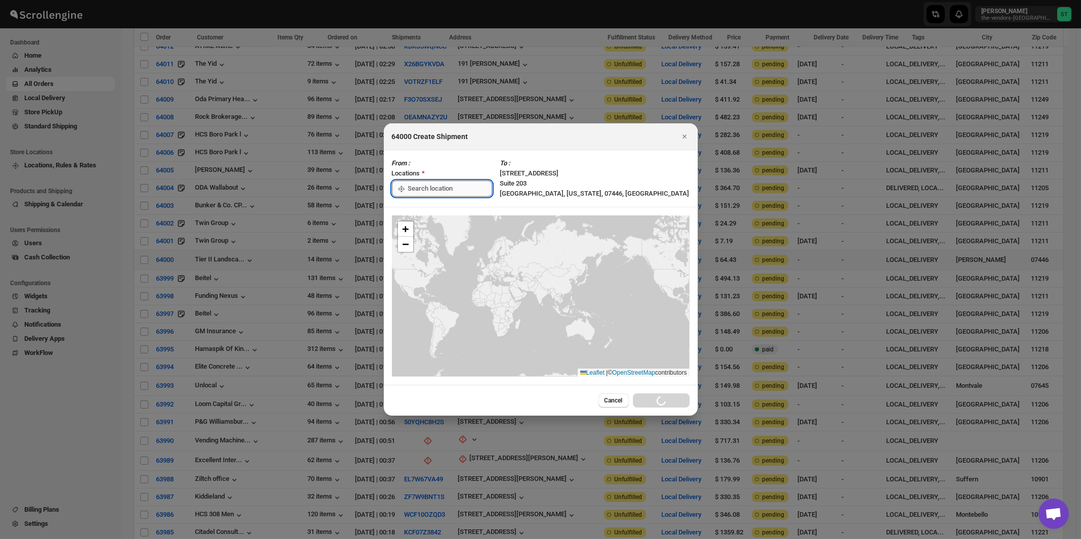
click at [440, 191] on input ":rg8:" at bounding box center [450, 189] width 84 height 16
click at [433, 207] on div "[STREET_ADDRESS]" at bounding box center [464, 211] width 124 height 10
type input "[STREET_ADDRESS]"
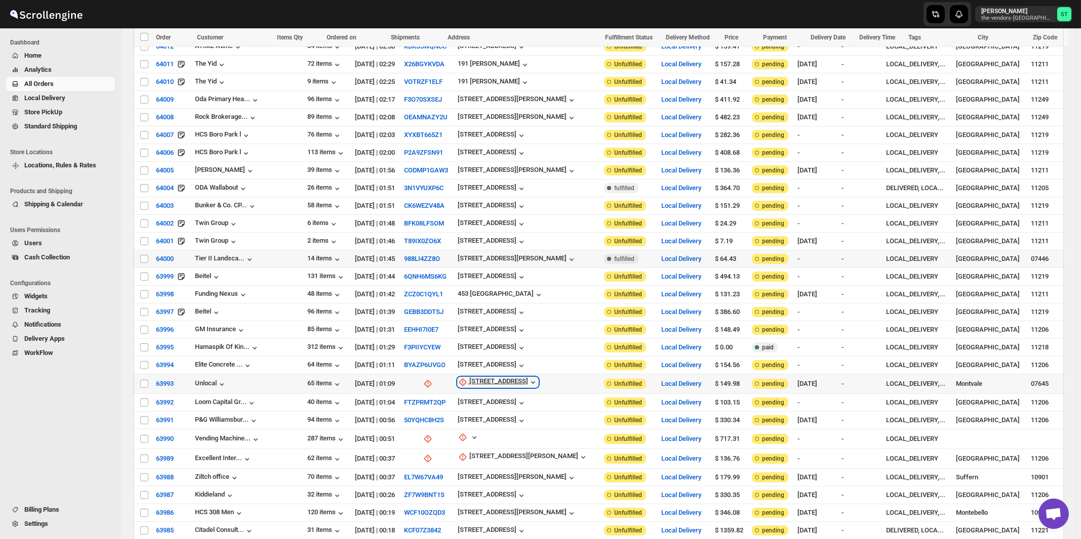
click at [485, 378] on div "[STREET_ADDRESS]" at bounding box center [498, 383] width 59 height 10
click at [481, 418] on span "Update manually" at bounding box center [483, 421] width 48 height 8
select select "US"
select select "New Jersey"
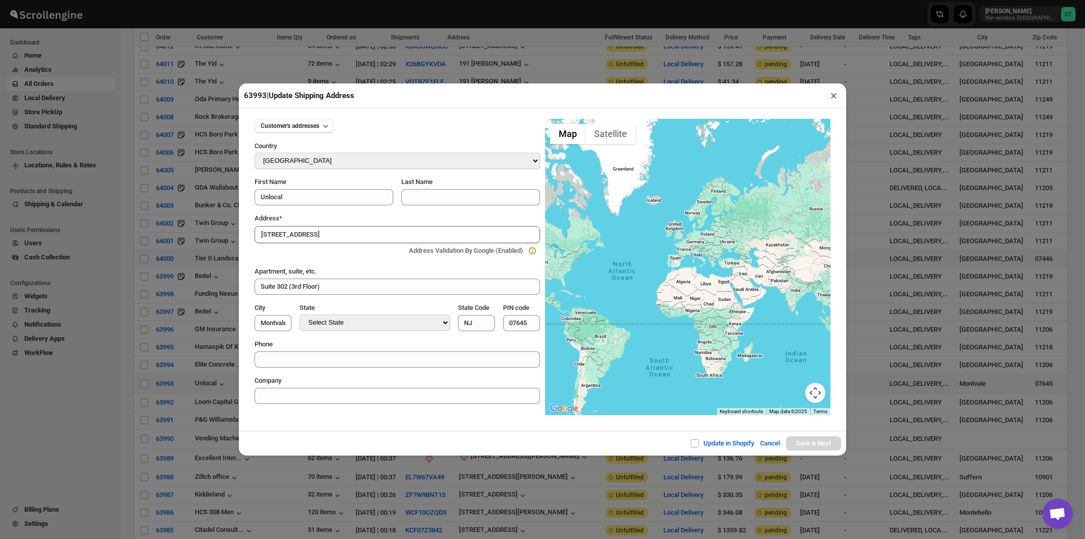
click at [338, 216] on div "Address *" at bounding box center [397, 219] width 285 height 10
click at [336, 237] on input "[STREET_ADDRESS]" at bounding box center [397, 234] width 285 height 17
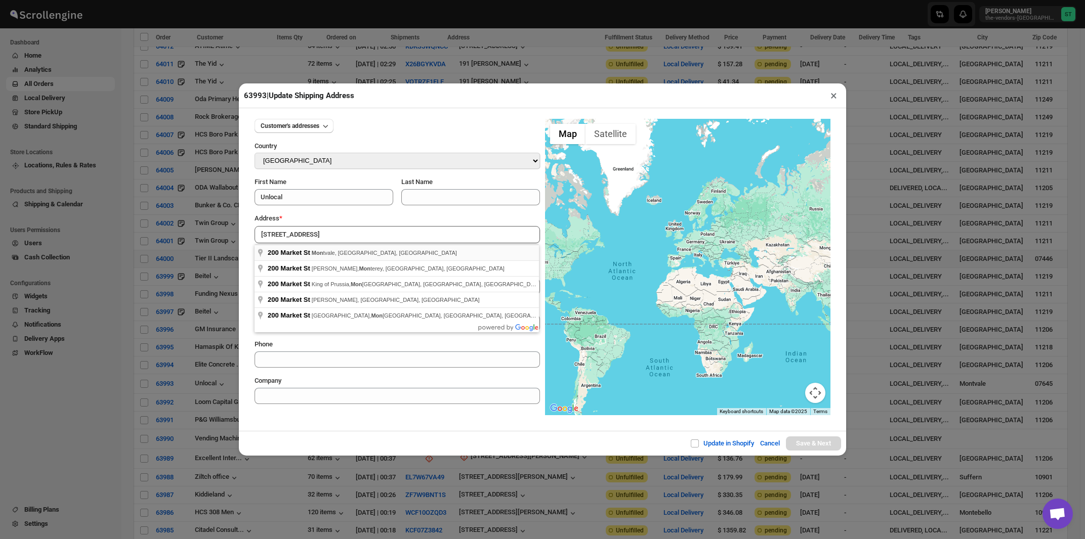
type input "200 Market St, Montvale, NJ, USA"
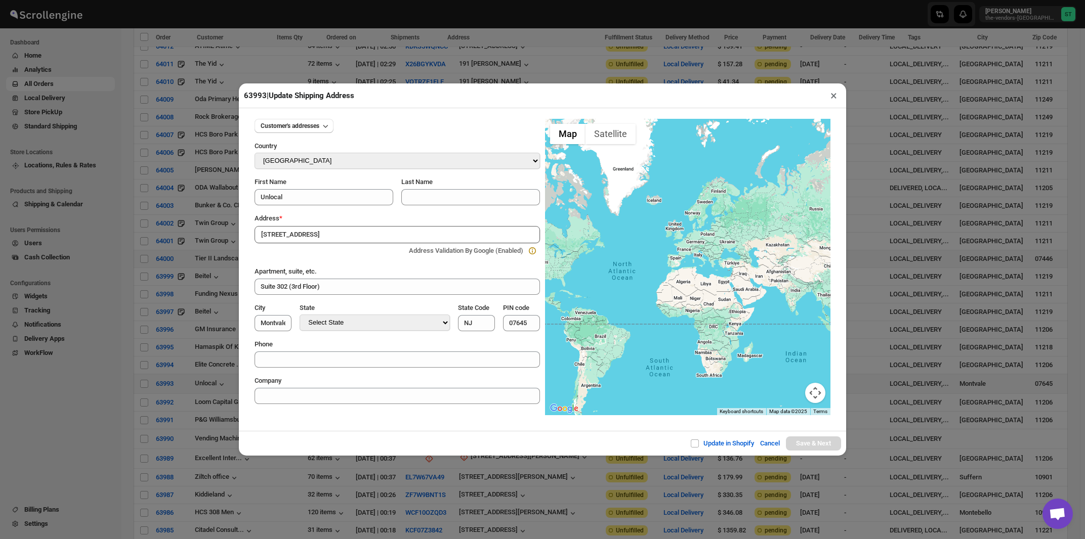
type input "[GEOGRAPHIC_DATA]"
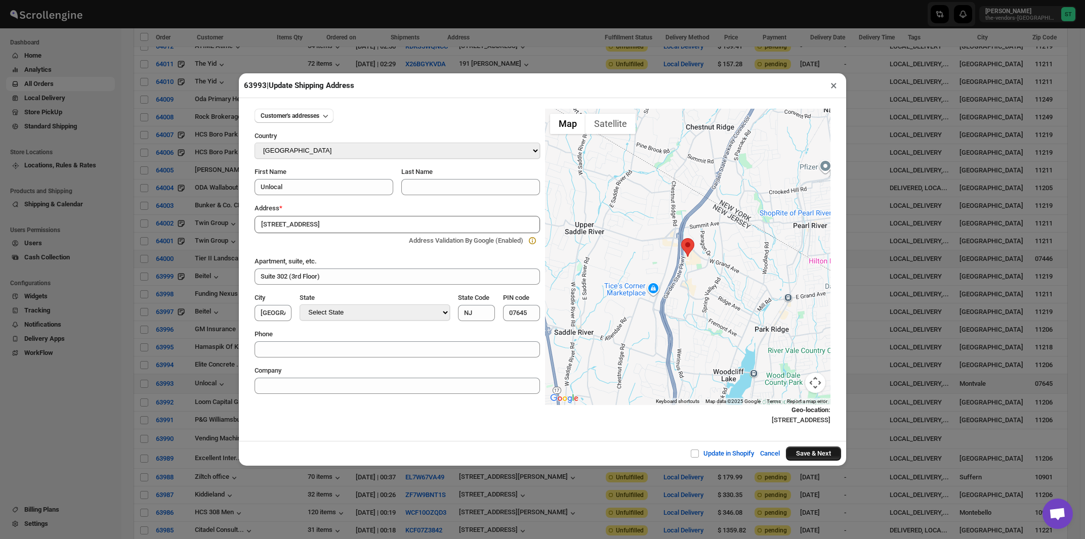
click at [805, 455] on button "Save & Next" at bounding box center [813, 454] width 55 height 14
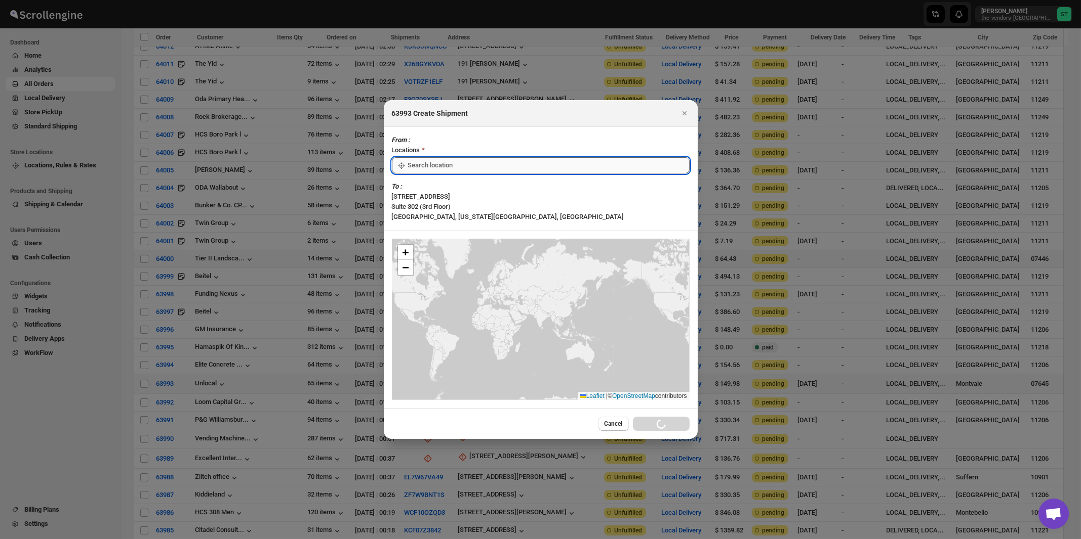
click at [423, 174] on input ":rij:" at bounding box center [548, 165] width 281 height 16
click at [425, 208] on div "[STREET_ADDRESS]" at bounding box center [464, 211] width 124 height 10
type input "[STREET_ADDRESS]"
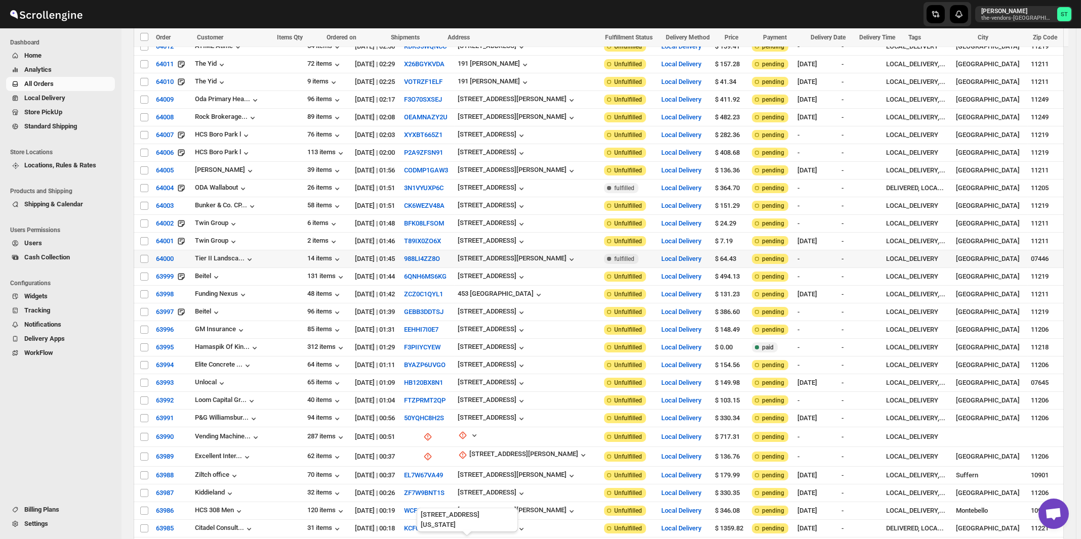
scroll to position [651, 0]
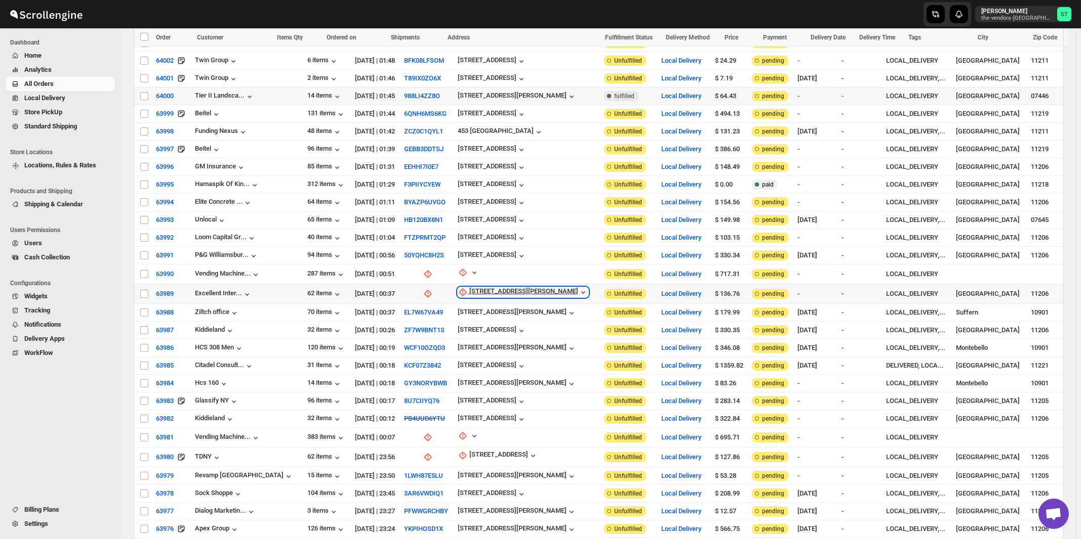
click at [480, 287] on div "242 Lynch St" at bounding box center [523, 292] width 109 height 10
click at [470, 324] on span "Update manually" at bounding box center [483, 329] width 53 height 10
select select "US"
select select "New York"
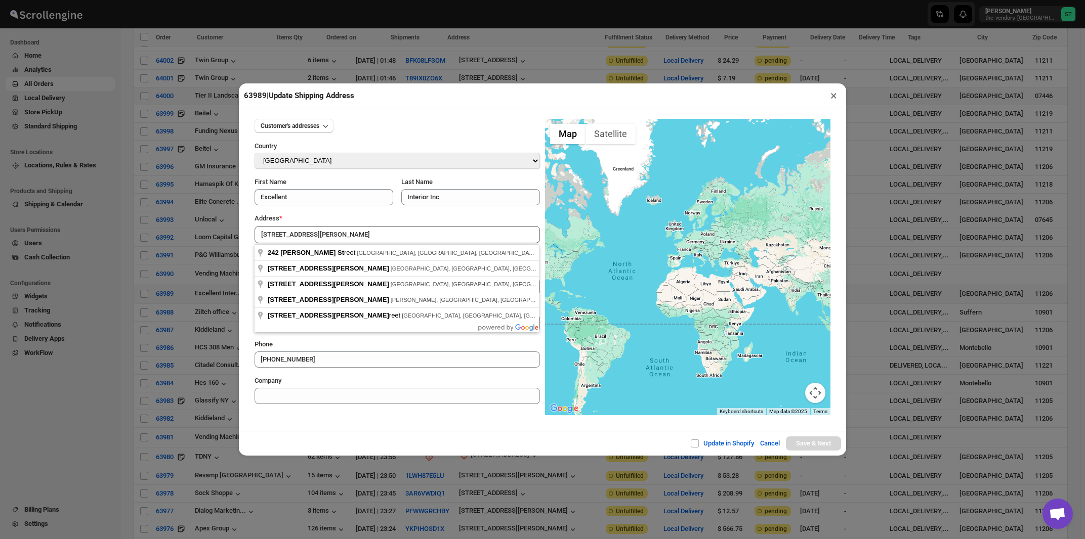
click at [338, 215] on div "Address *" at bounding box center [397, 219] width 285 height 10
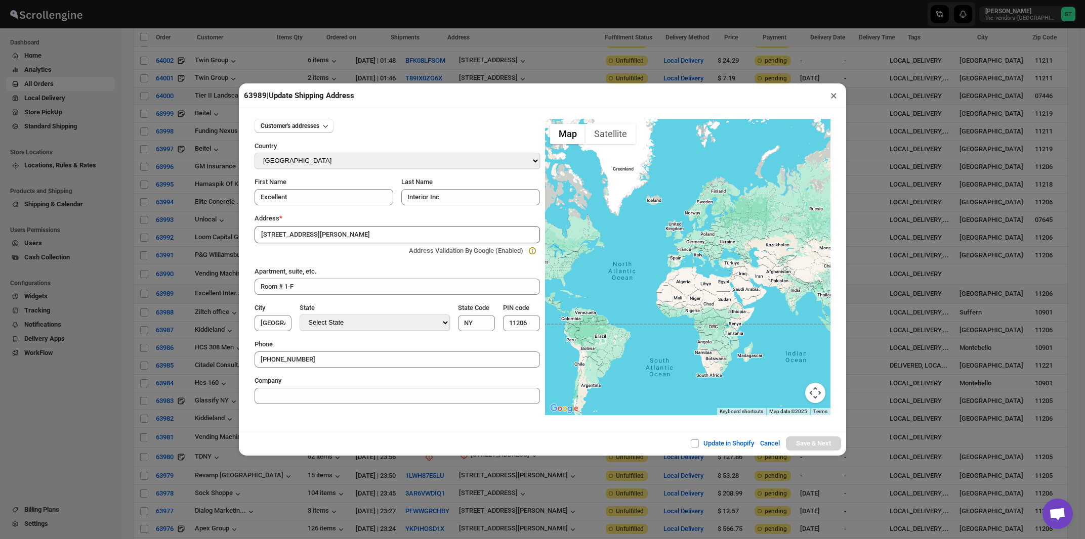
click at [338, 233] on input "242 Lynch St" at bounding box center [397, 234] width 285 height 17
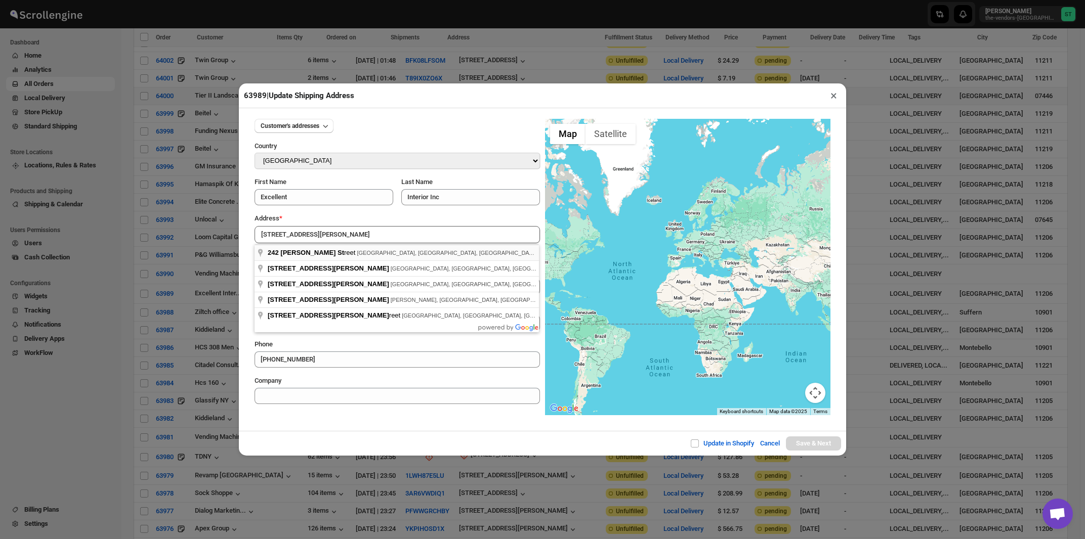
type input "242 Lynch Street, Brooklyn, NY, USA"
type input "[GEOGRAPHIC_DATA]"
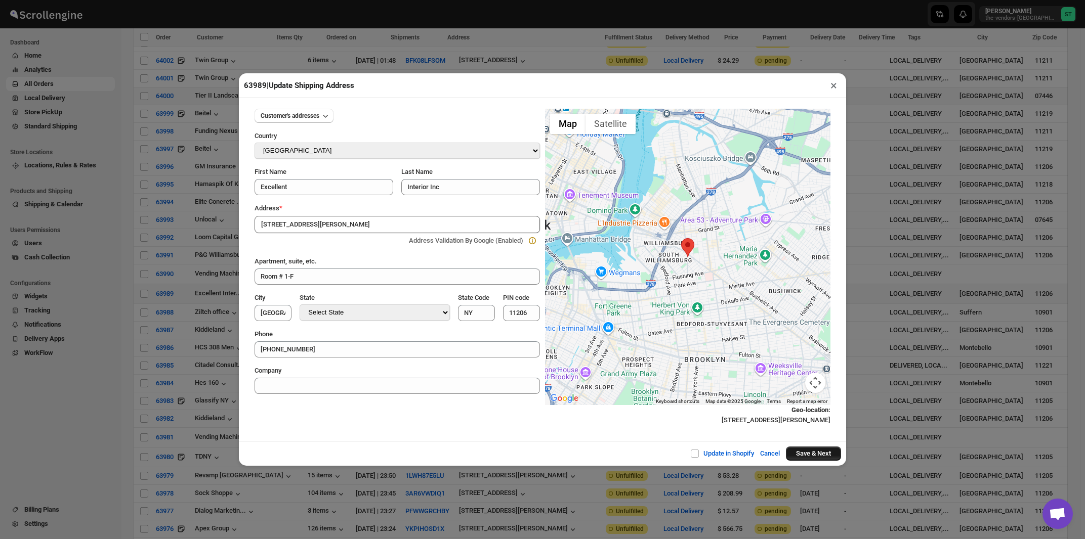
click at [799, 456] on button "Save & Next" at bounding box center [813, 454] width 55 height 14
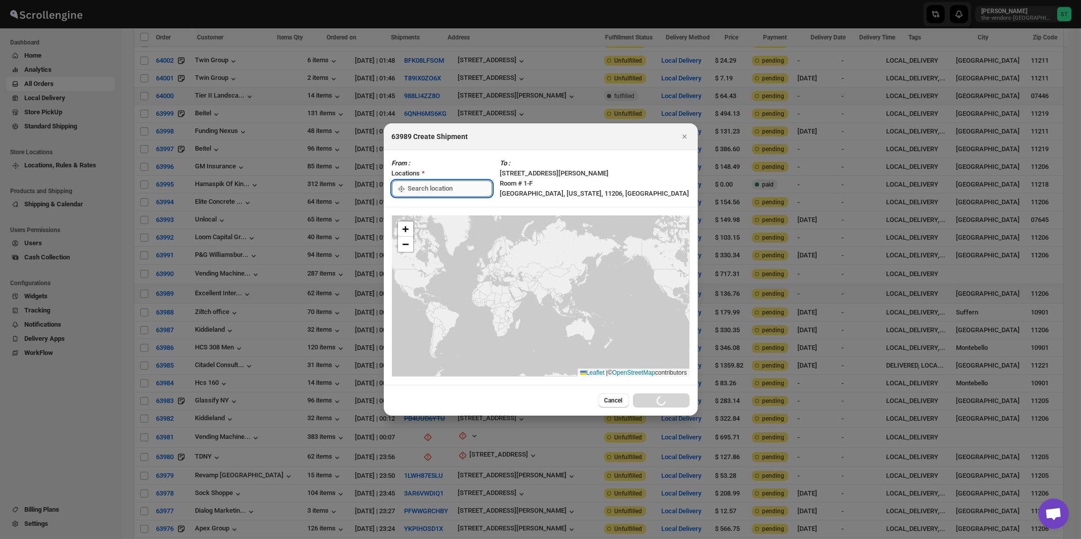
click at [444, 185] on input ":rk1:" at bounding box center [450, 189] width 84 height 16
click at [432, 209] on div "[STREET_ADDRESS]" at bounding box center [464, 211] width 124 height 10
type input "[STREET_ADDRESS]"
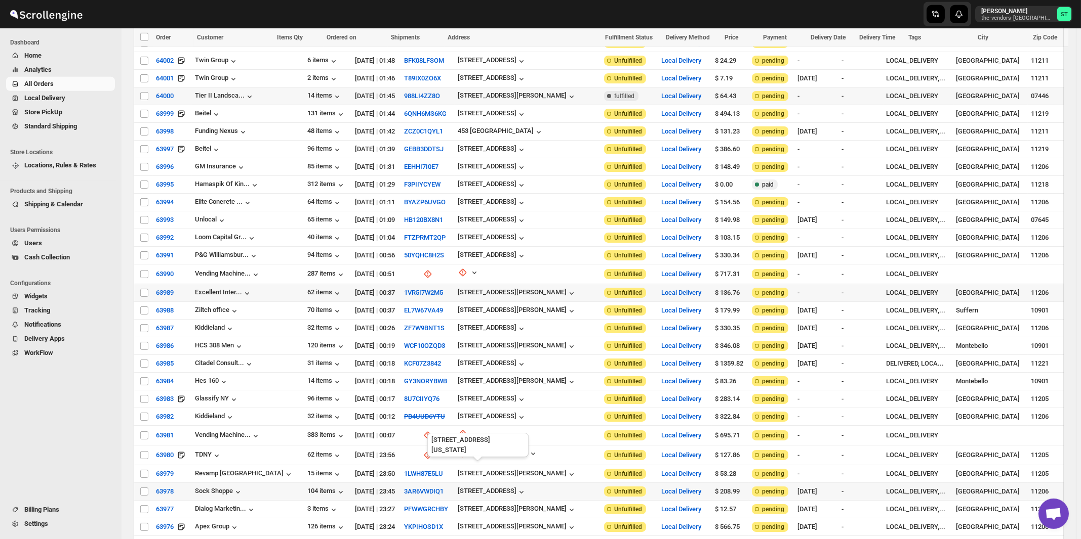
scroll to position [814, 0]
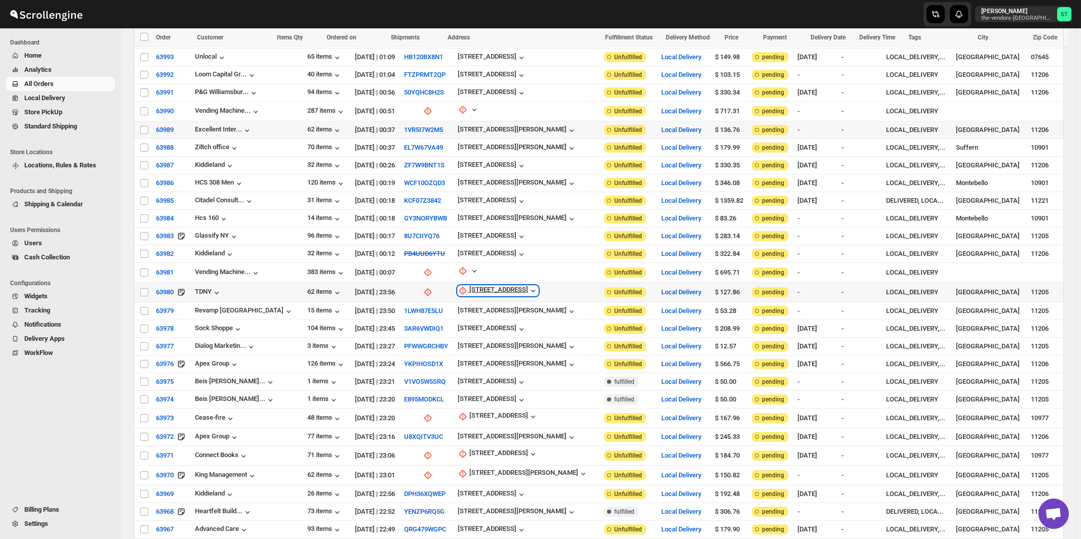
click at [483, 286] on div "26 Steuben Street" at bounding box center [498, 291] width 59 height 10
click at [476, 323] on span "Update manually" at bounding box center [489, 323] width 48 height 8
select select "US"
select select "New York"
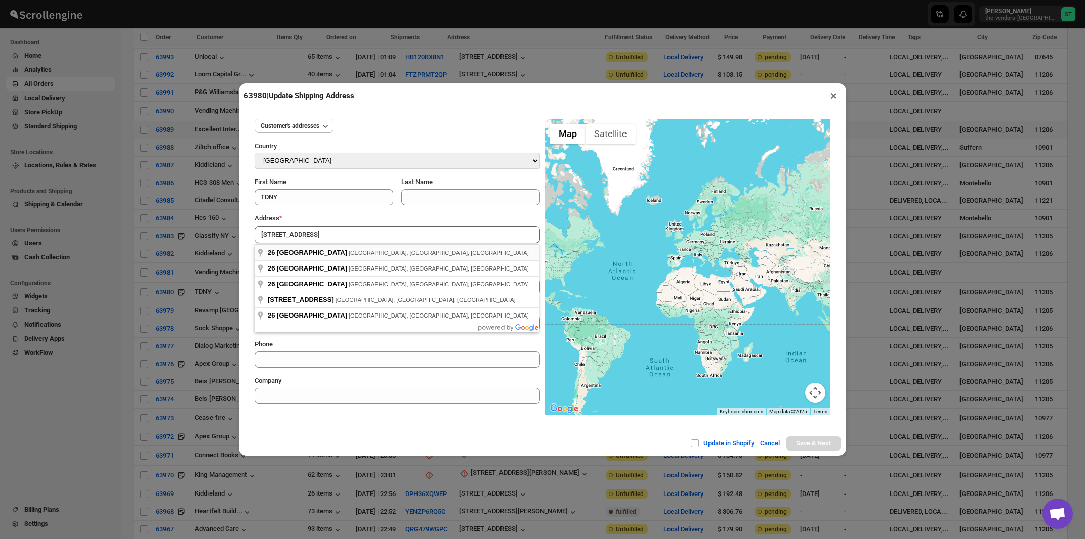
type input "26 Steuben Street, Brooklyn, NY, USA"
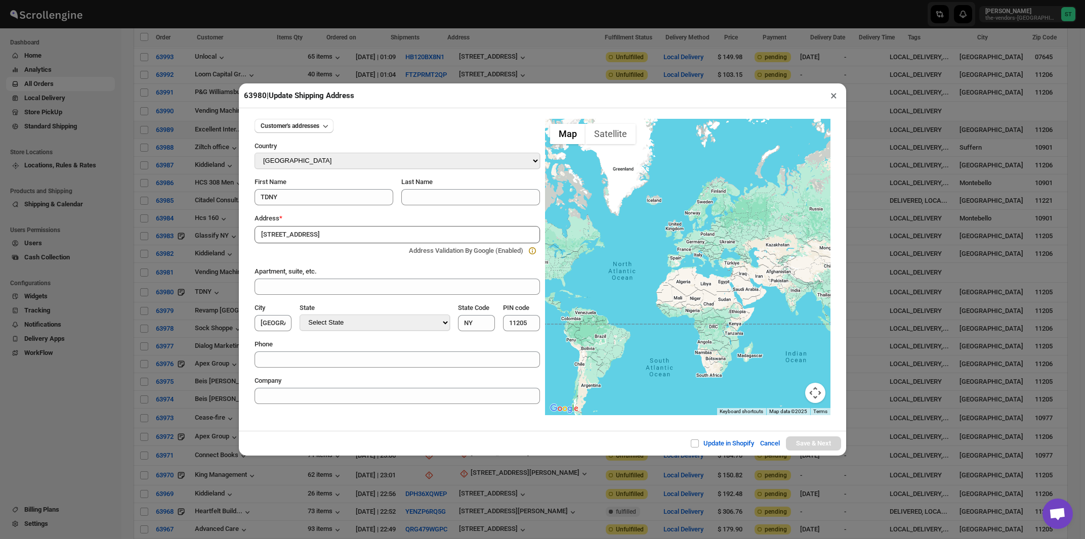
type input "[GEOGRAPHIC_DATA]"
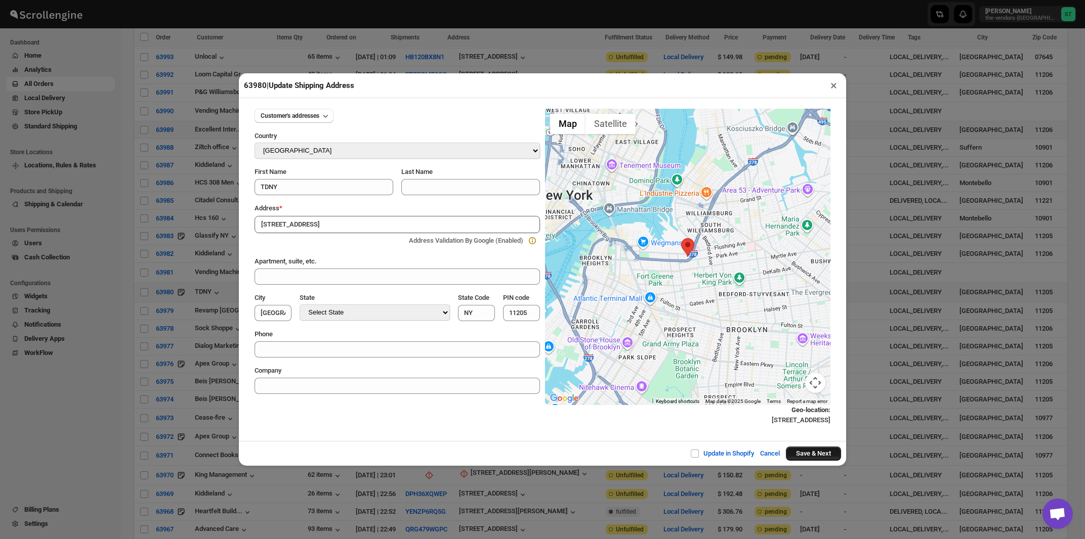
click at [801, 452] on button "Save & Next" at bounding box center [813, 454] width 55 height 14
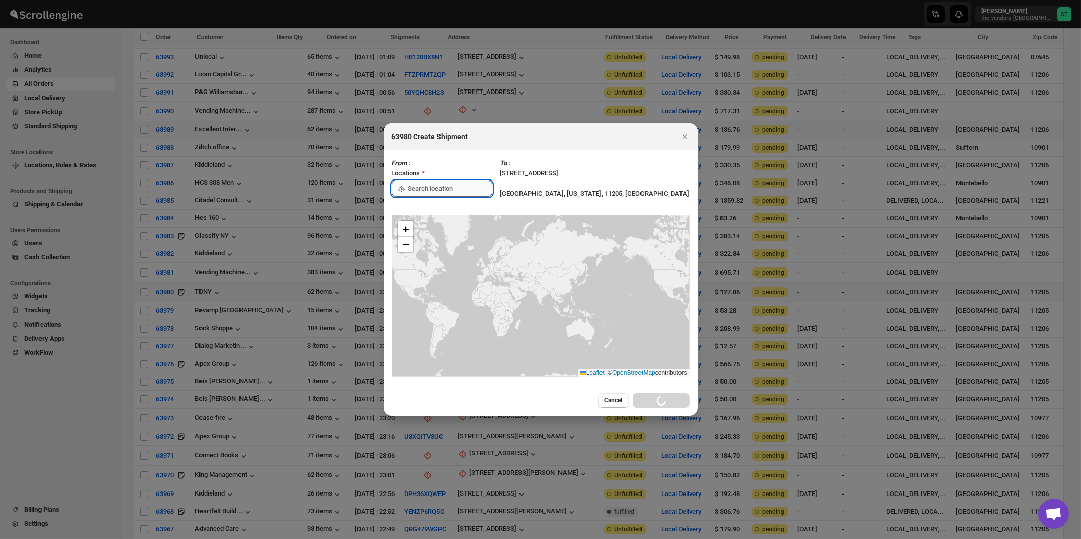
click at [421, 188] on input ":rn3:" at bounding box center [450, 189] width 84 height 16
click at [420, 208] on div "[STREET_ADDRESS]" at bounding box center [464, 211] width 124 height 10
type input "[STREET_ADDRESS]"
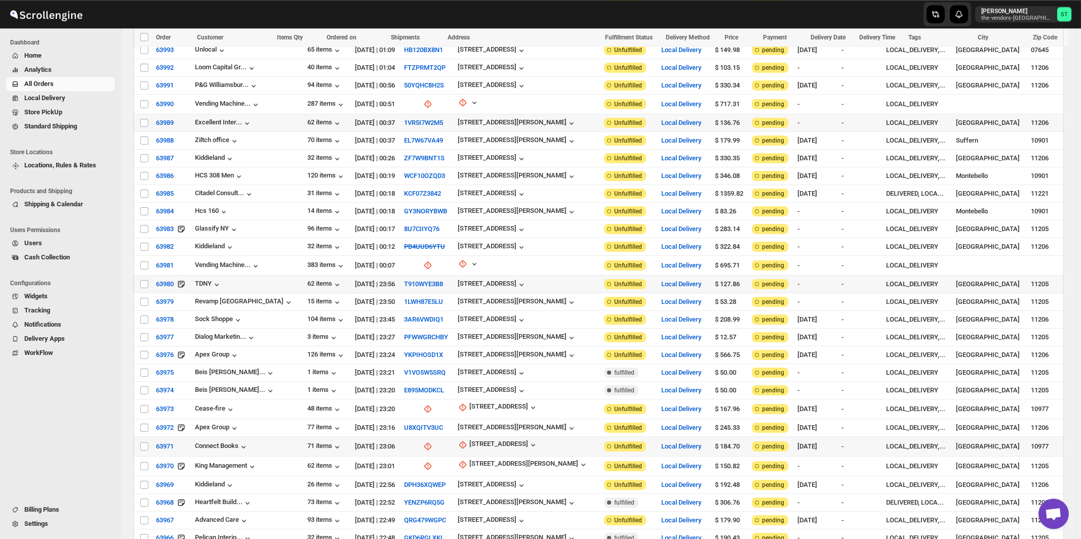
scroll to position [922, 0]
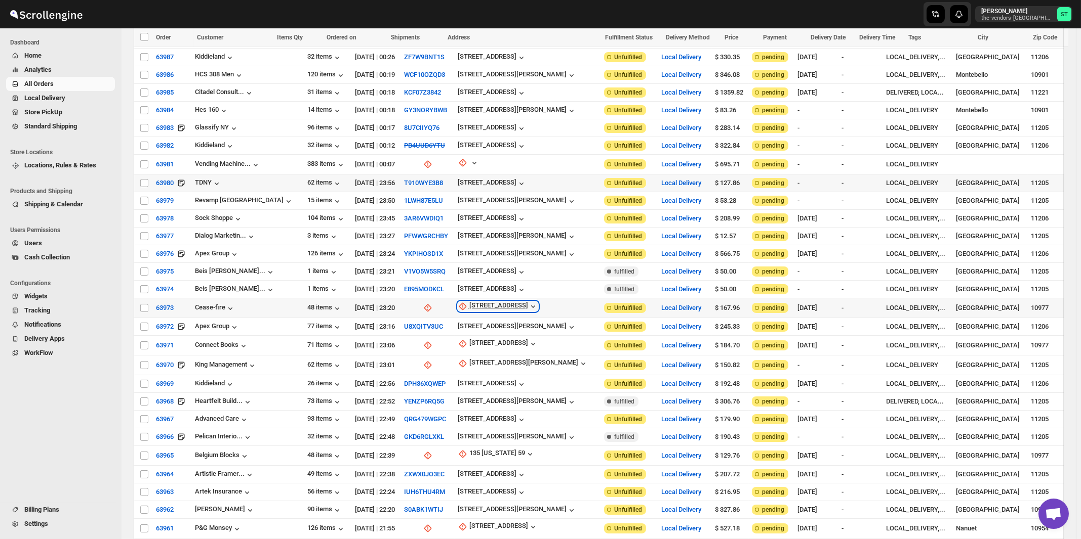
click at [481, 302] on div "[STREET_ADDRESS]" at bounding box center [498, 307] width 59 height 10
click at [484, 337] on span "Update manually" at bounding box center [487, 336] width 48 height 8
select select "US"
select select "New York"
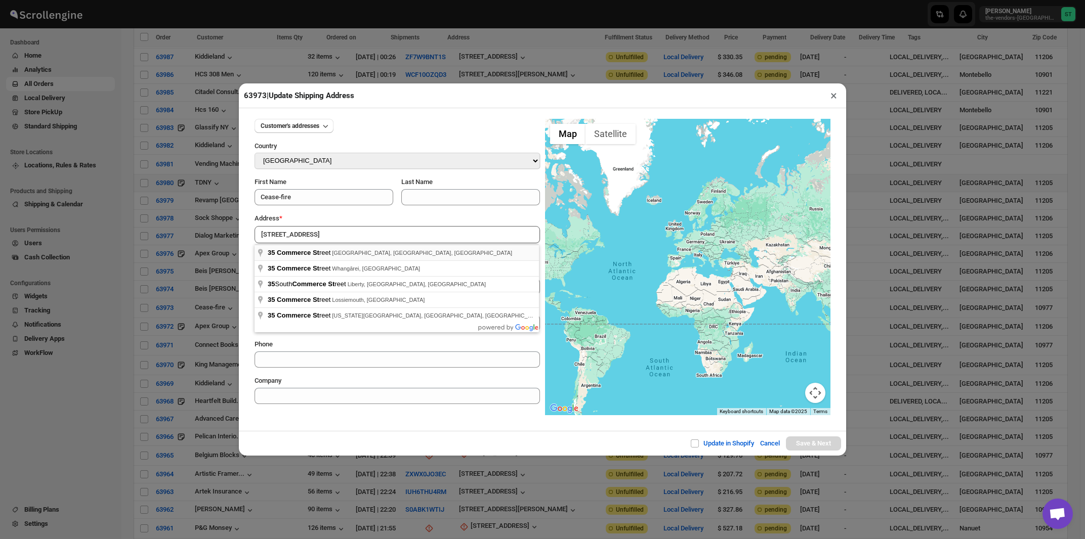
type input "35 Commerce Street, Spring Valley, NY, USA"
type input "[GEOGRAPHIC_DATA]"
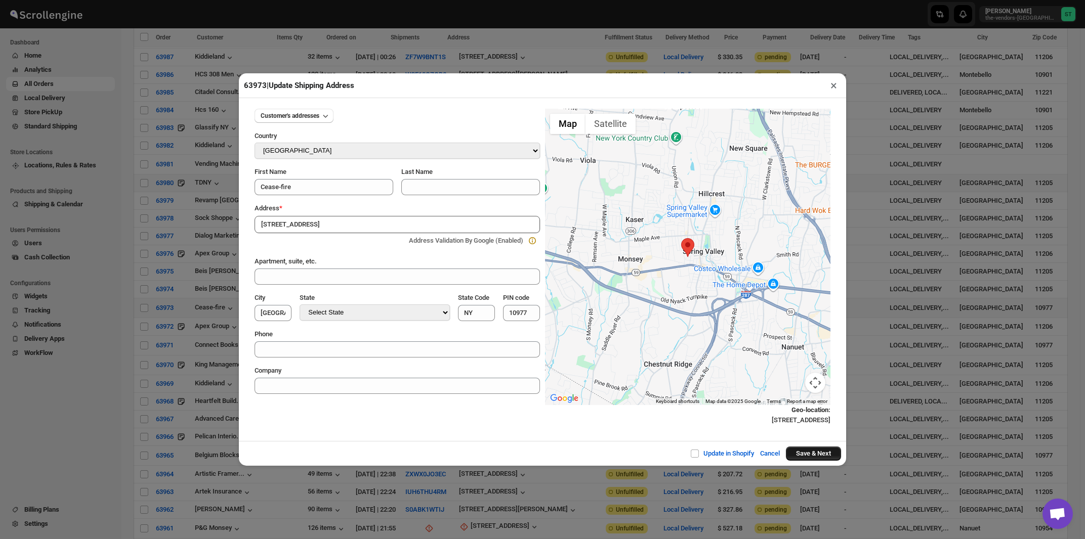
click at [795, 454] on button "Save & Next" at bounding box center [813, 454] width 55 height 14
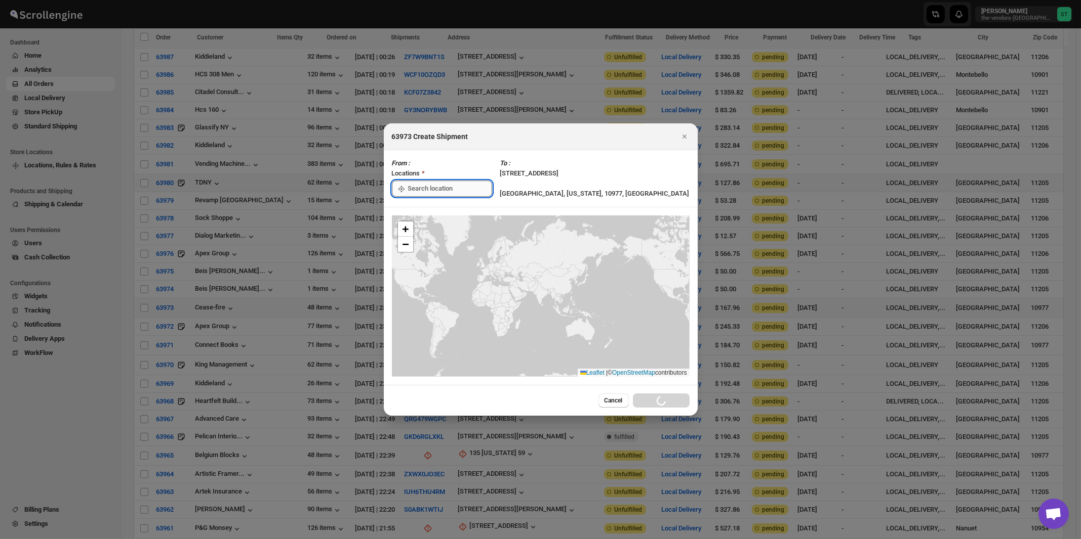
click at [432, 191] on input ":rpg:" at bounding box center [450, 189] width 84 height 16
click at [428, 210] on div "[STREET_ADDRESS]" at bounding box center [464, 211] width 124 height 10
type input "[STREET_ADDRESS]"
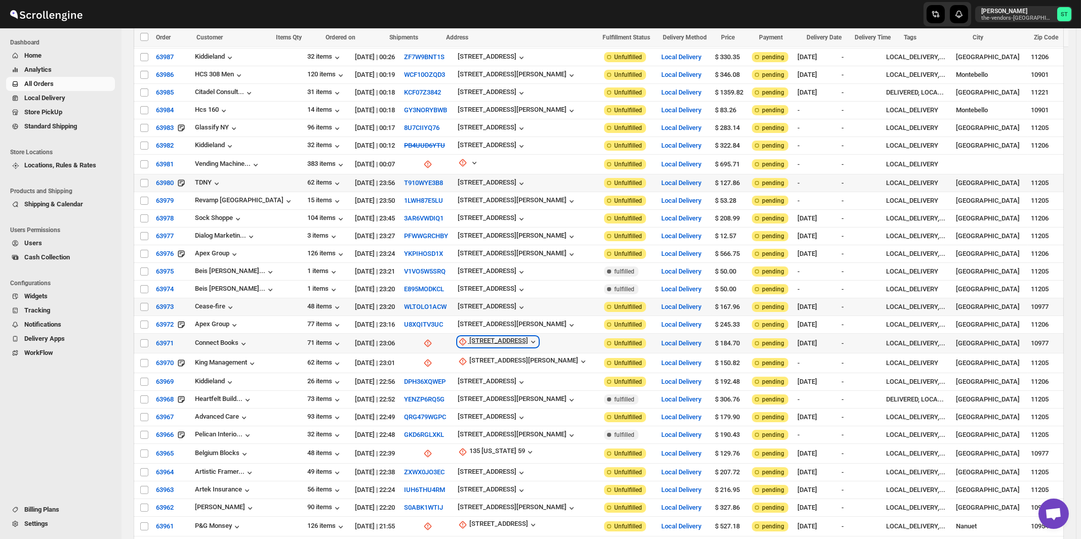
click at [471, 337] on div "[STREET_ADDRESS]" at bounding box center [498, 342] width 59 height 10
click at [474, 365] on span "Update manually" at bounding box center [480, 370] width 53 height 10
select select "US"
select select "New York"
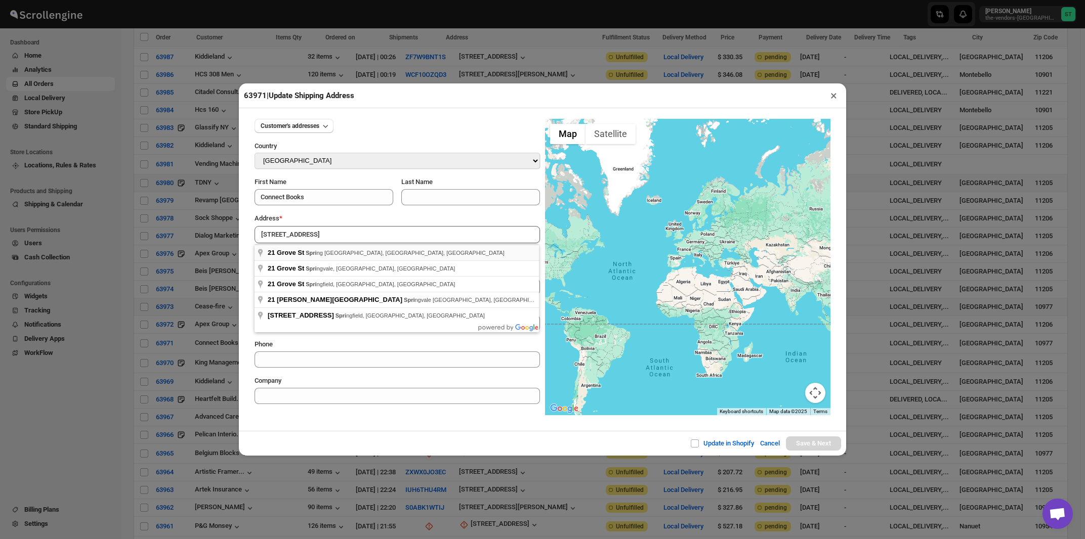
type input "21 Grove St, Spring Valley, NY, USA"
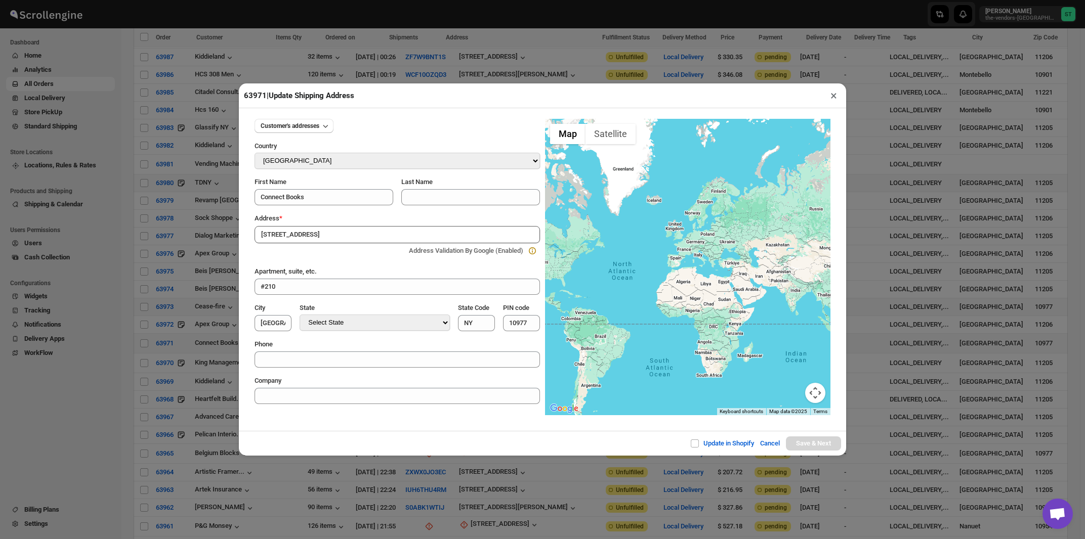
type input "[GEOGRAPHIC_DATA]"
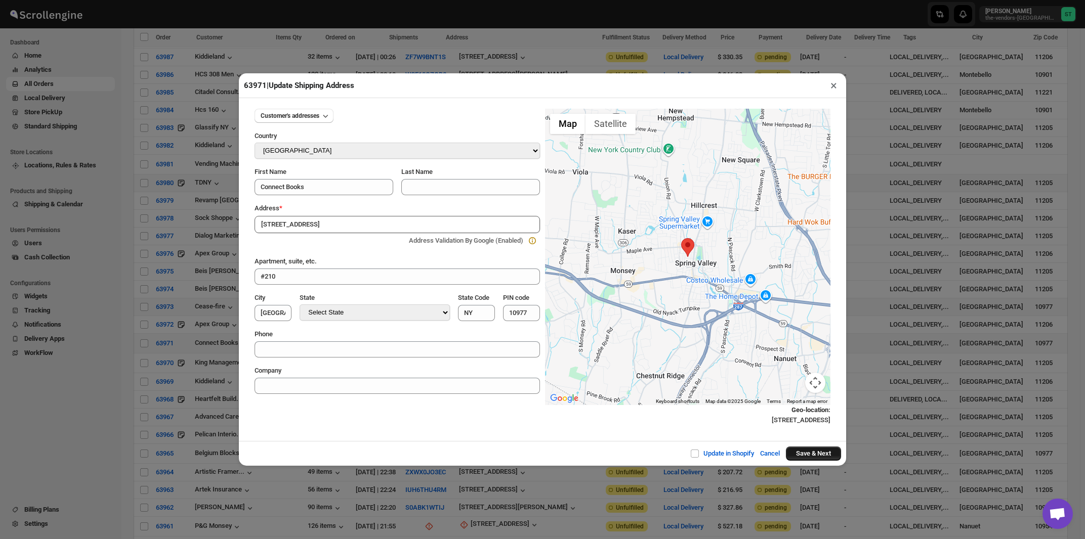
click at [823, 454] on button "Save & Next" at bounding box center [813, 454] width 55 height 14
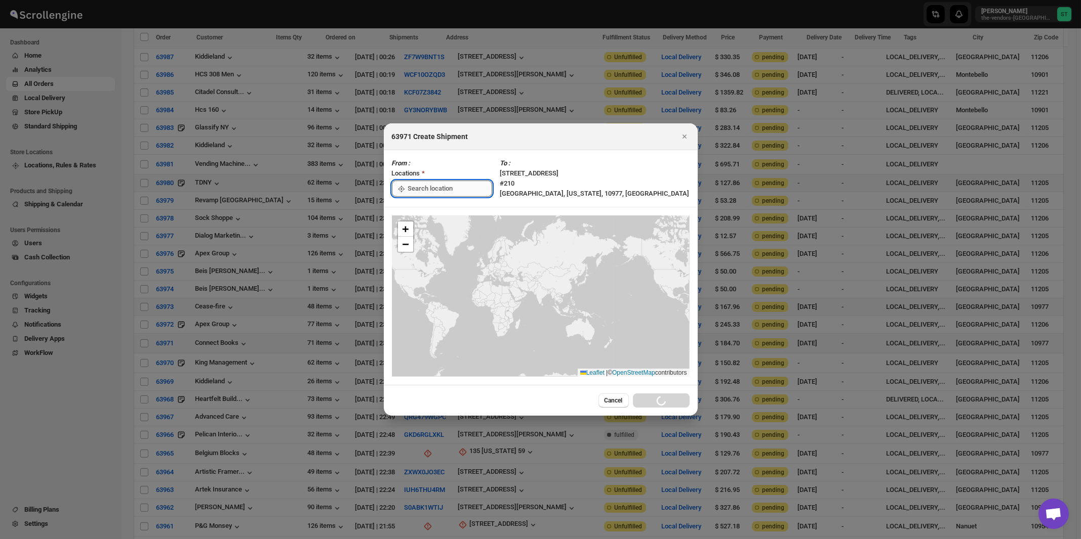
click at [417, 185] on input ":rq7:" at bounding box center [450, 189] width 84 height 16
click at [431, 212] on div "[STREET_ADDRESS]" at bounding box center [464, 211] width 124 height 10
type input "[STREET_ADDRESS]"
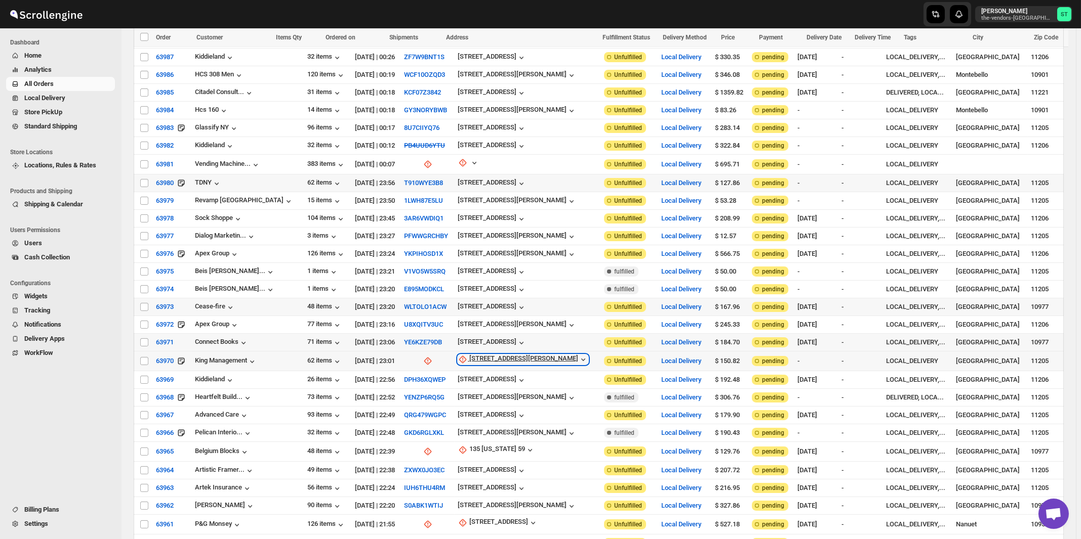
click at [478, 355] on div "[STREET_ADDRESS][PERSON_NAME]" at bounding box center [523, 360] width 109 height 10
click at [476, 382] on button "Update manually" at bounding box center [484, 388] width 72 height 16
select select "US"
select select "New York"
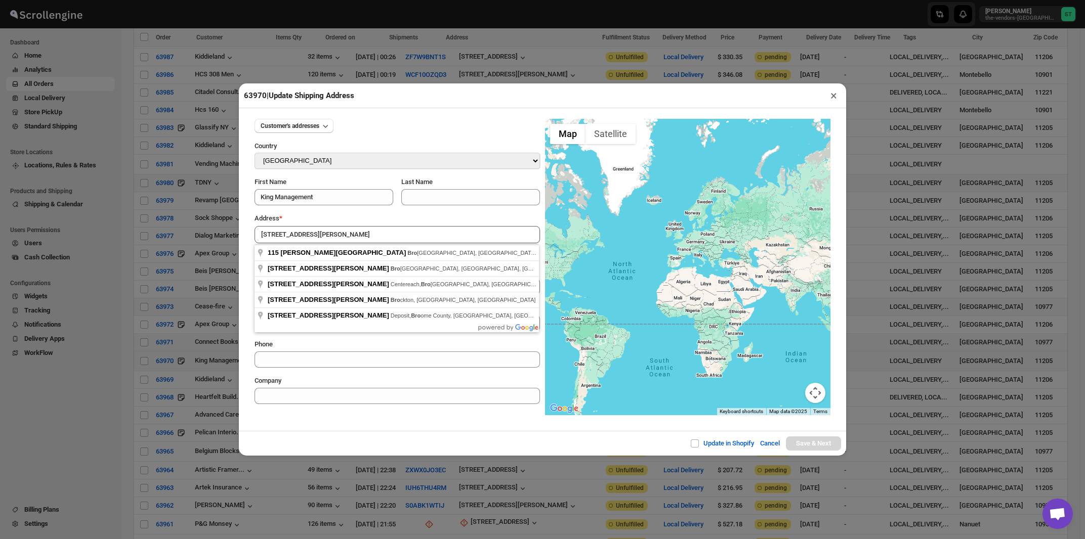
click at [344, 218] on div "Address *" at bounding box center [397, 219] width 285 height 10
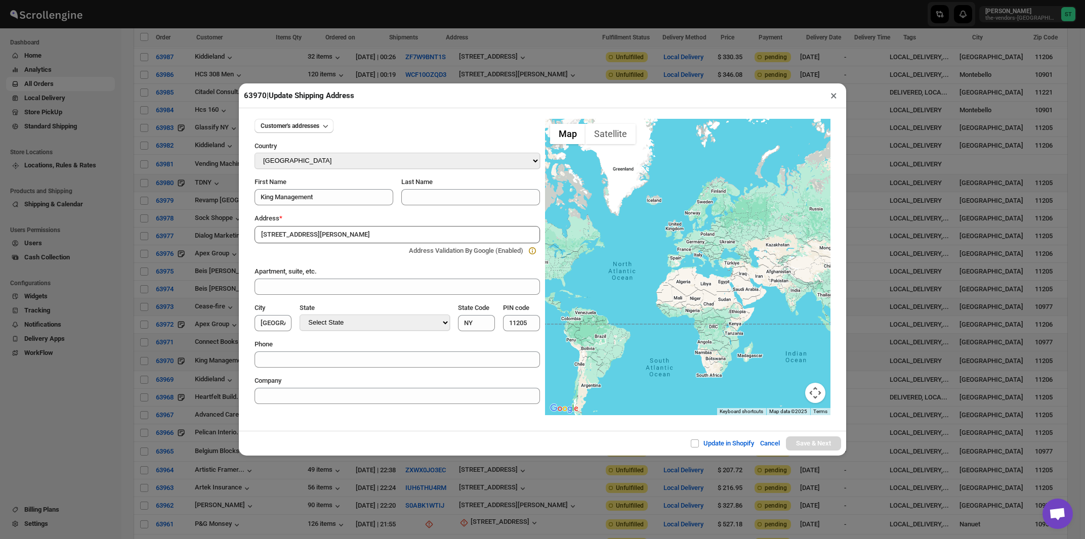
click at [342, 238] on input "115 Sanford Street Bro" at bounding box center [397, 234] width 285 height 17
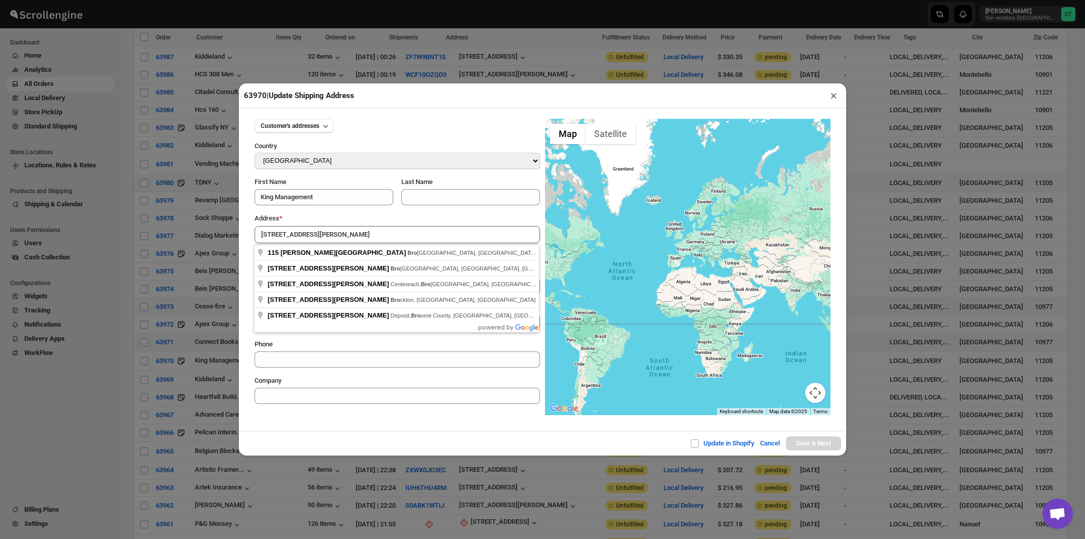
type input "115 Sanford Street, Brooklyn, NY, USA"
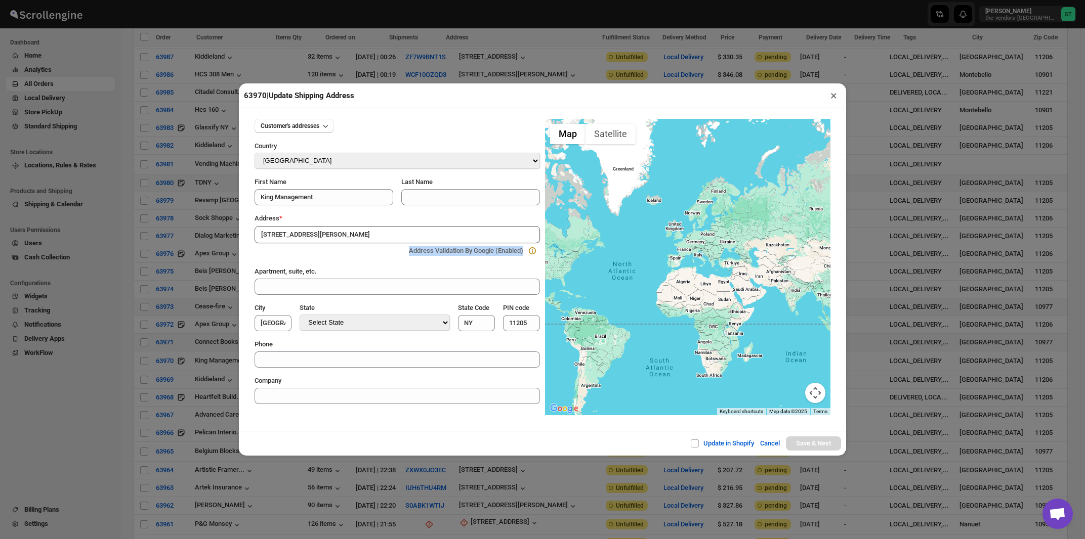
type input "[GEOGRAPHIC_DATA]"
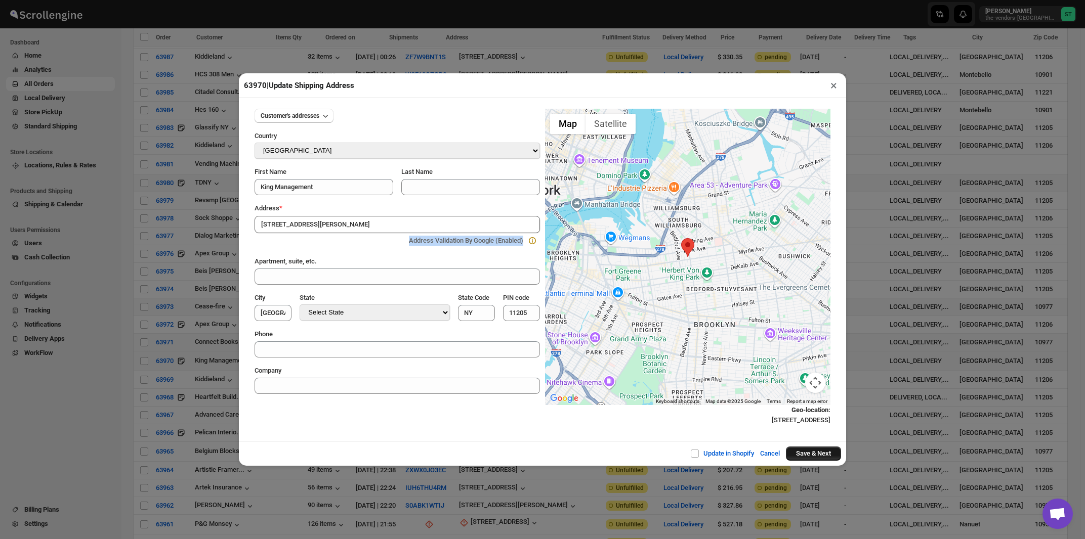
click at [824, 460] on button "Save & Next" at bounding box center [813, 454] width 55 height 14
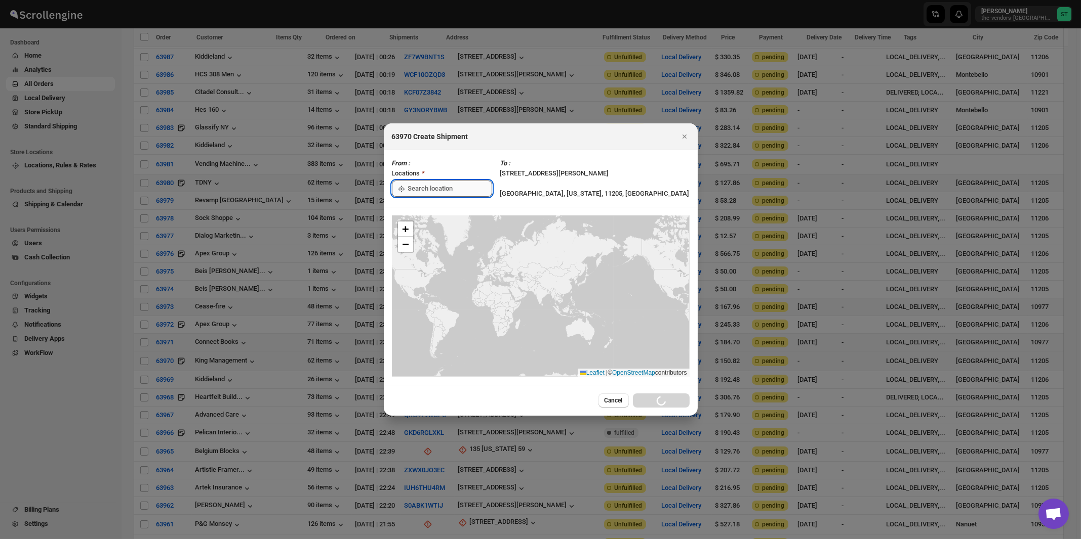
click at [435, 188] on input ":rqj:" at bounding box center [450, 189] width 84 height 16
click at [433, 214] on div "[STREET_ADDRESS]" at bounding box center [464, 211] width 124 height 10
type input "[STREET_ADDRESS]"
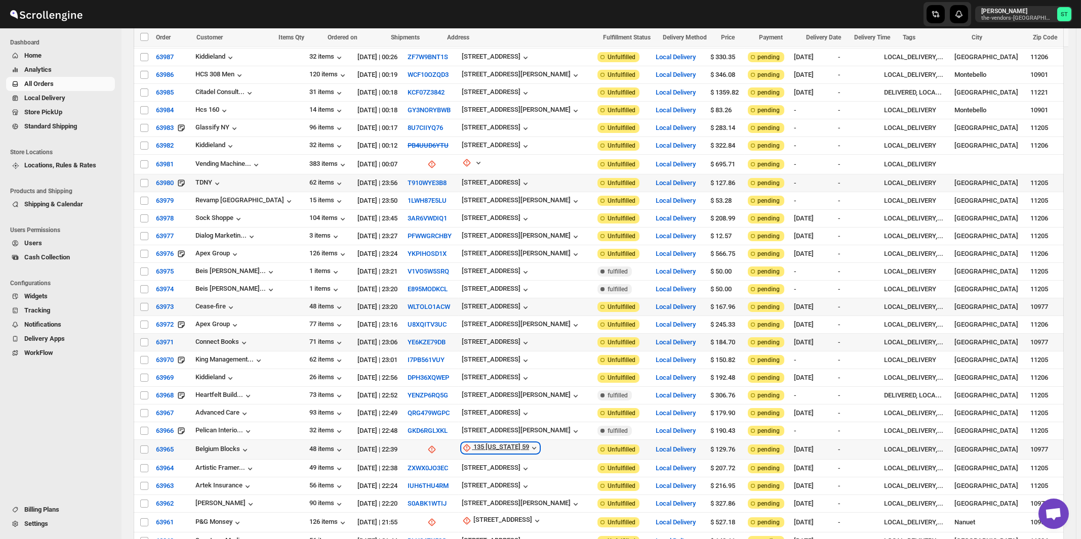
click at [476, 443] on div "135 New York 59" at bounding box center [501, 448] width 56 height 10
click at [476, 473] on span "Update manually" at bounding box center [488, 474] width 48 height 8
select select "US"
select select "New York"
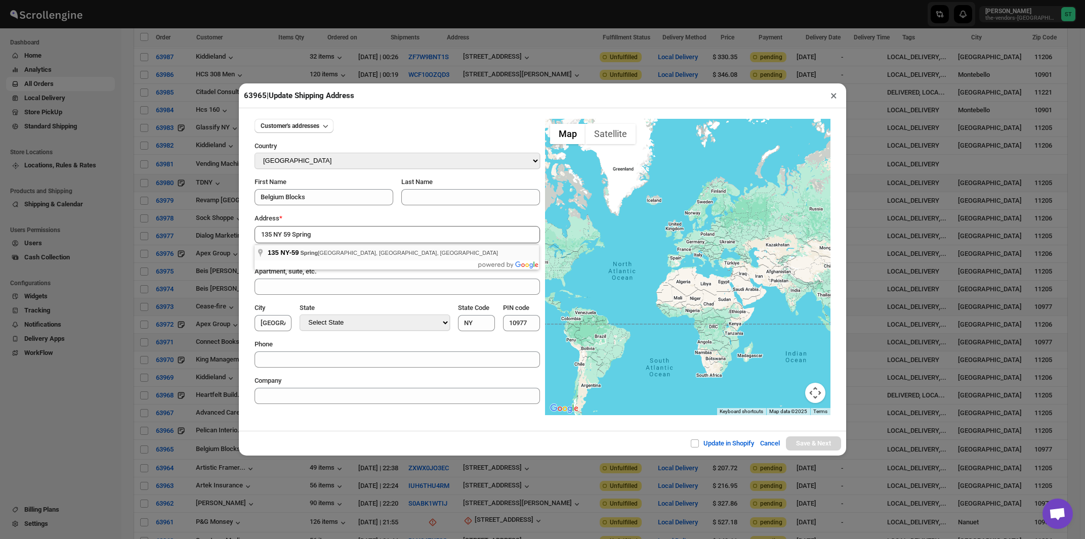
type input "135 NY-59, Spring Valley, NY, USA"
type input "[GEOGRAPHIC_DATA]"
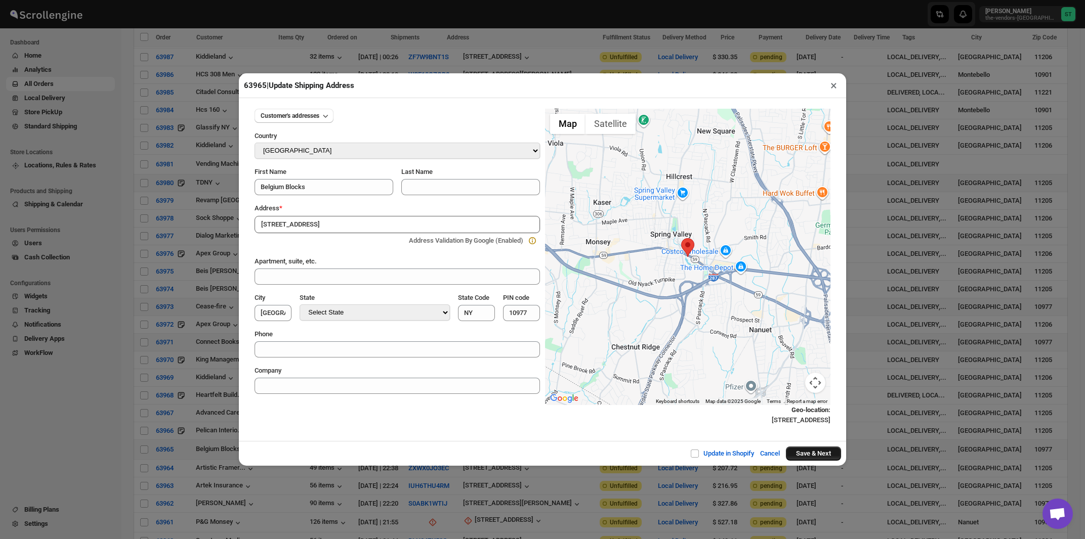
click at [810, 456] on button "Save & Next" at bounding box center [813, 454] width 55 height 14
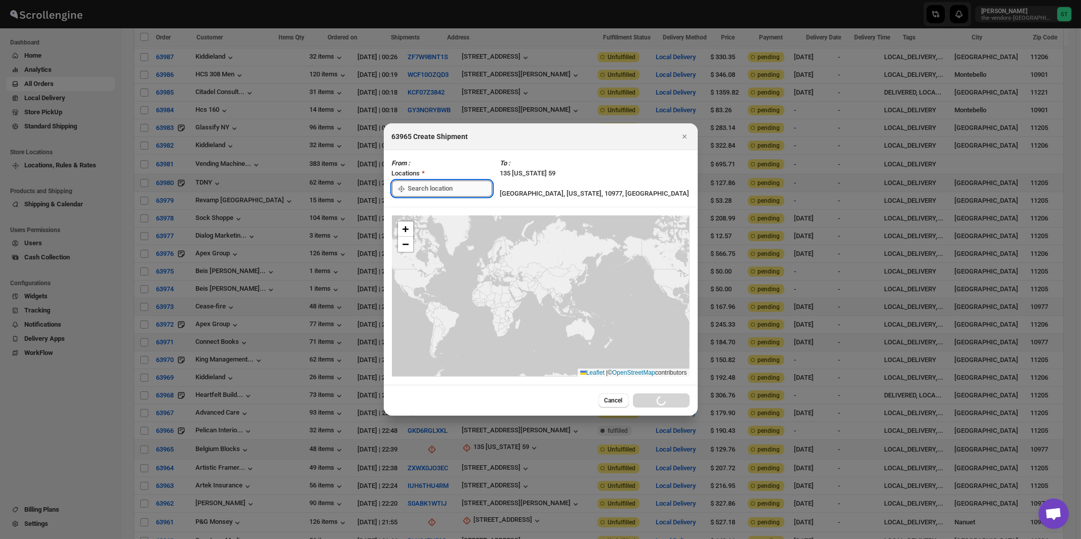
click at [455, 186] on input ":rsd:" at bounding box center [450, 189] width 84 height 16
click at [439, 211] on div "[STREET_ADDRESS]" at bounding box center [464, 211] width 124 height 10
type input "[STREET_ADDRESS]"
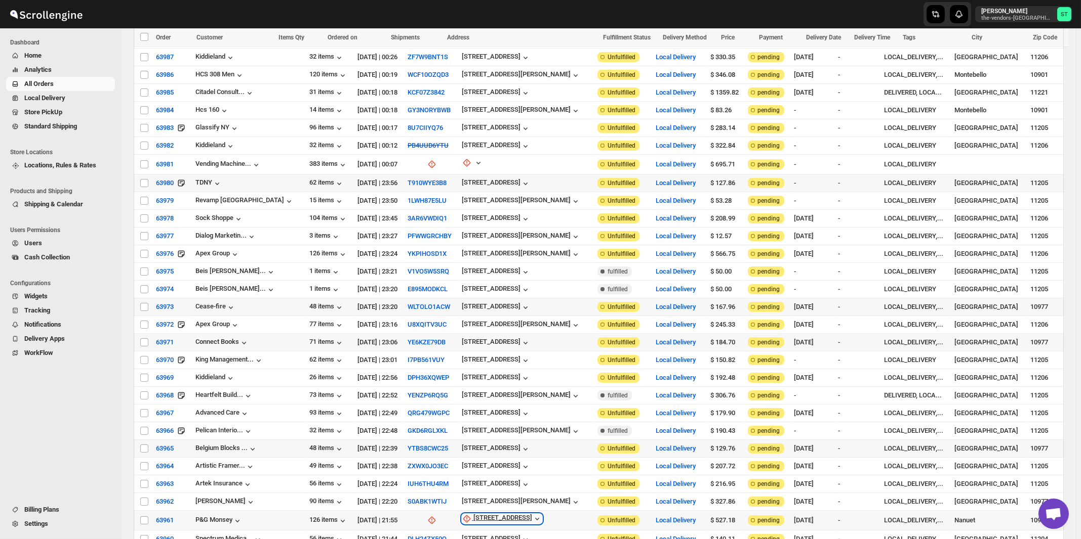
click at [475, 514] on div "[STREET_ADDRESS]" at bounding box center [502, 519] width 59 height 10
click at [474, 470] on span "Update manually" at bounding box center [475, 471] width 48 height 8
select select "US"
select select "New York"
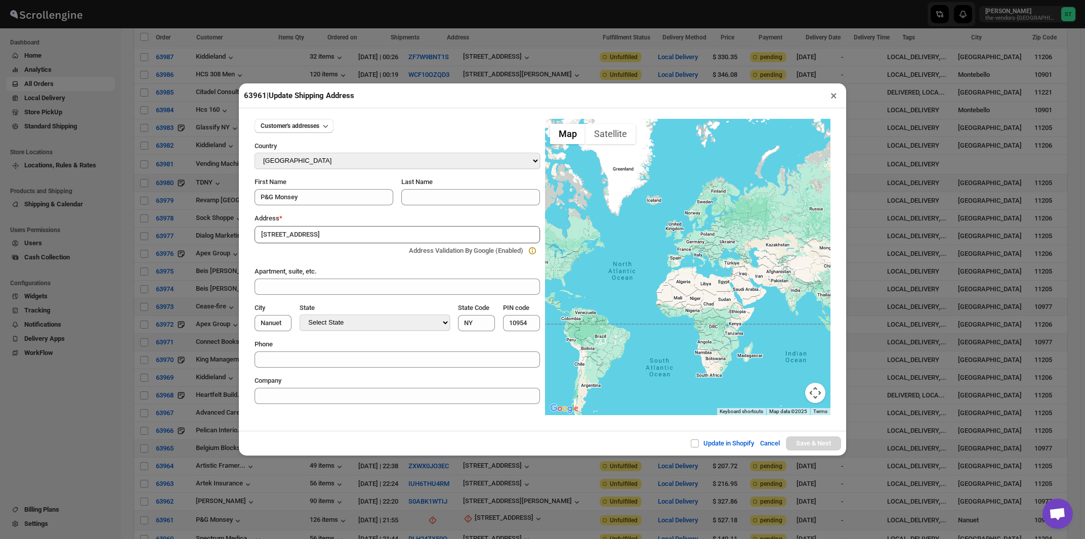
click at [335, 214] on div "Customer's addresses Country Select Country Afghanistan Åland Islands Albania A…" at bounding box center [397, 258] width 285 height 294
click at [327, 236] on input "[STREET_ADDRESS]" at bounding box center [397, 234] width 285 height 17
type input "67 NY-59, Nanuet, NY, USA"
type input "[GEOGRAPHIC_DATA]"
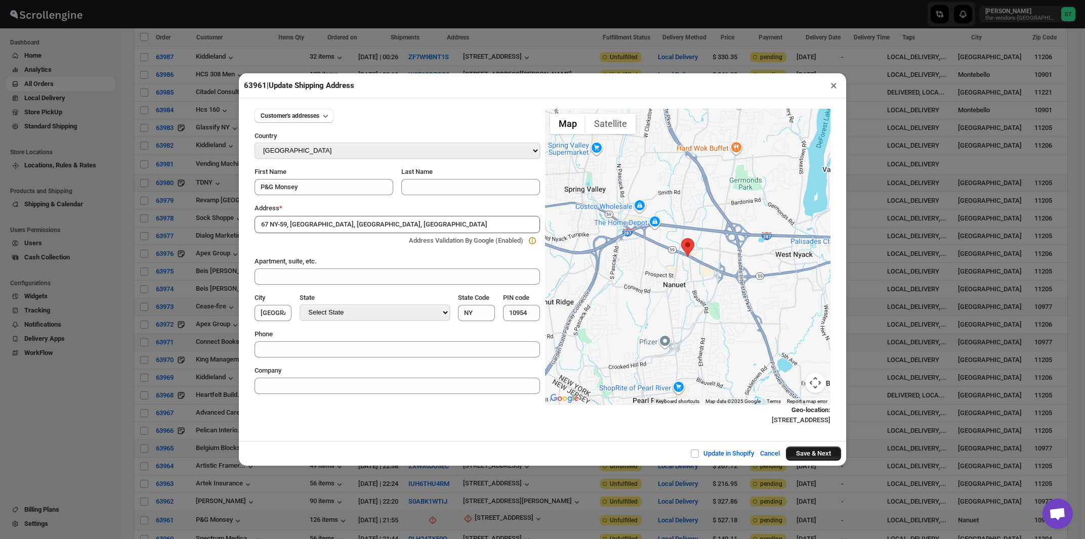
click at [818, 454] on button "Save & Next" at bounding box center [813, 454] width 55 height 14
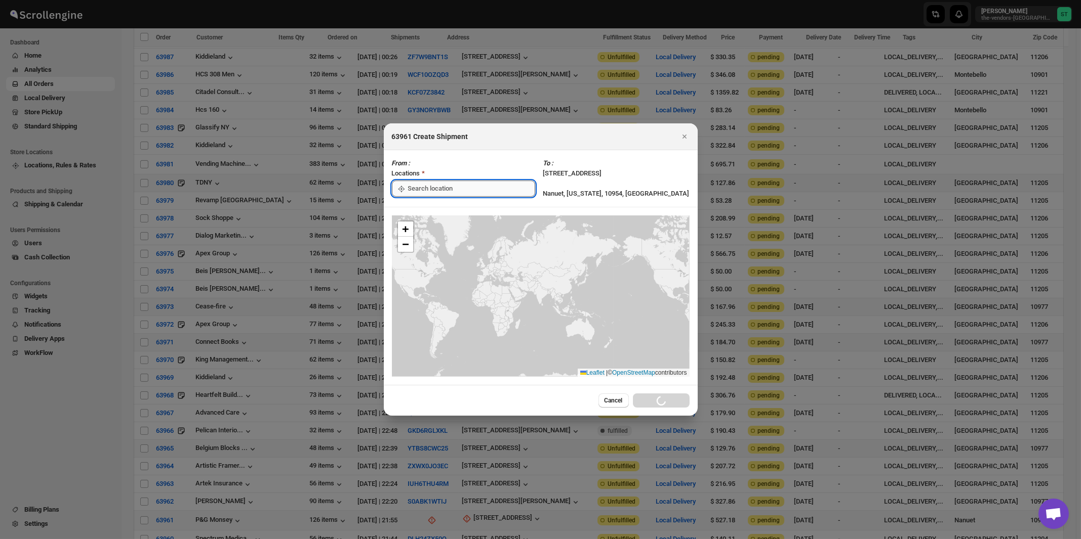
click at [458, 193] on input ":rtq:" at bounding box center [471, 189] width 127 height 16
click at [435, 209] on div "[STREET_ADDRESS]" at bounding box center [464, 211] width 124 height 10
type input "[STREET_ADDRESS]"
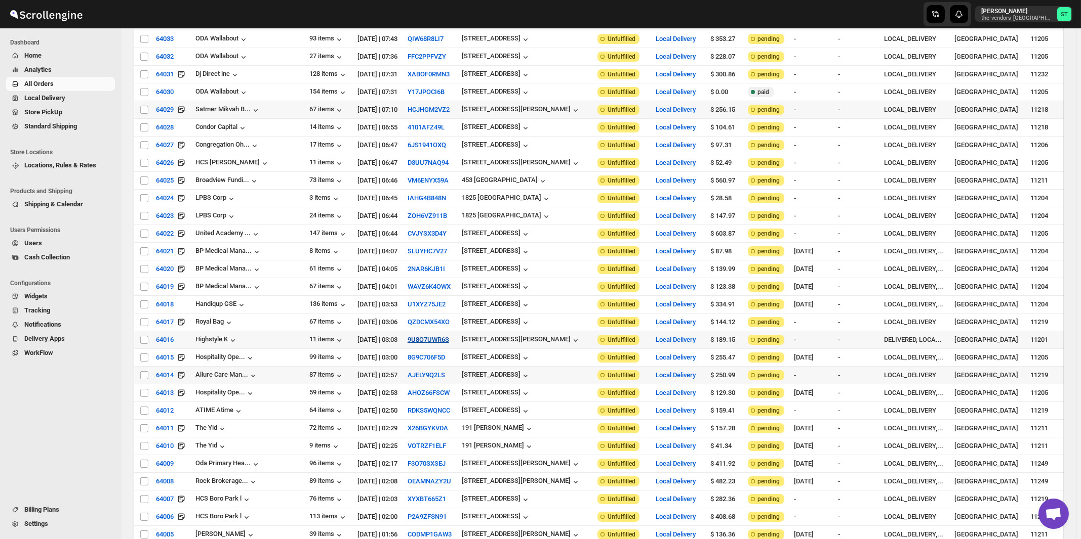
scroll to position [0, 0]
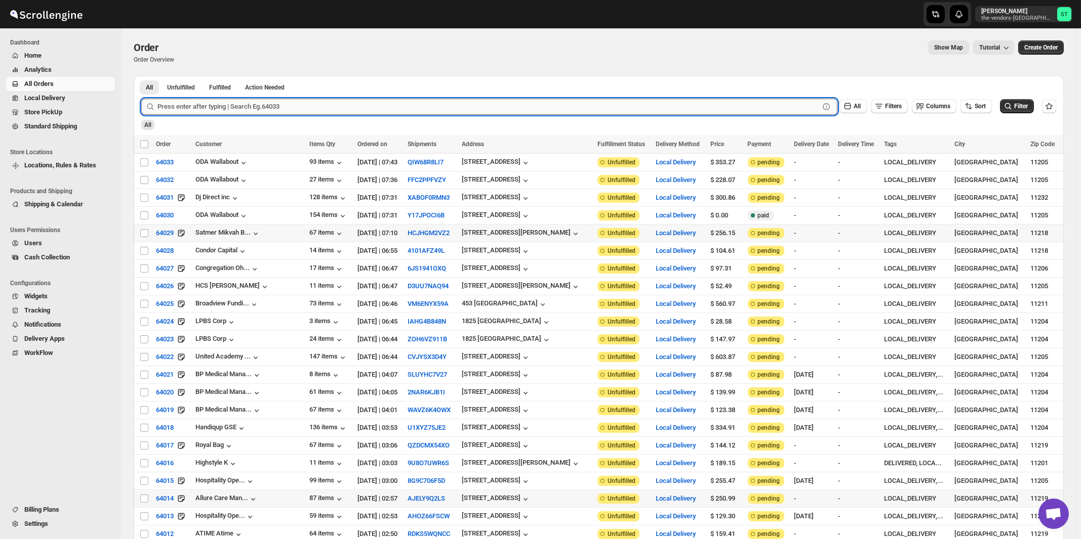
click at [235, 105] on input "text" at bounding box center [487, 107] width 661 height 16
type input "63948"
click at [141, 76] on button "Submit" at bounding box center [155, 81] width 29 height 11
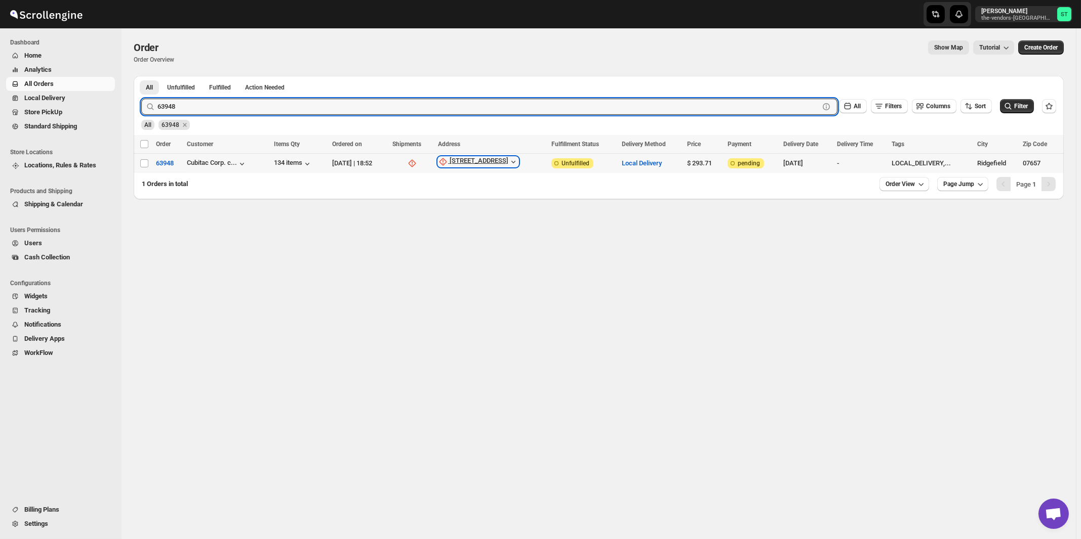
click at [490, 161] on div "[STREET_ADDRESS]" at bounding box center [478, 162] width 59 height 10
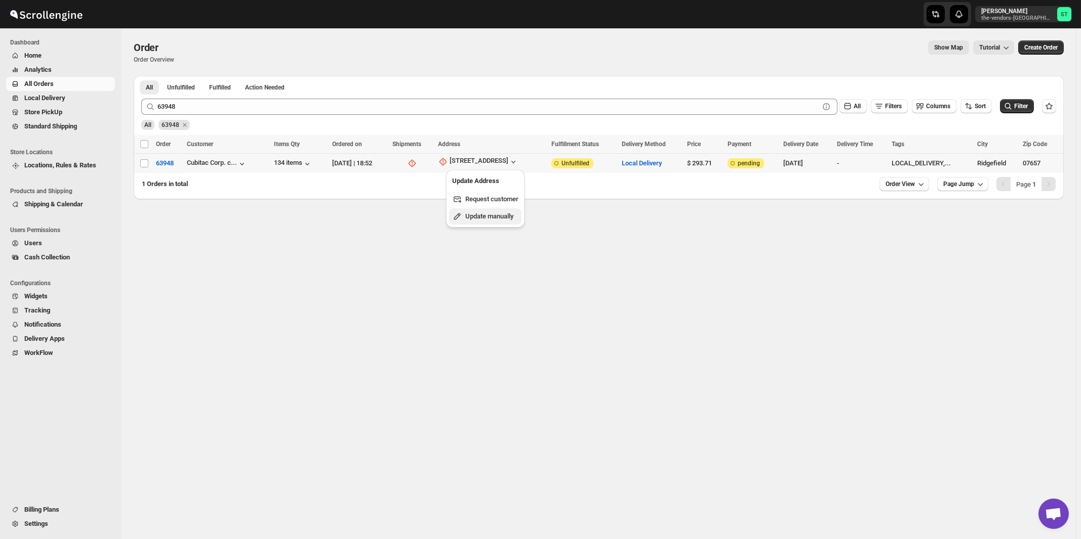
click at [491, 219] on span "Update manually" at bounding box center [489, 217] width 48 height 8
select select "US"
select select "New Jersey"
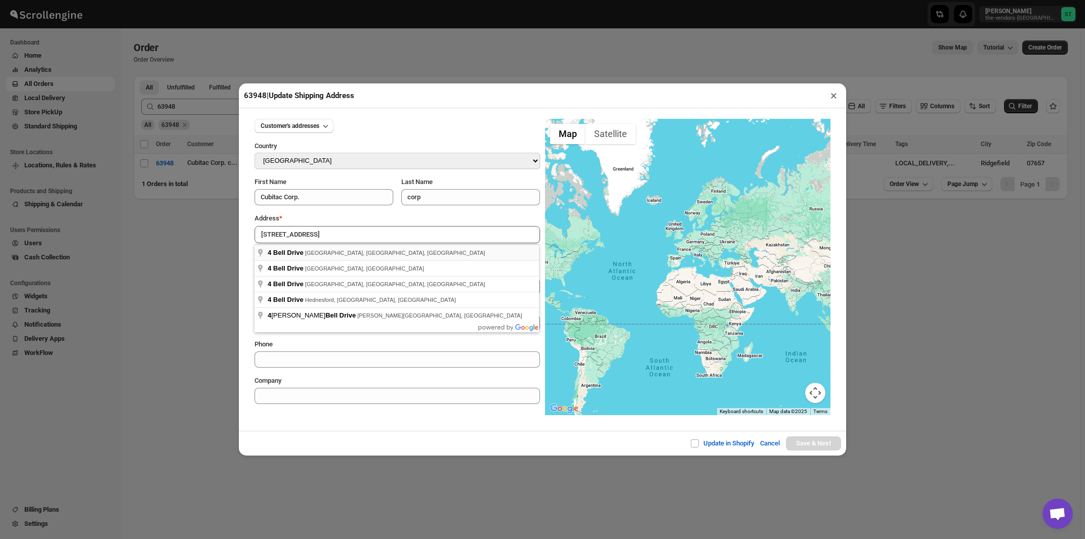
type input "4 Bell Drive, Ridgefield, NJ, USA"
type input "[GEOGRAPHIC_DATA]"
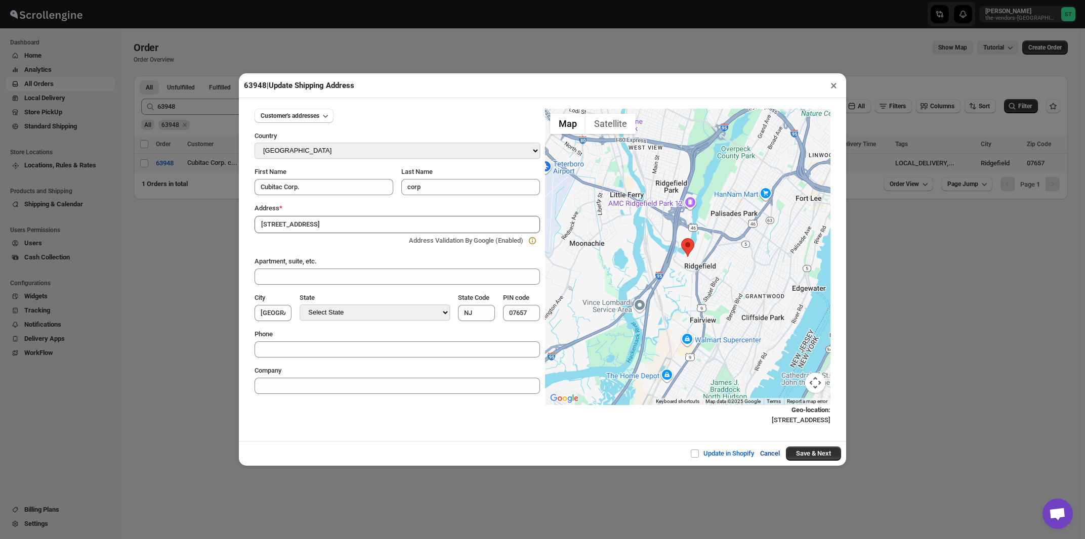
drag, startPoint x: 694, startPoint y: 455, endPoint x: 764, endPoint y: 451, distance: 70.0
click at [695, 455] on input "Update in Shopify" at bounding box center [699, 454] width 8 height 8
checkbox input "true"
click at [804, 454] on button "Save & Next" at bounding box center [813, 454] width 55 height 14
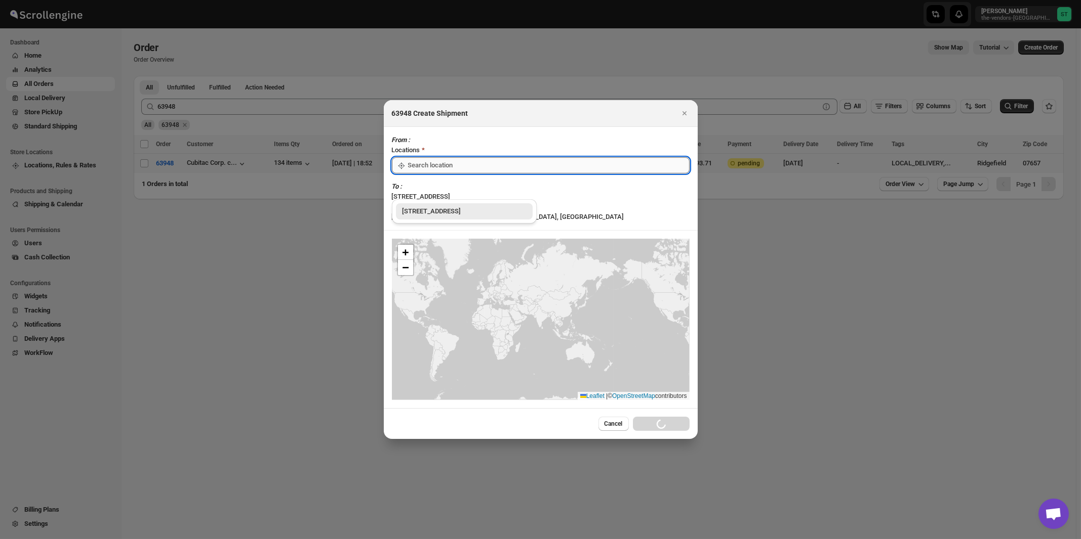
click at [446, 174] on input ":r1lg:" at bounding box center [548, 165] width 281 height 16
click at [433, 217] on div "[STREET_ADDRESS]" at bounding box center [464, 211] width 137 height 16
type input "[STREET_ADDRESS]"
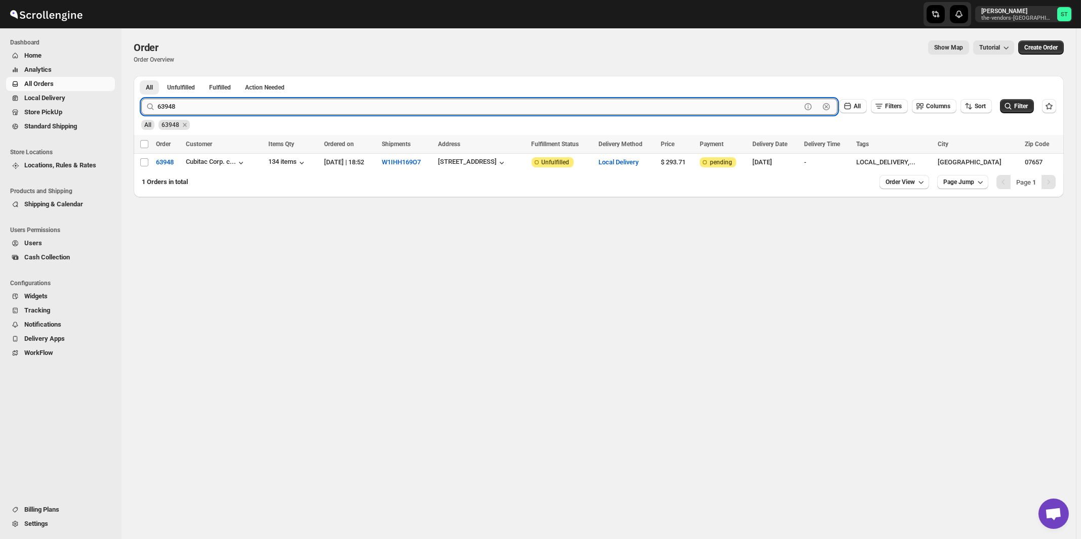
click at [198, 107] on input "63948" at bounding box center [478, 107] width 643 height 16
type input "63956"
click at [141, 76] on button "Submit" at bounding box center [155, 81] width 29 height 11
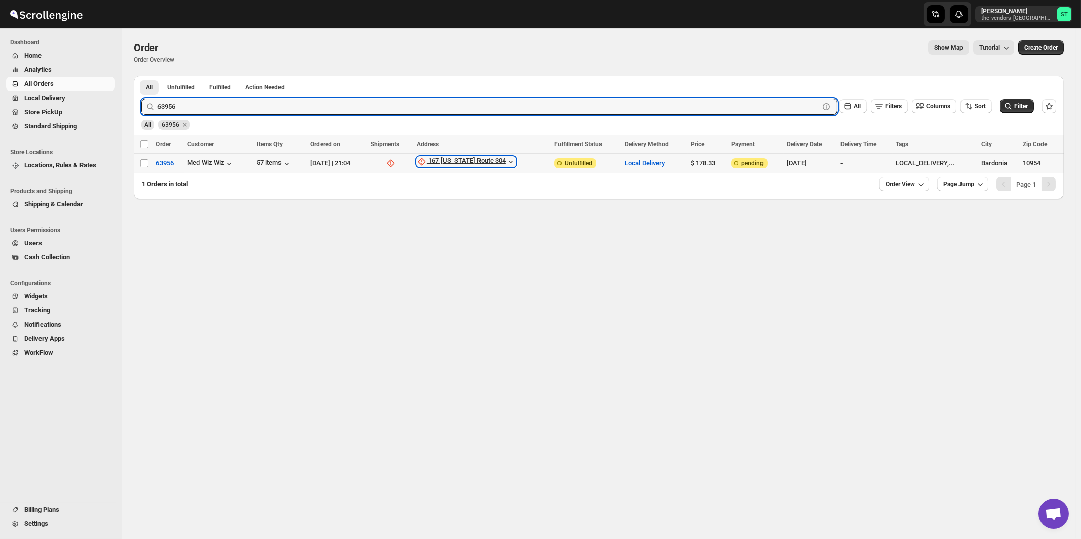
click at [461, 160] on div "167 [US_STATE] Route 304" at bounding box center [466, 162] width 77 height 10
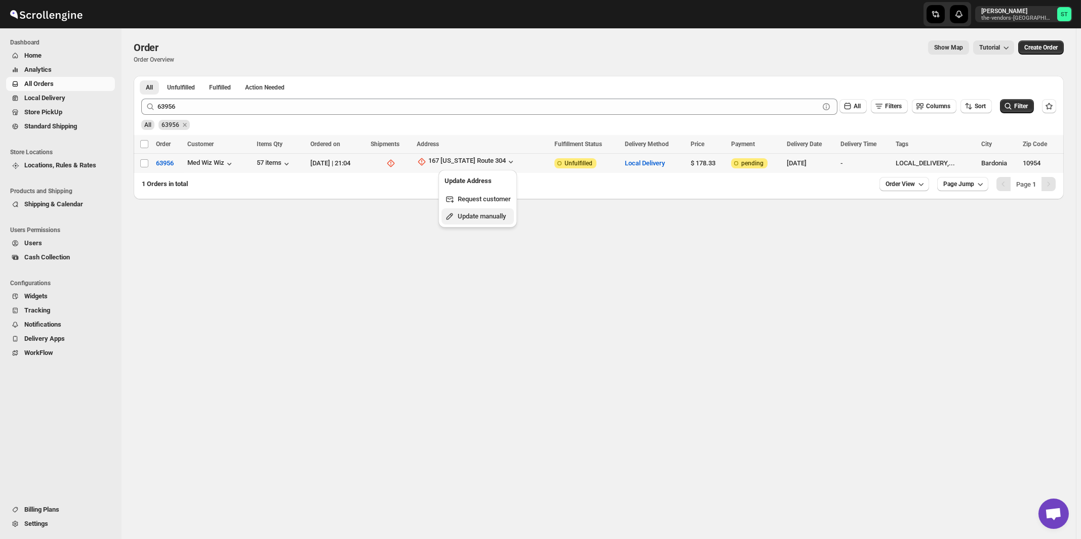
click at [464, 213] on span "Update manually" at bounding box center [482, 217] width 48 height 8
select select "US"
select select "New York"
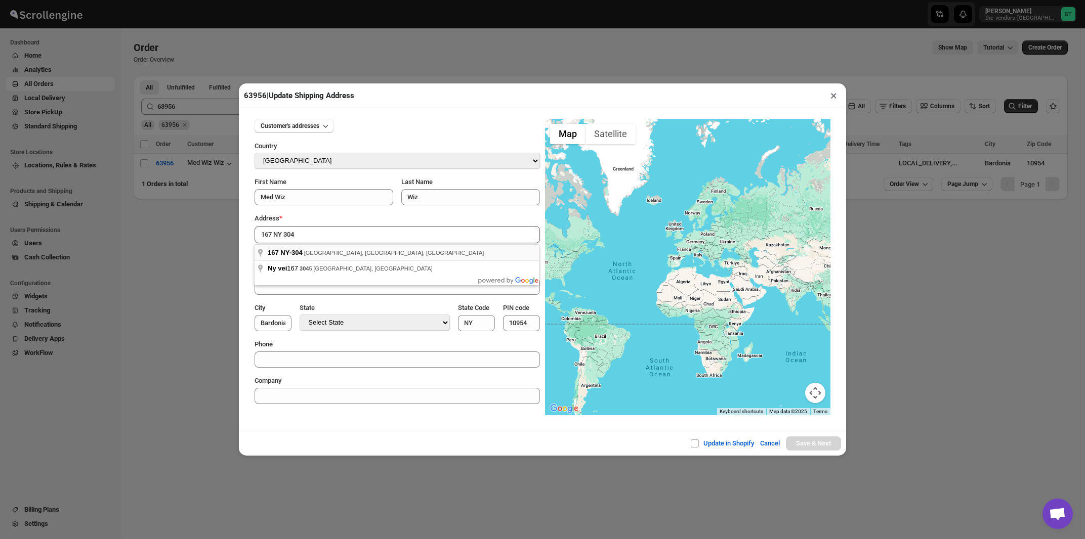
type input "167 NY-304, Bardonia, NY, USA"
type input "[GEOGRAPHIC_DATA]"
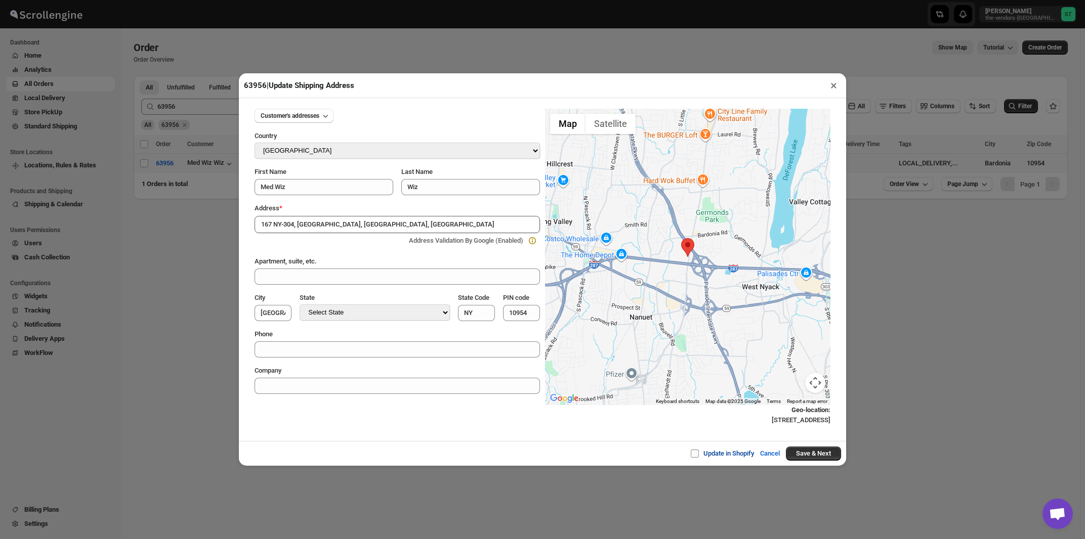
click at [692, 454] on span at bounding box center [695, 454] width 8 height 8
click at [695, 454] on input "Update in Shopify" at bounding box center [699, 454] width 8 height 8
checkbox input "true"
click at [814, 456] on button "Save & Next" at bounding box center [813, 454] width 55 height 14
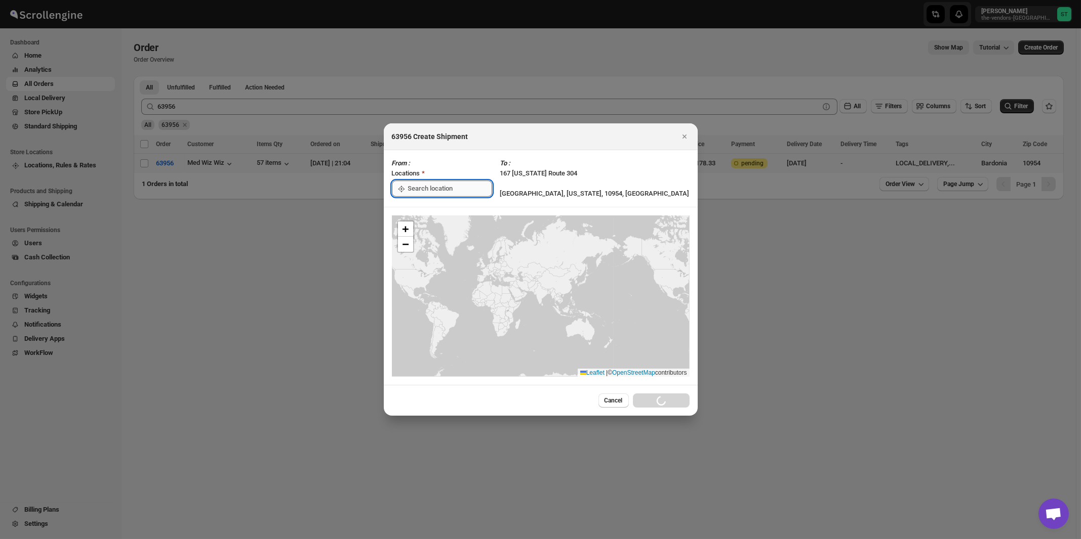
click at [433, 189] on input ":r1mo:" at bounding box center [450, 189] width 84 height 16
click at [427, 206] on div "[STREET_ADDRESS]" at bounding box center [464, 211] width 137 height 16
type input "[STREET_ADDRESS]"
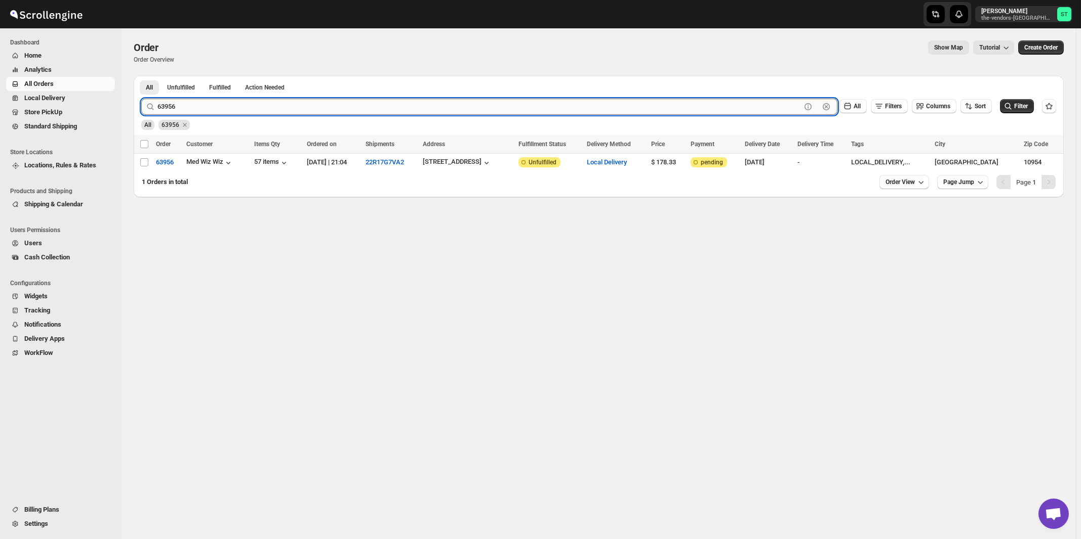
click at [239, 106] on input "63956" at bounding box center [478, 107] width 643 height 16
type input "63950"
click at [141, 76] on button "Submit" at bounding box center [155, 81] width 29 height 11
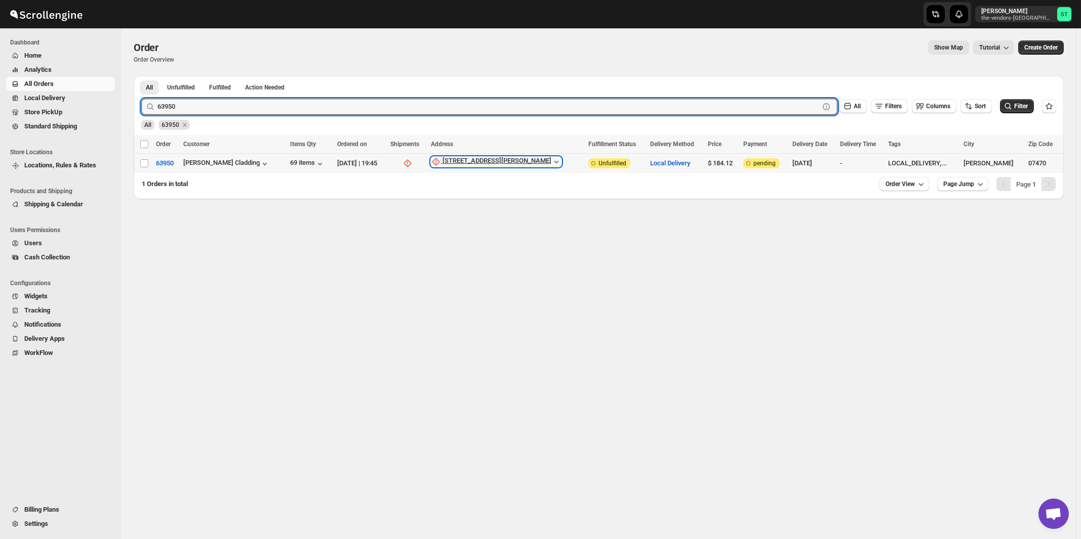
click at [488, 161] on div "[STREET_ADDRESS][PERSON_NAME]" at bounding box center [496, 162] width 109 height 10
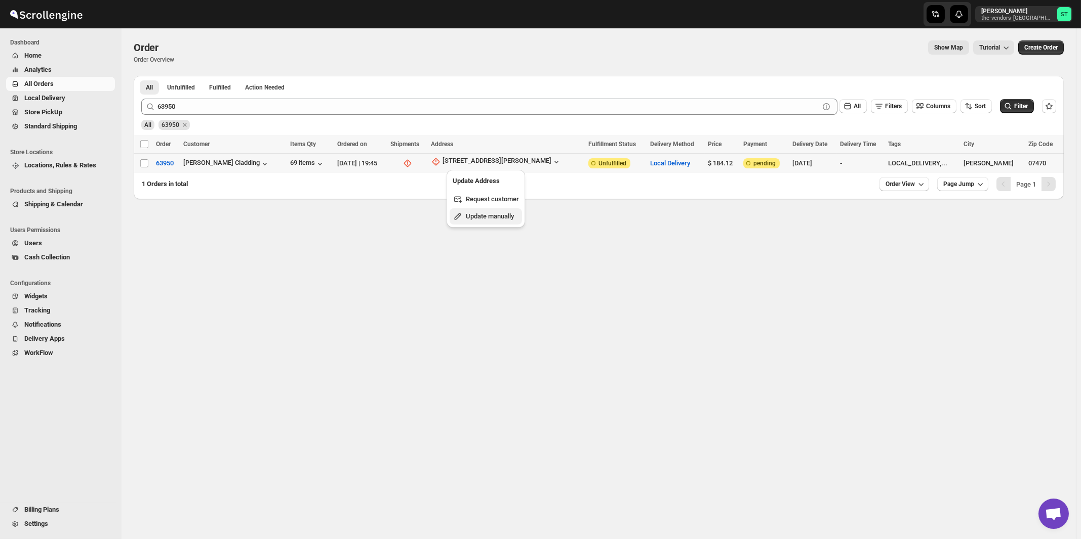
click at [492, 220] on span "Update manually" at bounding box center [490, 217] width 48 height 8
select select "US"
select select "New Jersey"
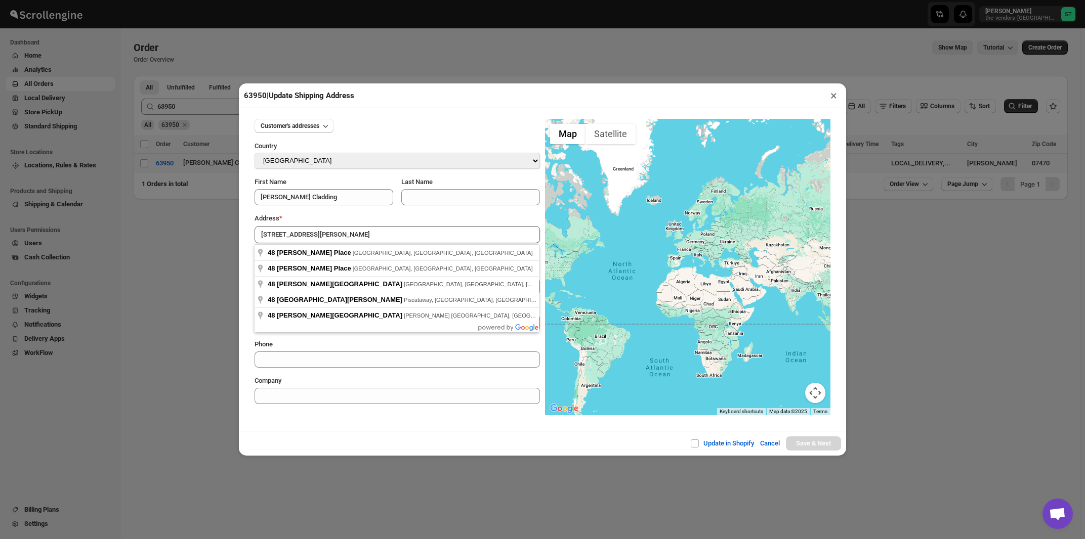
click at [349, 219] on div "Address *" at bounding box center [397, 219] width 285 height 10
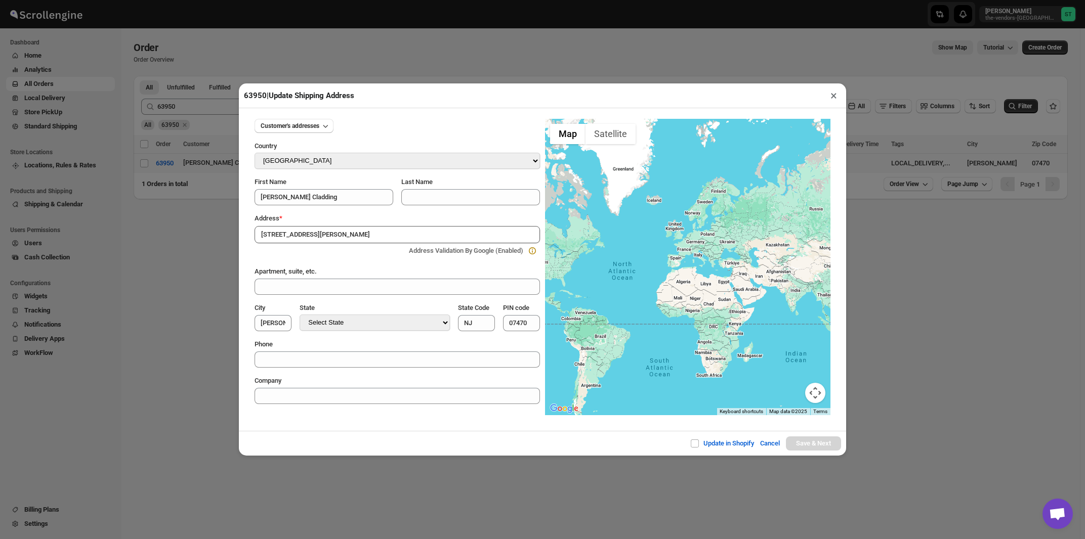
click at [343, 234] on input "[STREET_ADDRESS][PERSON_NAME]" at bounding box center [397, 234] width 285 height 17
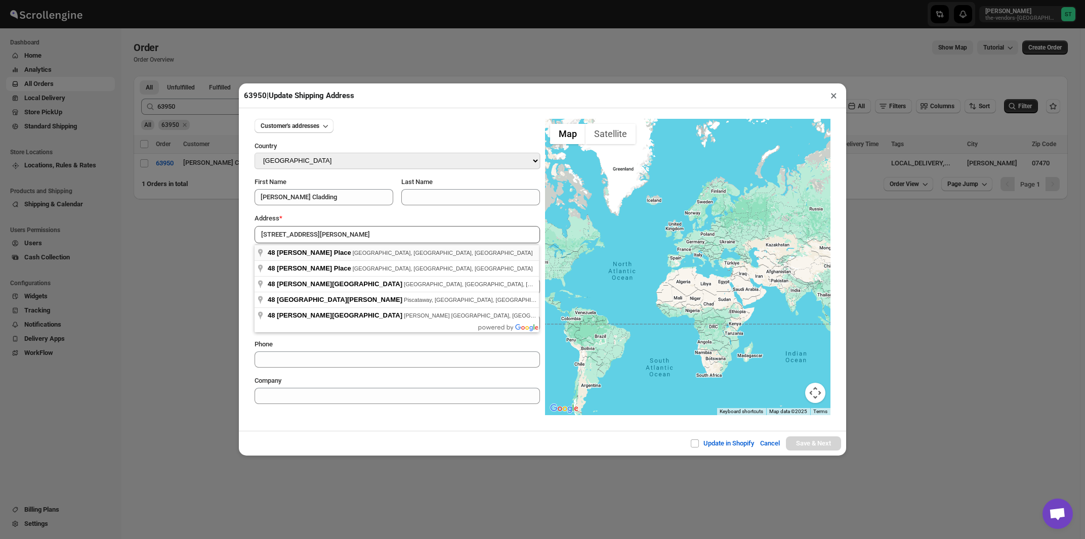
type input "48 Burgess Place, Wayne, NJ, USA"
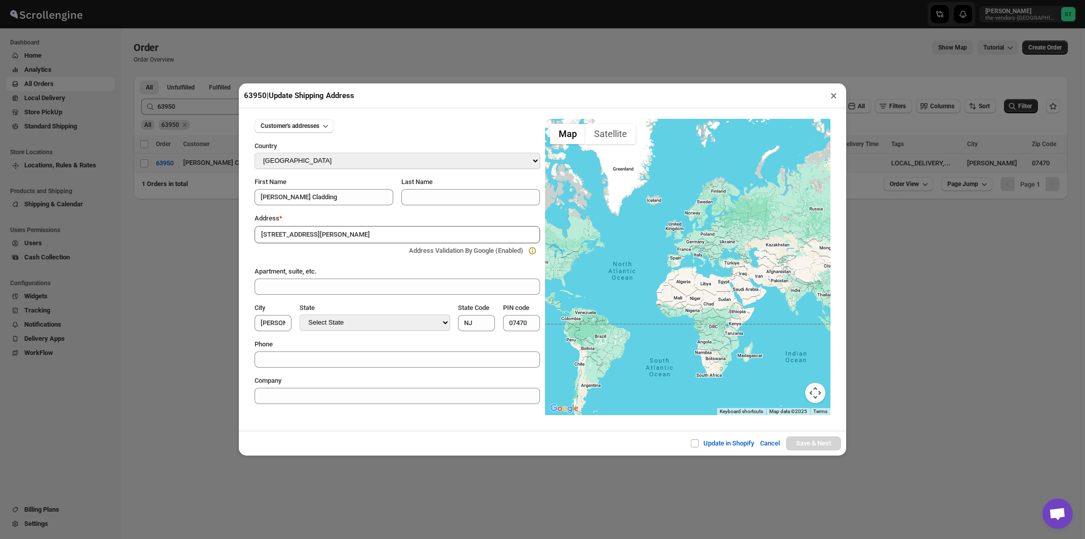
type input "[GEOGRAPHIC_DATA]"
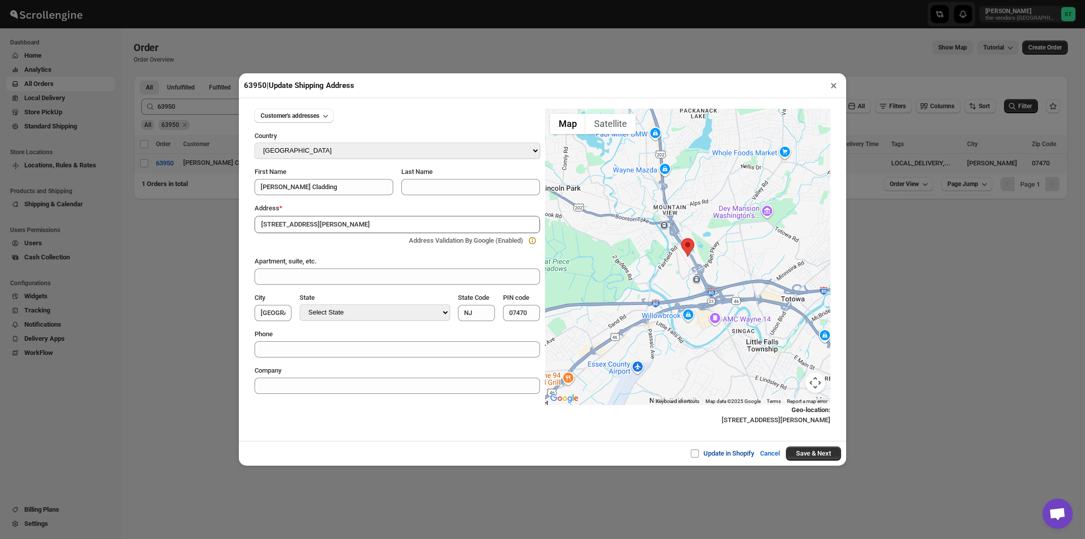
click at [691, 454] on span at bounding box center [695, 454] width 8 height 8
click at [695, 454] on input "Update in Shopify" at bounding box center [699, 454] width 8 height 8
checkbox input "true"
click at [802, 455] on button "Save & Next" at bounding box center [813, 454] width 55 height 14
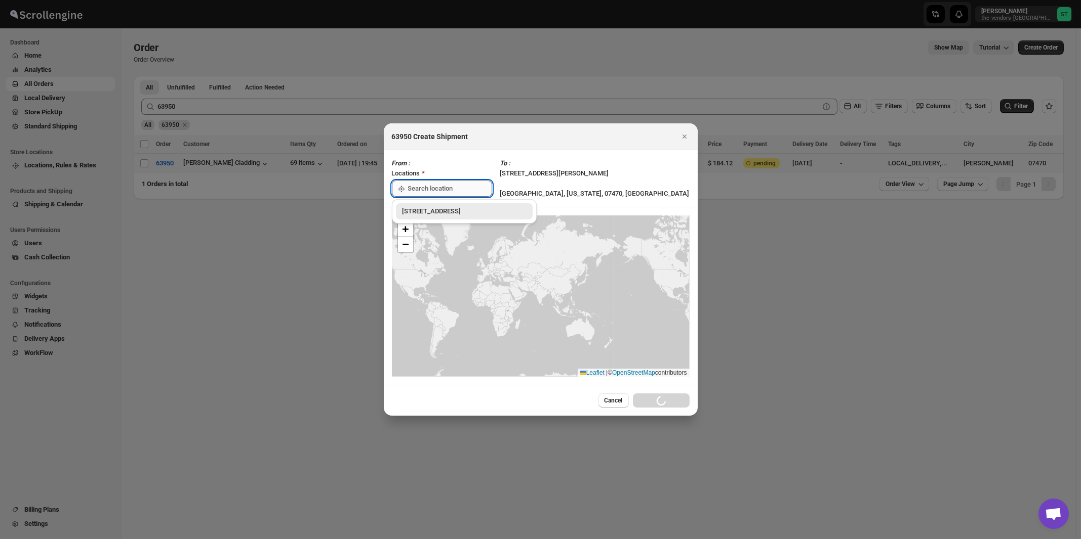
click at [439, 194] on input ":r1nv:" at bounding box center [450, 189] width 84 height 16
click at [436, 213] on div "[STREET_ADDRESS]" at bounding box center [464, 211] width 124 height 10
type input "[STREET_ADDRESS]"
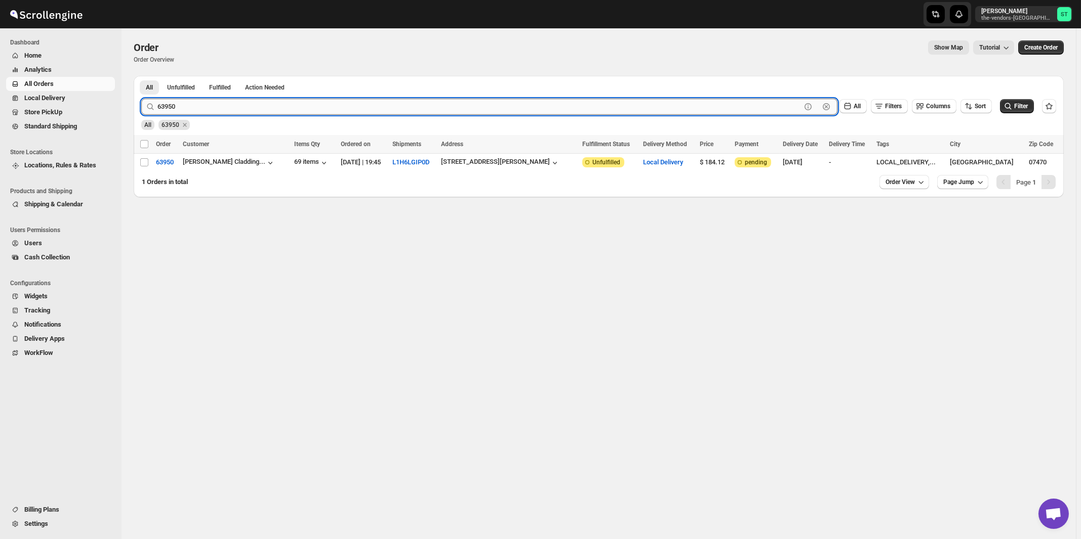
click at [184, 107] on input "63950" at bounding box center [478, 107] width 643 height 16
click at [141, 76] on button "Submit" at bounding box center [155, 81] width 29 height 11
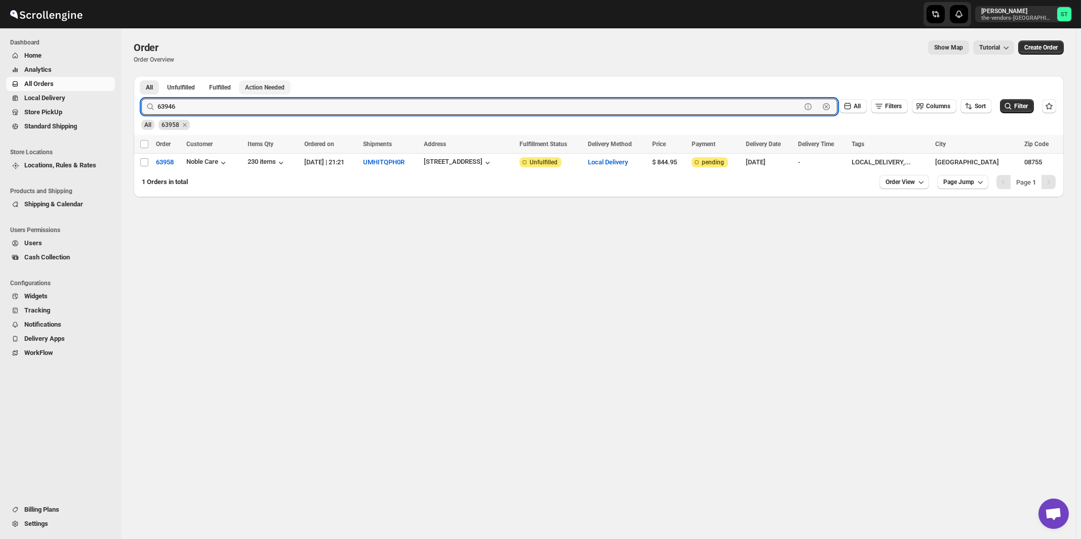
type input "63946"
click at [141, 76] on button "Submit" at bounding box center [155, 81] width 29 height 11
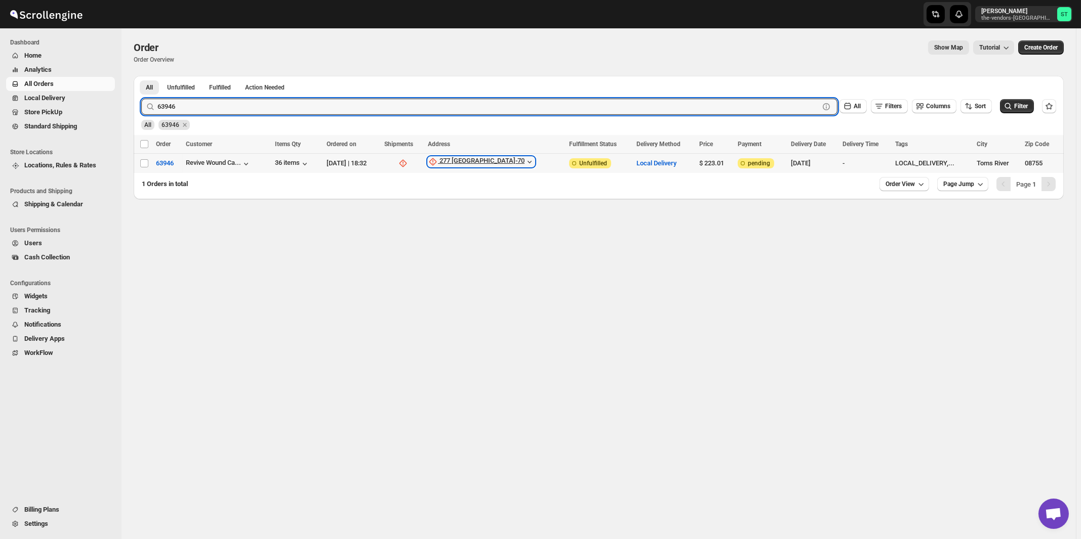
click at [486, 162] on div "277 NJ-70" at bounding box center [481, 162] width 85 height 10
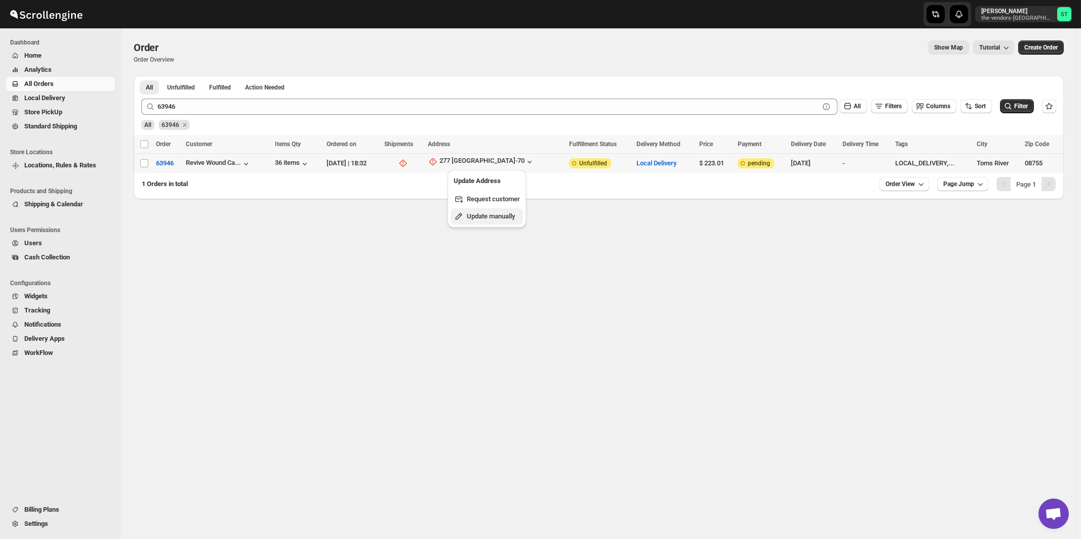
click at [492, 220] on span "Update manually" at bounding box center [491, 217] width 48 height 8
select select "US"
select select "New Jersey"
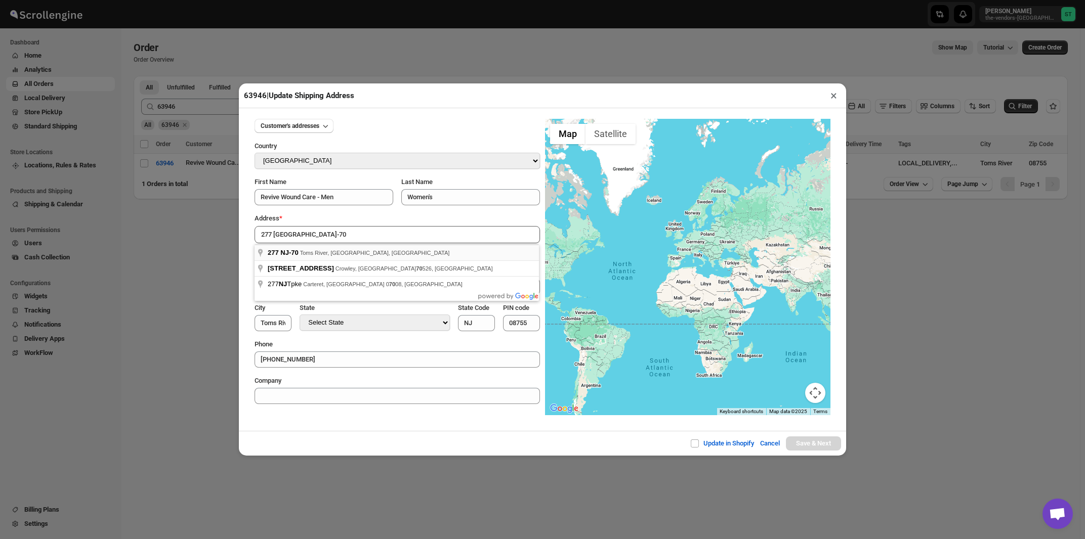
type input "277 NJ-70, Toms River, NJ, USA"
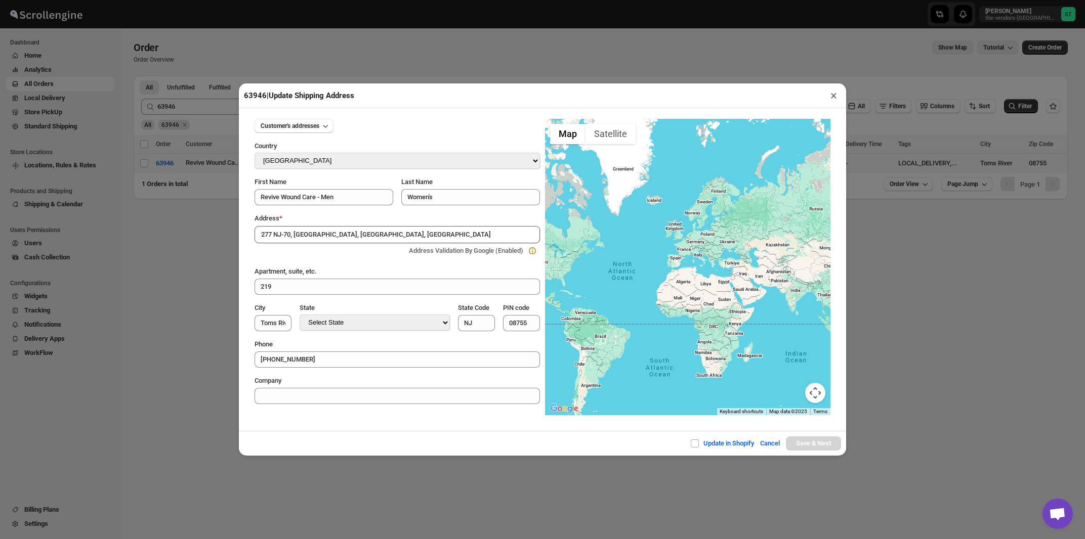
type input "Ocean County"
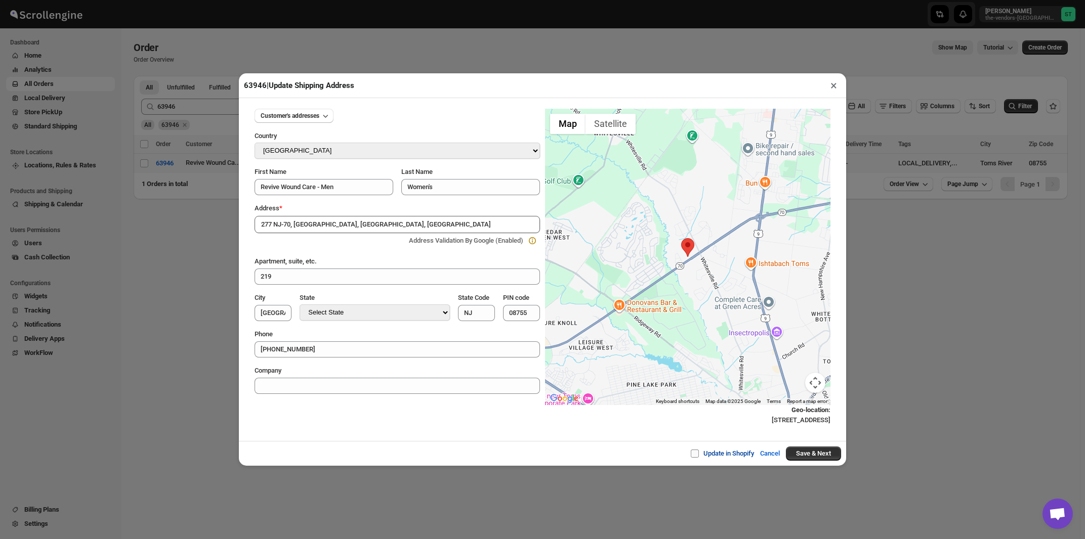
click at [695, 455] on input "Update in Shopify" at bounding box center [699, 454] width 8 height 8
checkbox input "true"
click at [804, 459] on button "Save & Next" at bounding box center [813, 454] width 55 height 14
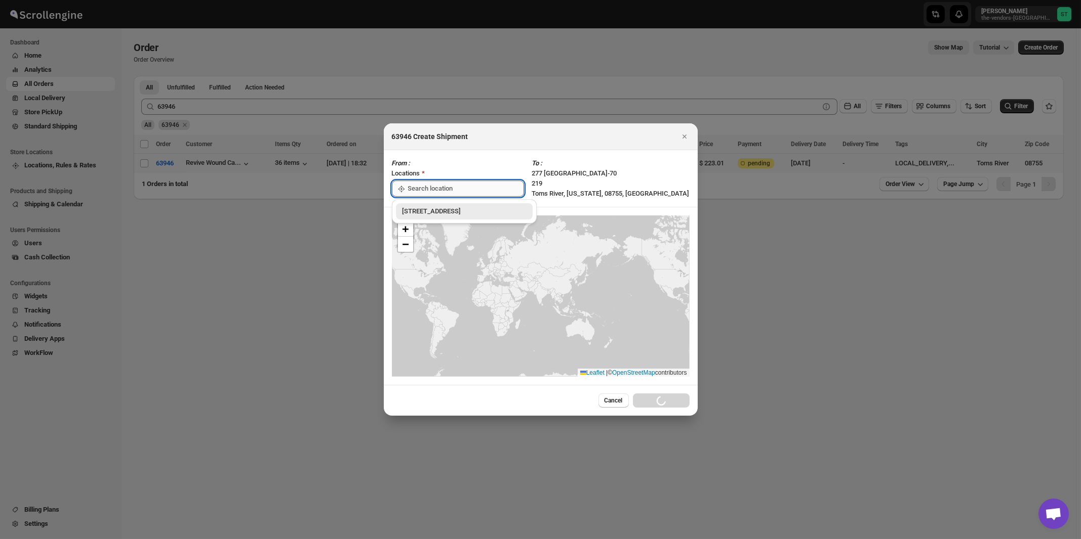
click at [421, 188] on input ":r1pq:" at bounding box center [466, 189] width 116 height 16
click at [420, 211] on div "[STREET_ADDRESS]" at bounding box center [464, 211] width 124 height 10
type input "[STREET_ADDRESS]"
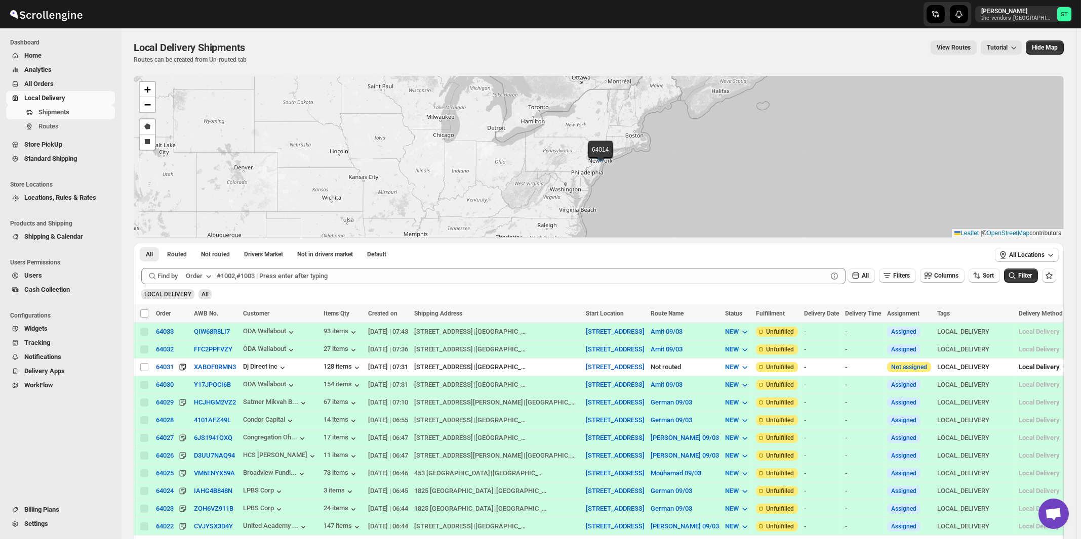
click at [211, 275] on icon "button" at bounding box center [208, 276] width 10 height 10
click at [191, 358] on button "Customer Name" at bounding box center [200, 352] width 53 height 16
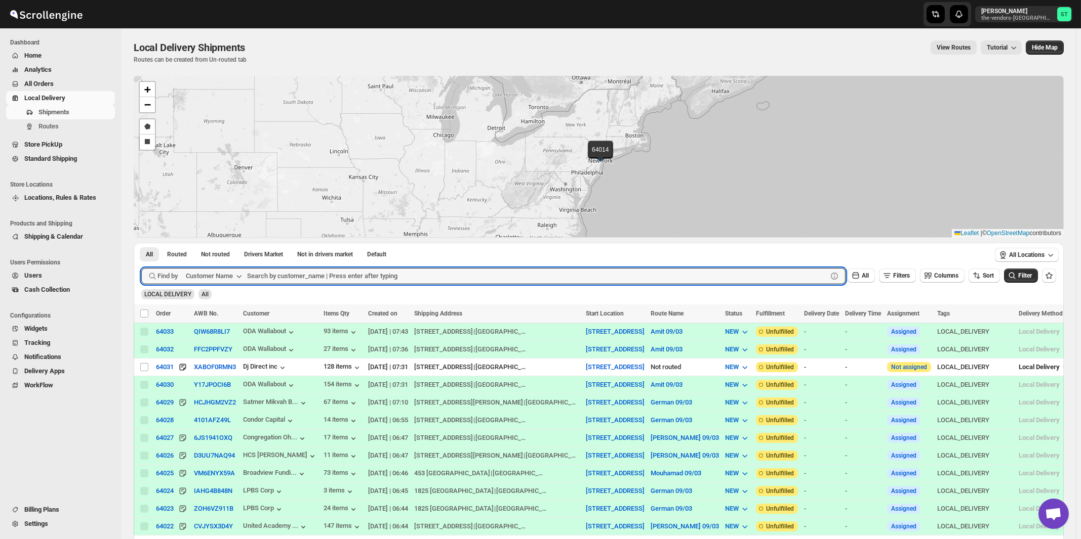
paste input "ATIME"
type input "ATIME"
click at [141, 243] on button "Submit" at bounding box center [155, 248] width 29 height 11
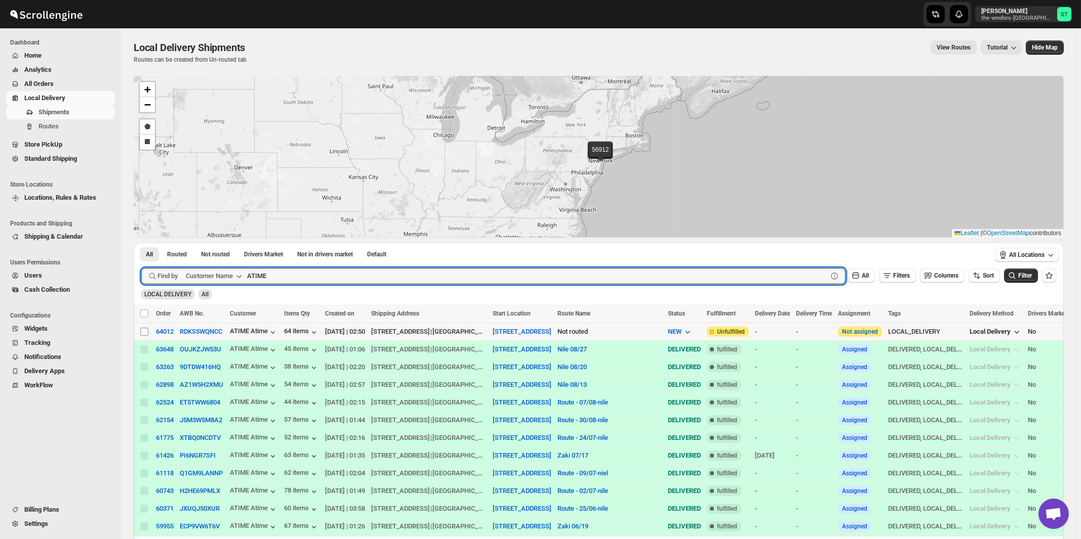
click at [145, 329] on input "Select shipment" at bounding box center [144, 332] width 8 height 8
checkbox input "true"
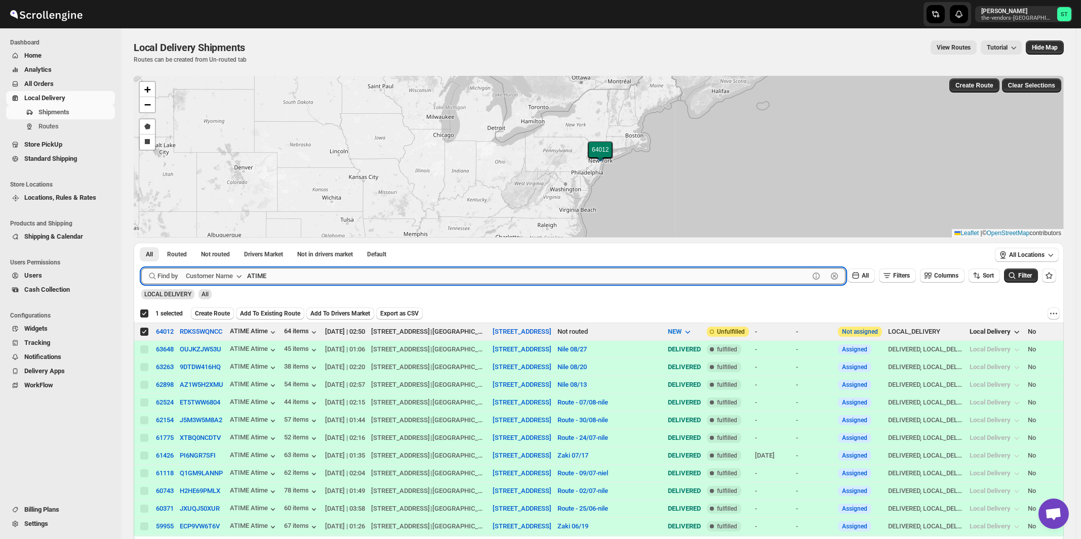
click at [395, 271] on input "ATIME" at bounding box center [528, 276] width 562 height 16
paste input "Dj Direct Inc"
type input "Dj Direct Inc"
click at [141, 243] on button "Submit" at bounding box center [155, 248] width 29 height 11
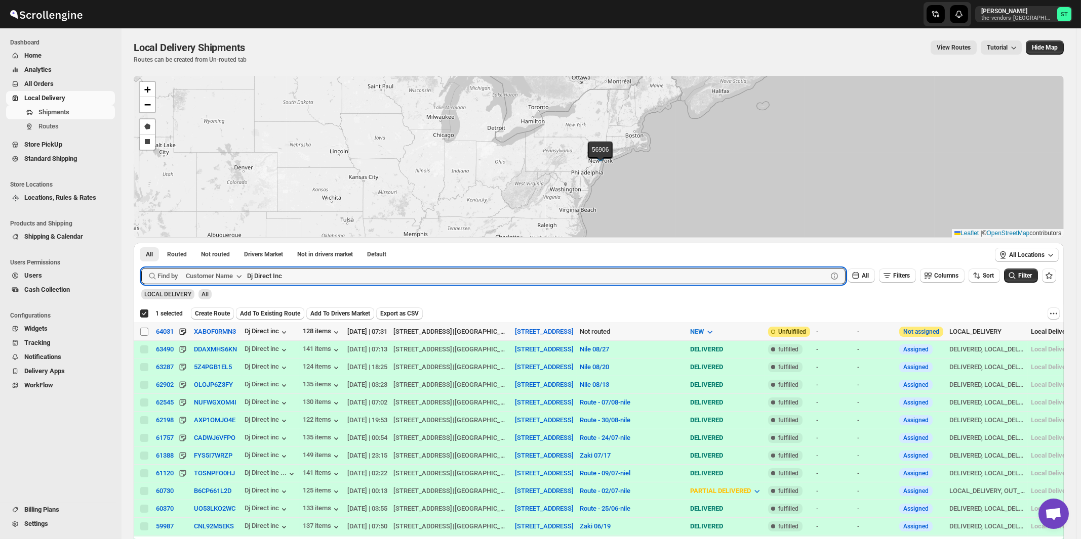
click at [145, 331] on input "Select shipment" at bounding box center [144, 332] width 8 height 8
checkbox input "true"
checkbox input "false"
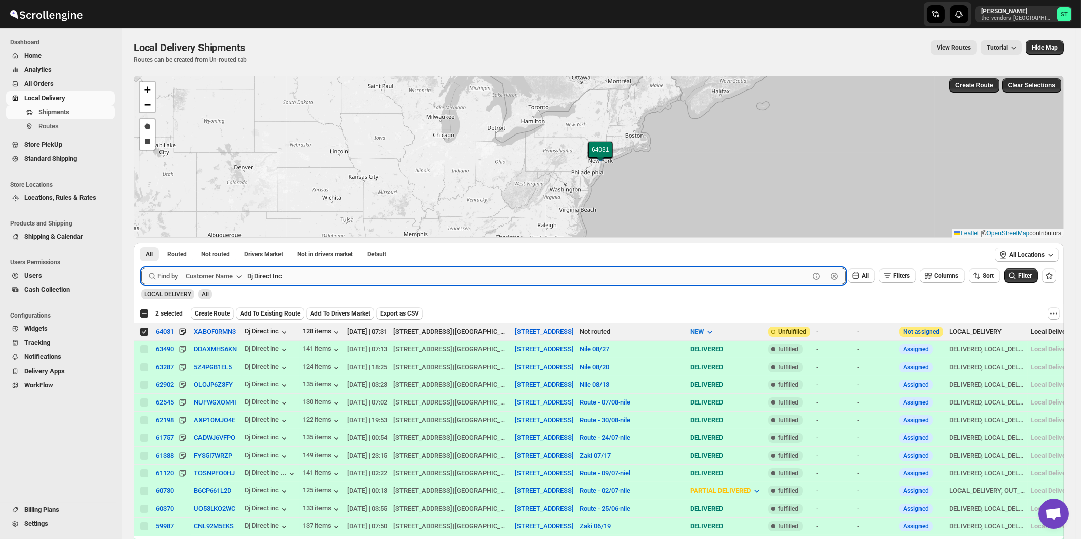
click at [369, 278] on input "Dj Direct Inc" at bounding box center [528, 276] width 562 height 16
paste input "Royal Bag"
type input "Royal Bag"
click at [141, 243] on button "Submit" at bounding box center [155, 248] width 29 height 11
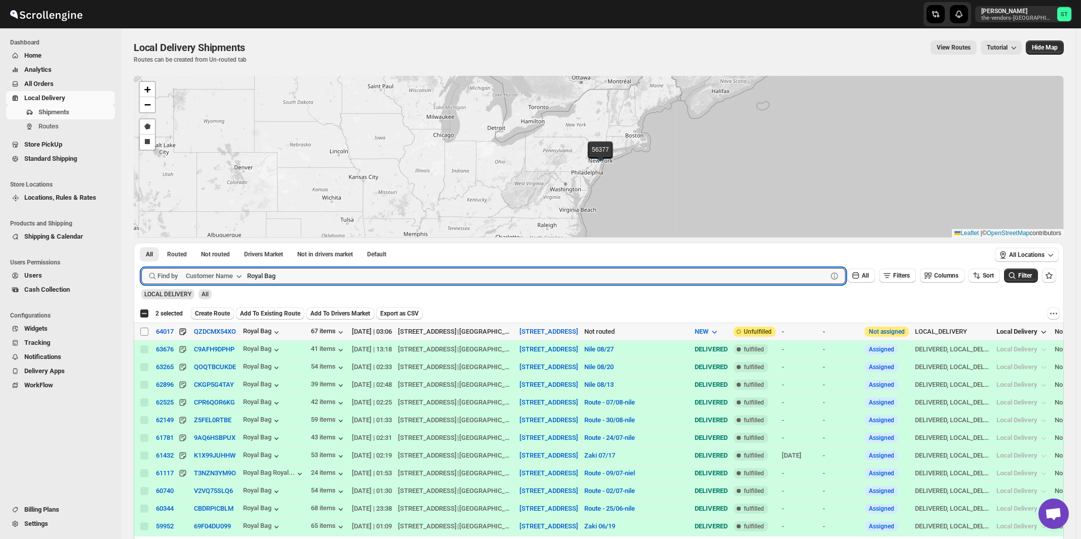
click at [145, 331] on input "Select shipment" at bounding box center [144, 332] width 8 height 8
checkbox input "true"
click at [339, 281] on input "Royal Bag" at bounding box center [528, 276] width 562 height 16
paste input "Artek Insurance"
type input "Artek Insurance"
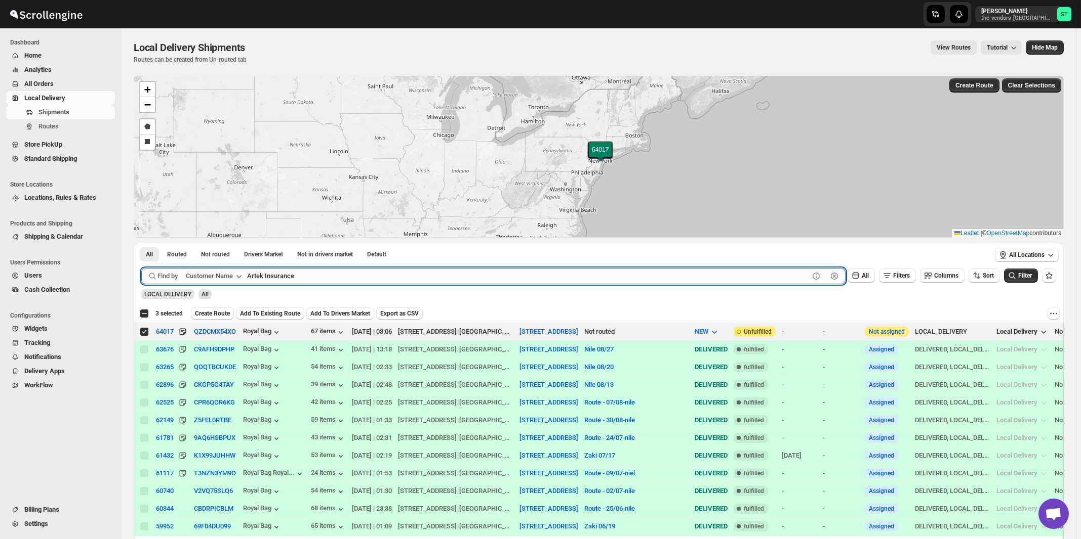
click at [141, 243] on button "Submit" at bounding box center [155, 248] width 29 height 11
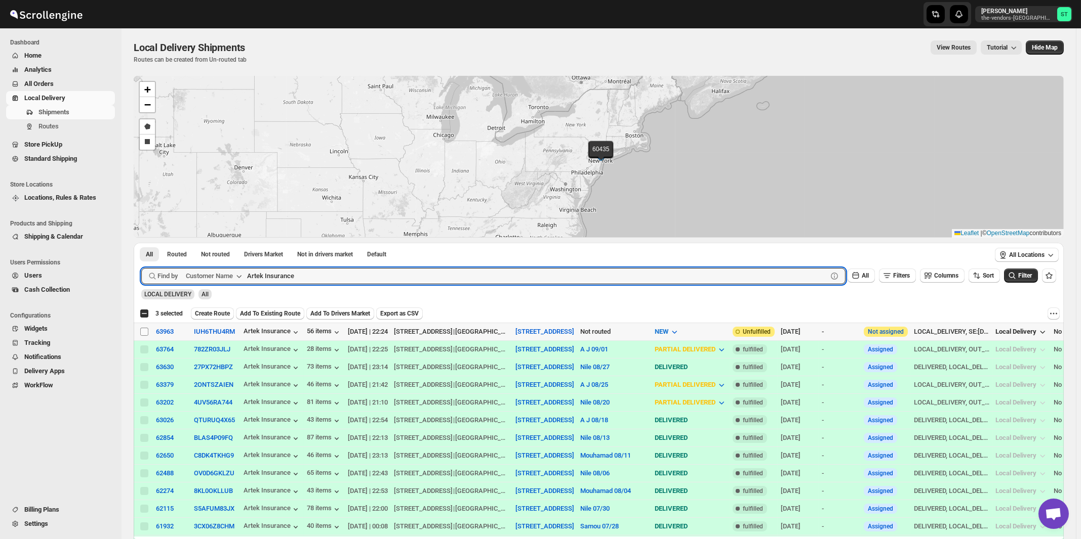
click at [146, 333] on input "Select shipment" at bounding box center [144, 332] width 8 height 8
checkbox input "true"
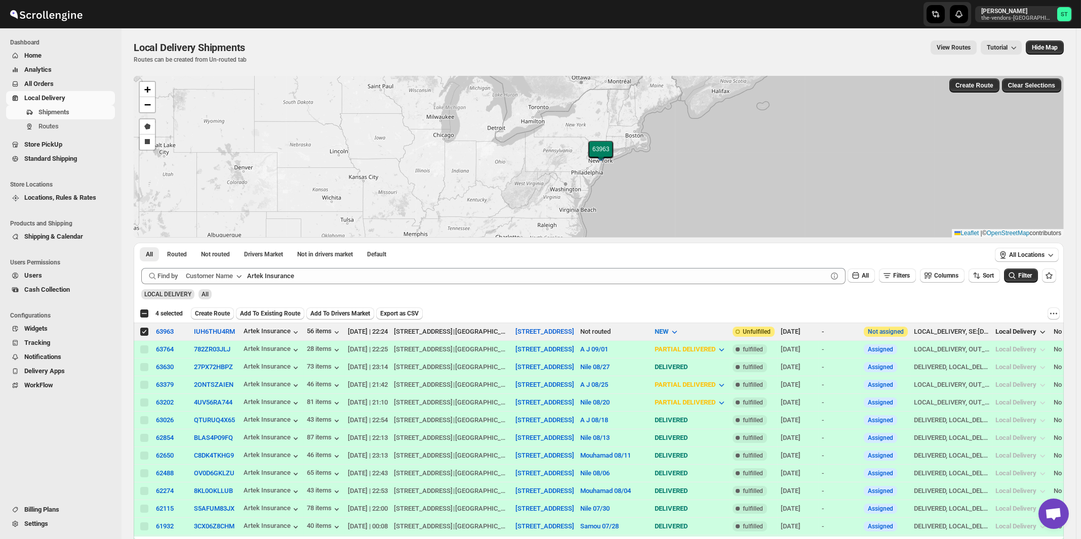
click at [373, 285] on div "LOCAL DELIVERY All" at bounding box center [596, 289] width 919 height 19
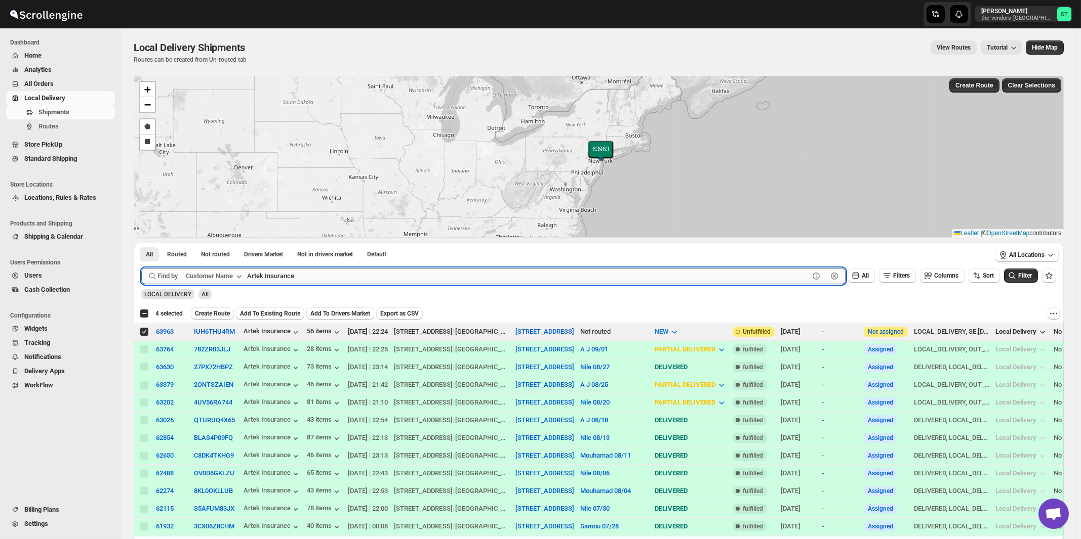
click at [373, 282] on input "Artek Insurance" at bounding box center [528, 276] width 562 height 16
paste input "Five star Corrugated & Display"
type input "Five star Corrugated & Display"
click at [141, 243] on button "Submit" at bounding box center [155, 248] width 29 height 11
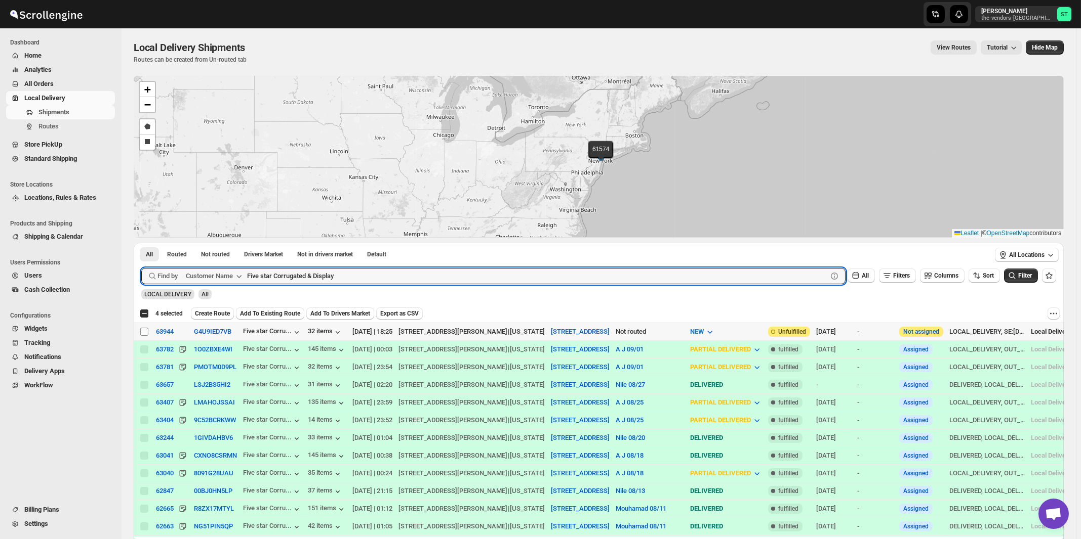
click at [144, 333] on input "Select shipment" at bounding box center [144, 332] width 8 height 8
checkbox input "true"
click at [357, 276] on input "Five star Corrugated & Display" at bounding box center [528, 276] width 562 height 16
paste input "Perinta Operations"
type input "Perinta Operations"
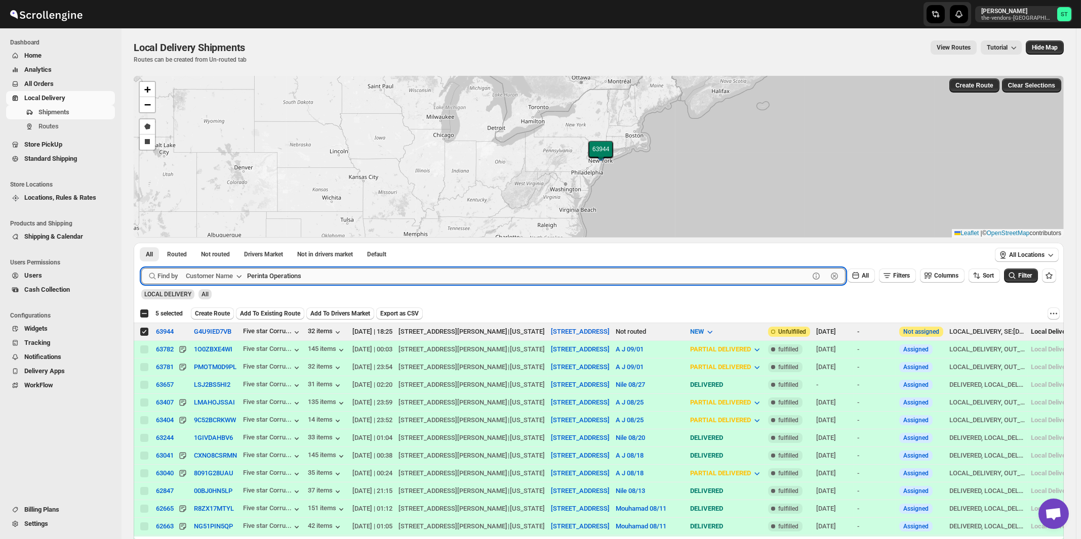
click at [141, 243] on button "Submit" at bounding box center [155, 248] width 29 height 11
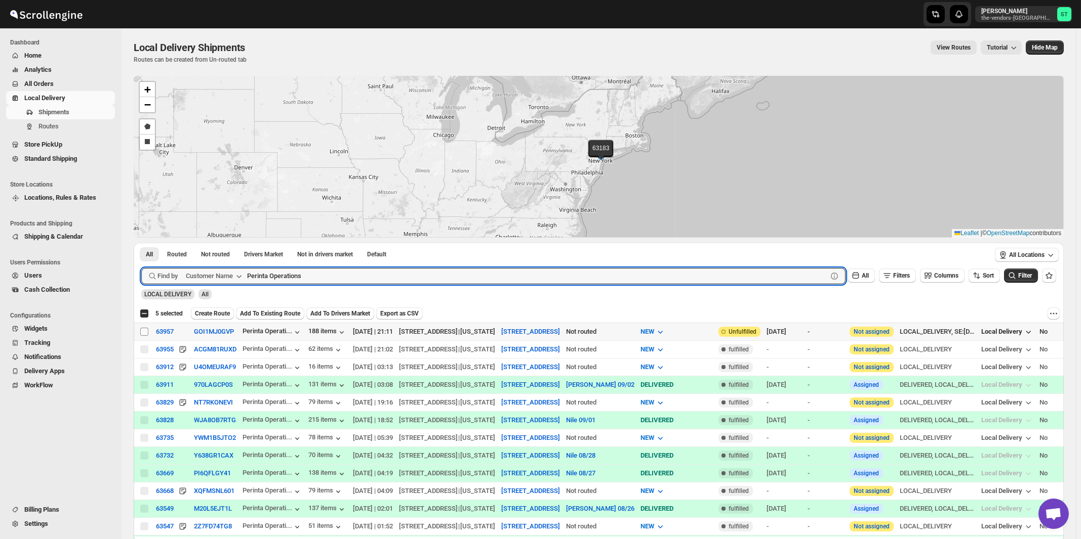
click at [144, 333] on input "Select shipment" at bounding box center [144, 332] width 8 height 8
checkbox input "true"
click at [370, 270] on input "Perinta Operations" at bounding box center [528, 276] width 562 height 16
paste input "Capital Plu"
type input "Capital Plus"
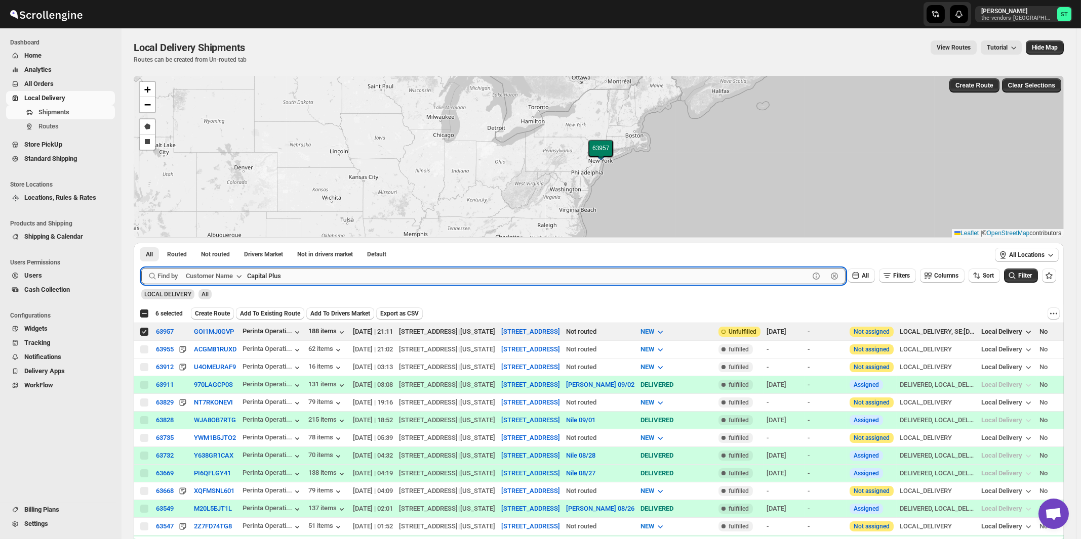
click at [141, 243] on button "Submit" at bounding box center [155, 248] width 29 height 11
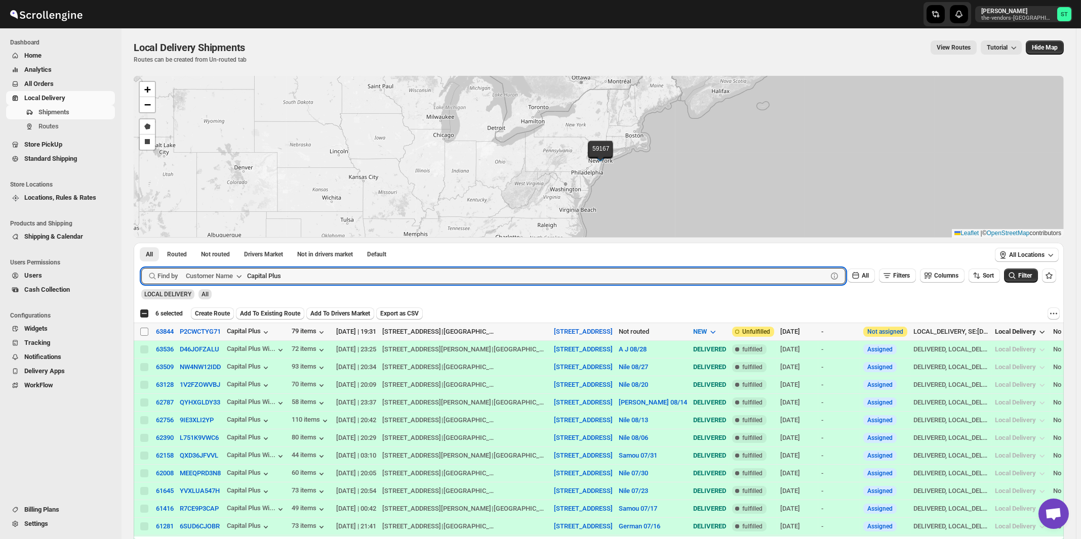
click at [141, 333] on input "Select shipment" at bounding box center [144, 332] width 8 height 8
checkbox input "true"
click at [448, 279] on input "Capital Plus" at bounding box center [528, 276] width 562 height 16
paste input "Proud Moment"
click at [141, 243] on button "Submit" at bounding box center [155, 248] width 29 height 11
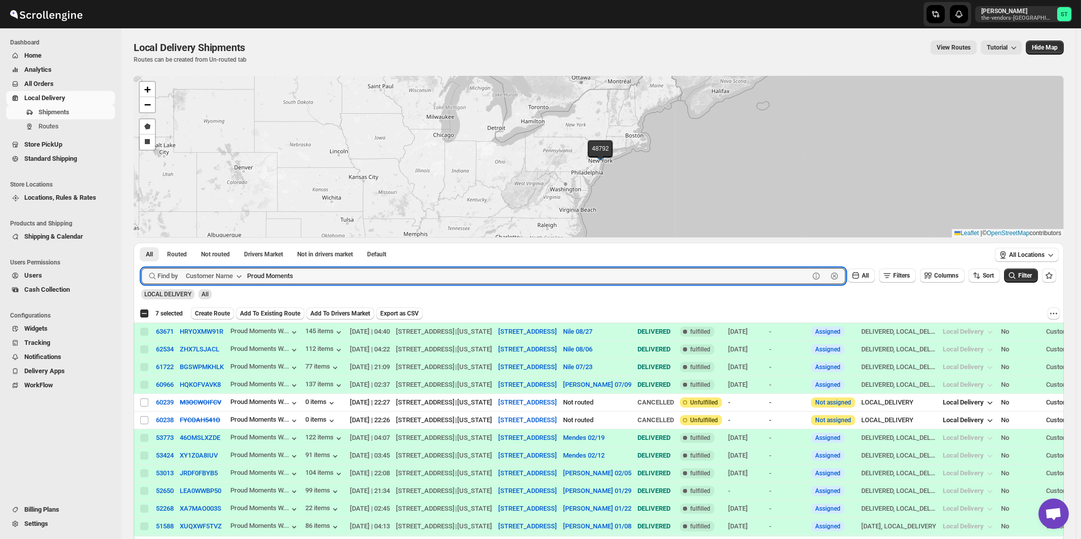
paste input "TDNY"
type input "TDNY"
click at [141, 243] on button "Submit" at bounding box center [155, 248] width 29 height 11
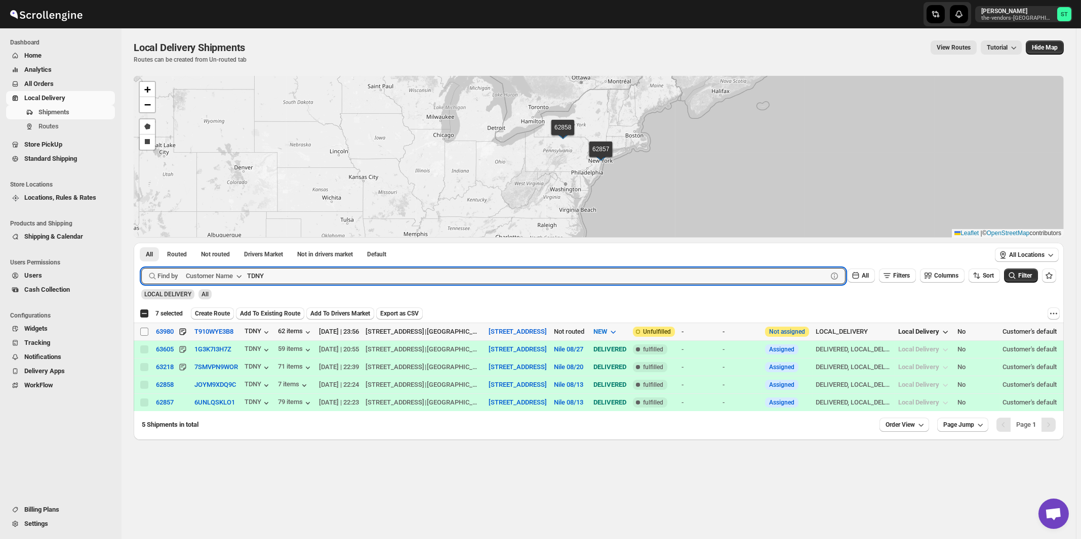
click at [142, 331] on input "Select shipment" at bounding box center [144, 332] width 8 height 8
checkbox input "true"
click at [387, 272] on input "TDNY" at bounding box center [528, 276] width 562 height 16
paste input "Kiddieland"
type input "Kiddieland"
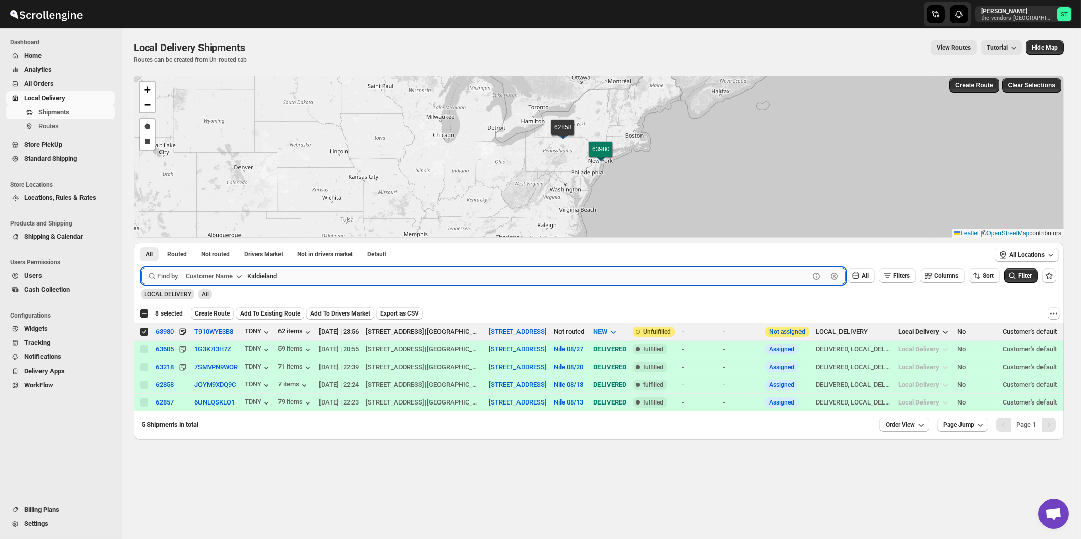
click at [141, 243] on button "Submit" at bounding box center [155, 248] width 29 height 11
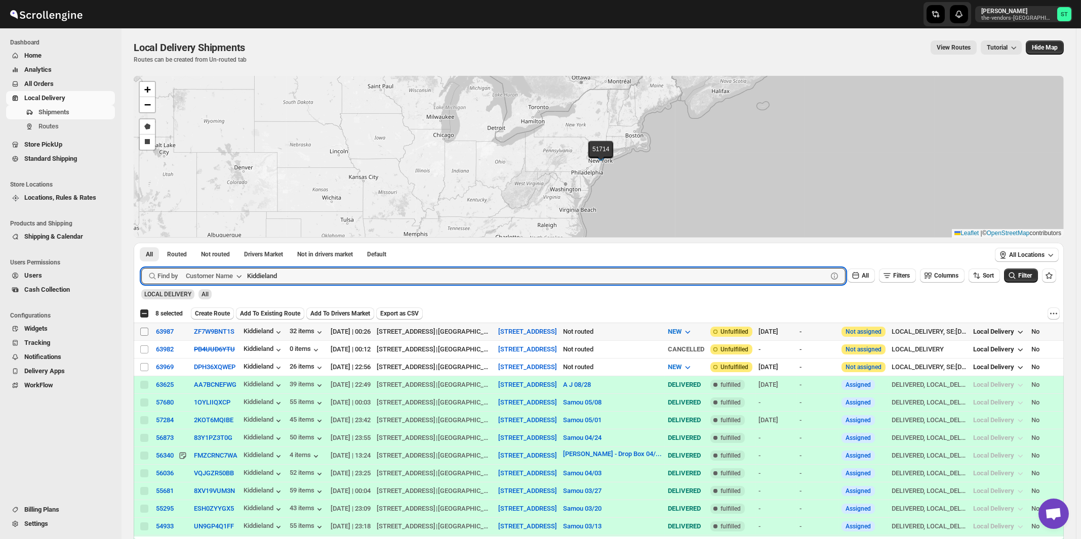
click at [142, 331] on input "Select shipment" at bounding box center [144, 332] width 8 height 8
checkbox input "true"
click at [298, 272] on input "Kiddieland" at bounding box center [528, 276] width 562 height 16
paste input "Highstyle"
type input "Highstyle"
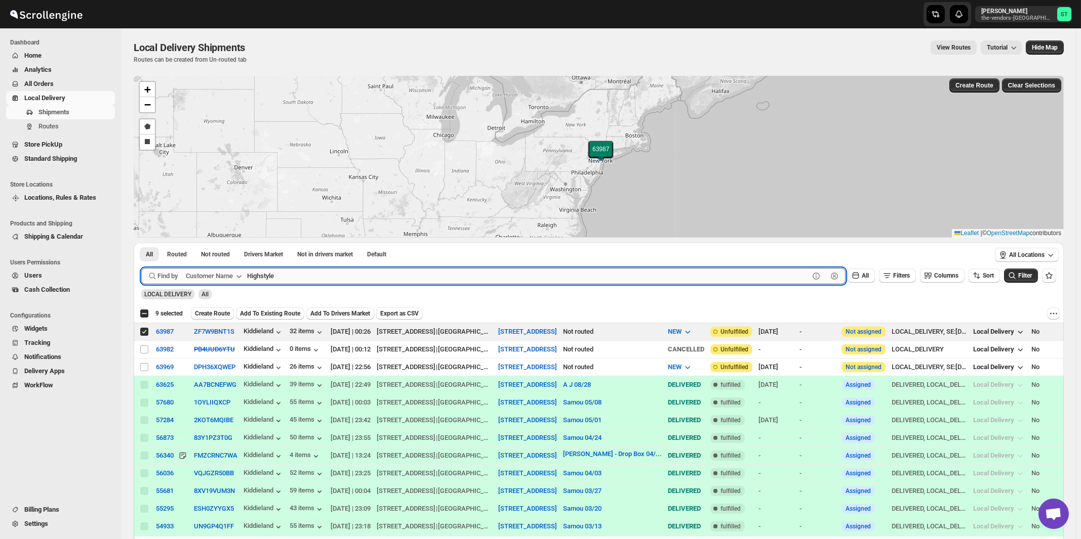
click at [141, 243] on button "Submit" at bounding box center [155, 248] width 29 height 11
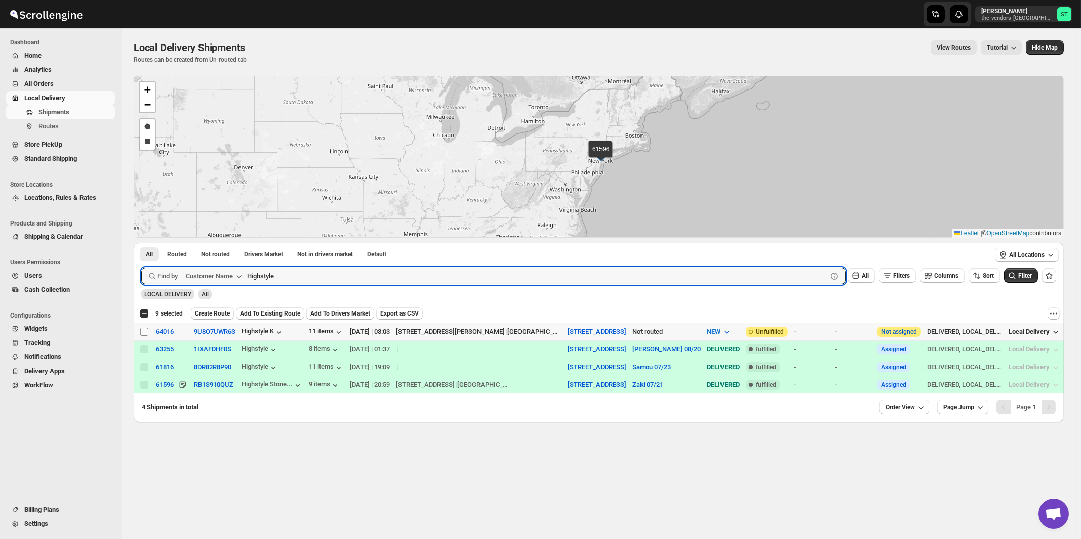
click at [142, 330] on input "Select shipment" at bounding box center [144, 332] width 8 height 8
checkbox input "true"
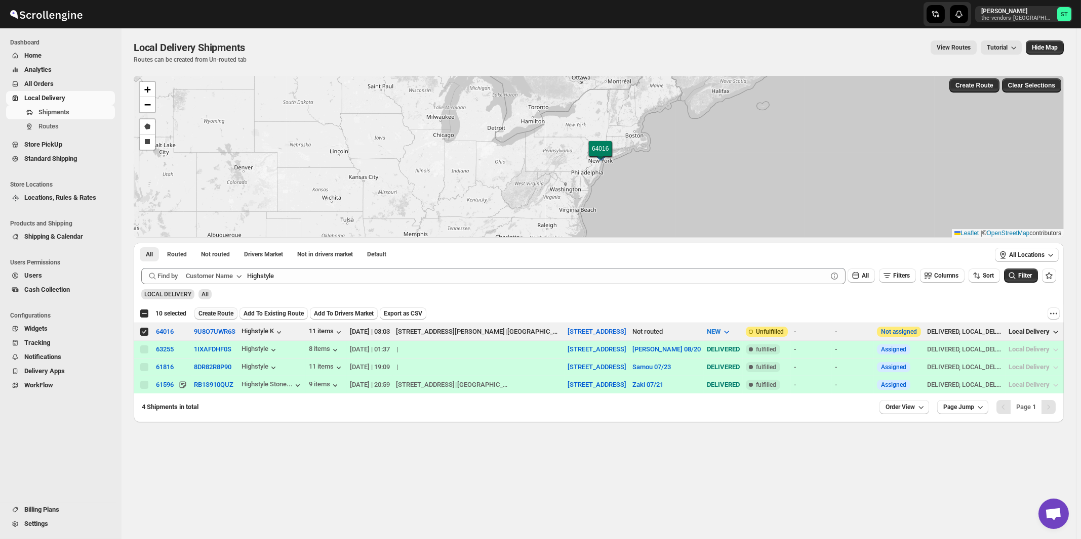
click at [211, 311] on span "Create Route" at bounding box center [215, 314] width 35 height 8
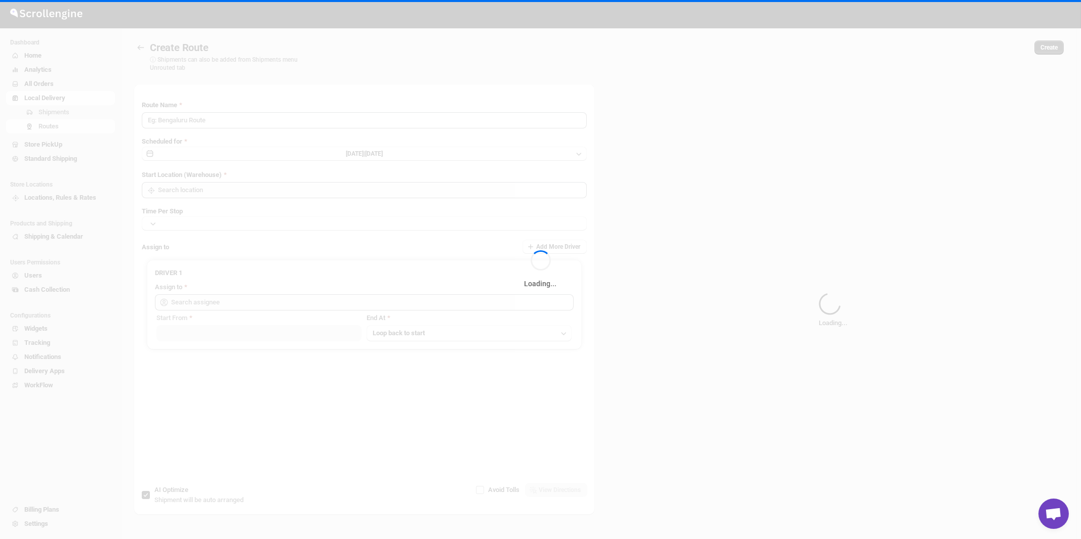
type input "Route - 03/09-1033"
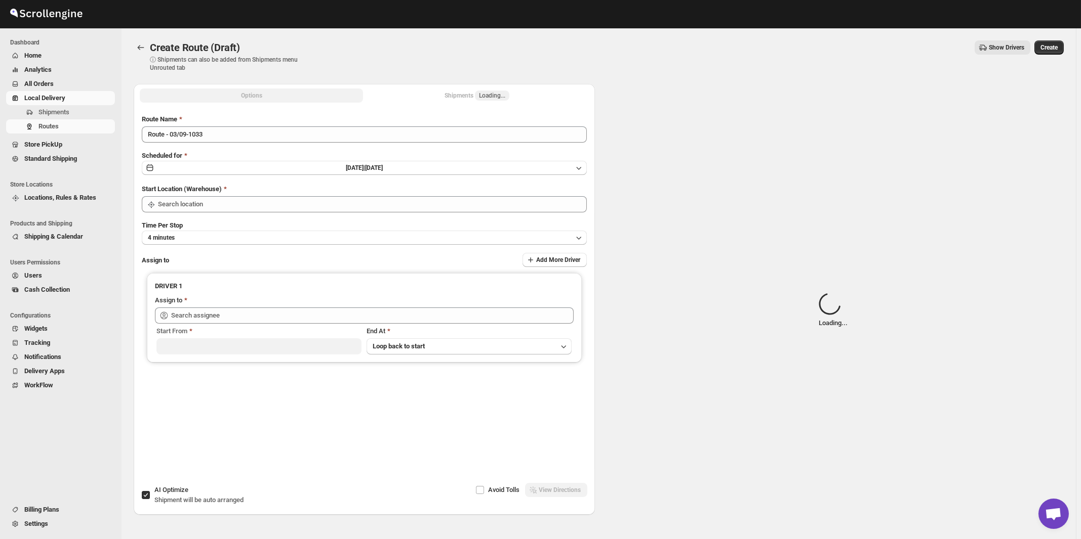
type input "[STREET_ADDRESS]"
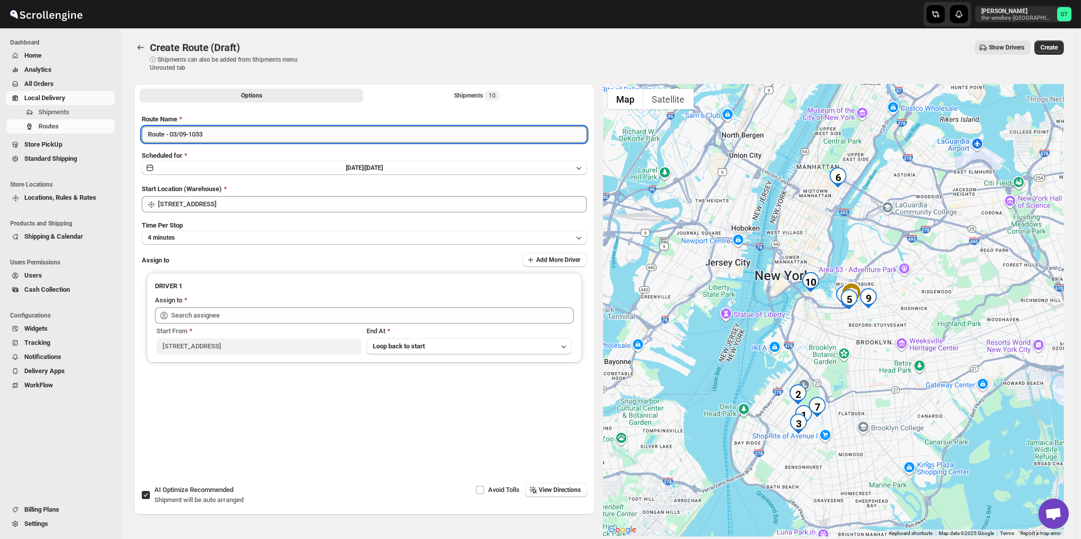
click at [239, 133] on input "Route - 03/09-1033" at bounding box center [364, 135] width 445 height 16
paste input "Nile"
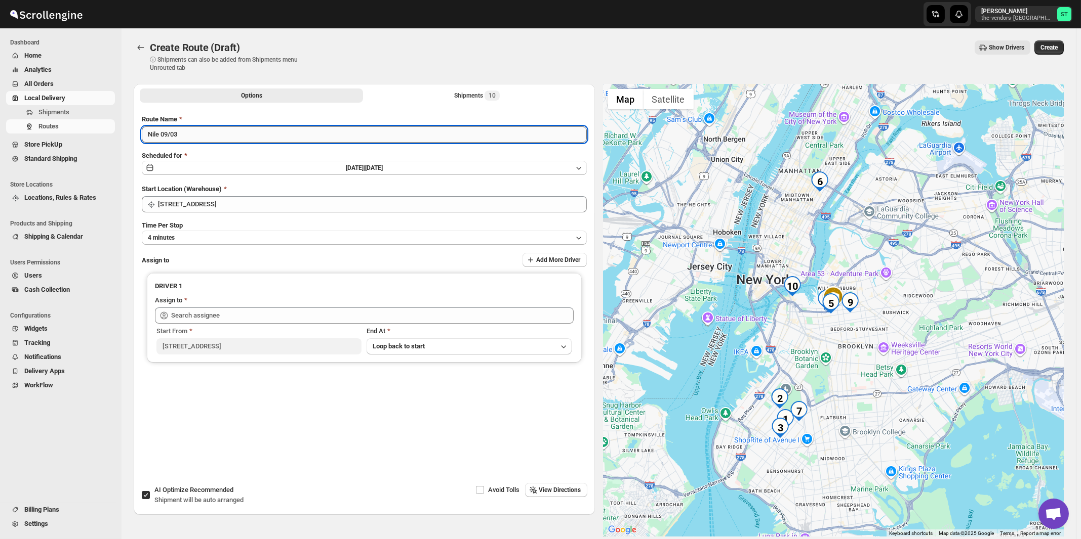
type input "Nile 09/03"
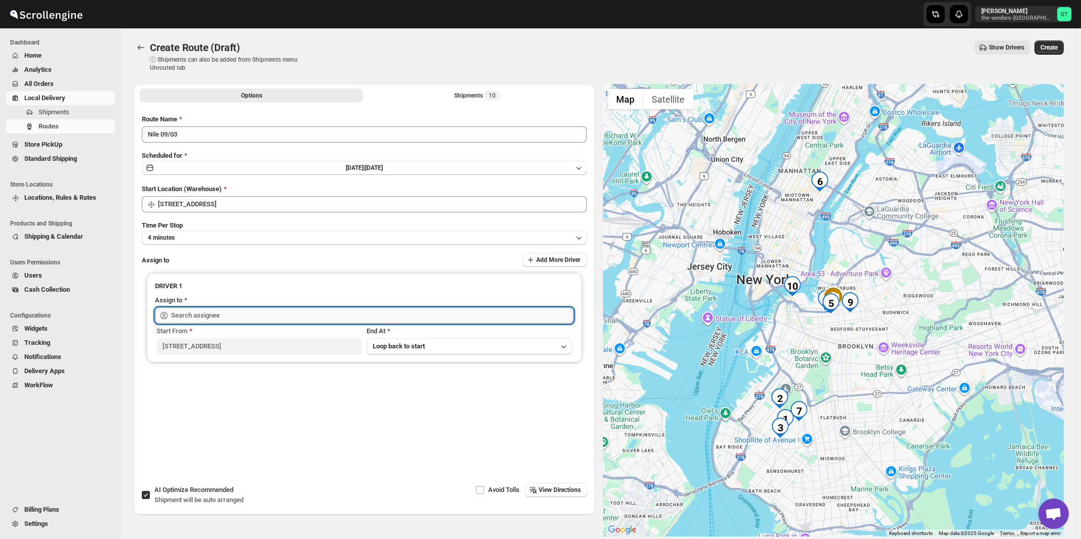
click at [243, 313] on input "text" at bounding box center [372, 316] width 402 height 16
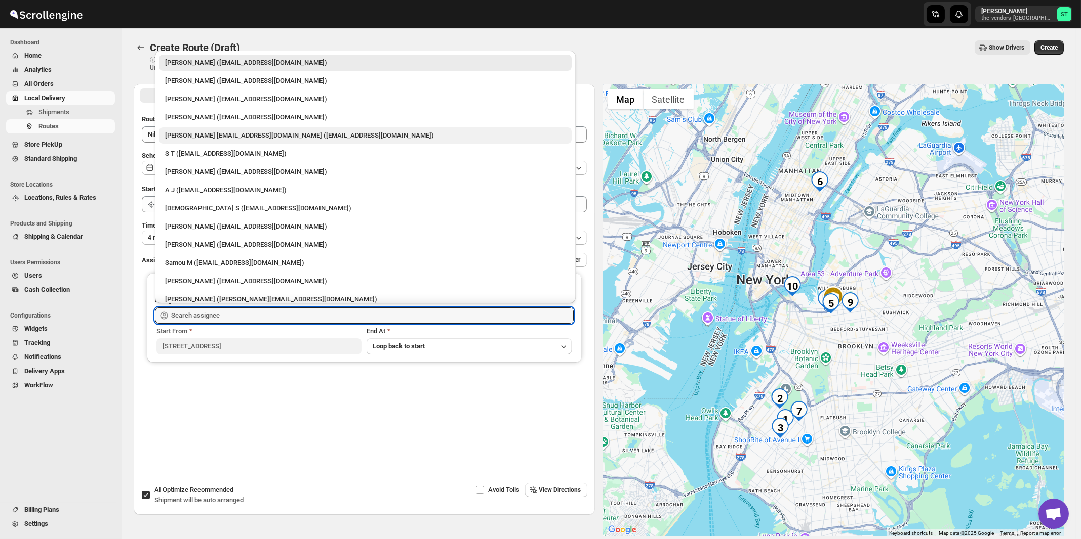
click at [221, 135] on div "[PERSON_NAME] [EMAIL_ADDRESS][DOMAIN_NAME] ([EMAIL_ADDRESS][DOMAIN_NAME])" at bounding box center [365, 136] width 400 height 10
type input "[PERSON_NAME] [EMAIL_ADDRESS][DOMAIN_NAME] ([EMAIL_ADDRESS][DOMAIN_NAME])"
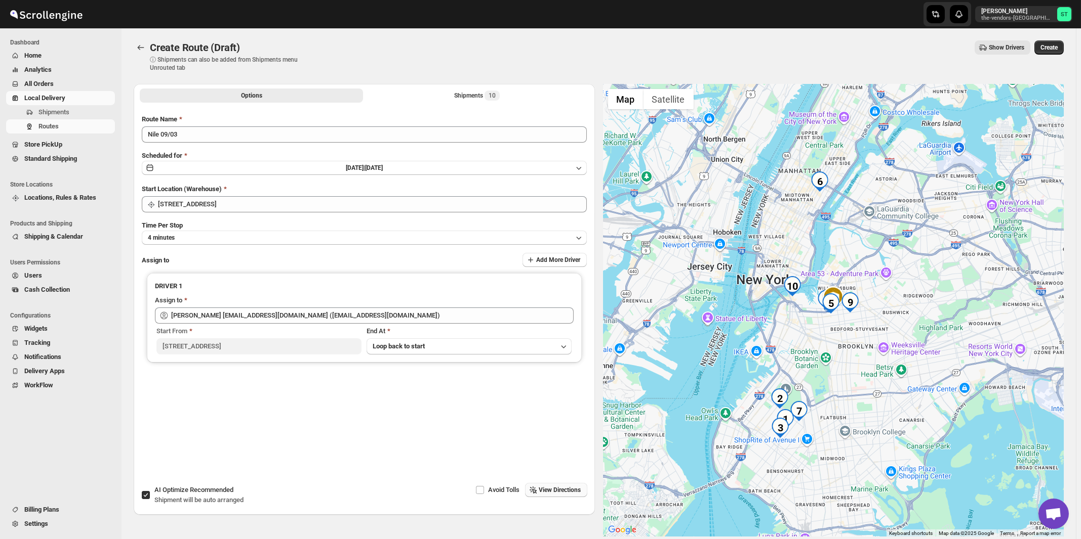
click at [562, 491] on span "View Directions" at bounding box center [560, 490] width 42 height 8
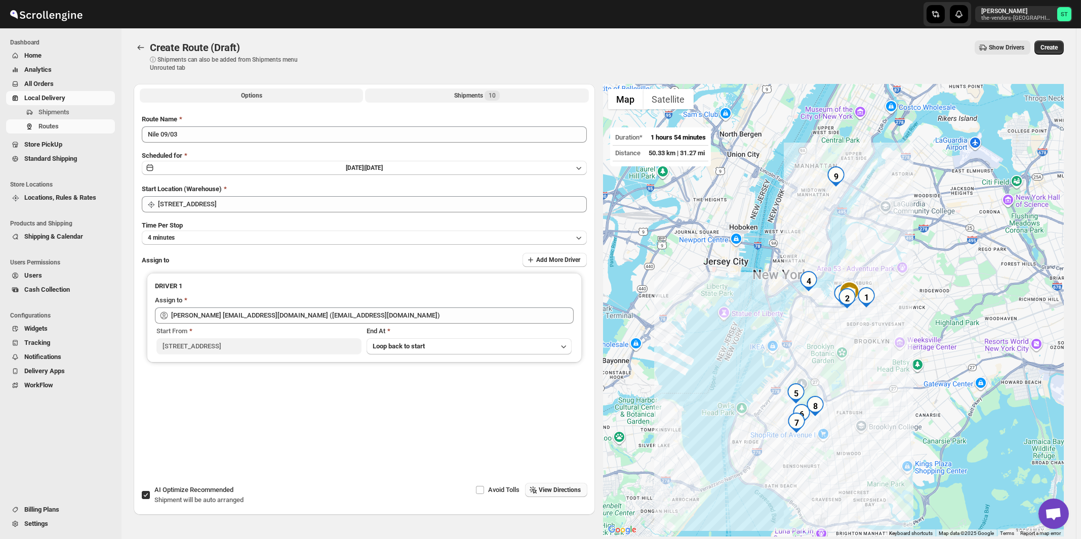
click at [484, 93] on div "Shipments 10" at bounding box center [477, 96] width 46 height 10
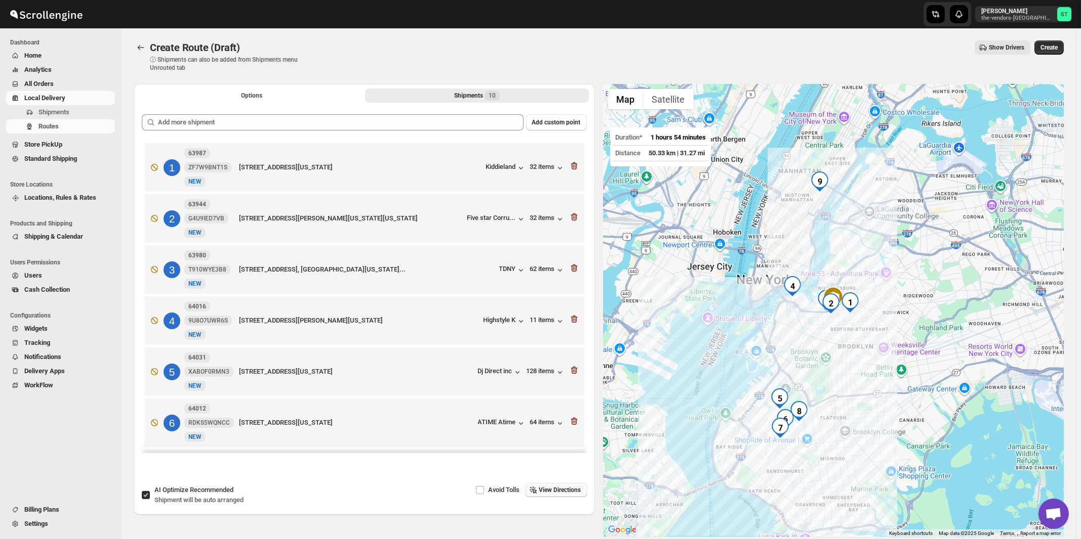
click at [195, 488] on span "Recommended" at bounding box center [212, 490] width 44 height 8
click at [150, 491] on input "AI Optimize Recommended Shipment will be auto arranged" at bounding box center [146, 495] width 8 height 8
checkbox input "false"
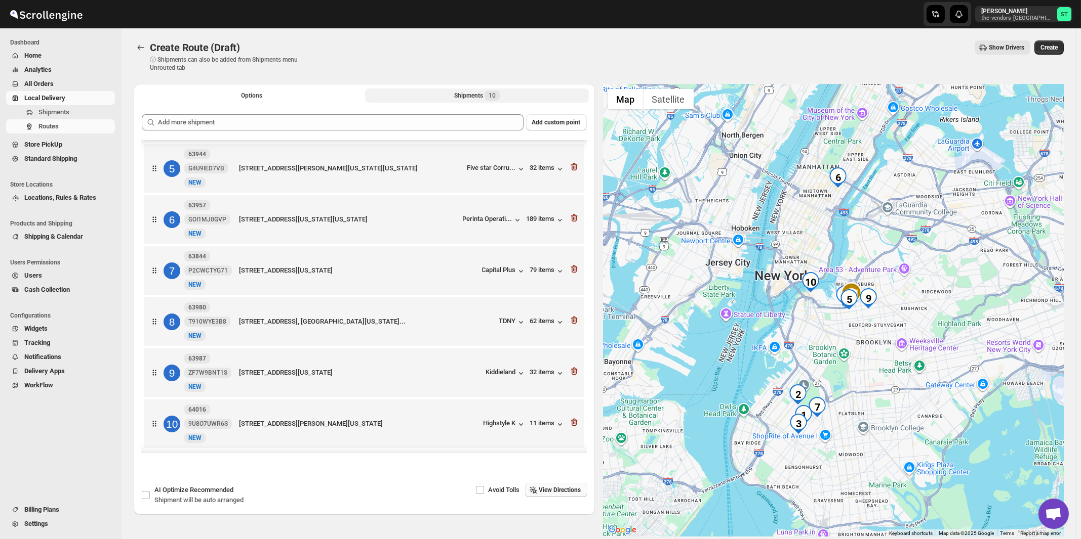
scroll to position [211, 0]
click at [572, 491] on span "View Directions" at bounding box center [560, 490] width 42 height 8
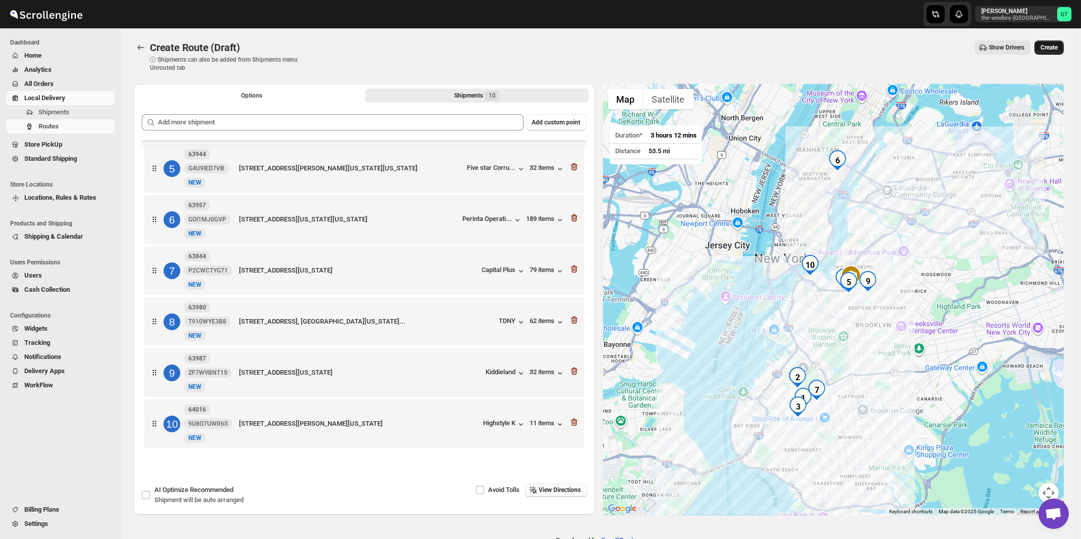
click at [1053, 48] on span "Create" at bounding box center [1048, 48] width 17 height 8
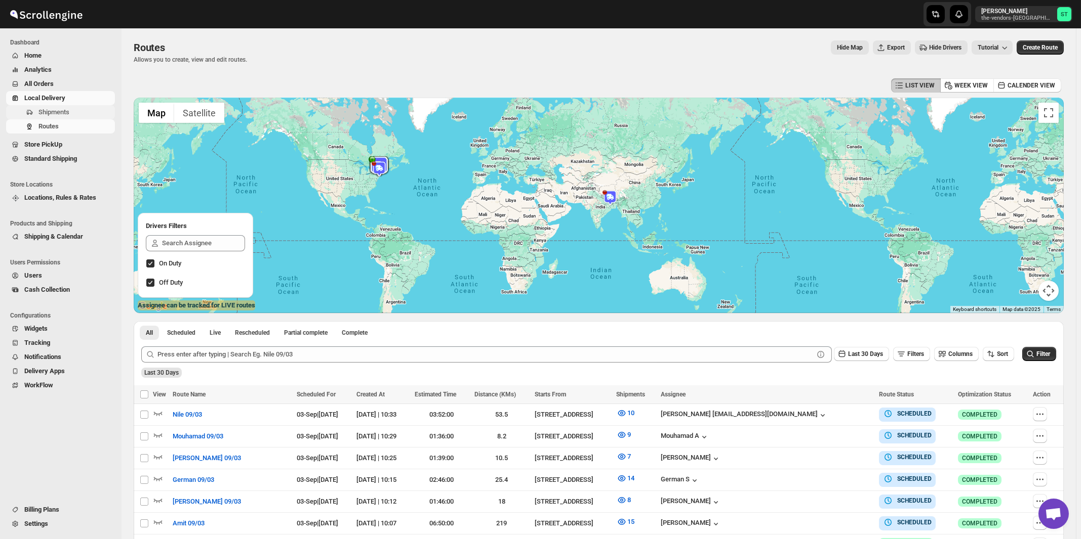
click at [61, 114] on span "Shipments" at bounding box center [53, 112] width 31 height 8
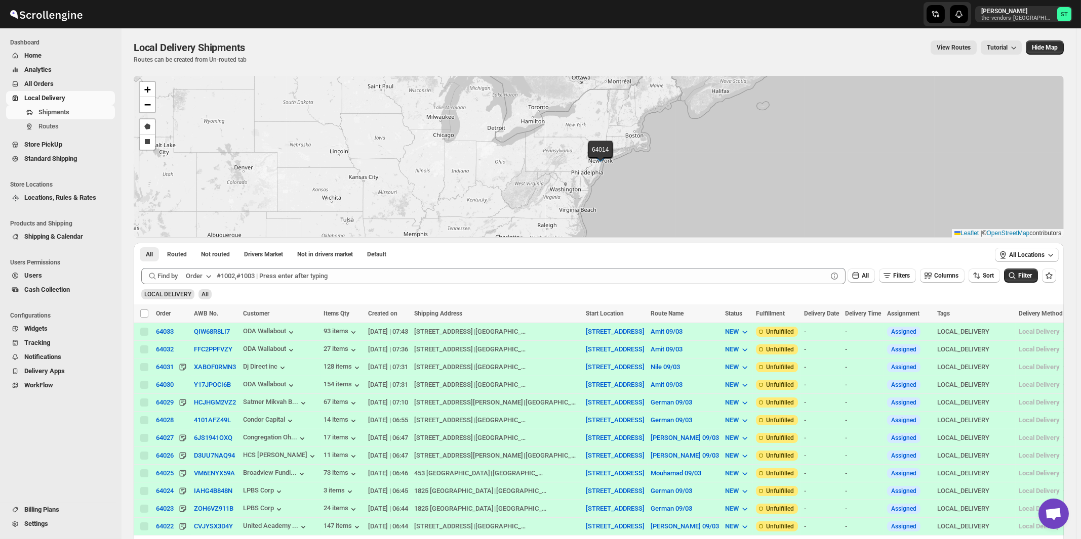
click at [208, 280] on icon "button" at bounding box center [208, 276] width 10 height 10
click at [202, 354] on div "Customer Name" at bounding box center [200, 352] width 47 height 10
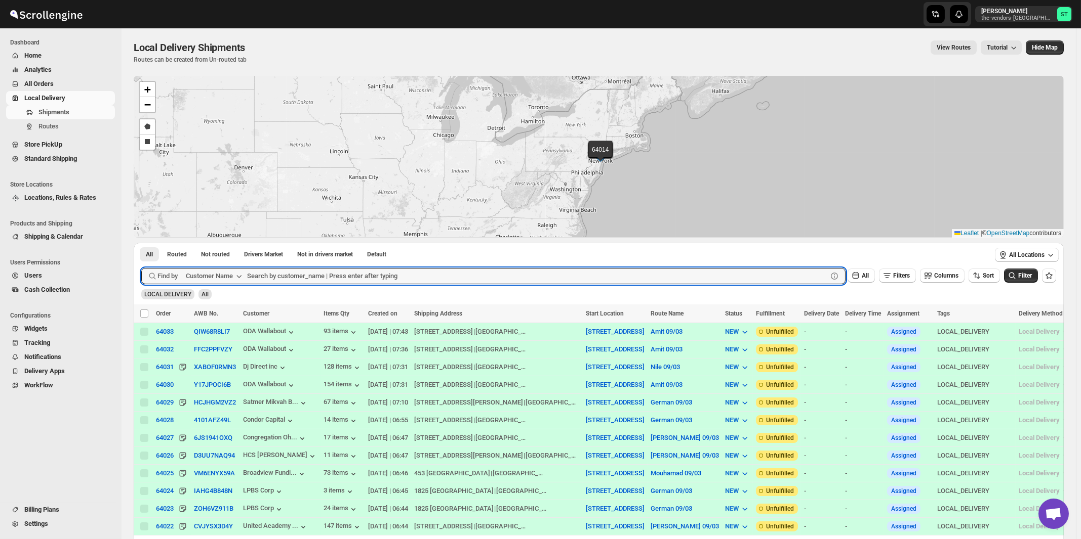
paste input "Noble Care"
click at [141, 243] on button "Submit" at bounding box center [155, 248] width 29 height 11
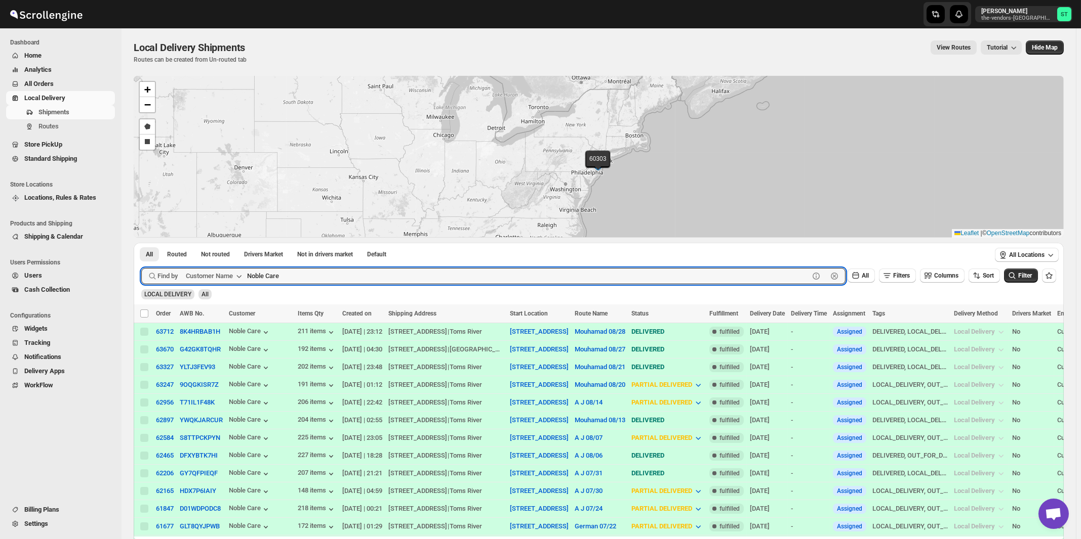
paste input "All ways Forwarding"
paste input "Noble Care"
click at [141, 243] on button "Submit" at bounding box center [155, 248] width 29 height 11
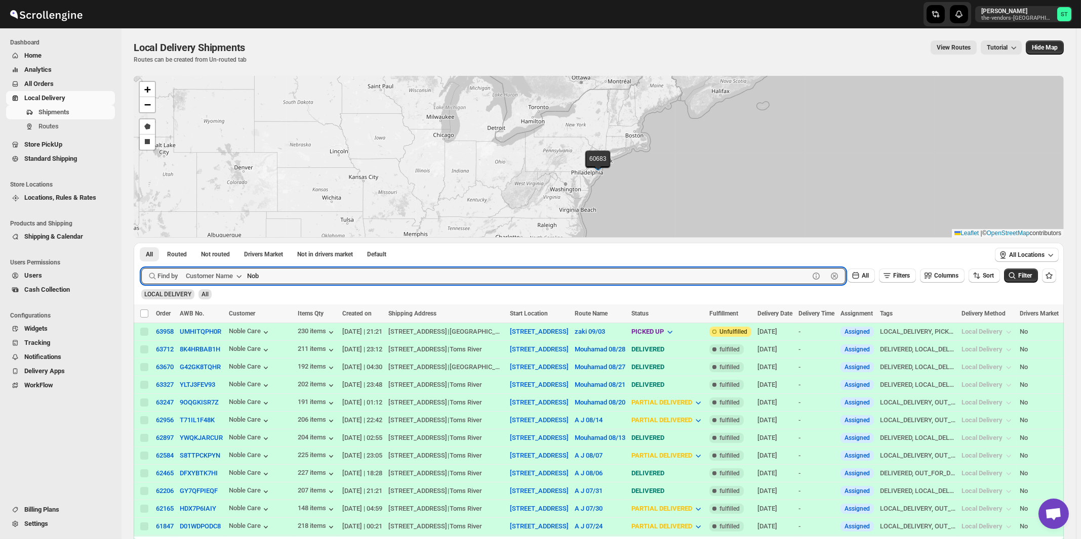
paste input "All ways Forwarding"
click at [141, 243] on button "Submit" at bounding box center [155, 248] width 29 height 11
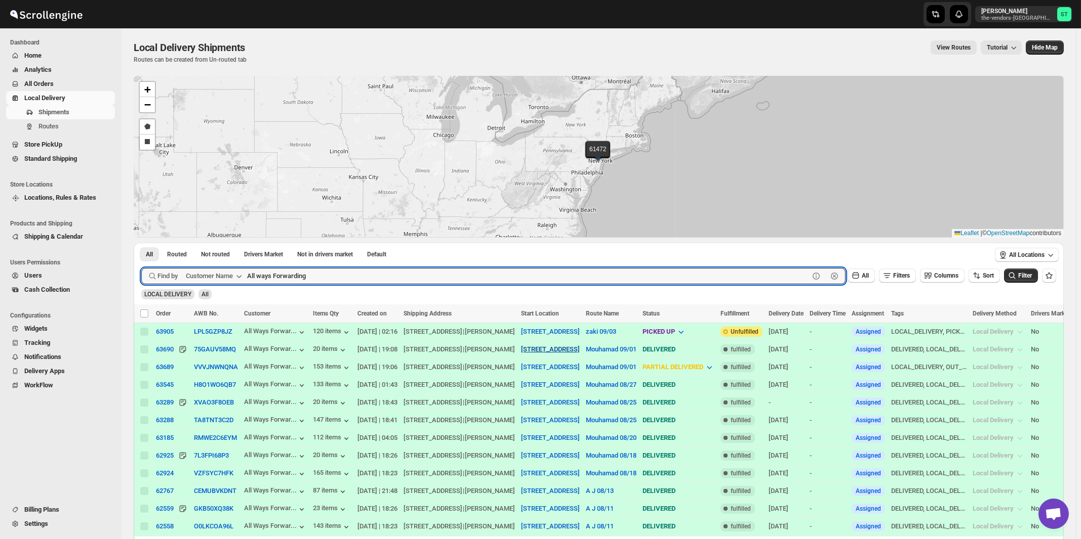
paste input "Bound Logistics"
click at [141, 243] on button "Submit" at bounding box center [155, 248] width 29 height 11
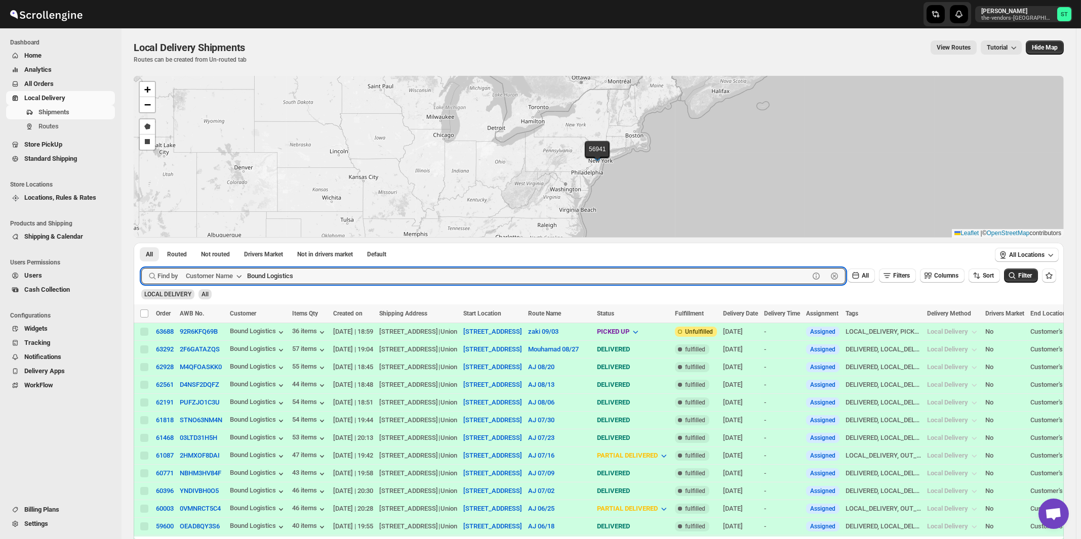
paste input "Kaslander Lumber"
click at [141, 243] on button "Submit" at bounding box center [155, 248] width 29 height 11
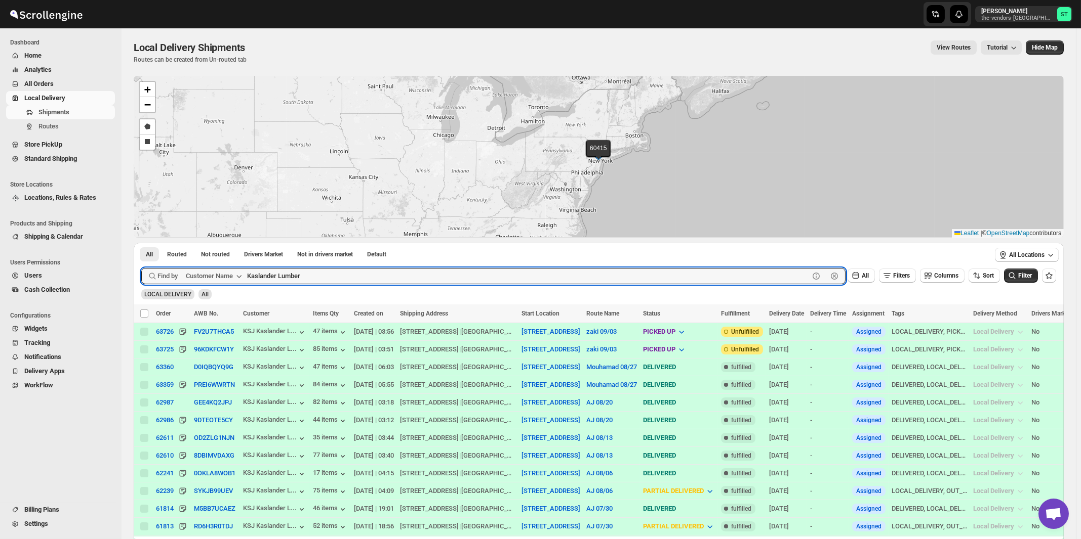
paste input "Weiss Realty & Managment"
click at [141, 243] on button "Submit" at bounding box center [155, 248] width 29 height 11
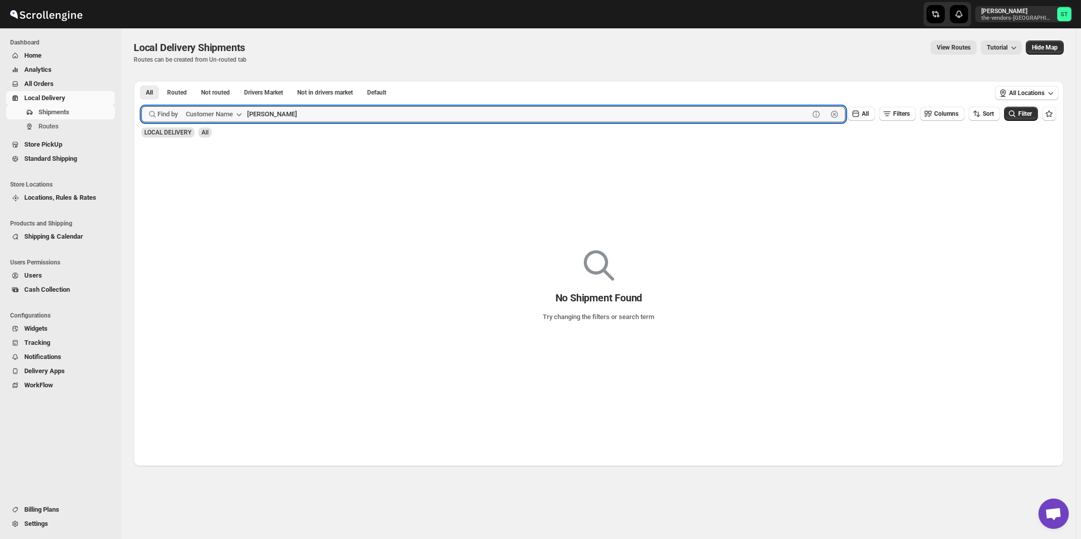
click at [141, 81] on button "Submit" at bounding box center [155, 86] width 29 height 11
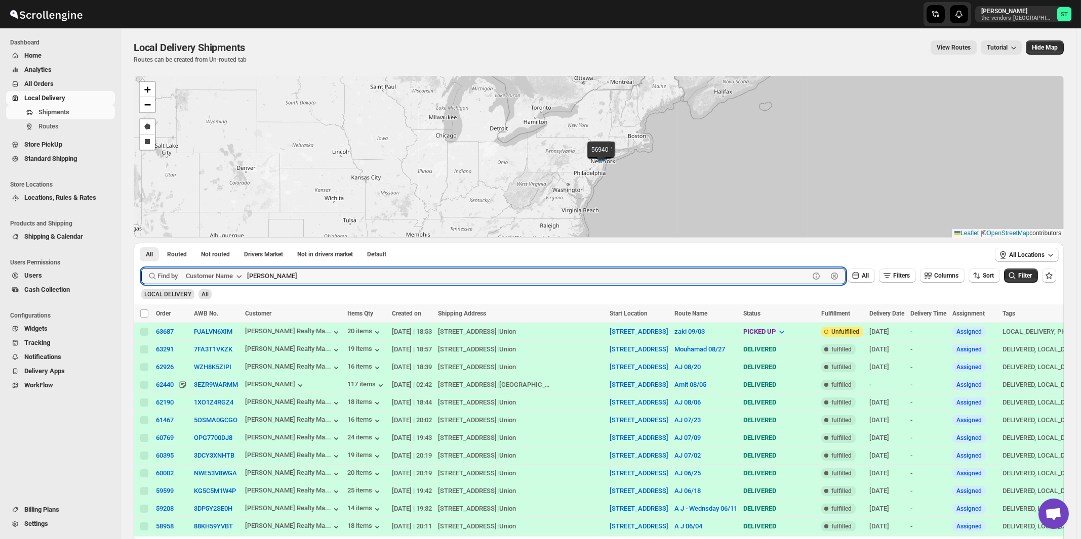
paste input "Revive Wound Care"
click at [141, 243] on button "Submit" at bounding box center [155, 248] width 29 height 11
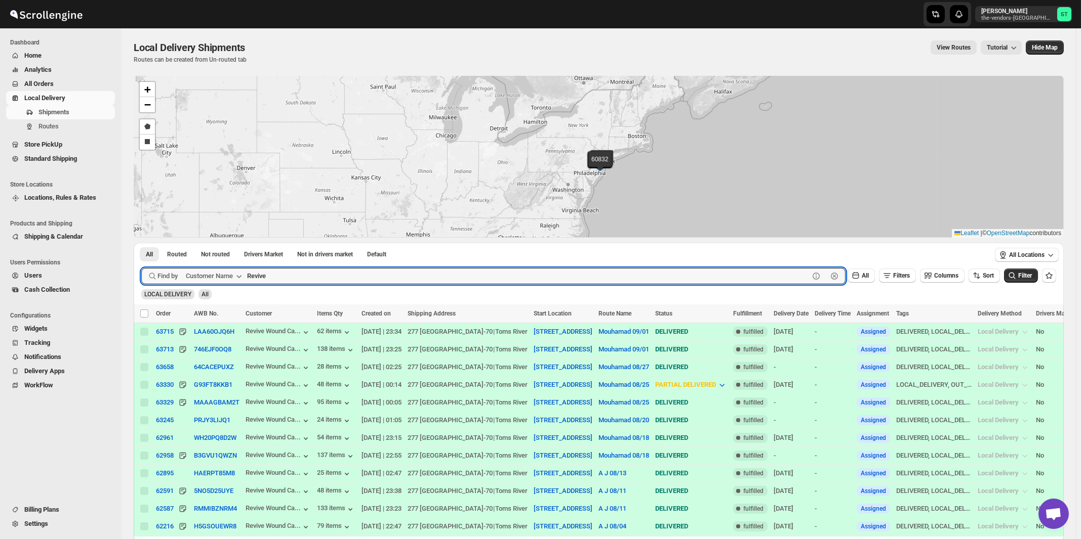
click at [141, 243] on button "Submit" at bounding box center [155, 248] width 29 height 11
type input "Revive"
click at [141, 243] on button "Submit" at bounding box center [155, 248] width 29 height 11
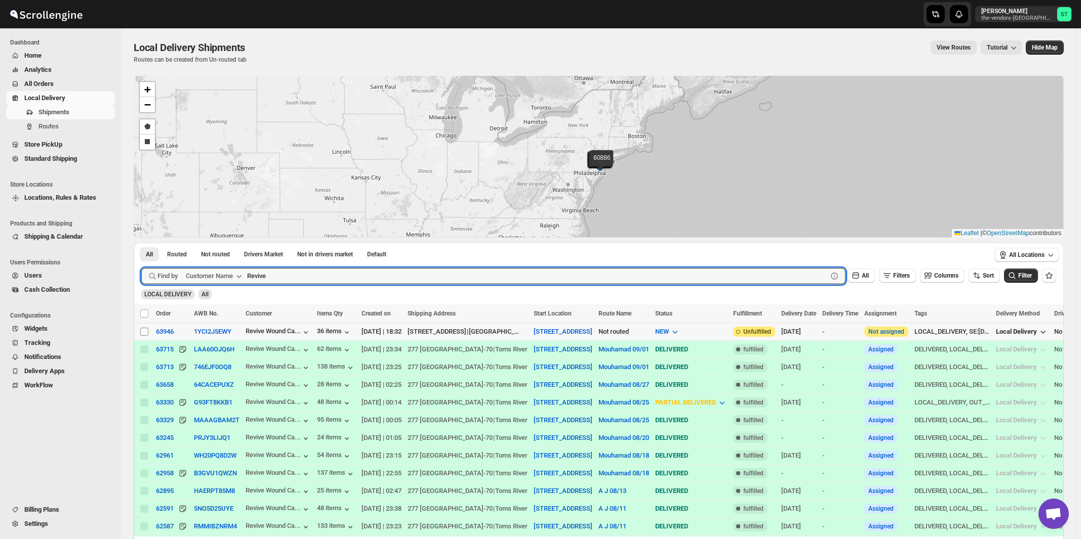
click at [145, 333] on input "Select shipment" at bounding box center [144, 332] width 8 height 8
checkbox input "true"
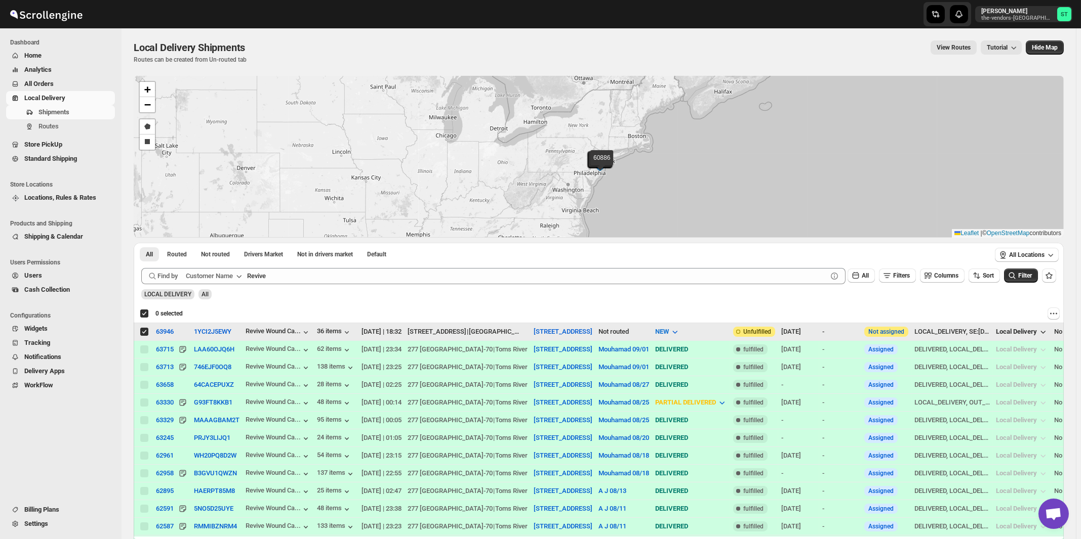
checkbox input "true"
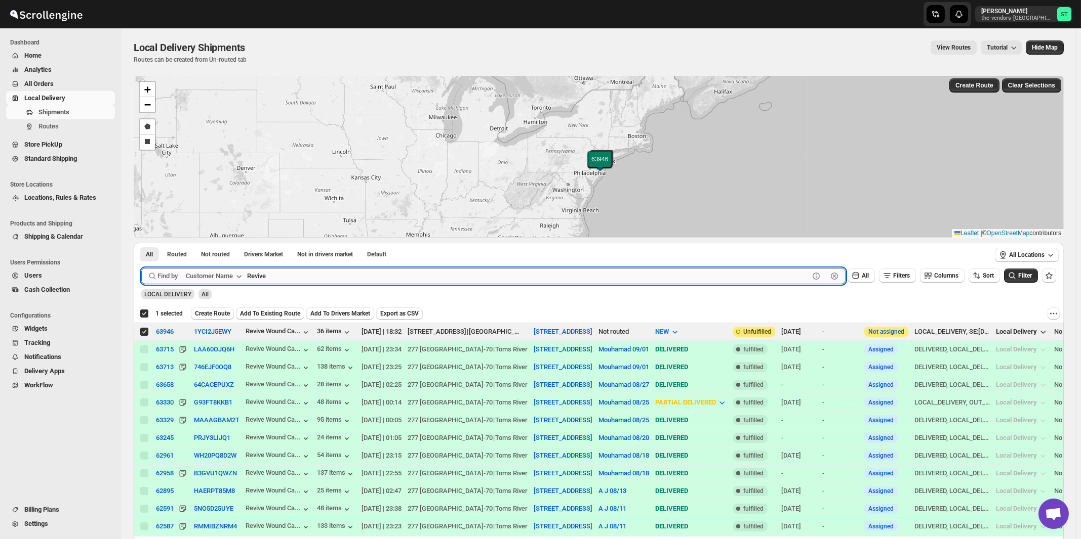
click at [395, 268] on input "Revive" at bounding box center [528, 276] width 562 height 16
paste input "Janico INC"
type input "Janico INC"
click at [141, 243] on button "Submit" at bounding box center [155, 248] width 29 height 11
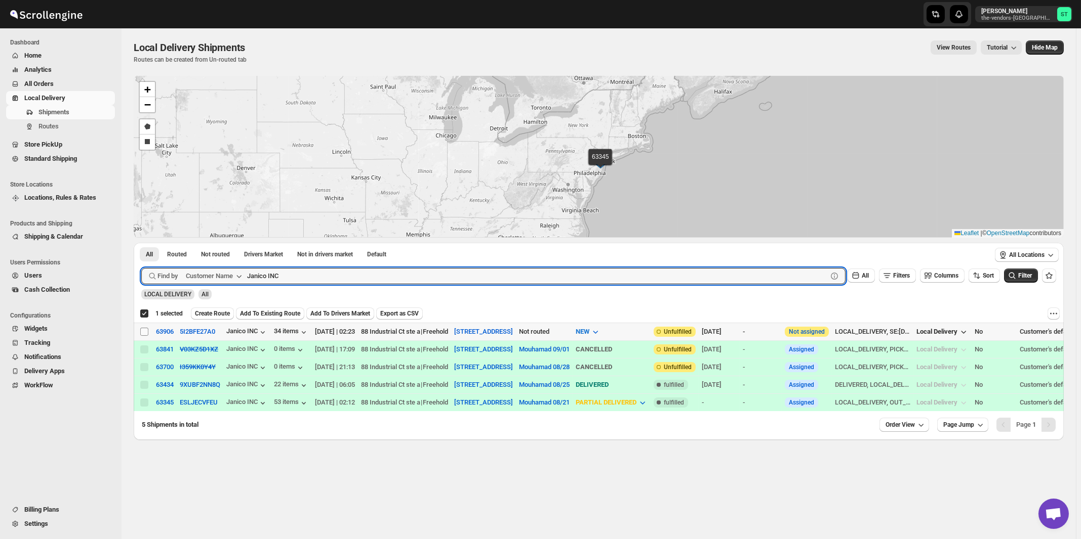
click at [144, 331] on input "Select shipment" at bounding box center [144, 332] width 8 height 8
checkbox input "true"
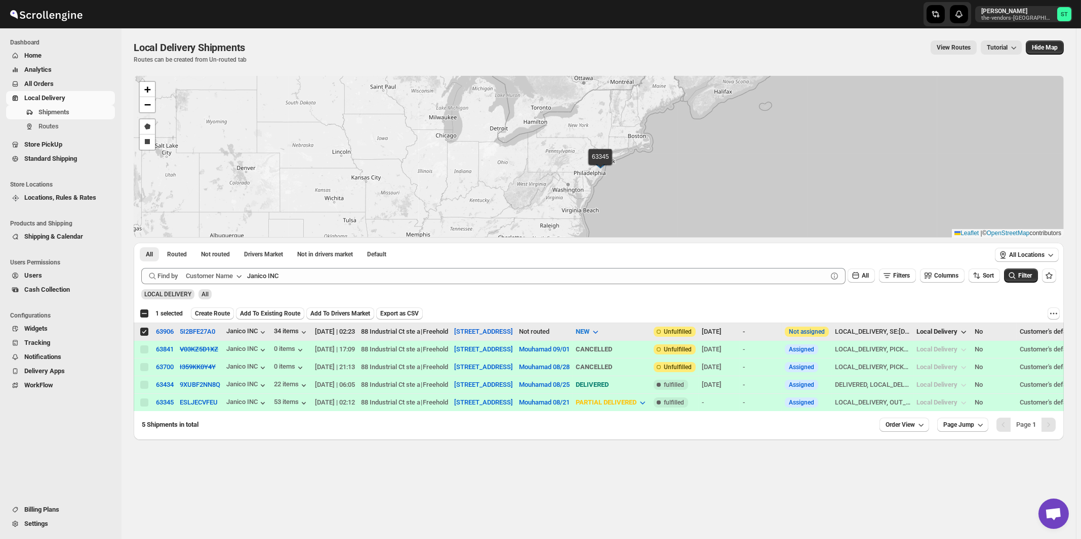
checkbox input "false"
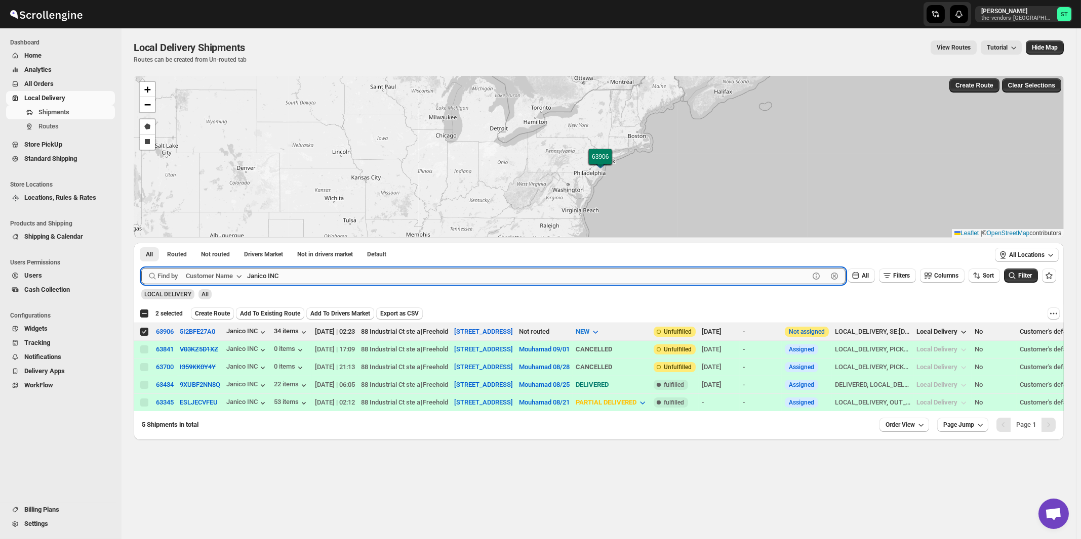
click at [372, 278] on input "Janico INC" at bounding box center [528, 276] width 562 height 16
paste input "Toraso Bumnaso"
click at [141, 243] on button "Submit" at bounding box center [155, 248] width 29 height 11
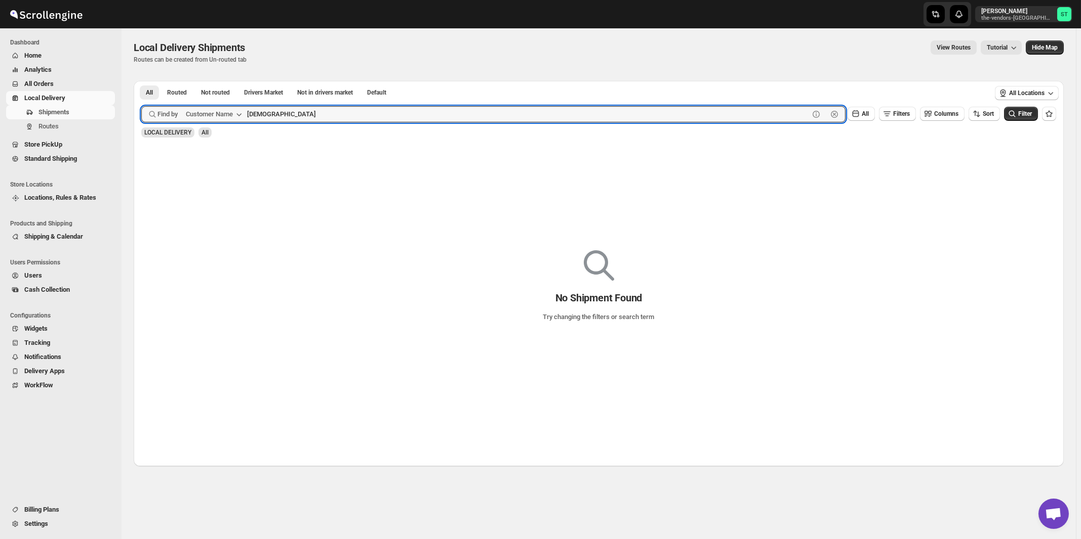
type input "Toraso"
click at [141, 81] on button "Submit" at bounding box center [155, 86] width 29 height 11
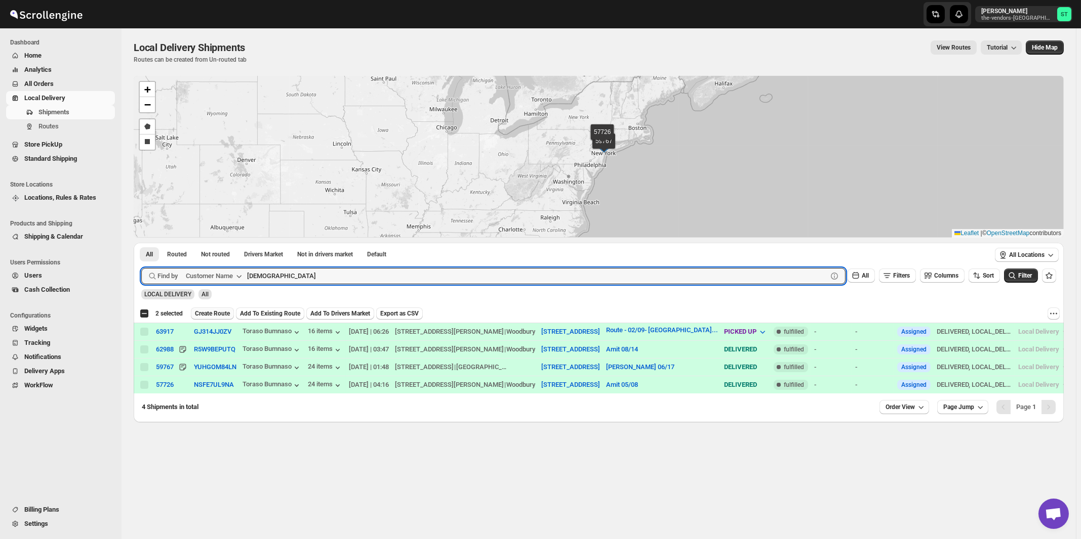
click at [222, 314] on span "Create Route" at bounding box center [212, 314] width 35 height 8
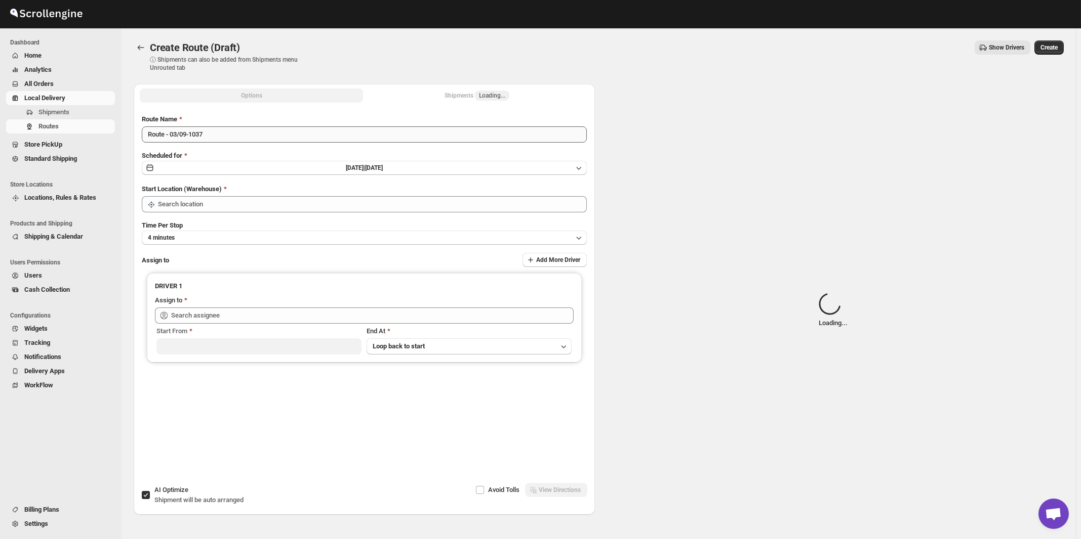
type input "[STREET_ADDRESS]"
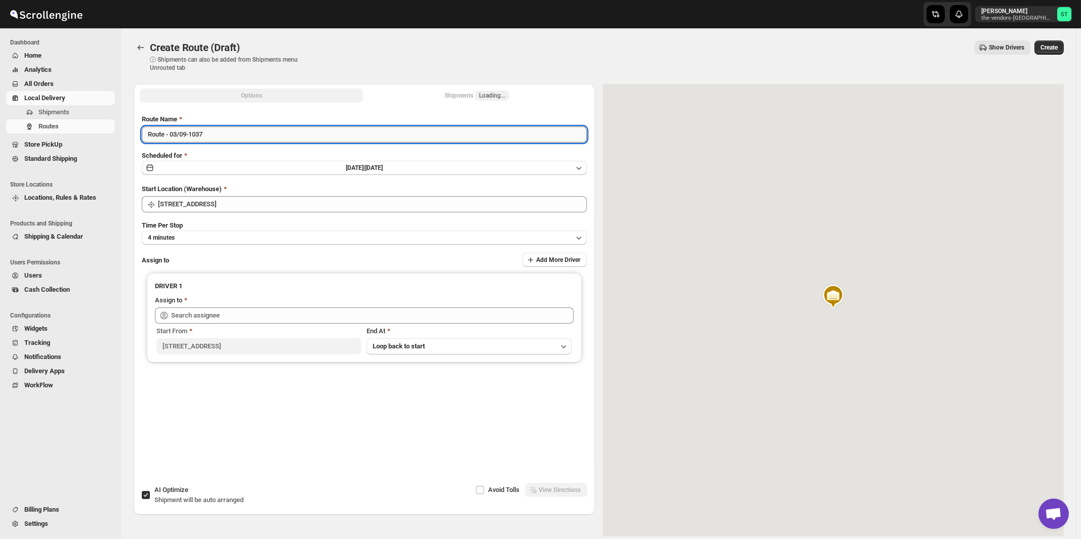
click at [300, 133] on input "Route - 03/09-1037" at bounding box center [364, 135] width 445 height 16
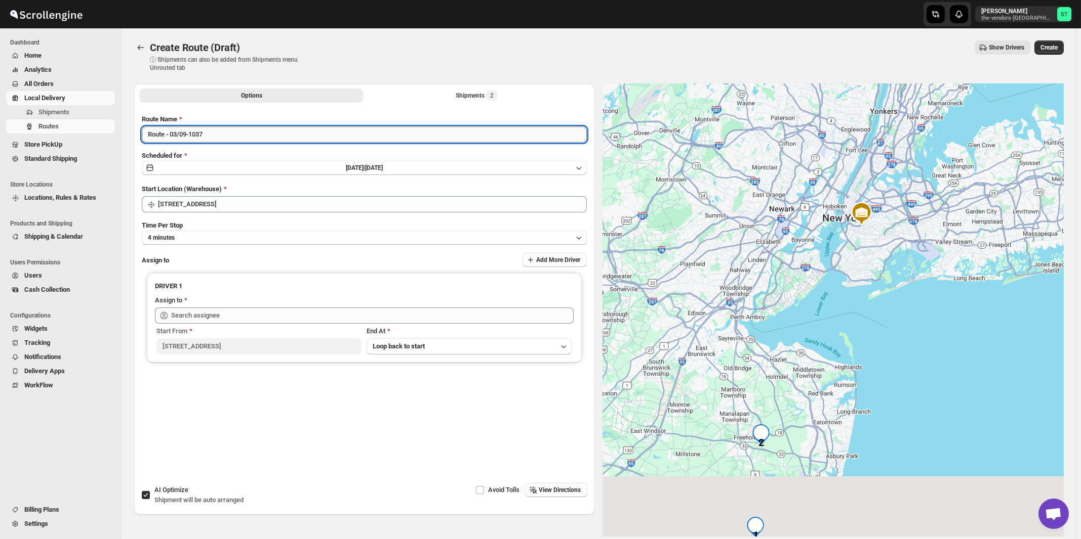
paste input "Zaki"
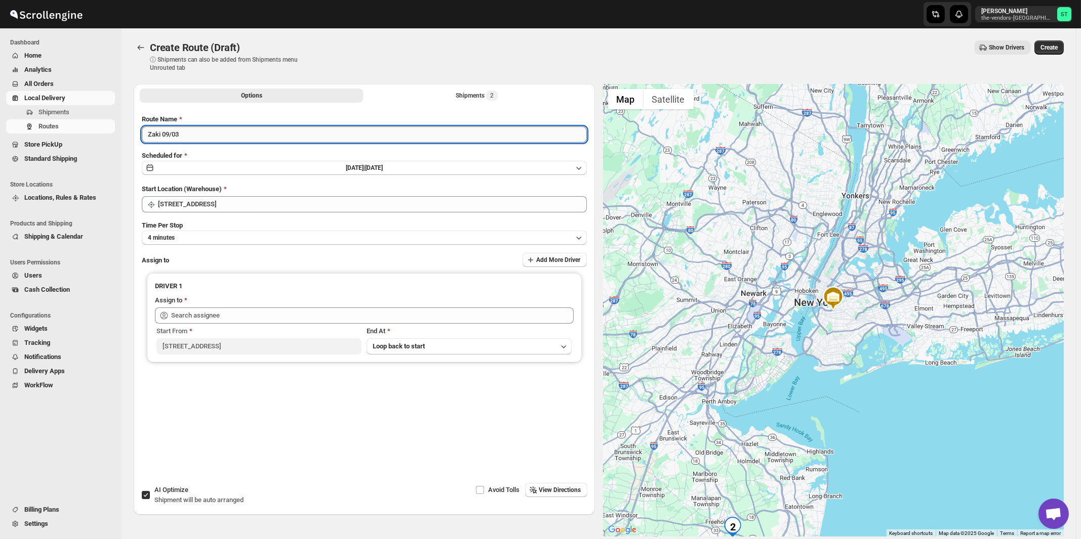
type input "Zaki 09/03"
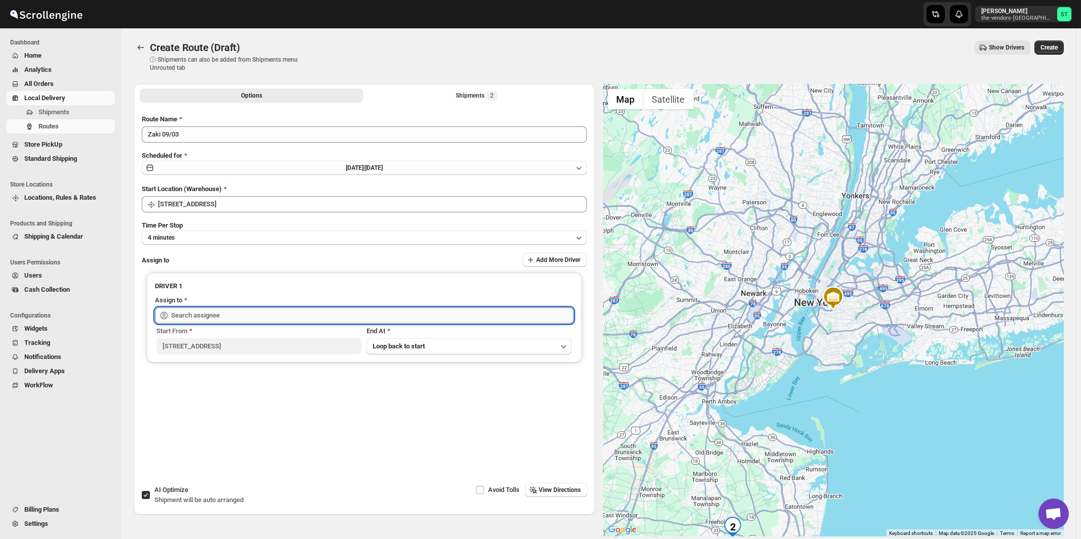
click at [279, 317] on input "text" at bounding box center [372, 316] width 402 height 16
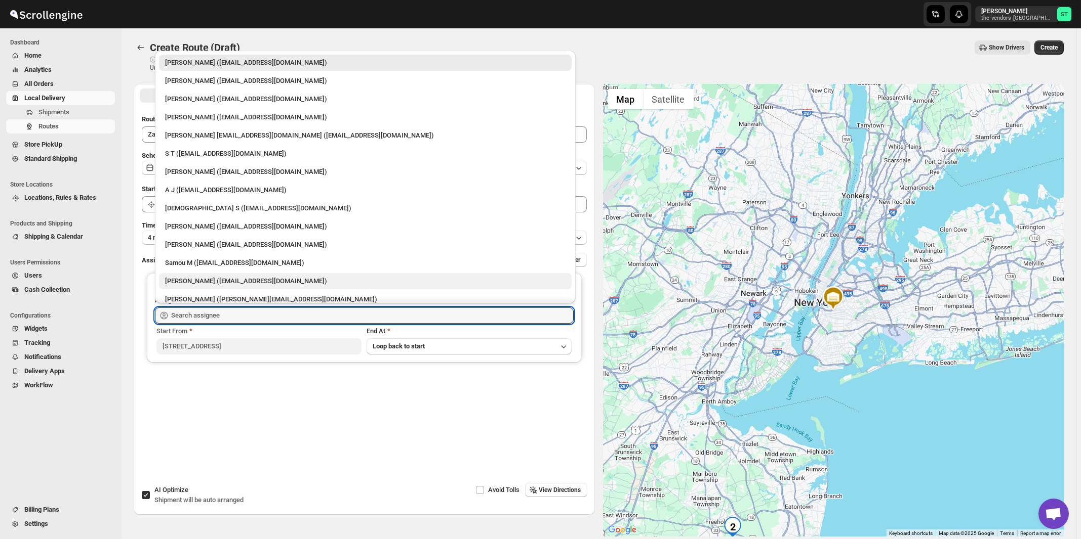
click at [214, 281] on div "[PERSON_NAME] ([EMAIL_ADDRESS][DOMAIN_NAME])" at bounding box center [365, 281] width 400 height 10
type input "[PERSON_NAME] ([EMAIL_ADDRESS][DOMAIN_NAME])"
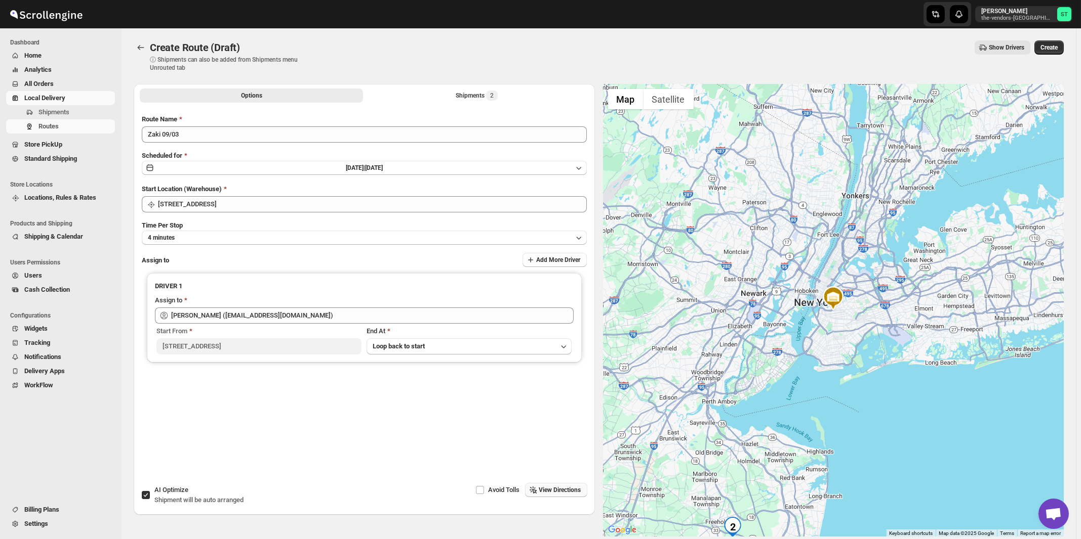
click at [568, 497] on button "View Directions" at bounding box center [556, 490] width 62 height 14
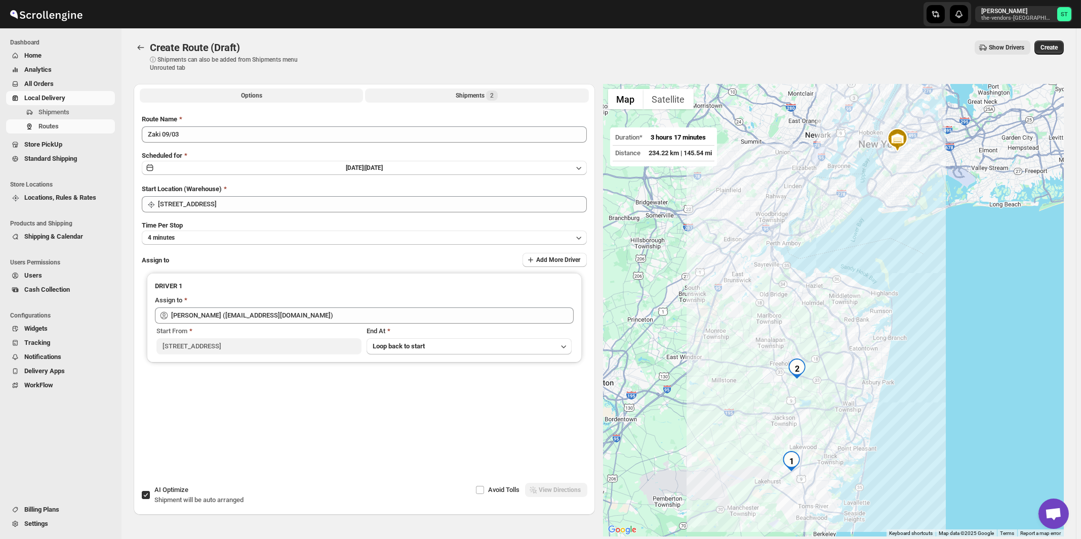
click at [489, 95] on span "2" at bounding box center [492, 96] width 12 height 10
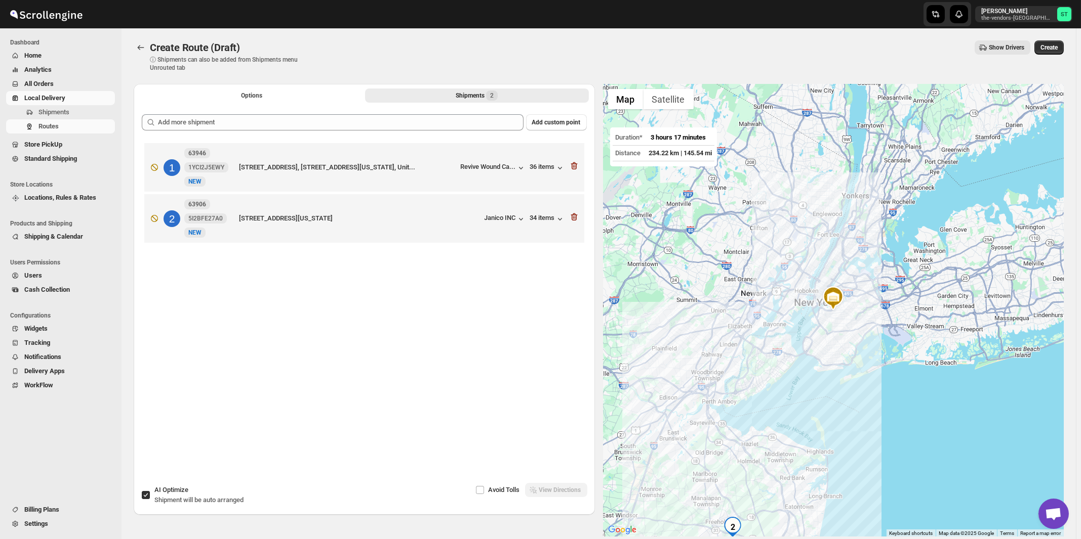
drag, startPoint x: 198, startPoint y: 494, endPoint x: 205, endPoint y: 496, distance: 7.7
click at [198, 494] on div "AI Optimize Shipment will be auto arranged" at bounding box center [198, 495] width 89 height 20
click at [150, 494] on input "AI Optimize Shipment will be auto arranged" at bounding box center [146, 495] width 8 height 8
checkbox input "false"
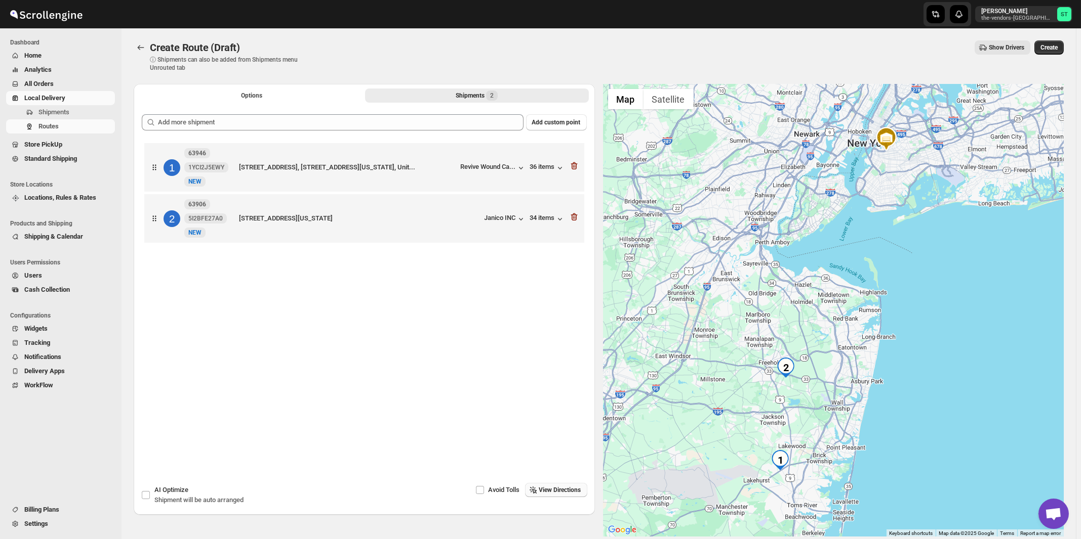
click at [558, 489] on span "View Directions" at bounding box center [560, 490] width 42 height 8
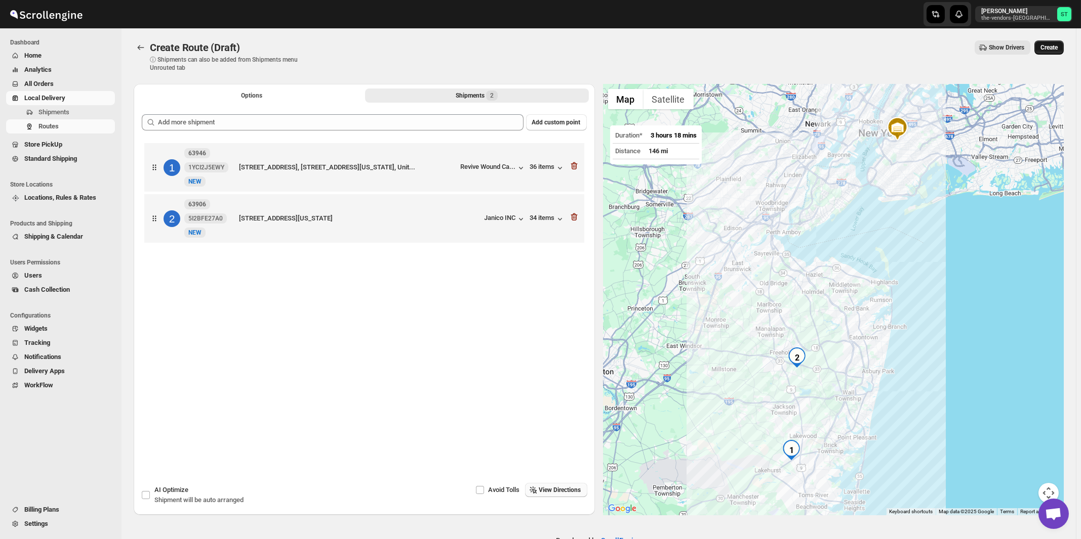
click at [1062, 46] on button "Create" at bounding box center [1048, 47] width 29 height 14
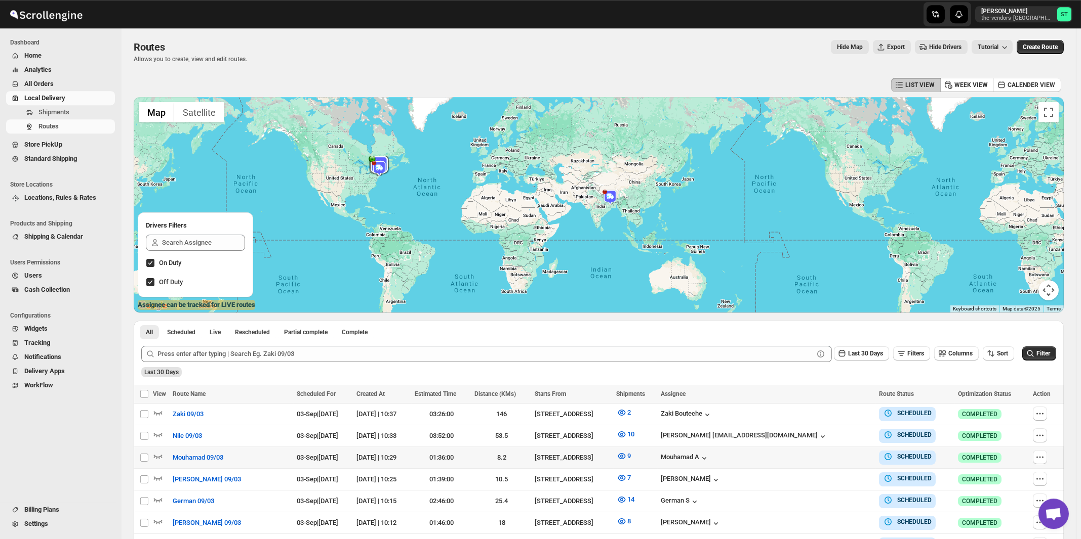
scroll to position [108, 0]
